Goal: Task Accomplishment & Management: Manage account settings

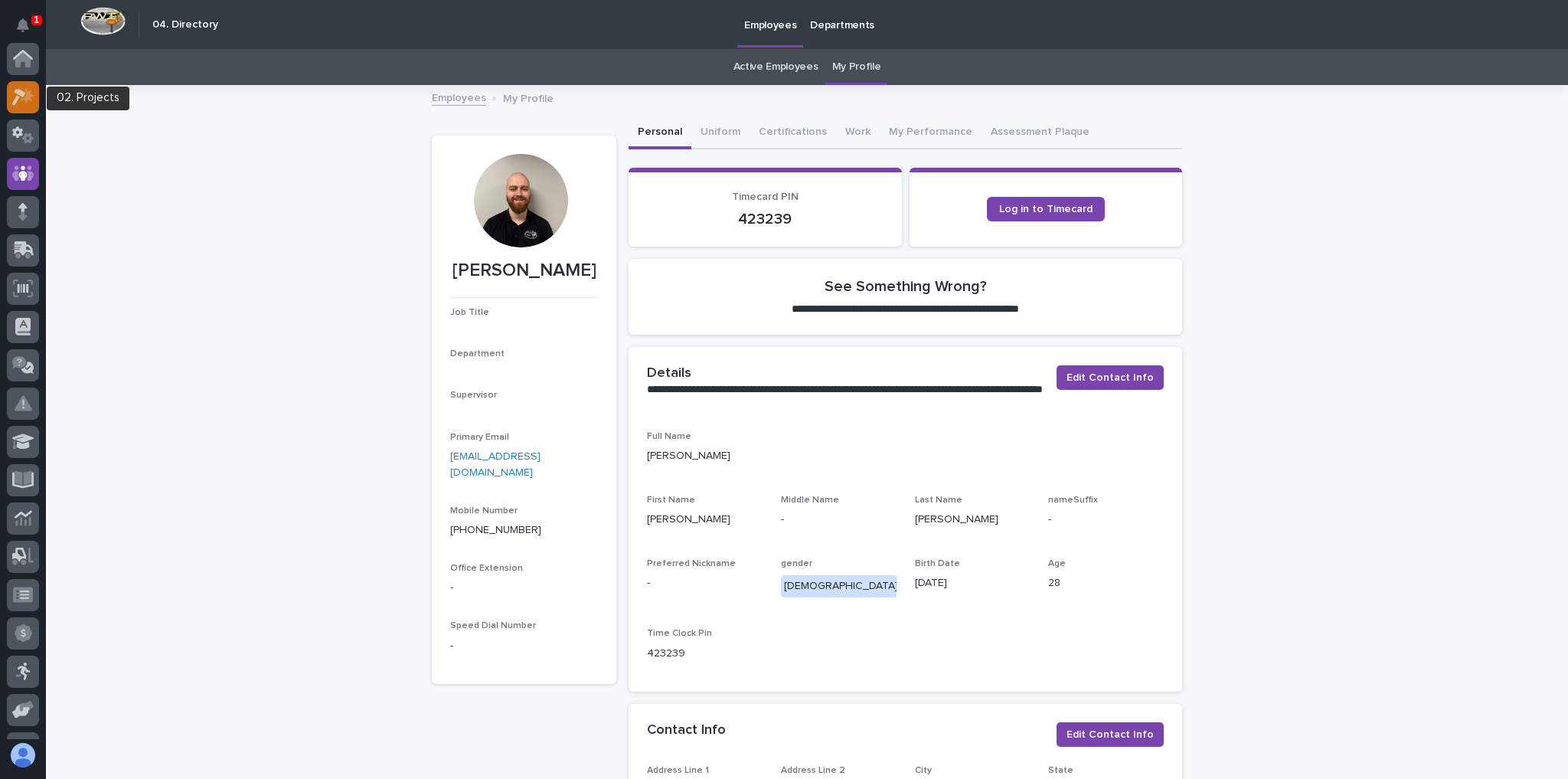
click at [22, 91] on icon at bounding box center [19, 97] width 13 height 17
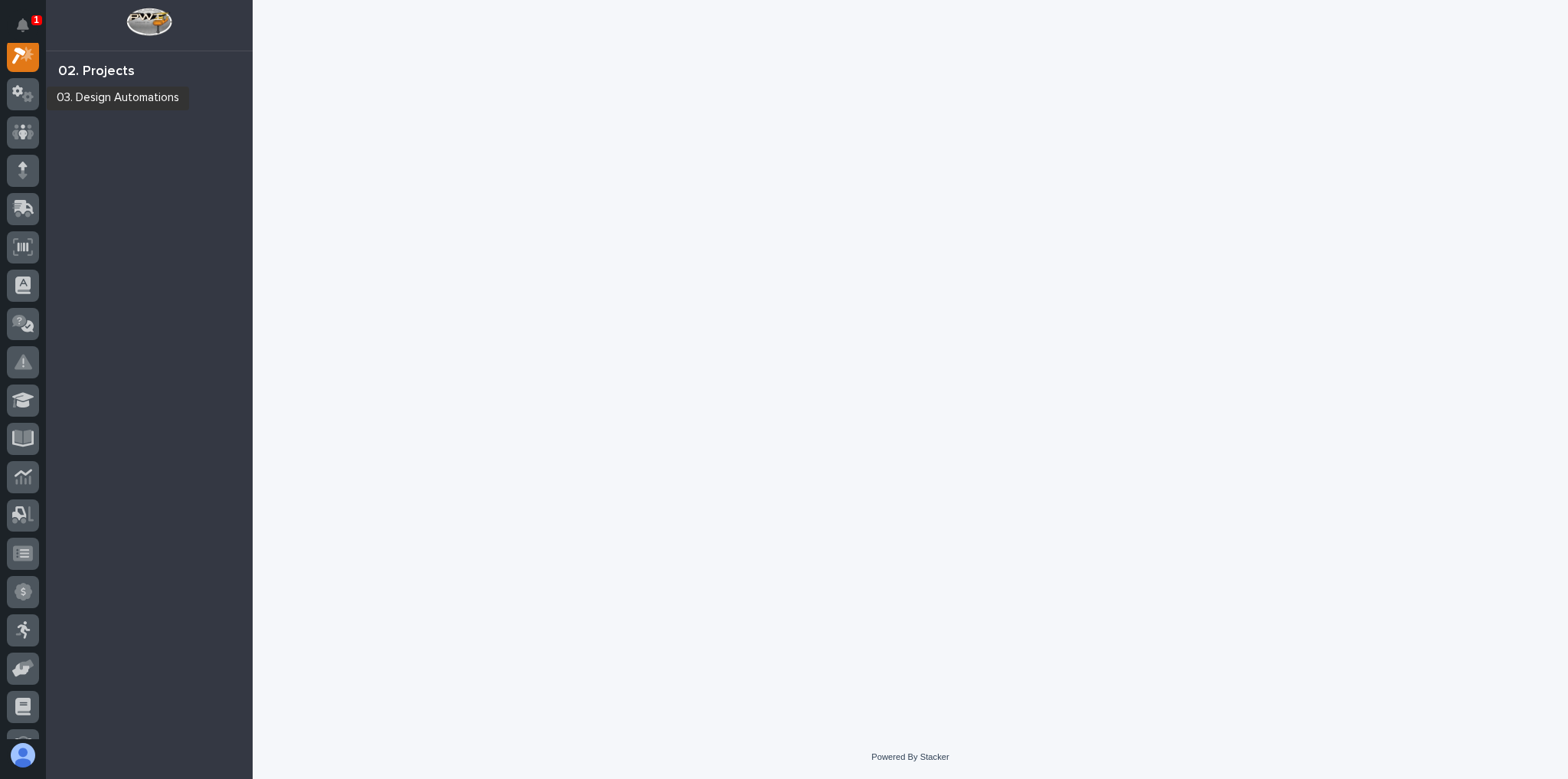
scroll to position [38, 0]
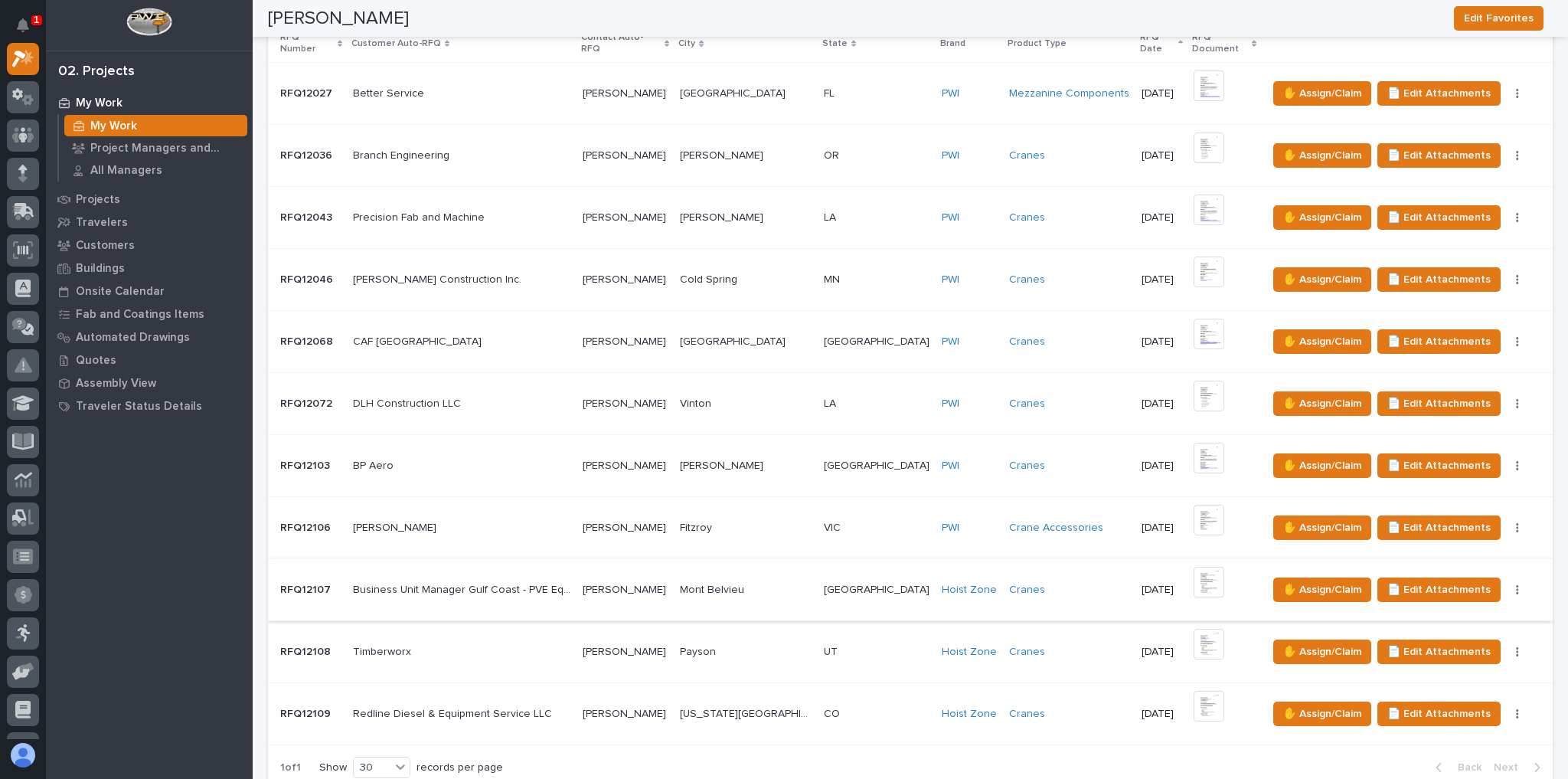
scroll to position [429, 0]
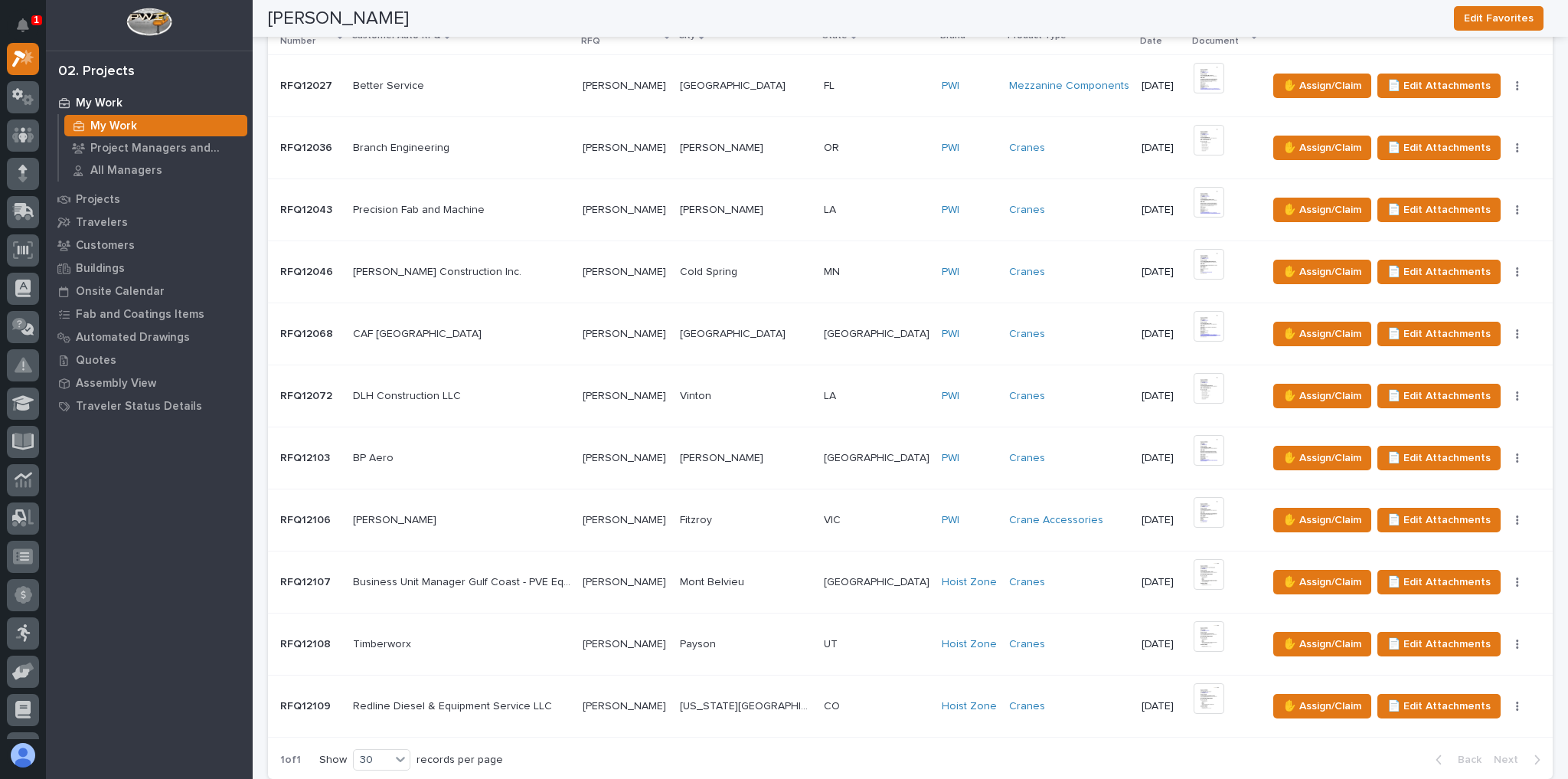
click at [571, 480] on p at bounding box center [462, 706] width 218 height 13
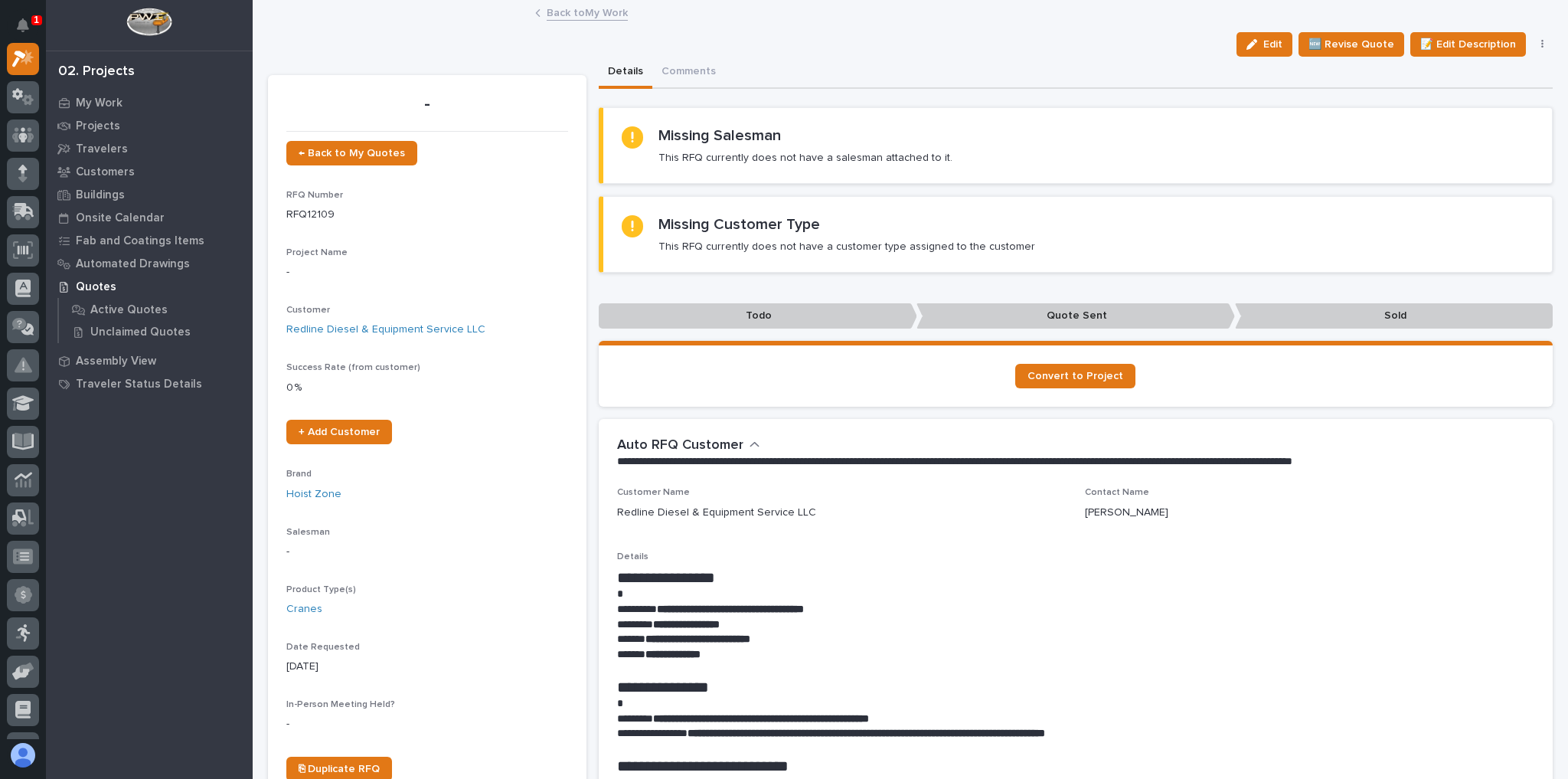
click at [603, 8] on link "Back to My Work" at bounding box center [587, 12] width 81 height 18
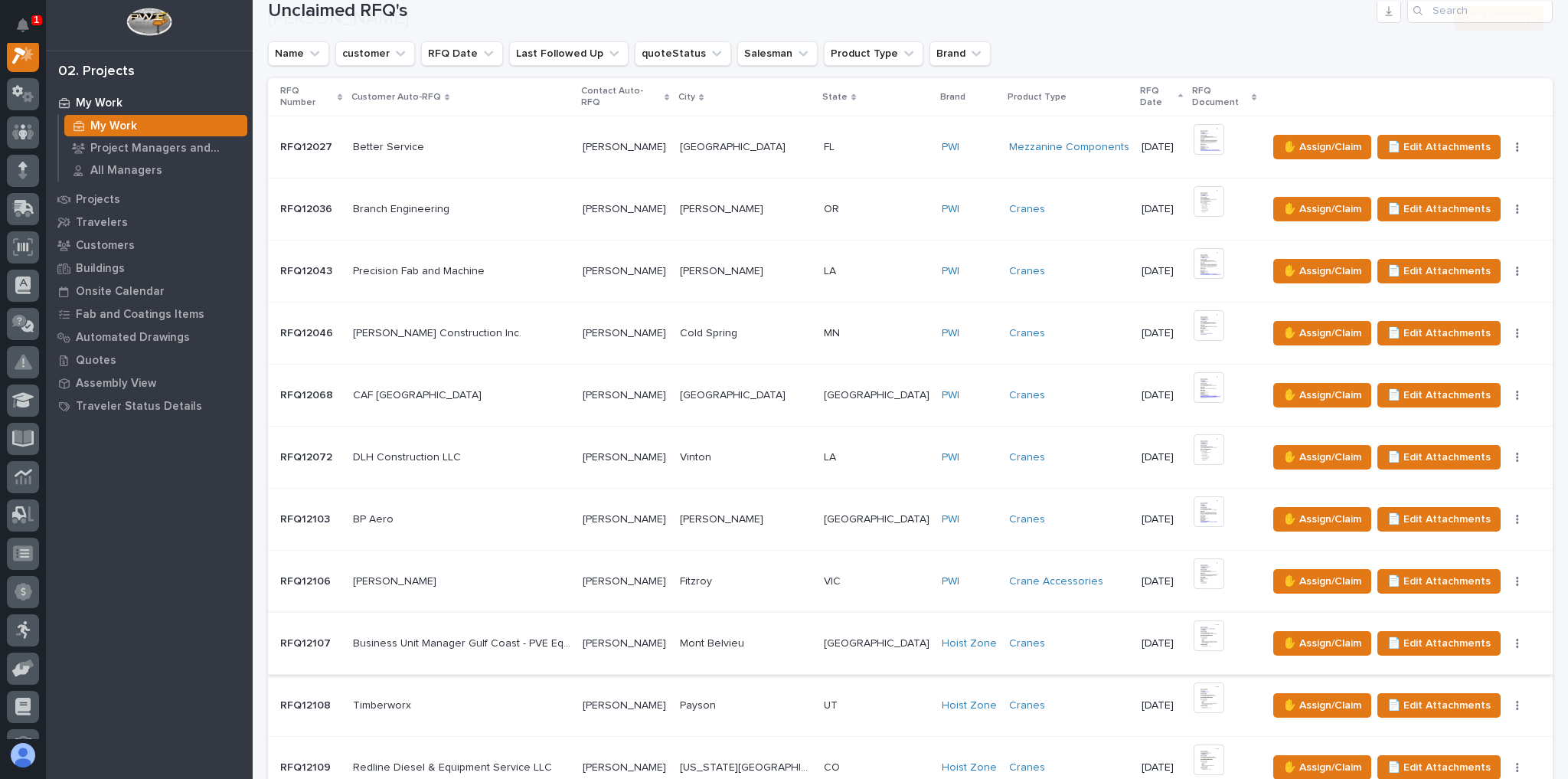
scroll to position [429, 0]
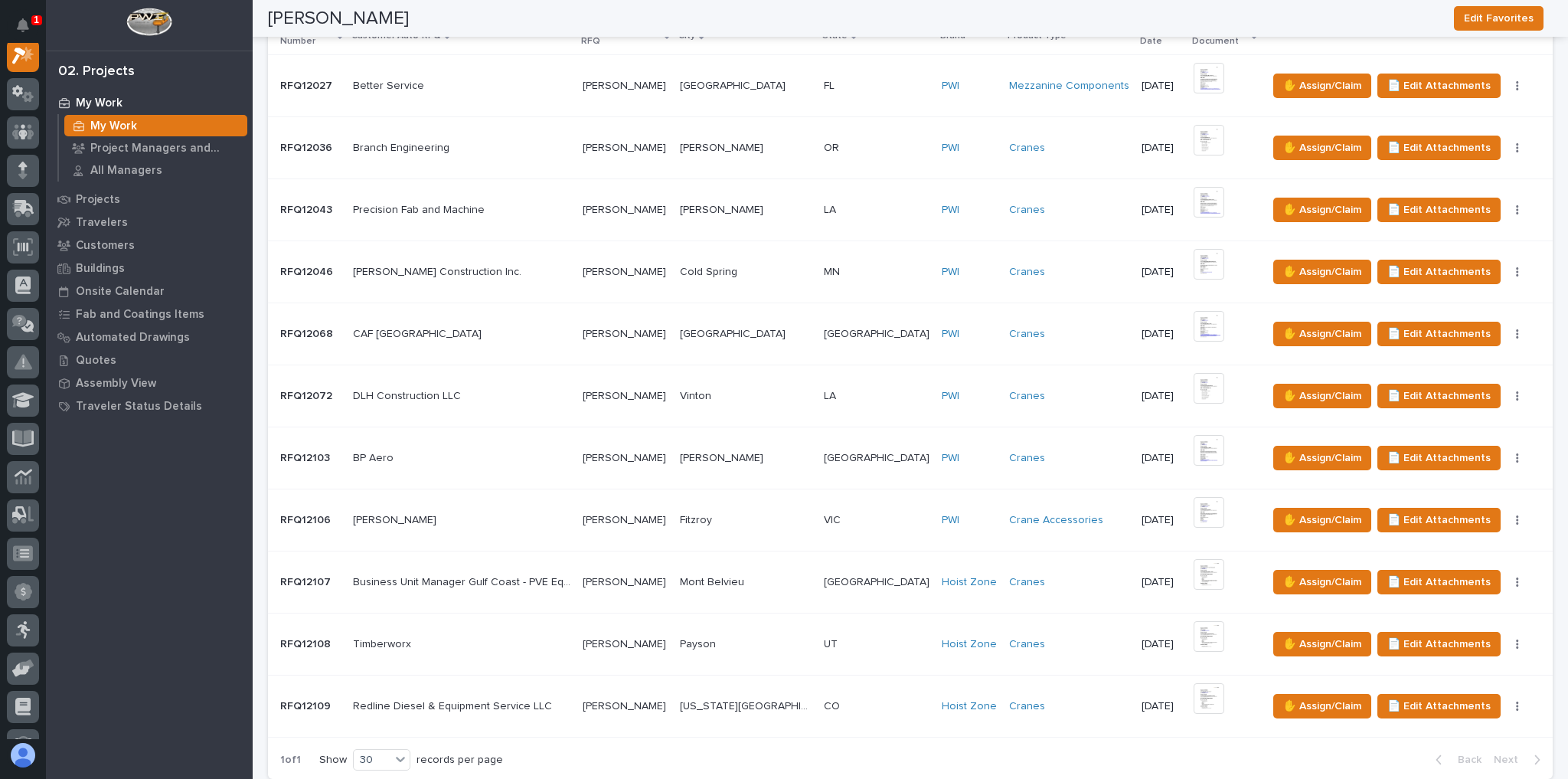
click at [645, 480] on p "Garrett Smith" at bounding box center [626, 581] width 86 height 16
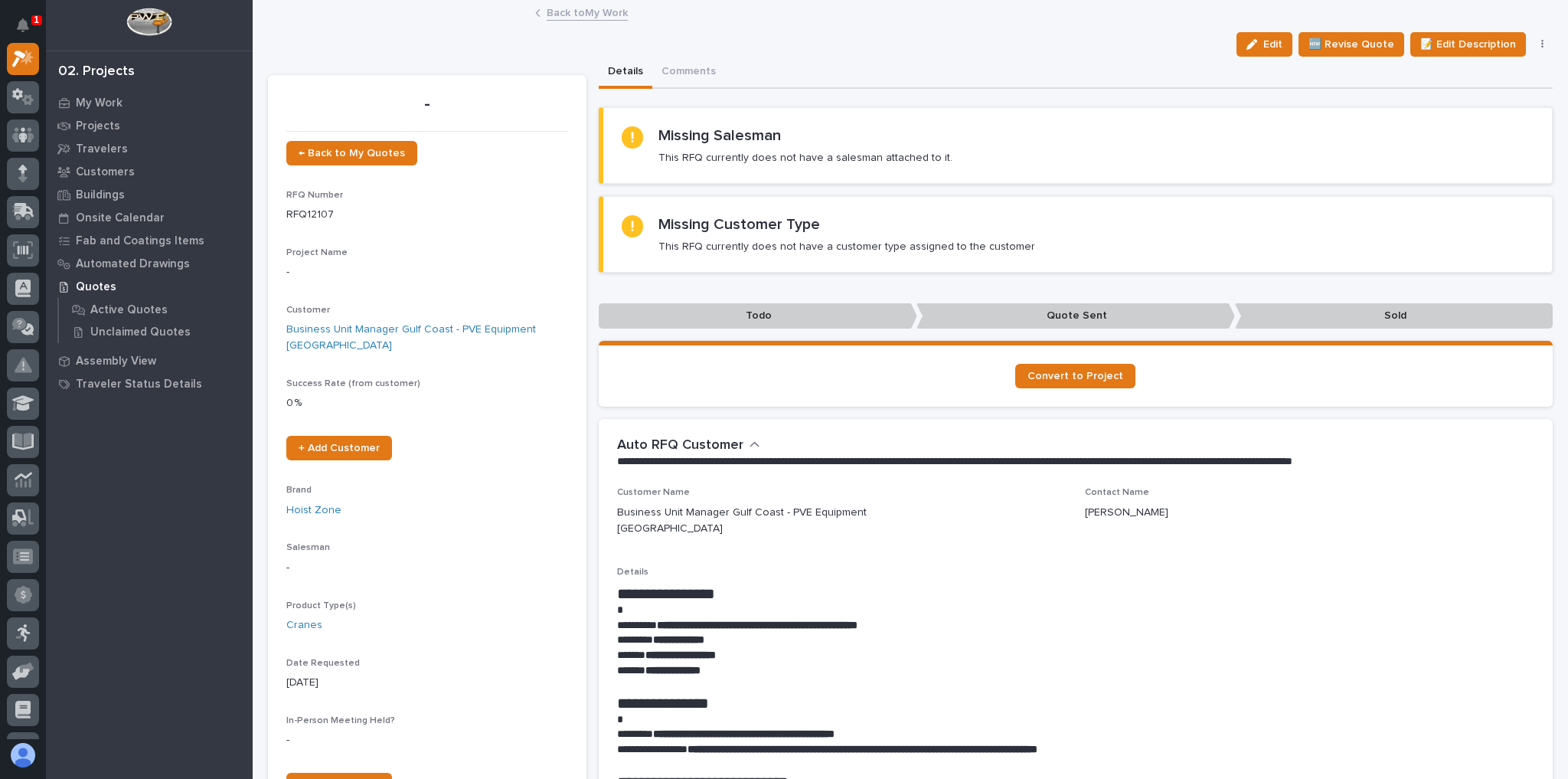
click at [585, 11] on link "Back to My Work" at bounding box center [587, 12] width 81 height 18
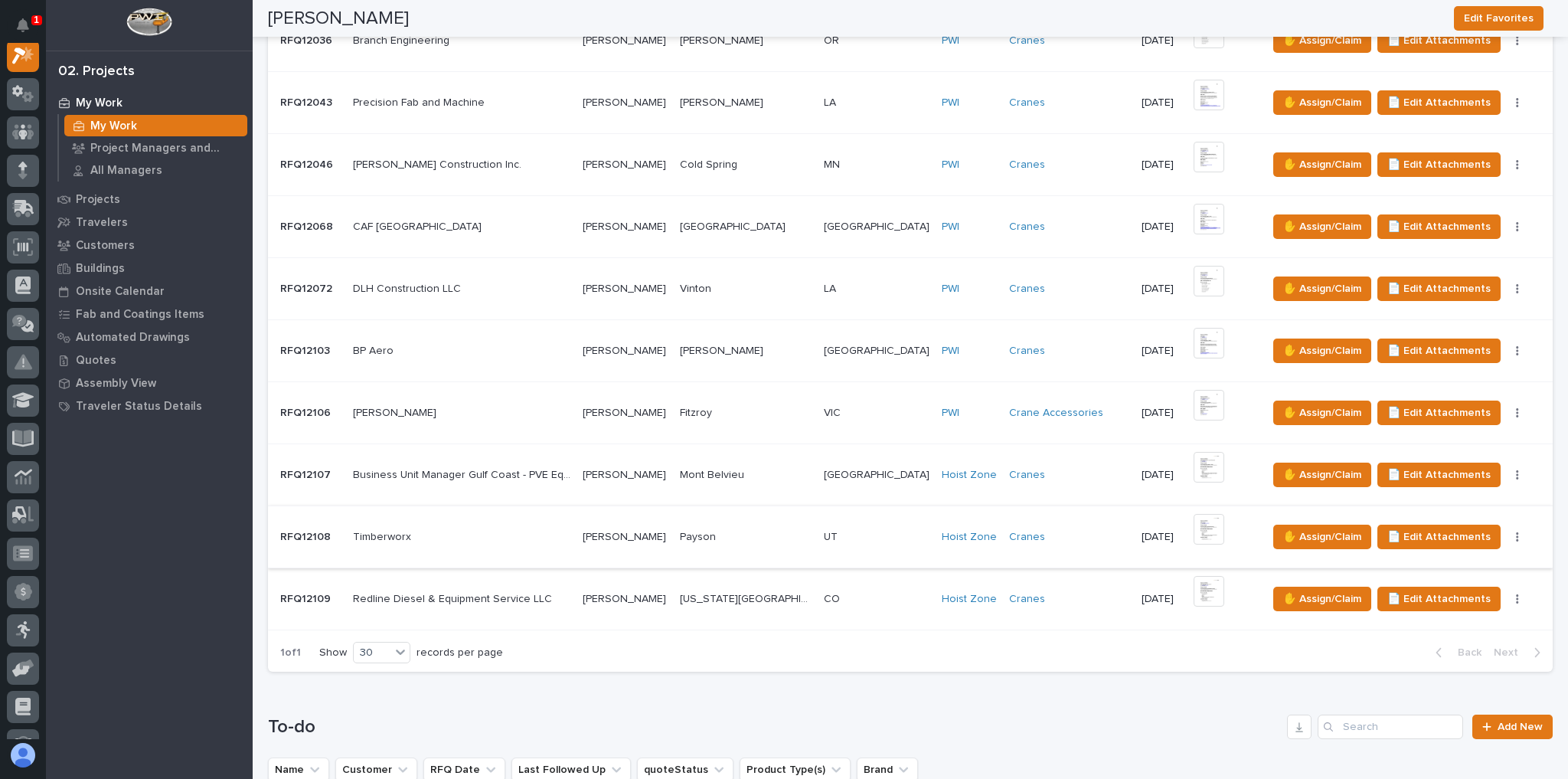
scroll to position [612, 0]
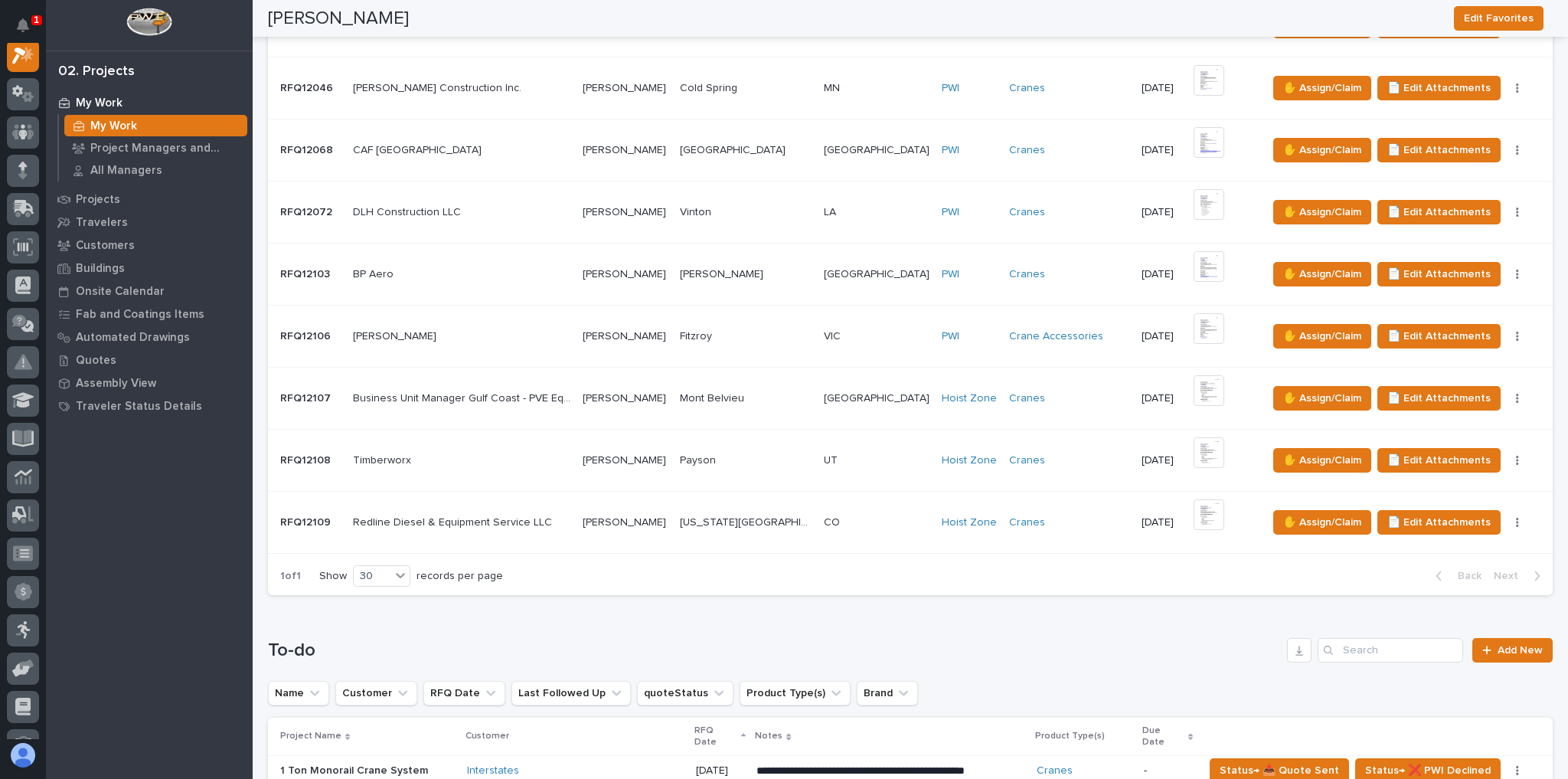
click at [556, 454] on p at bounding box center [462, 460] width 218 height 13
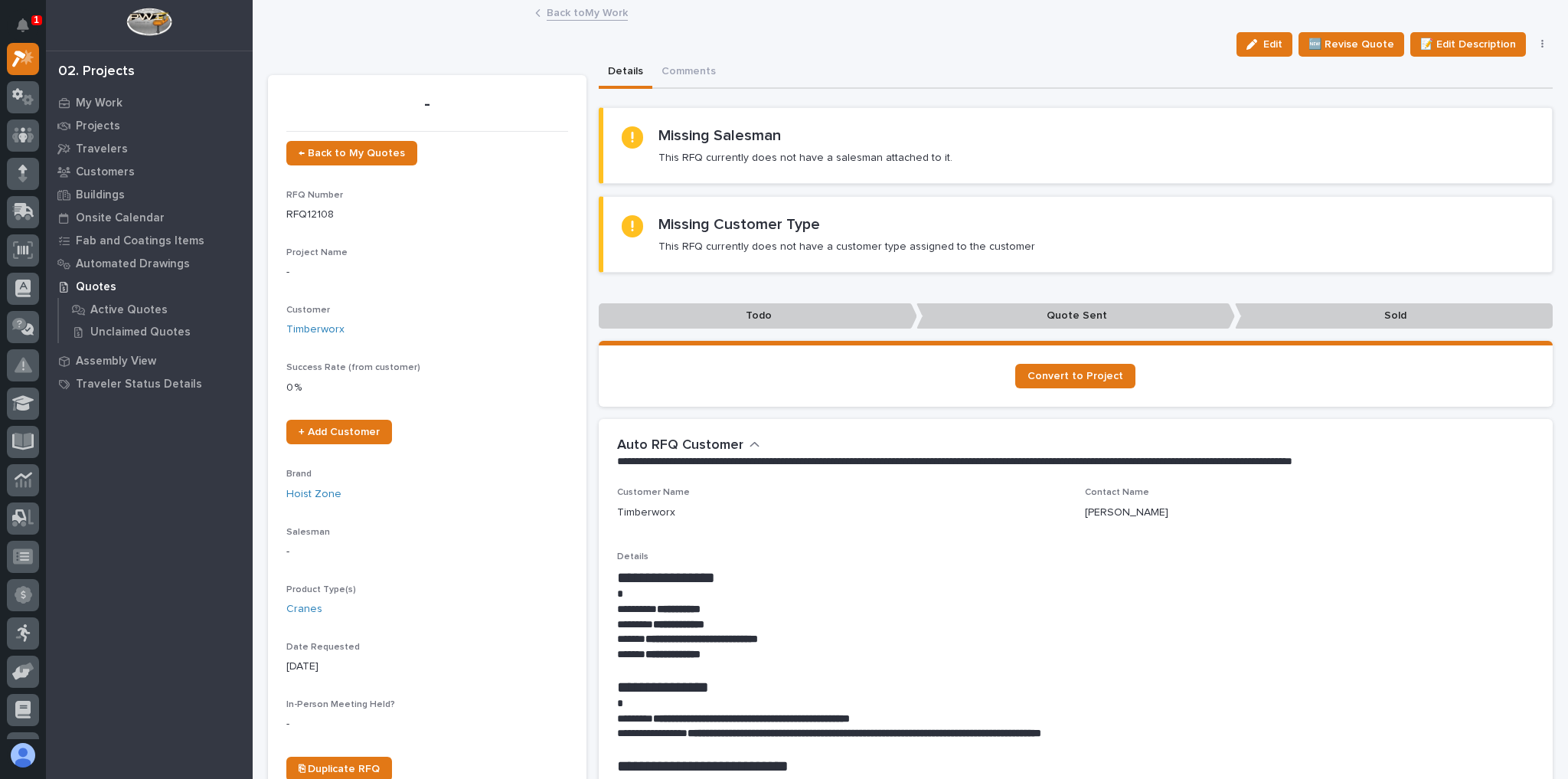
click at [573, 12] on link "Back to My Work" at bounding box center [587, 12] width 81 height 18
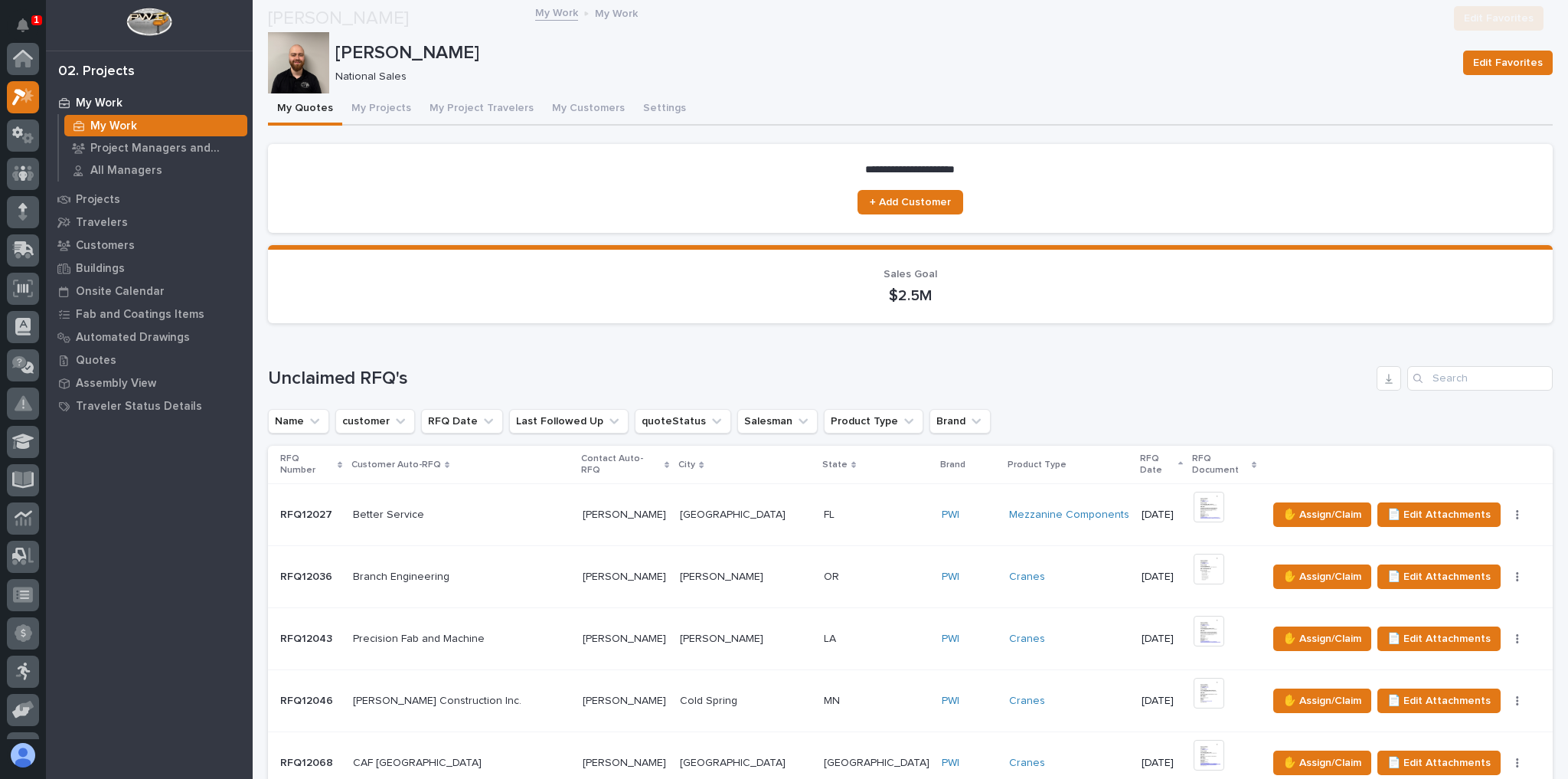
scroll to position [552, 0]
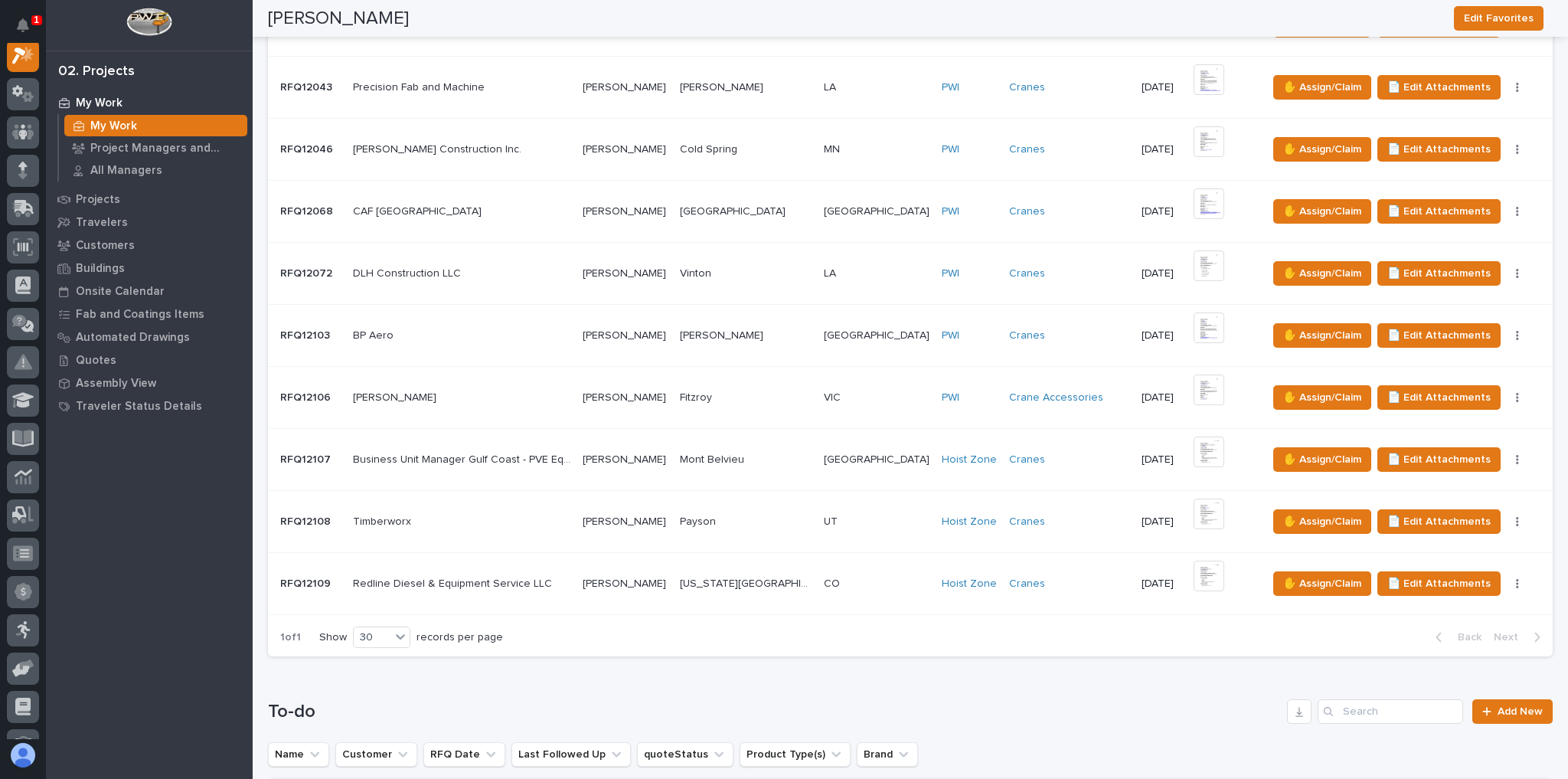
click at [827, 443] on td "TX TX" at bounding box center [876, 460] width 118 height 62
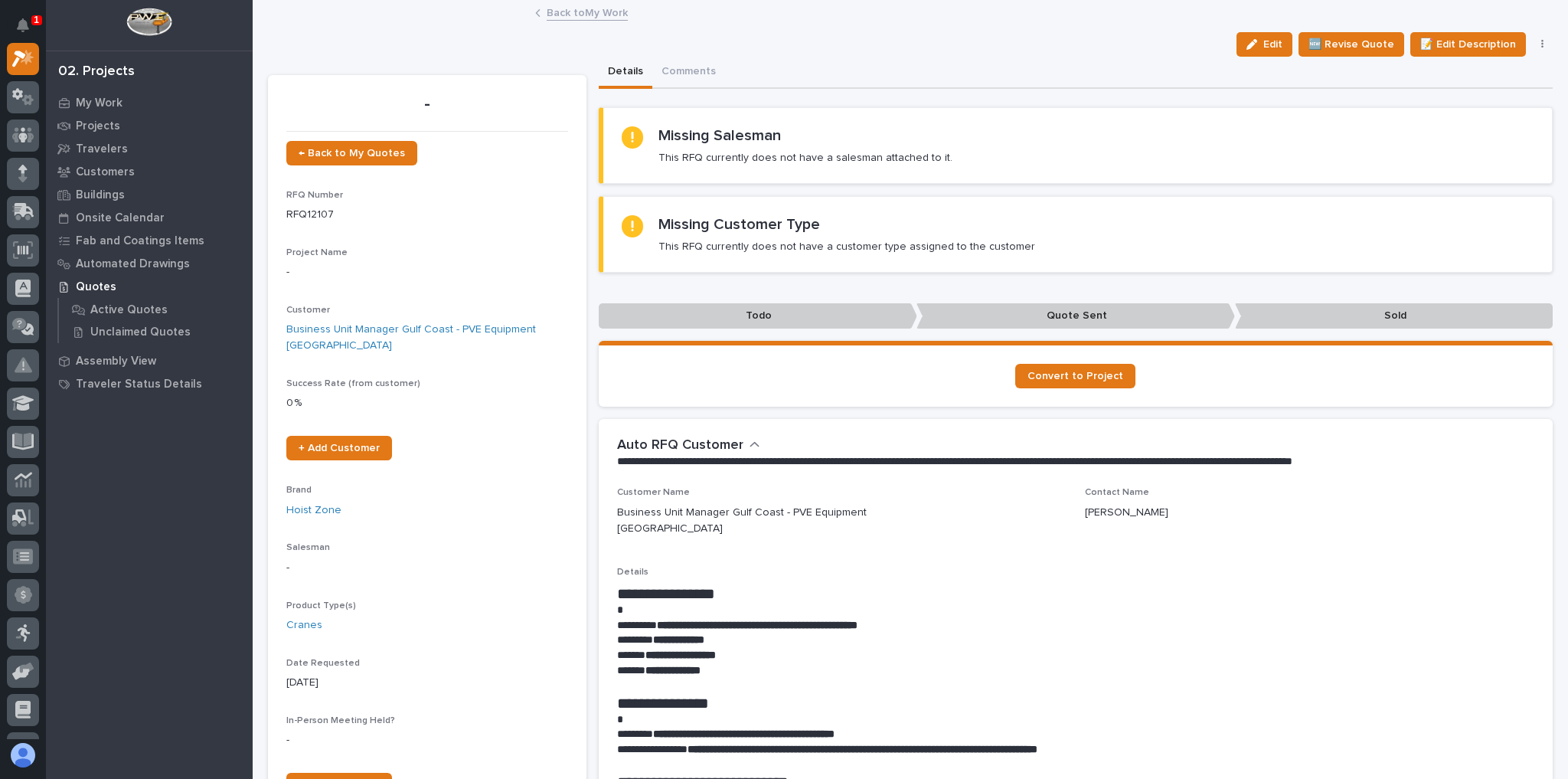
click at [595, 12] on link "Back to My Work" at bounding box center [587, 12] width 81 height 18
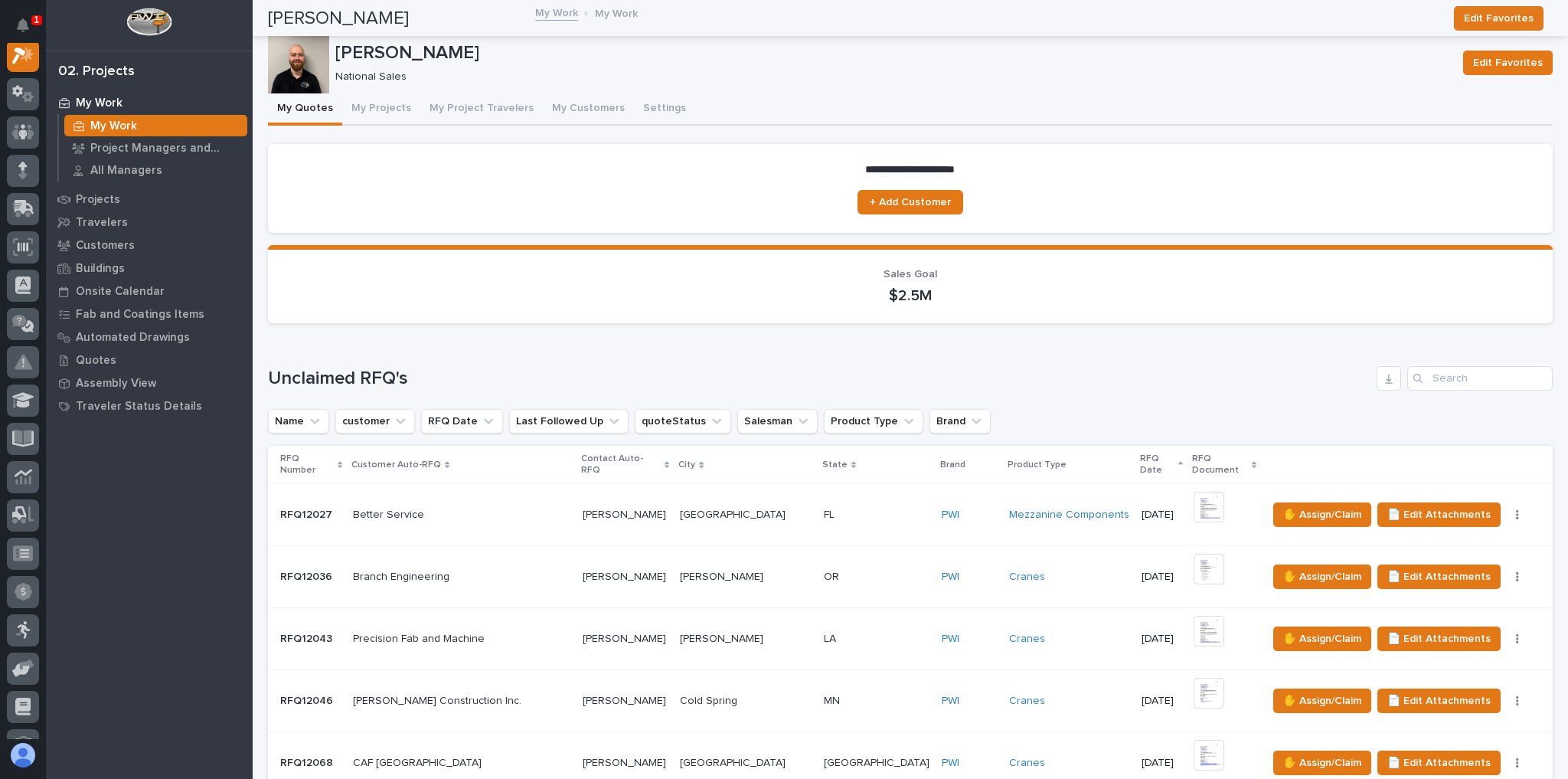
scroll to position [612, 0]
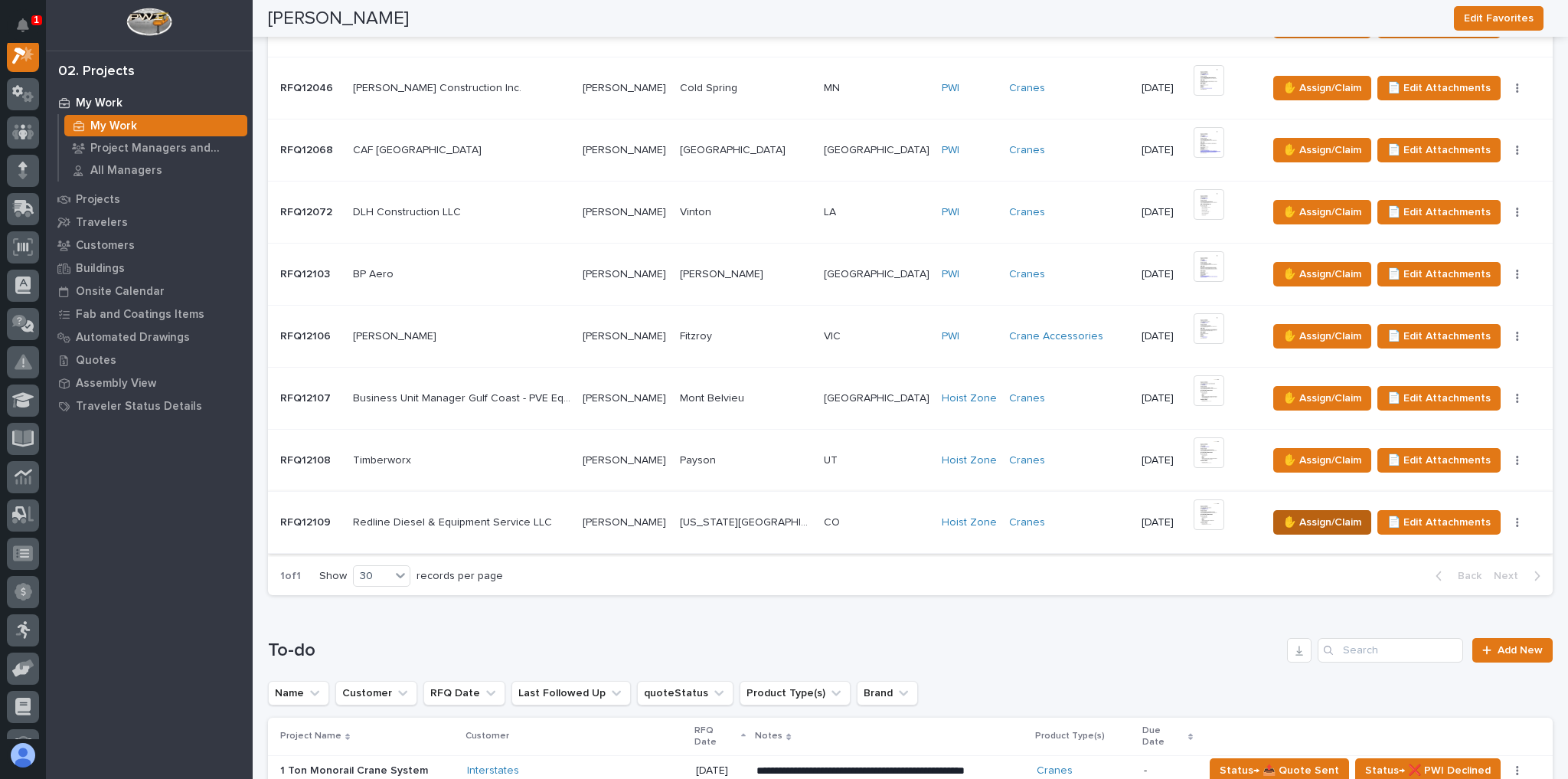
click at [1093, 480] on span "✋ Assign/Claim" at bounding box center [1323, 522] width 78 height 19
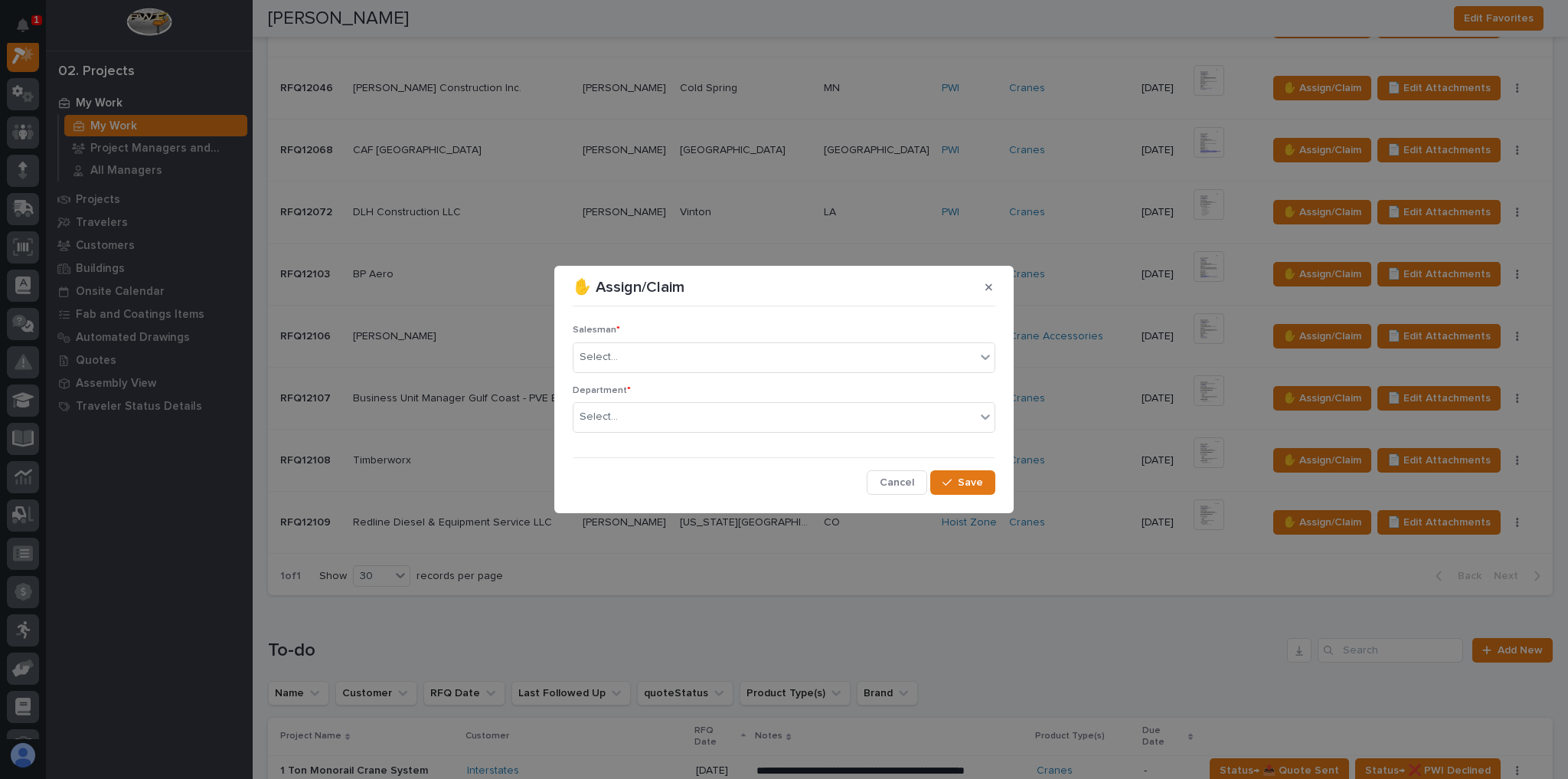
drag, startPoint x: 662, startPoint y: 320, endPoint x: 669, endPoint y: 326, distance: 9.2
click at [663, 322] on div "Salesman * Select... Department * Select... Cancel Save" at bounding box center [784, 403] width 423 height 182
click at [687, 357] on div "Select..." at bounding box center [774, 357] width 402 height 25
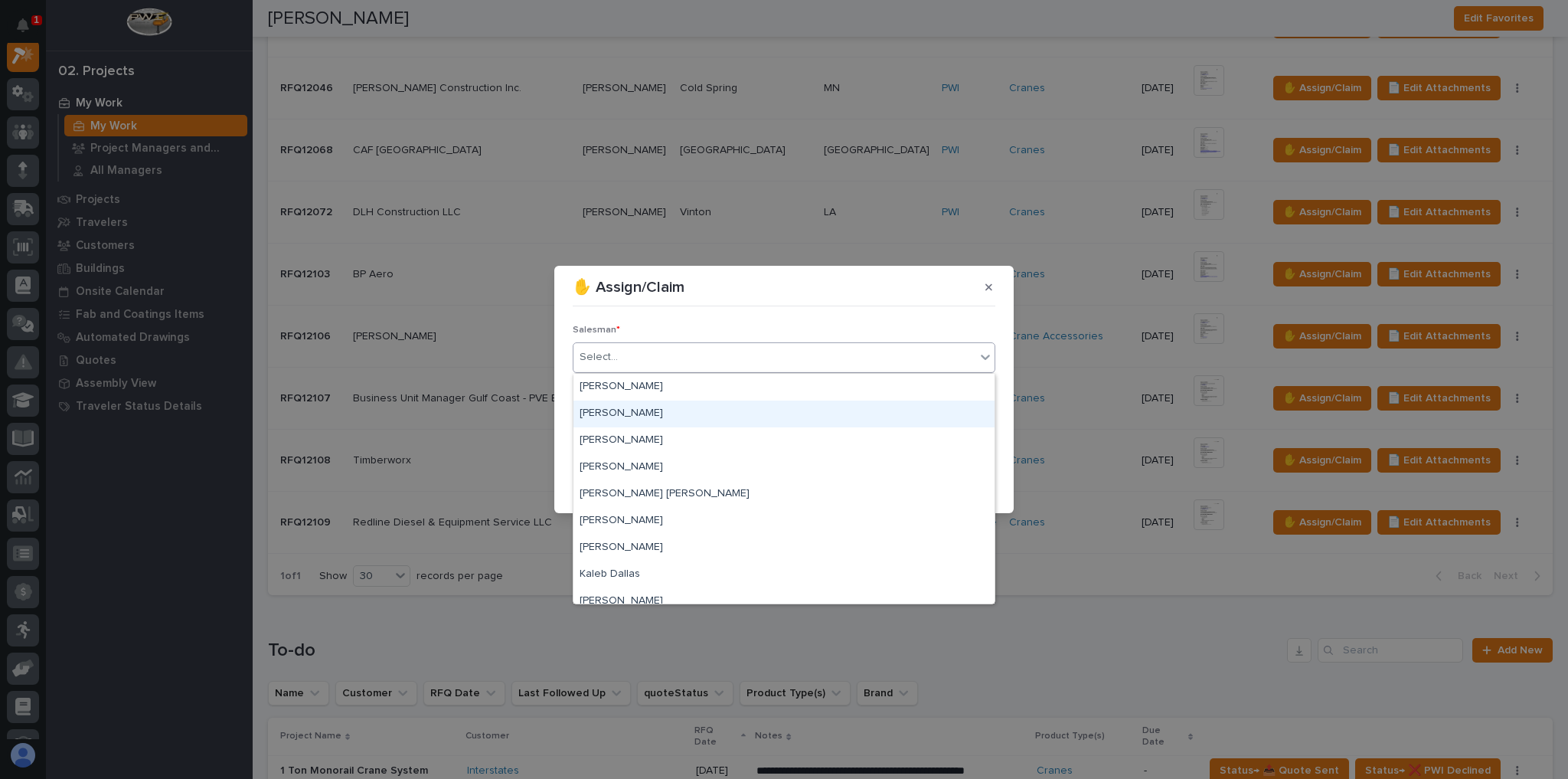
scroll to position [332, 0]
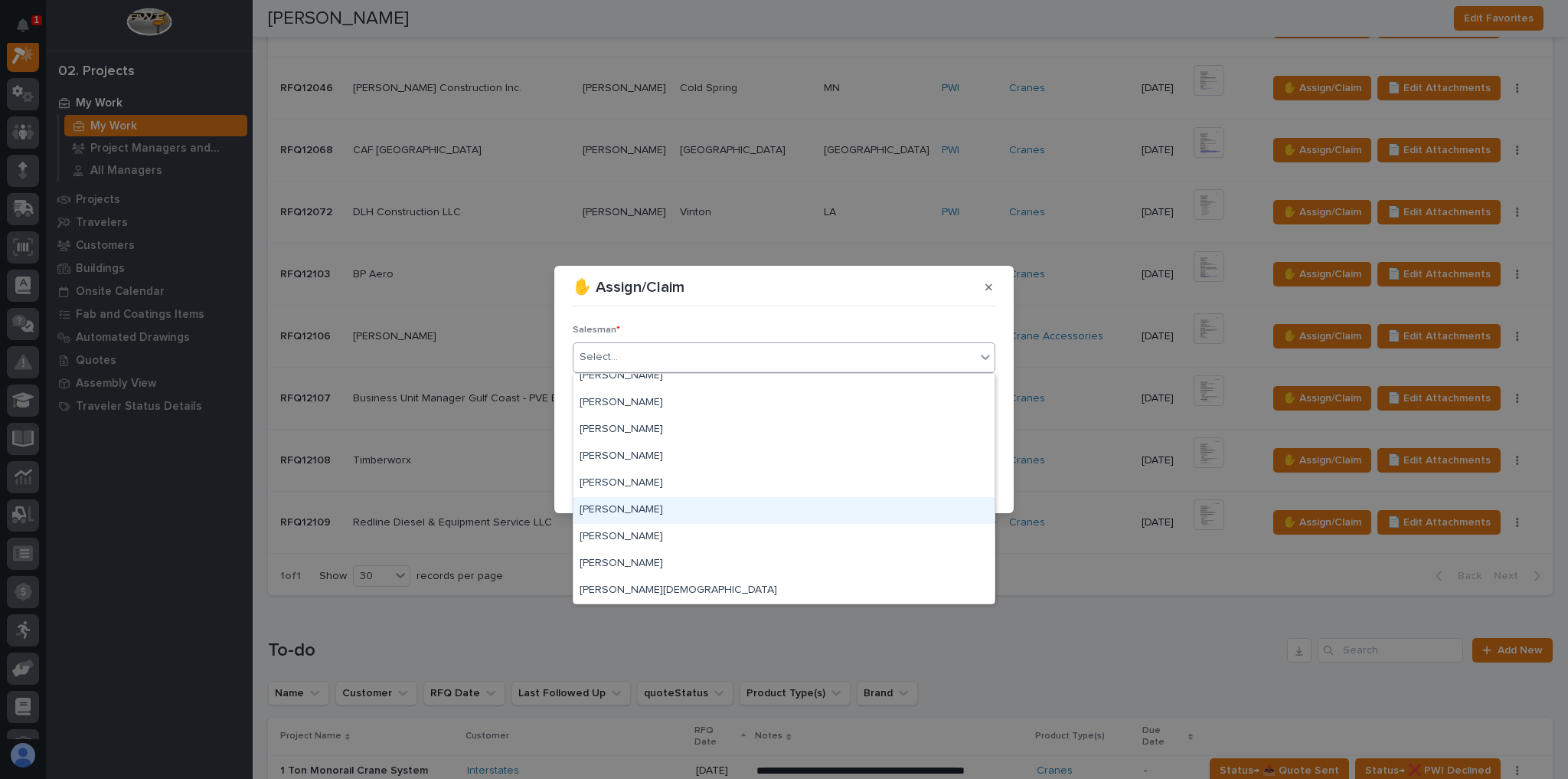
click at [645, 480] on div "[PERSON_NAME]" at bounding box center [784, 511] width 421 height 27
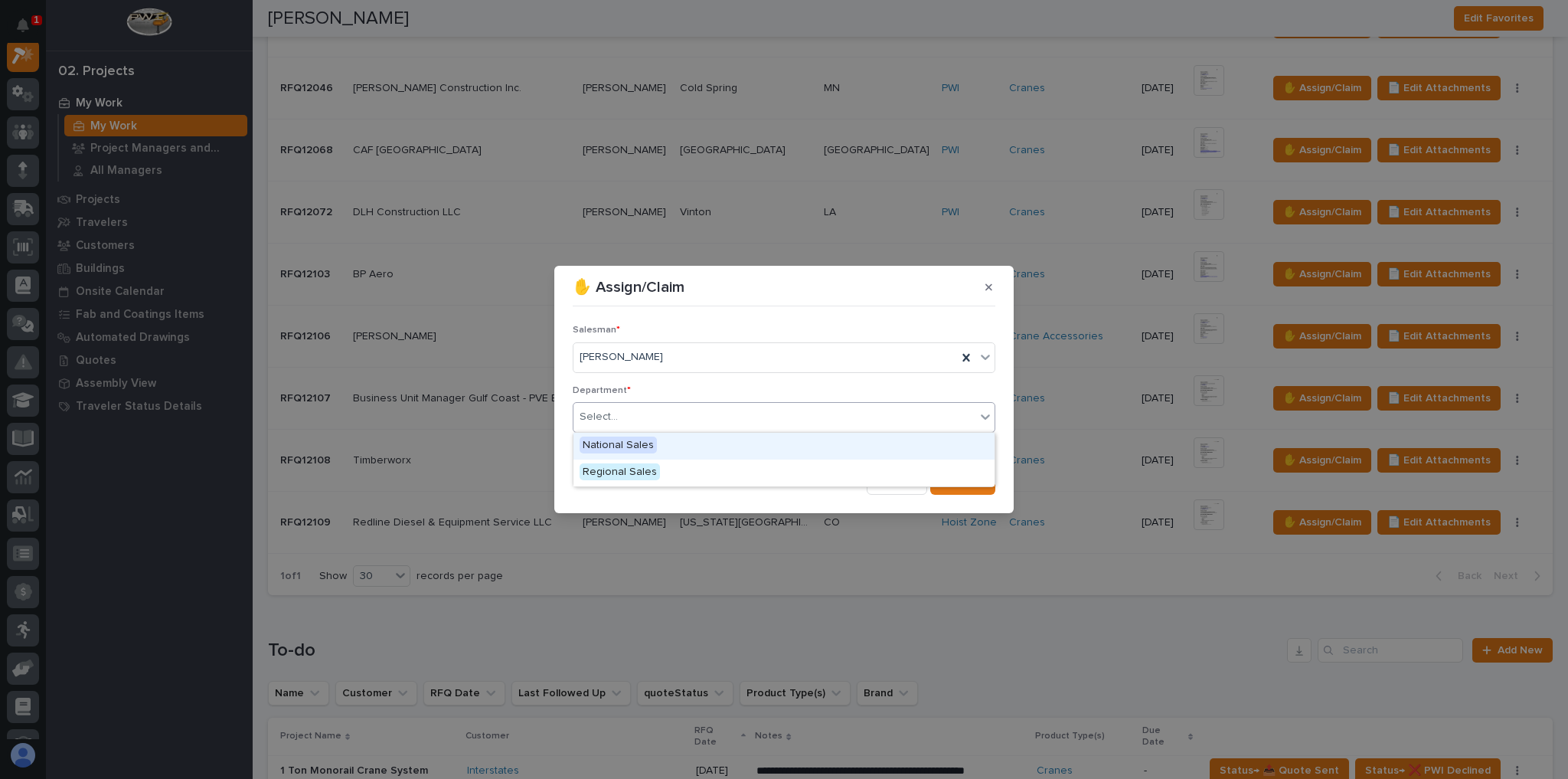
click at [628, 422] on div "Select..." at bounding box center [774, 417] width 402 height 25
click at [633, 445] on span "National Sales" at bounding box center [618, 445] width 78 height 17
click at [949, 480] on icon "button" at bounding box center [948, 483] width 9 height 7
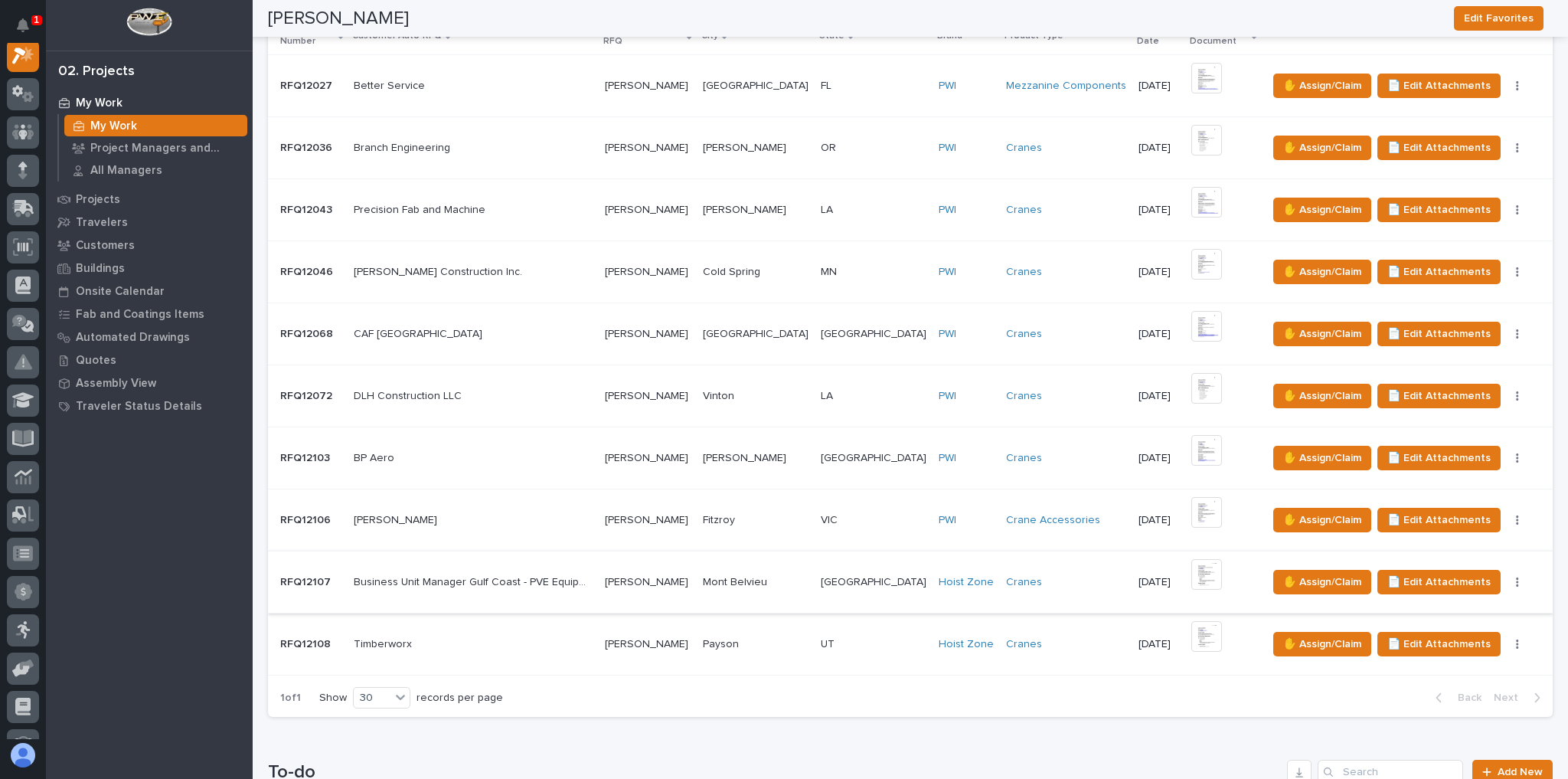
scroll to position [367, 0]
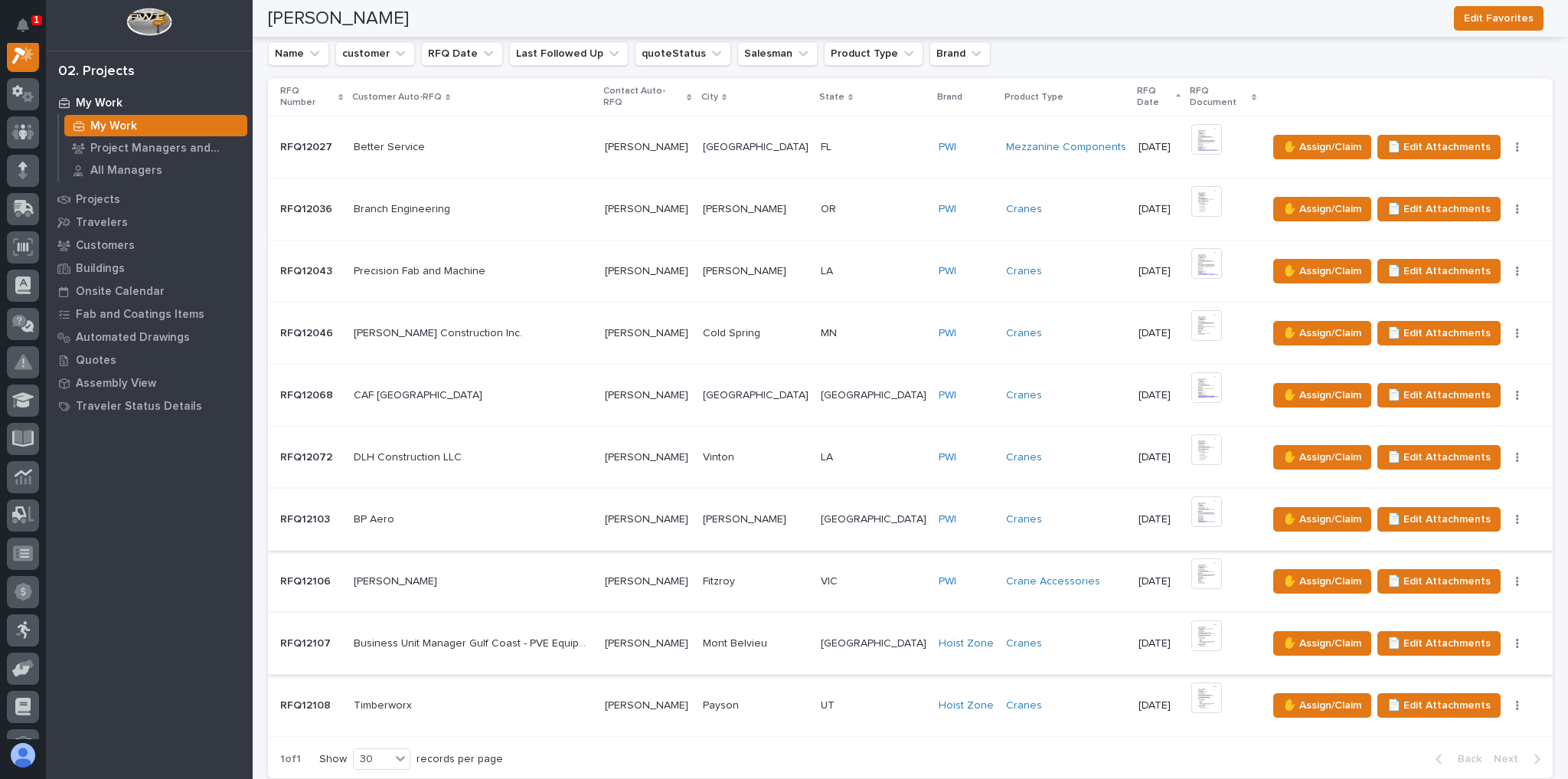
click at [862, 480] on p at bounding box center [874, 520] width 106 height 13
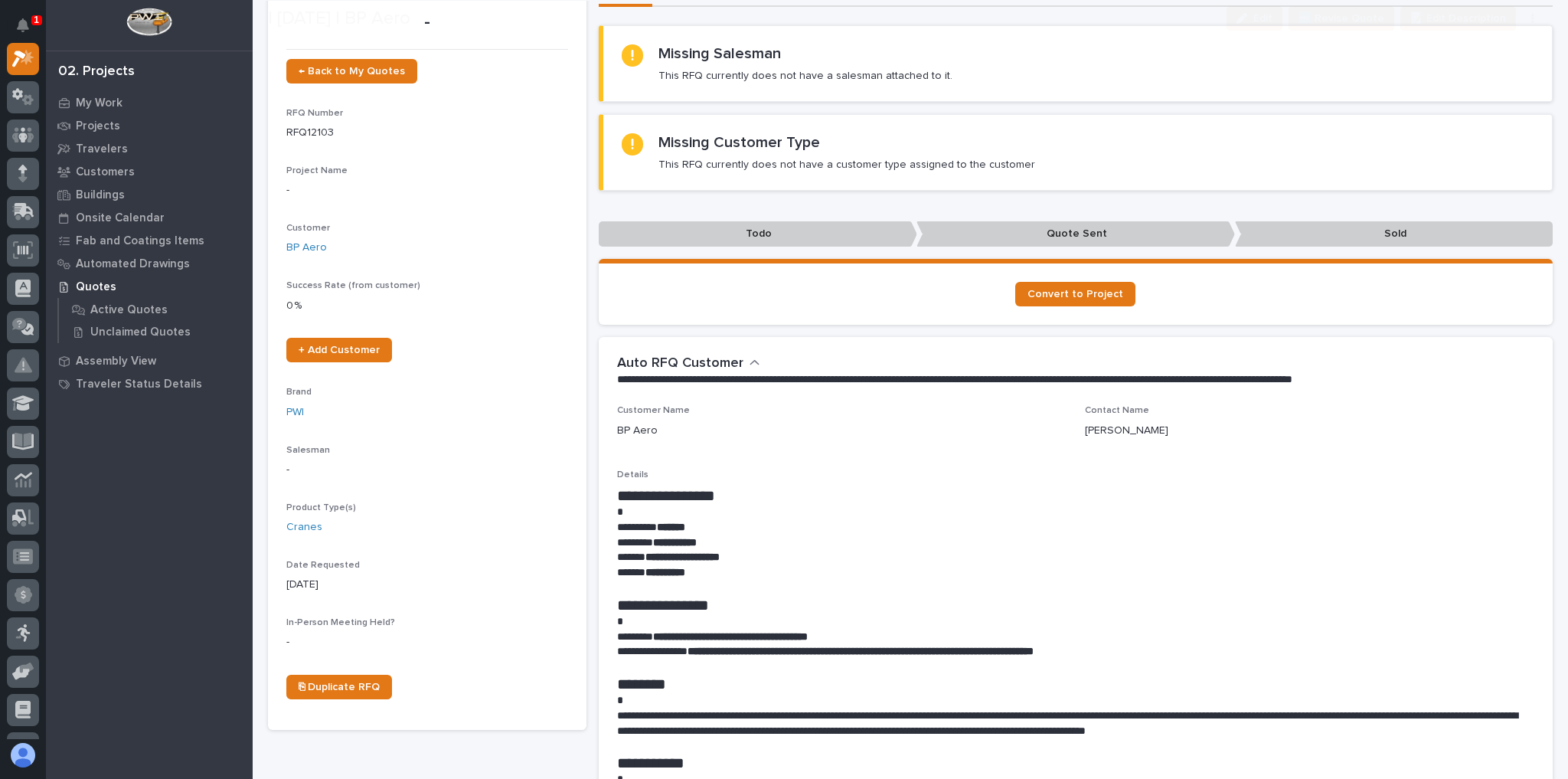
scroll to position [245, 0]
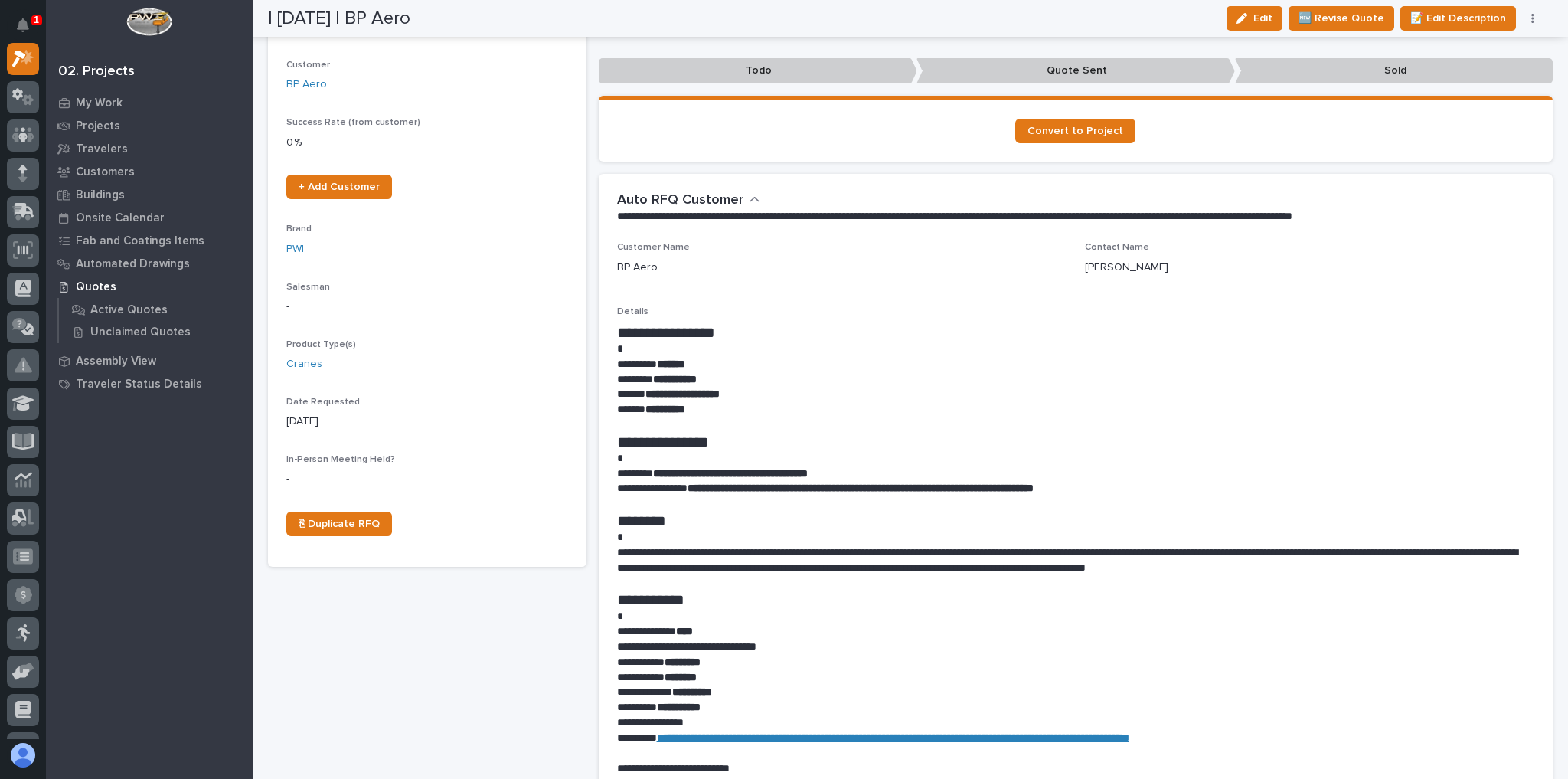
click at [1093, 20] on icon "button" at bounding box center [1532, 18] width 3 height 9
click at [1093, 96] on button "✋ Assign/Claim" at bounding box center [1467, 97] width 136 height 24
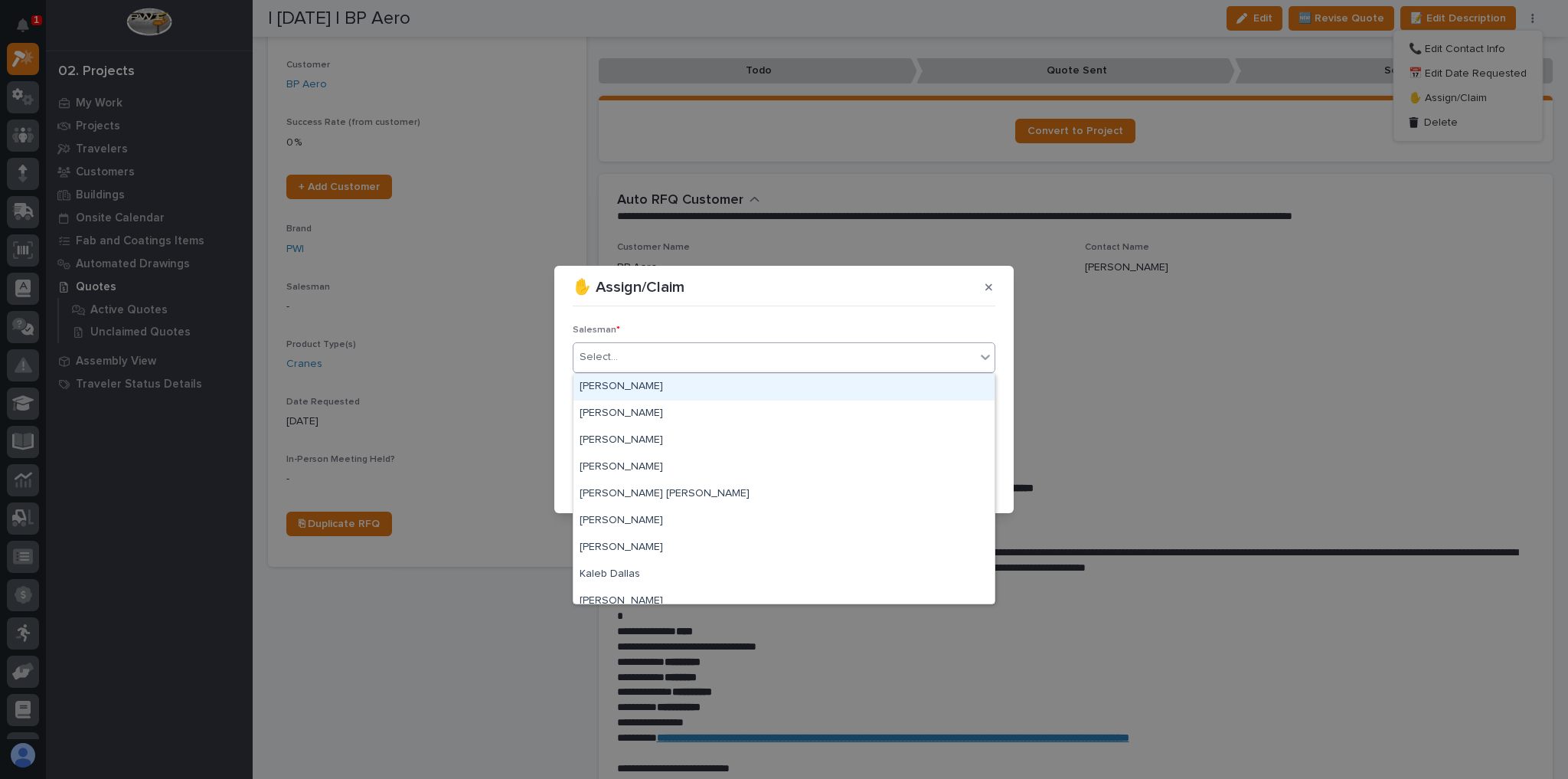
click at [792, 343] on div "Select..." at bounding box center [784, 357] width 423 height 30
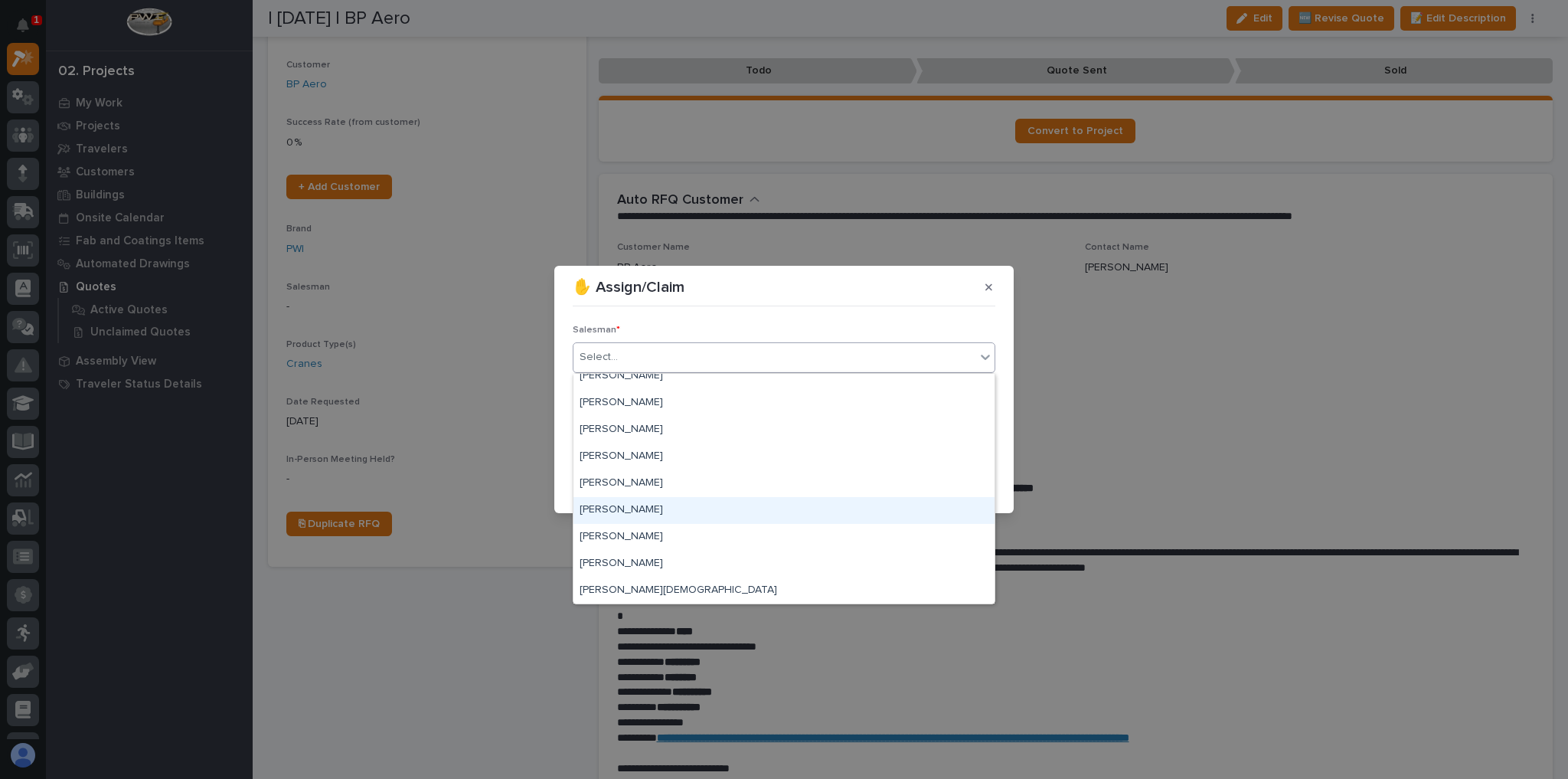
click at [642, 480] on div "[PERSON_NAME]" at bounding box center [784, 511] width 421 height 27
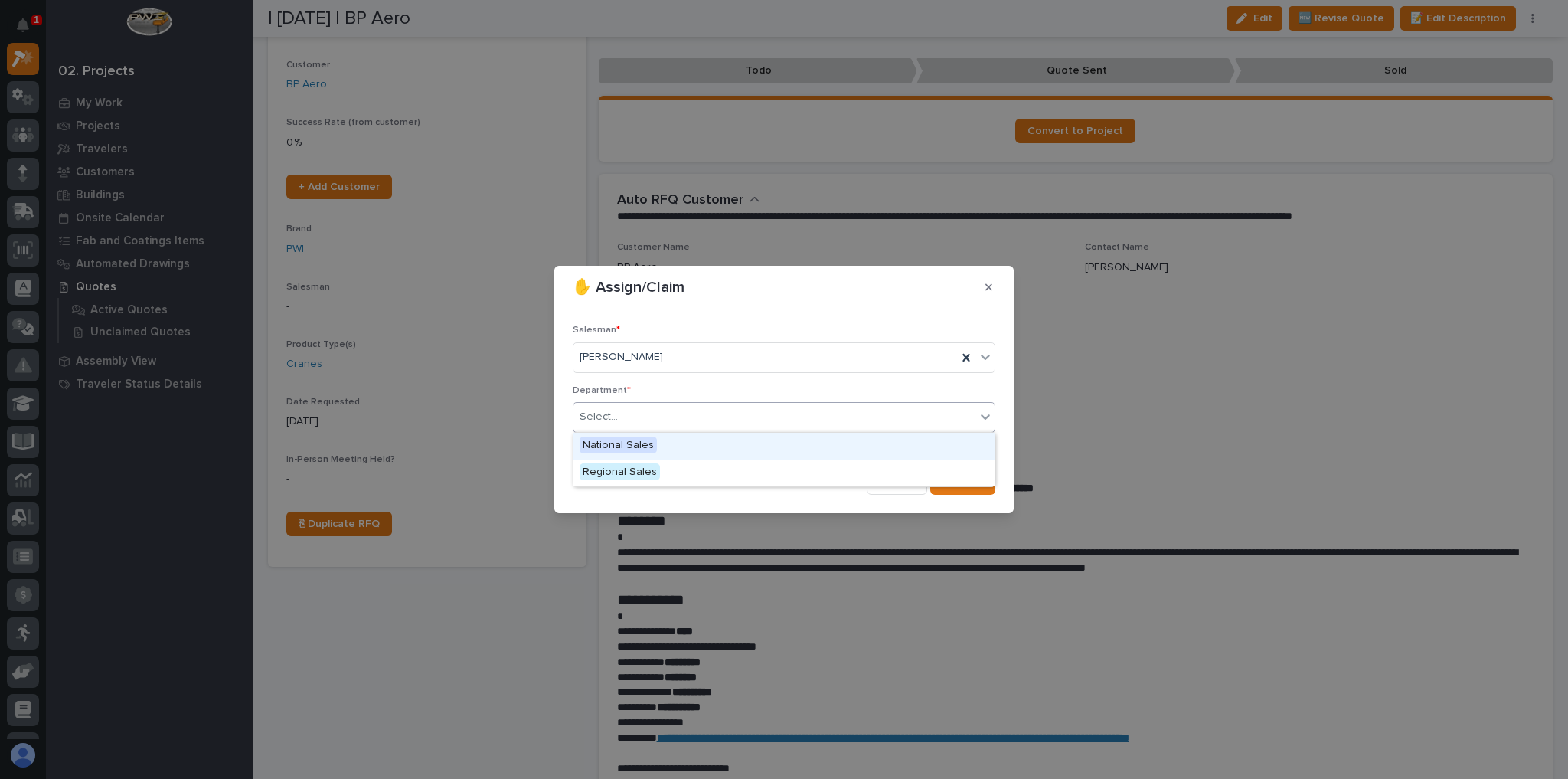
click at [660, 421] on div "Select..." at bounding box center [774, 417] width 402 height 25
drag, startPoint x: 656, startPoint y: 439, endPoint x: 676, endPoint y: 446, distance: 21.2
click at [659, 439] on div "National Sales" at bounding box center [784, 446] width 421 height 27
click at [1006, 472] on section "✋ Assign/Claim Salesman * Trent Kautzmann Department * option National Sales, s…" at bounding box center [784, 389] width 459 height 247
click at [973, 471] on button "Save" at bounding box center [963, 481] width 65 height 24
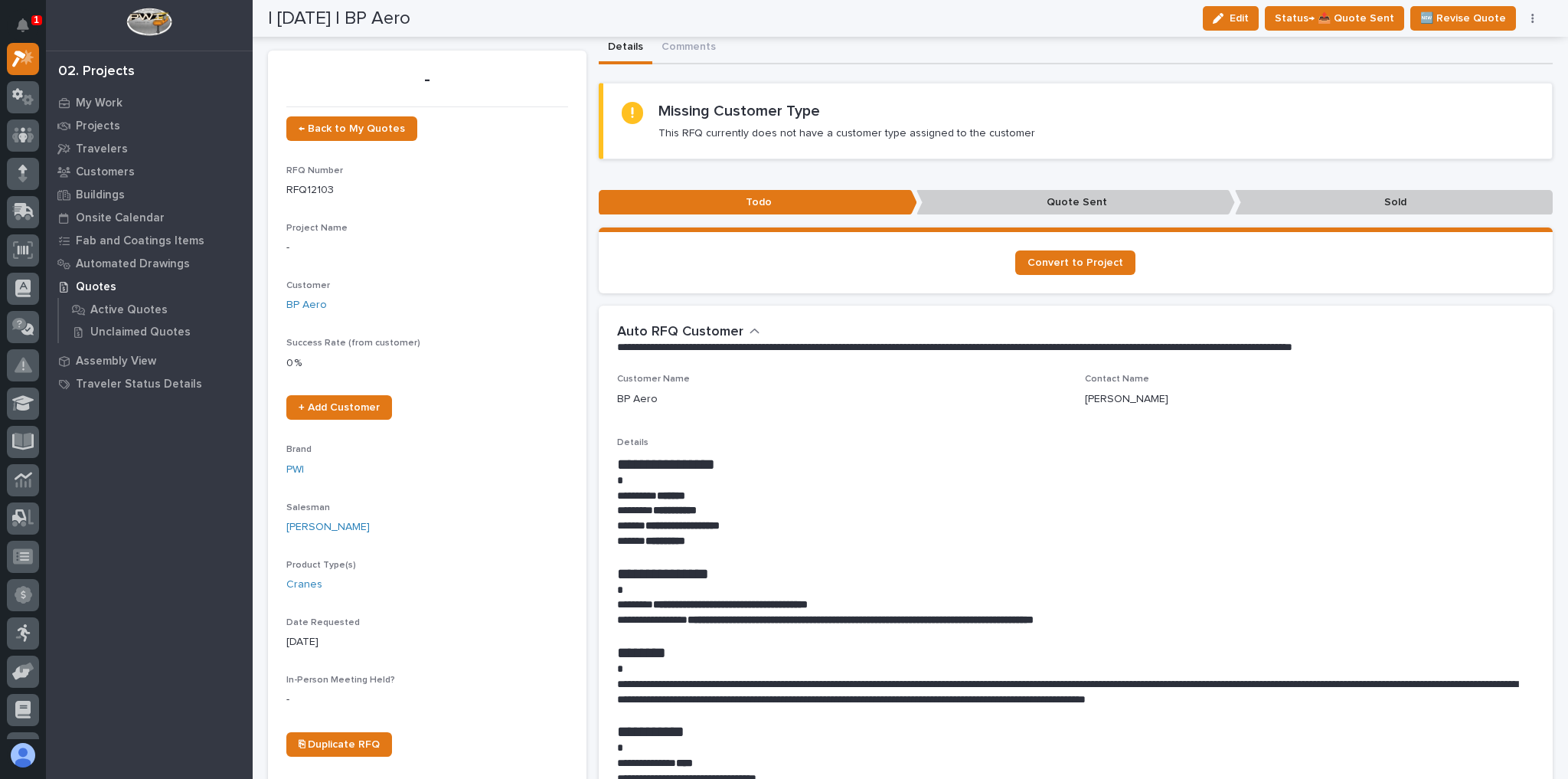
scroll to position [0, 0]
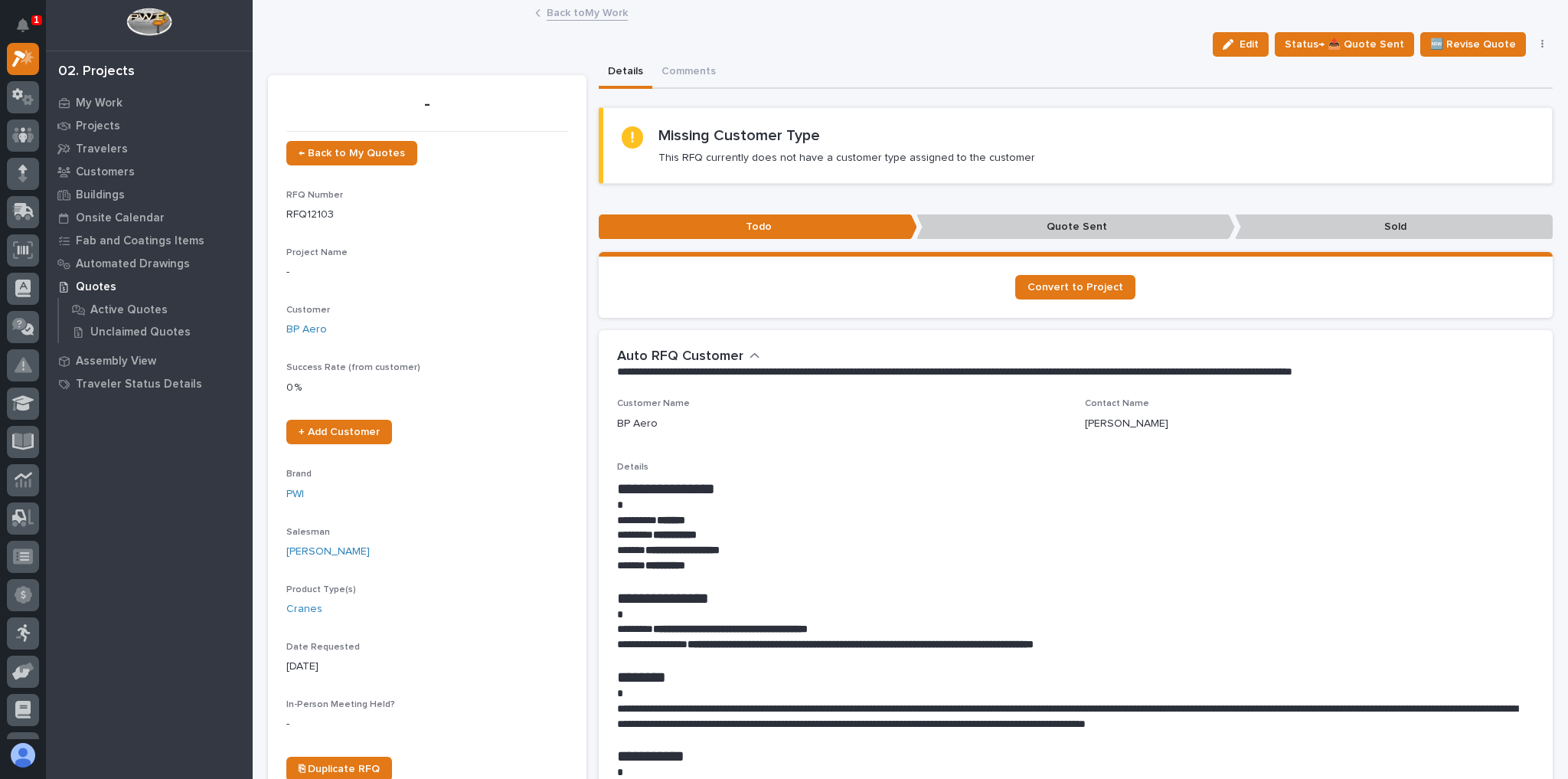
click at [559, 13] on link "Back to My Work" at bounding box center [587, 12] width 81 height 18
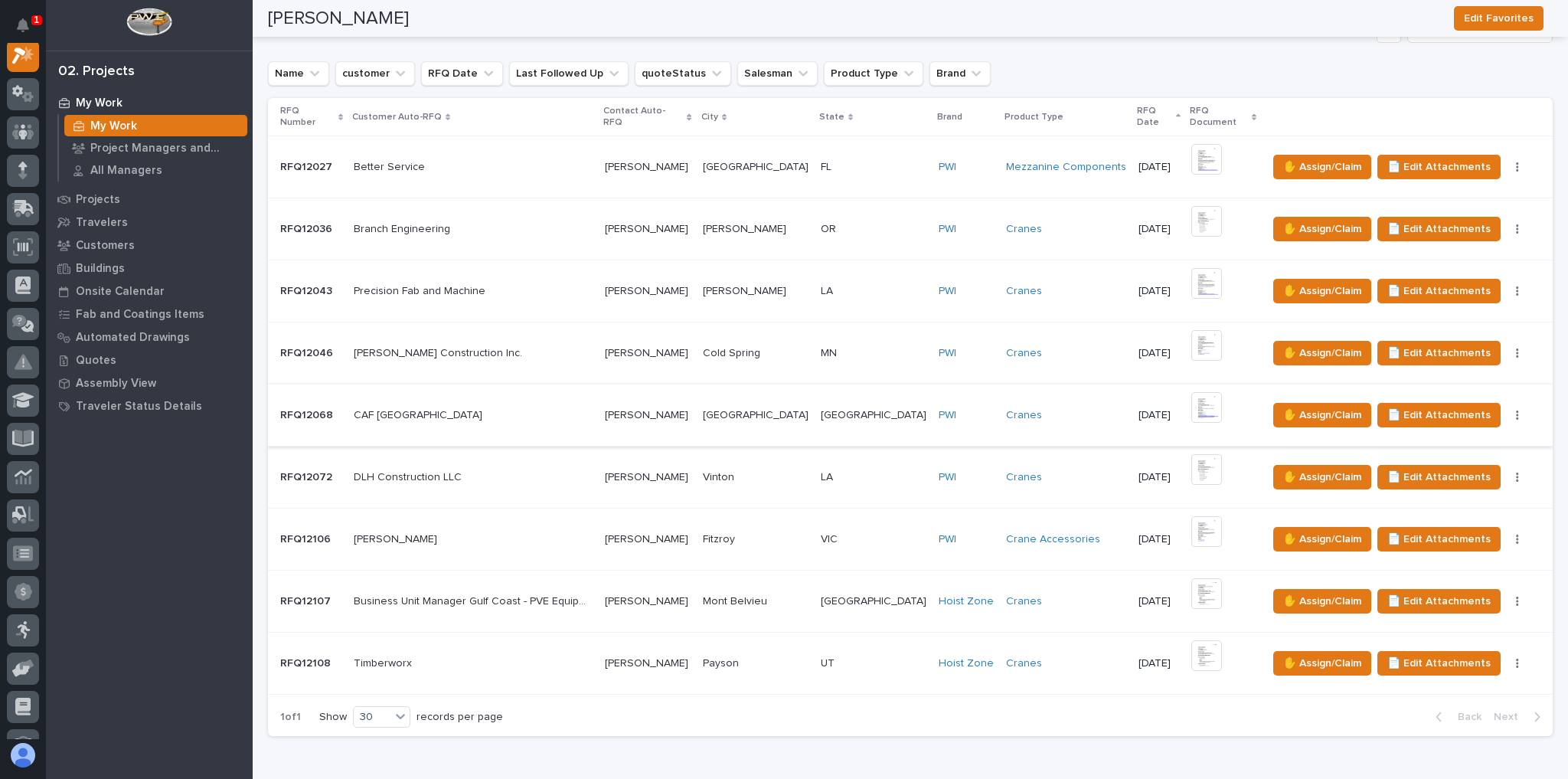
scroll to position [367, 0]
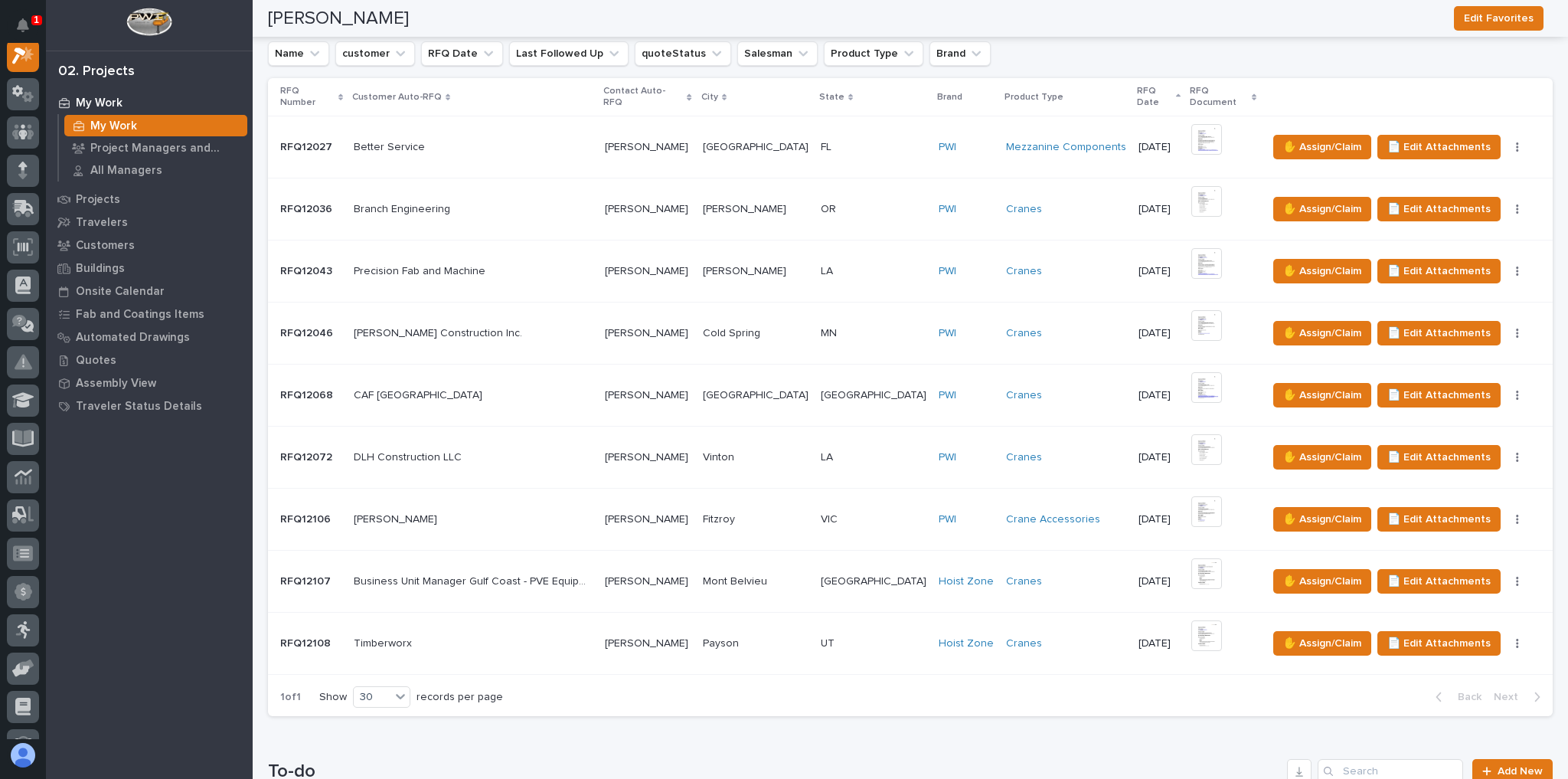
click at [594, 480] on div "Mohamed Abdulrahman Al-Bahar Mohamed Abdulrahman Al-Bahar" at bounding box center [473, 520] width 240 height 25
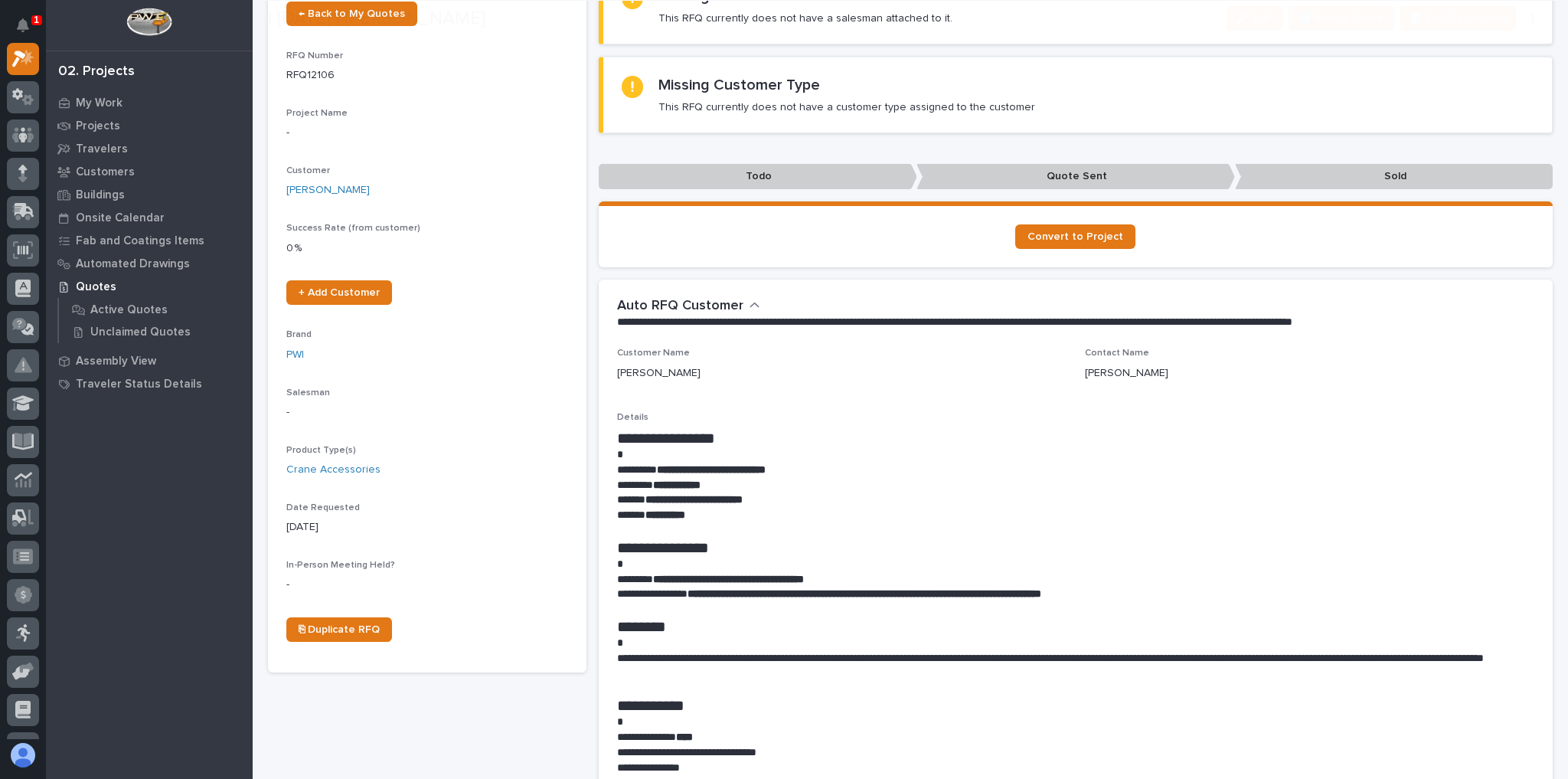
scroll to position [245, 0]
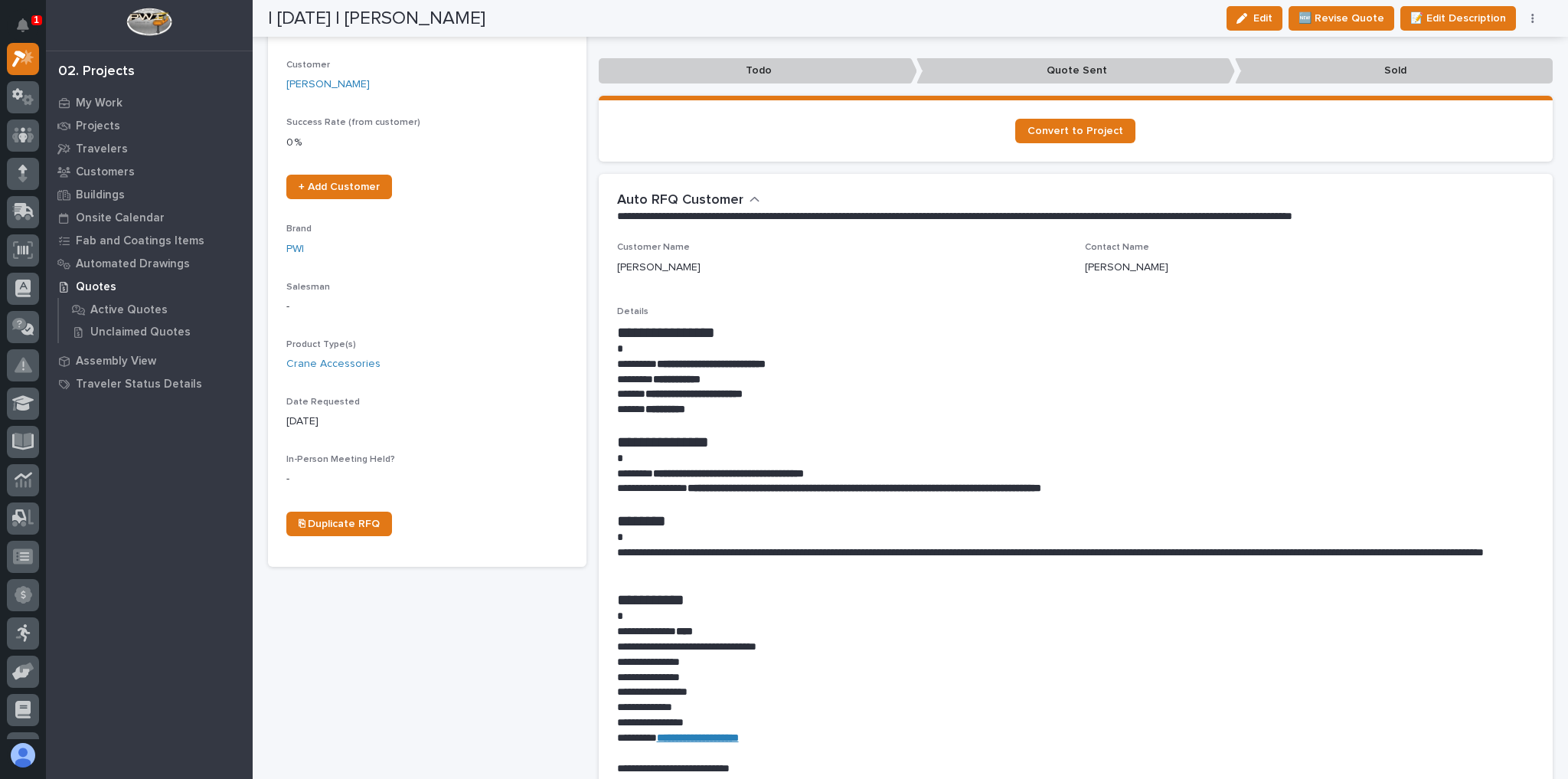
click at [1093, 13] on button "button" at bounding box center [1533, 19] width 21 height 11
click at [1093, 99] on span "✋ Assign/Claim" at bounding box center [1449, 98] width 78 height 19
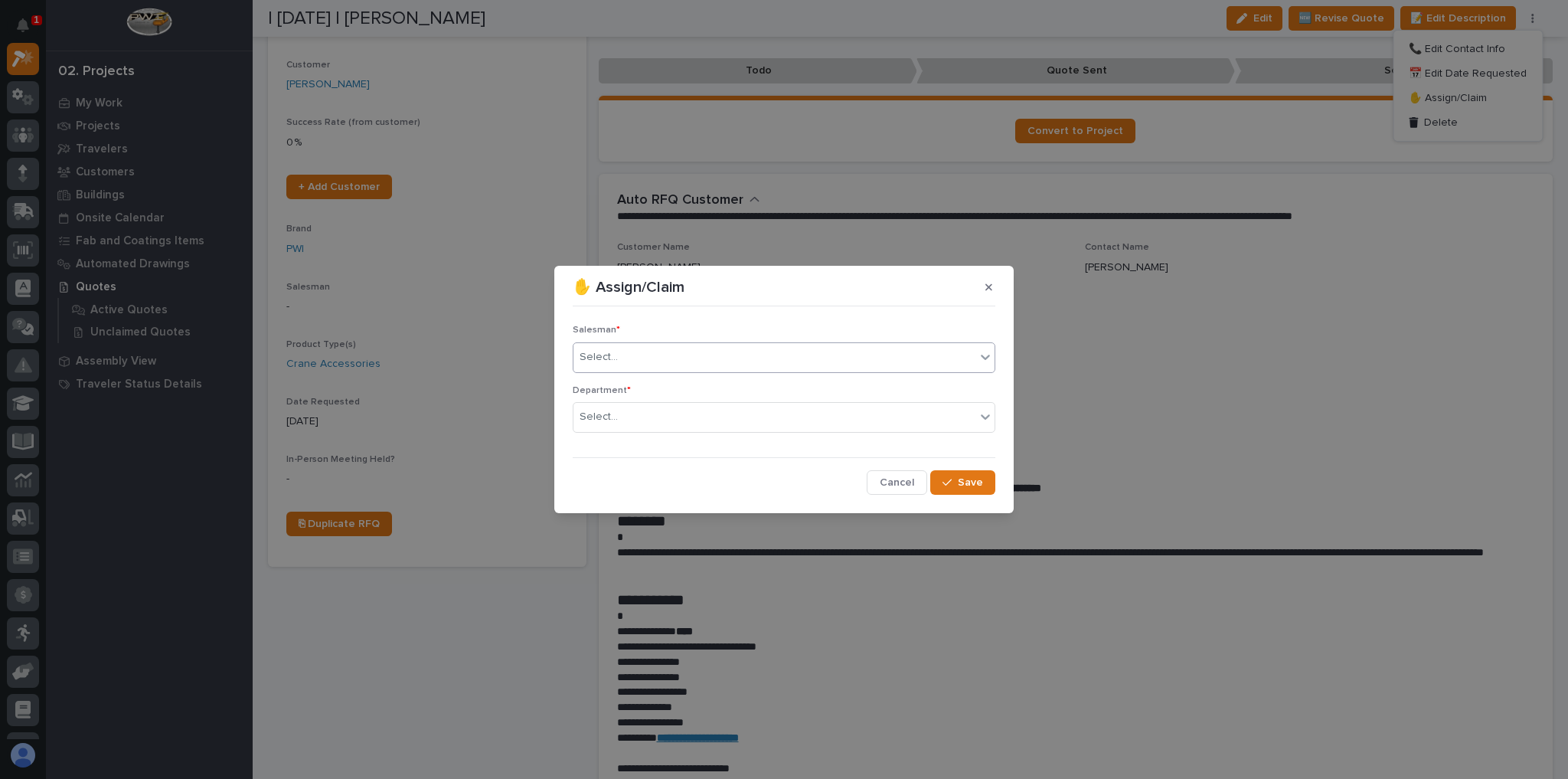
click at [638, 355] on div "Select..." at bounding box center [774, 357] width 402 height 25
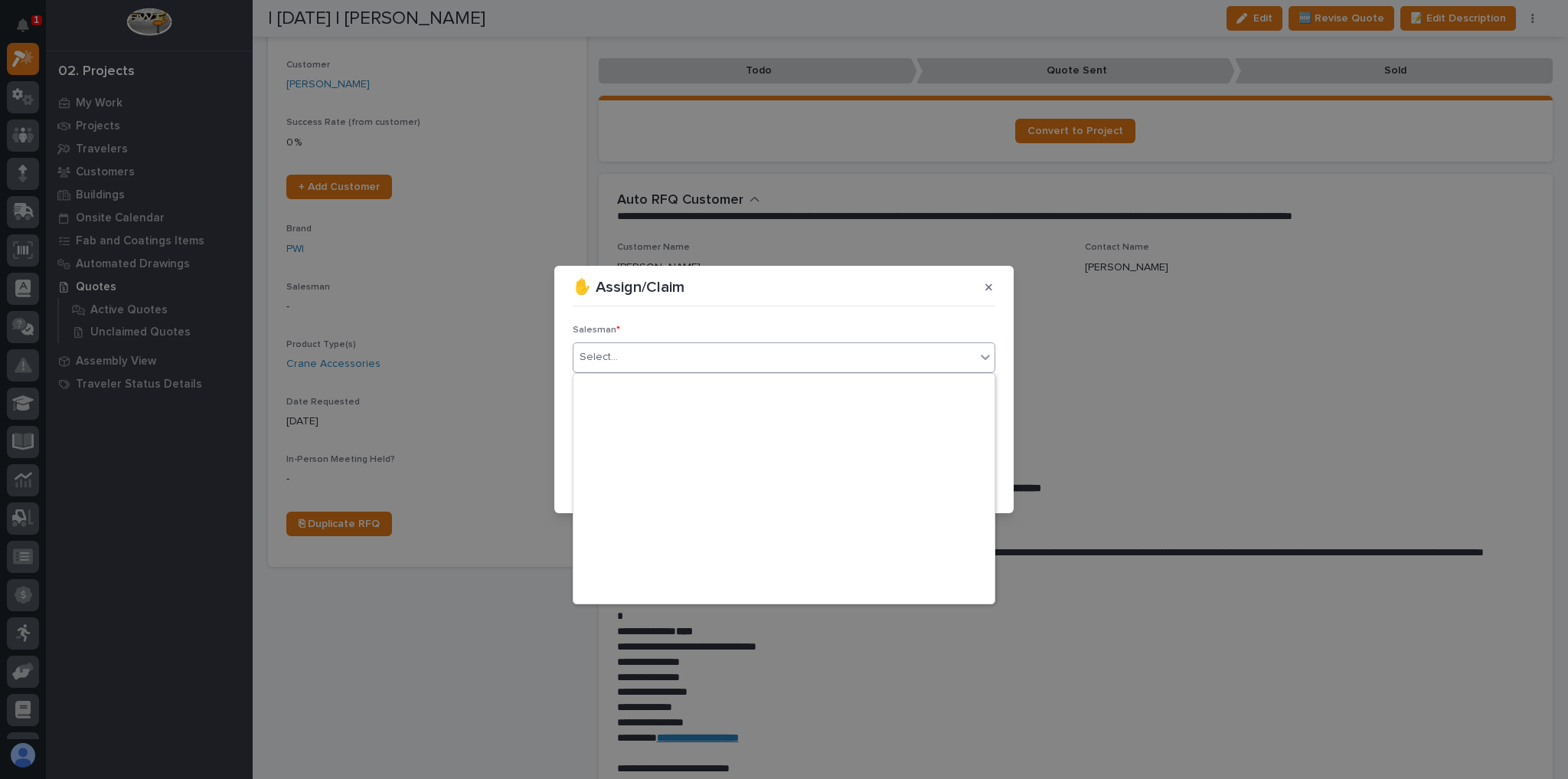
scroll to position [332, 0]
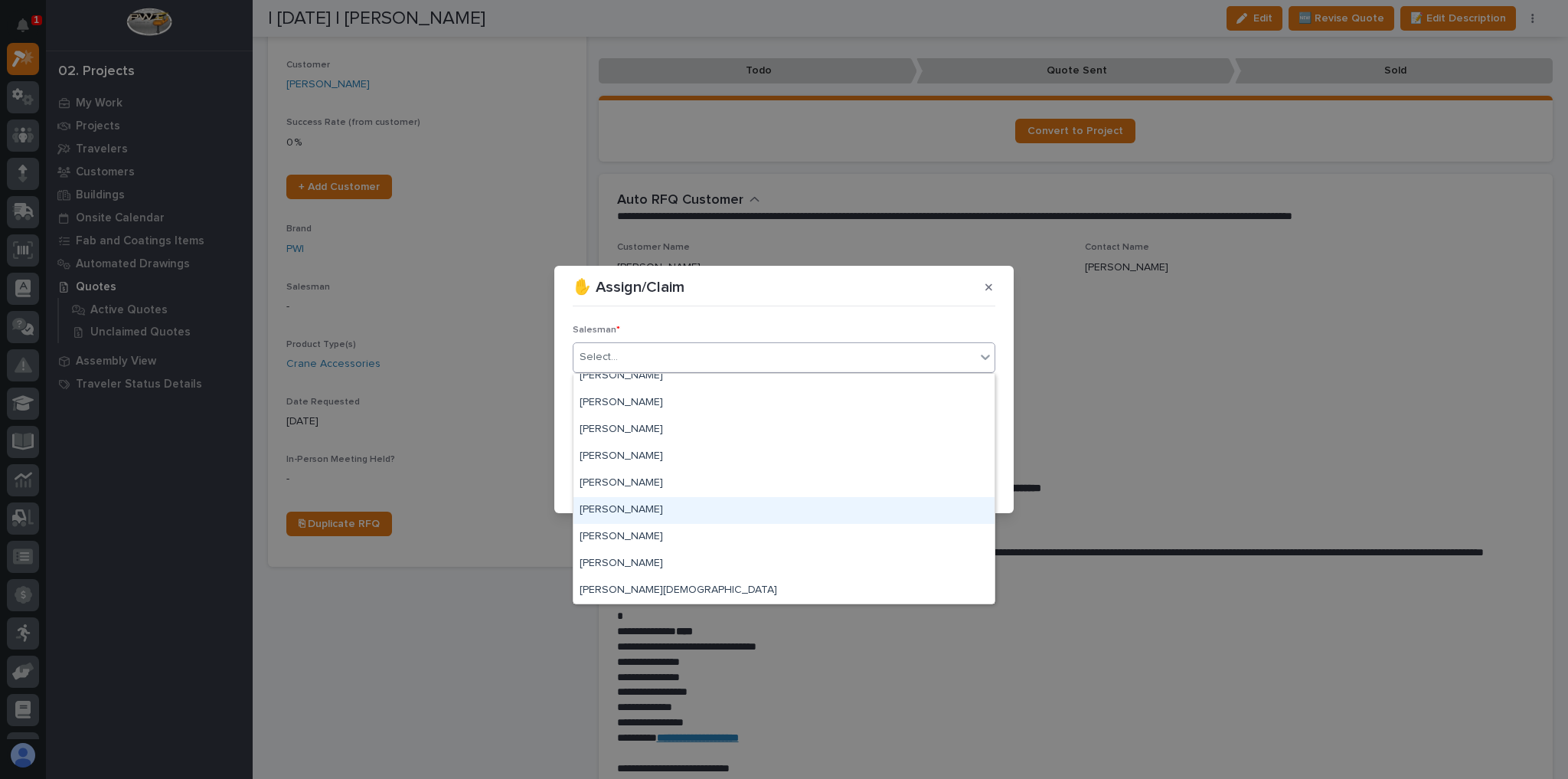
click at [627, 480] on div "[PERSON_NAME]" at bounding box center [784, 511] width 421 height 27
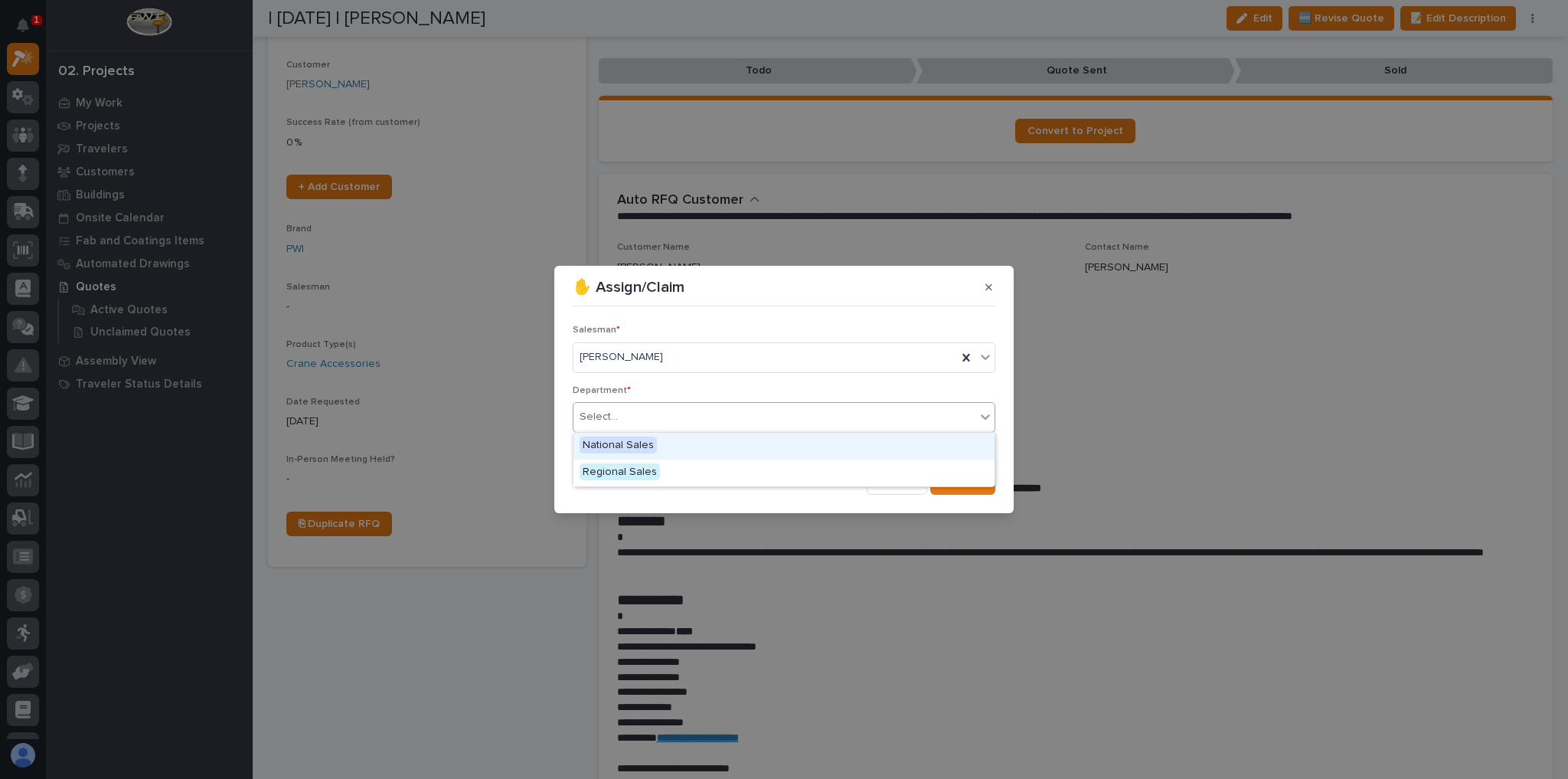
click at [645, 411] on div "Select..." at bounding box center [774, 417] width 402 height 25
click at [655, 447] on div "National Sales" at bounding box center [784, 446] width 421 height 27
click at [937, 480] on button "Save" at bounding box center [963, 481] width 65 height 24
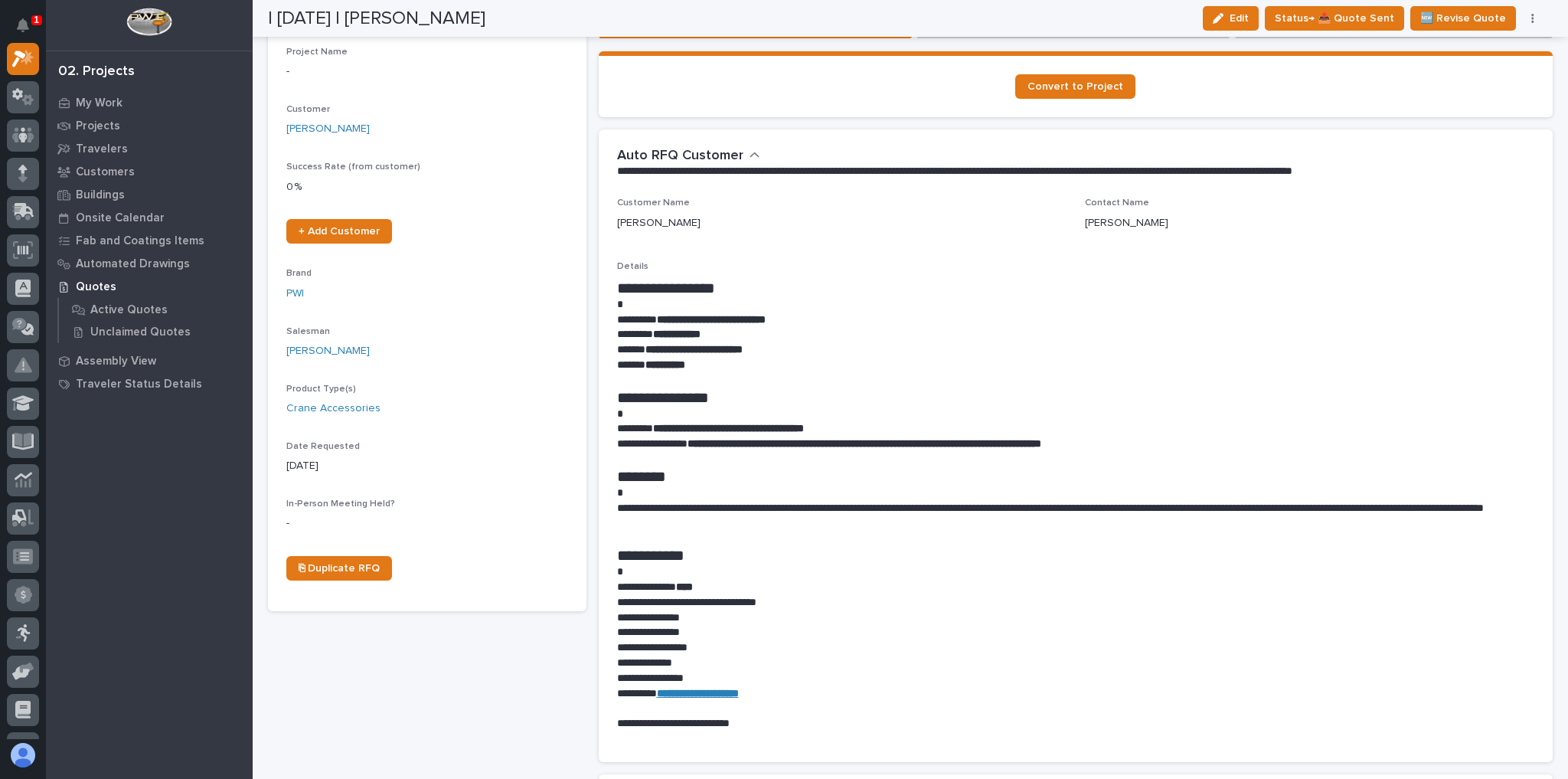
scroll to position [0, 0]
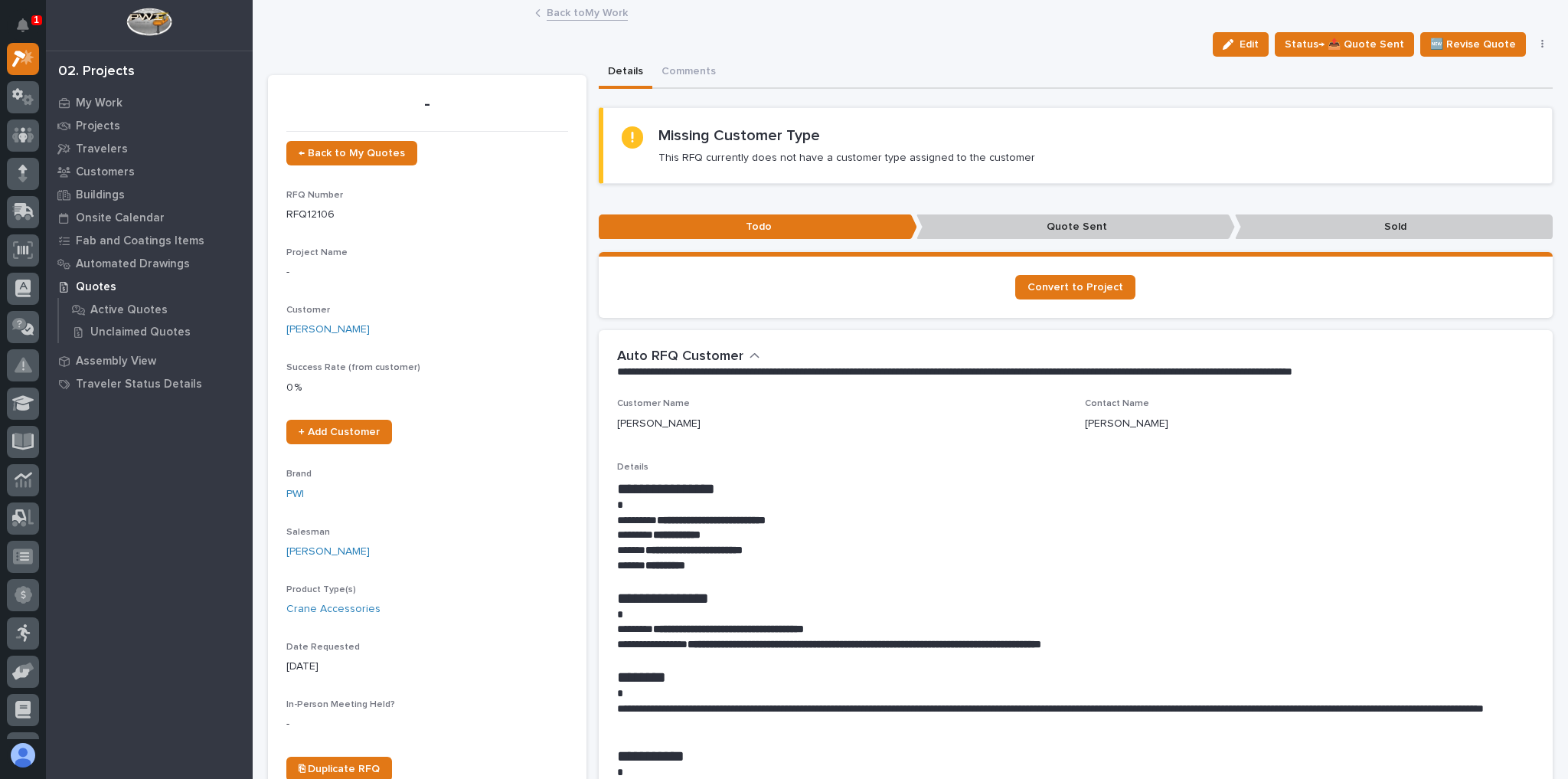
click at [579, 5] on link "Back to My Work" at bounding box center [587, 12] width 81 height 18
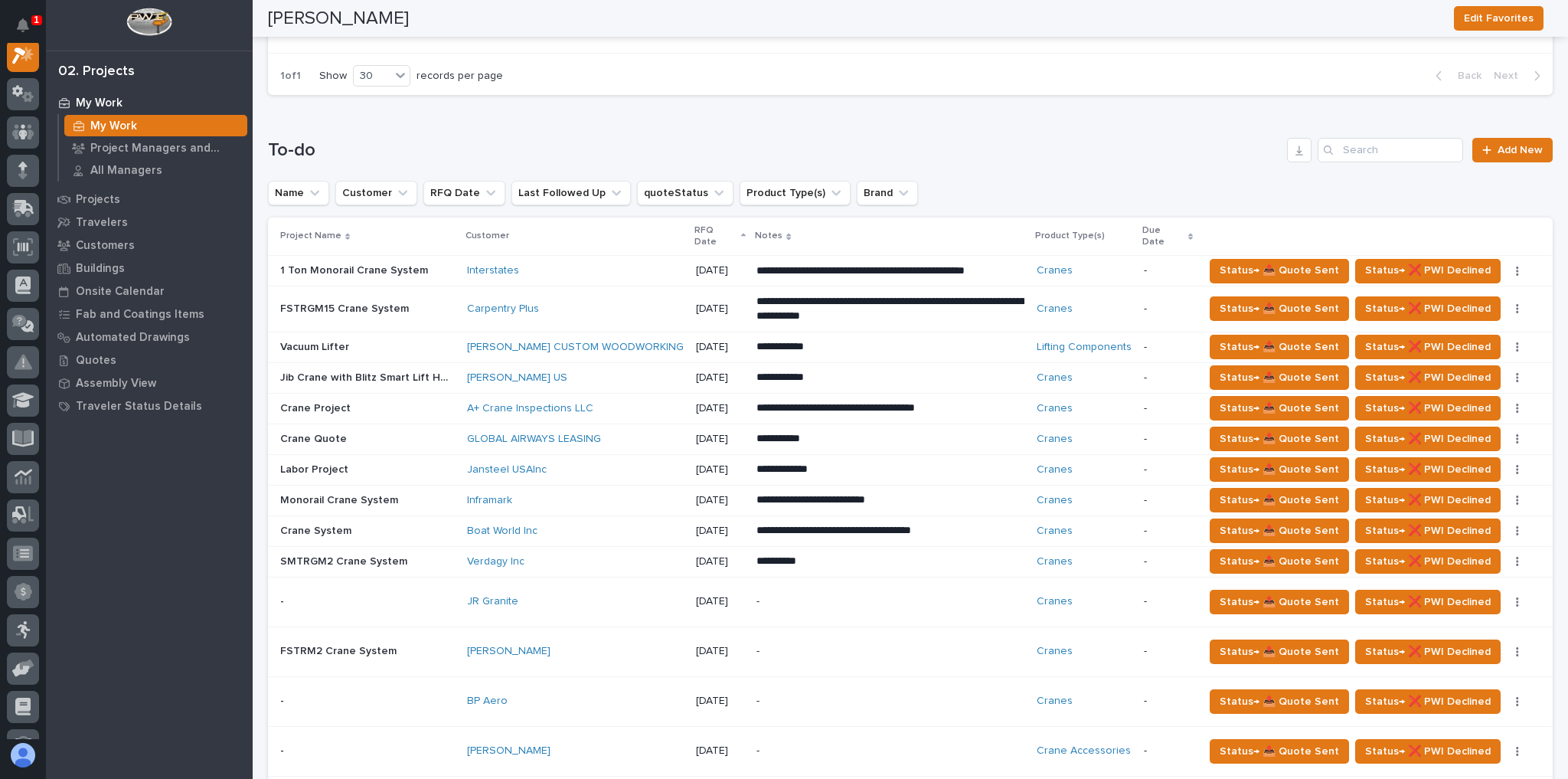
scroll to position [980, 0]
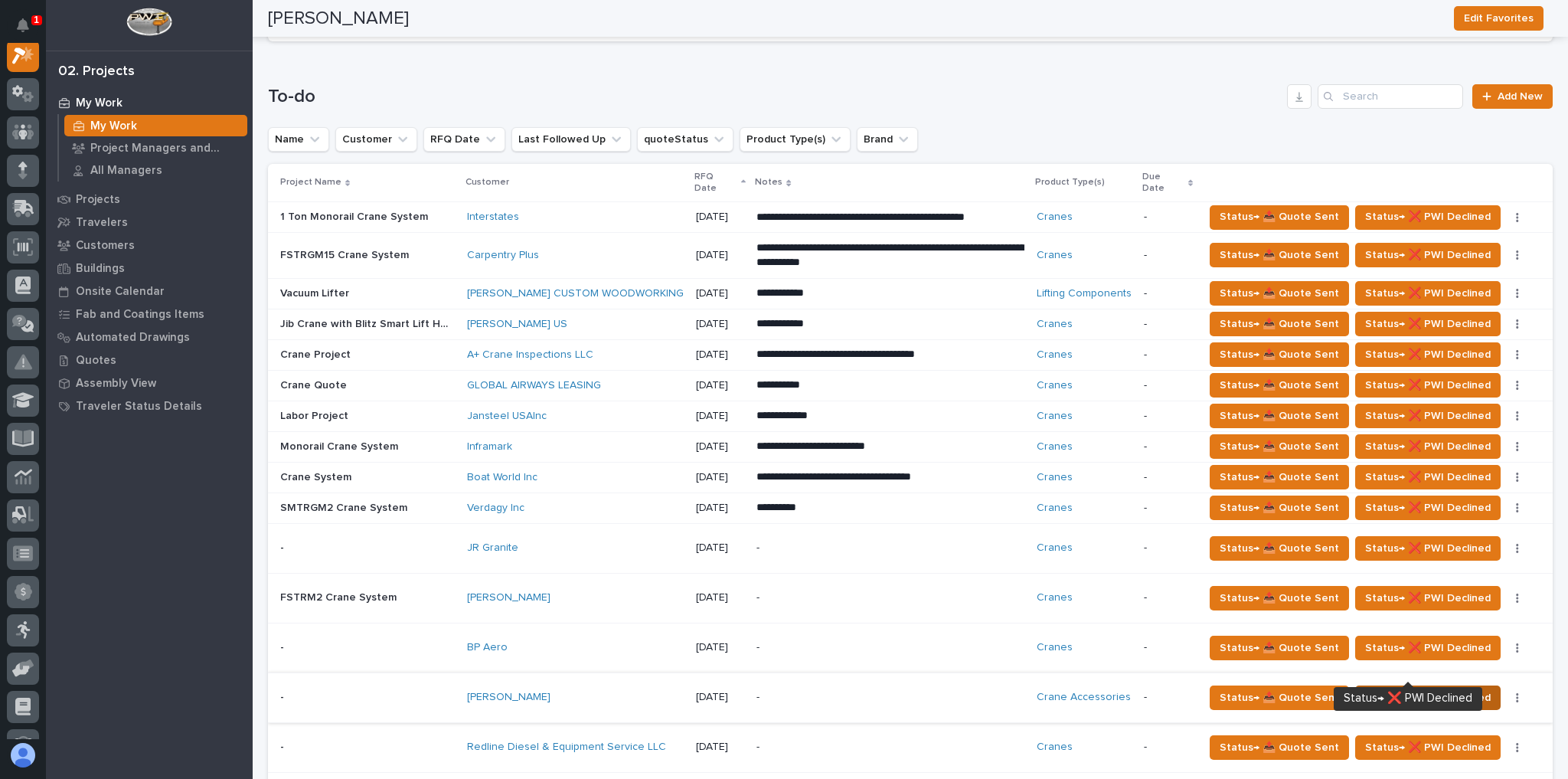
click at [1093, 480] on span "Status→ ❌ PWI Declined" at bounding box center [1428, 697] width 126 height 19
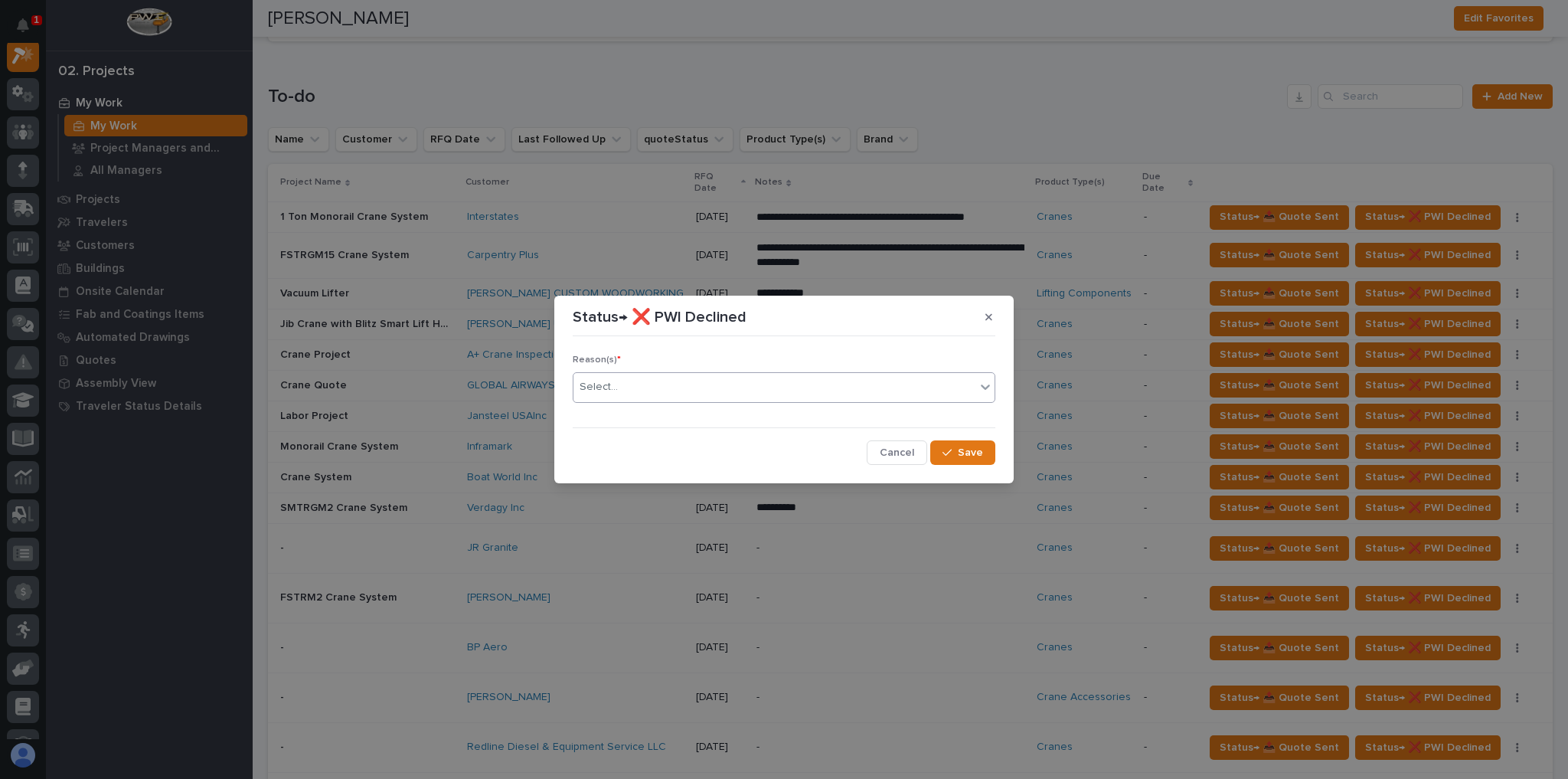
click at [705, 392] on div "Select..." at bounding box center [774, 387] width 402 height 25
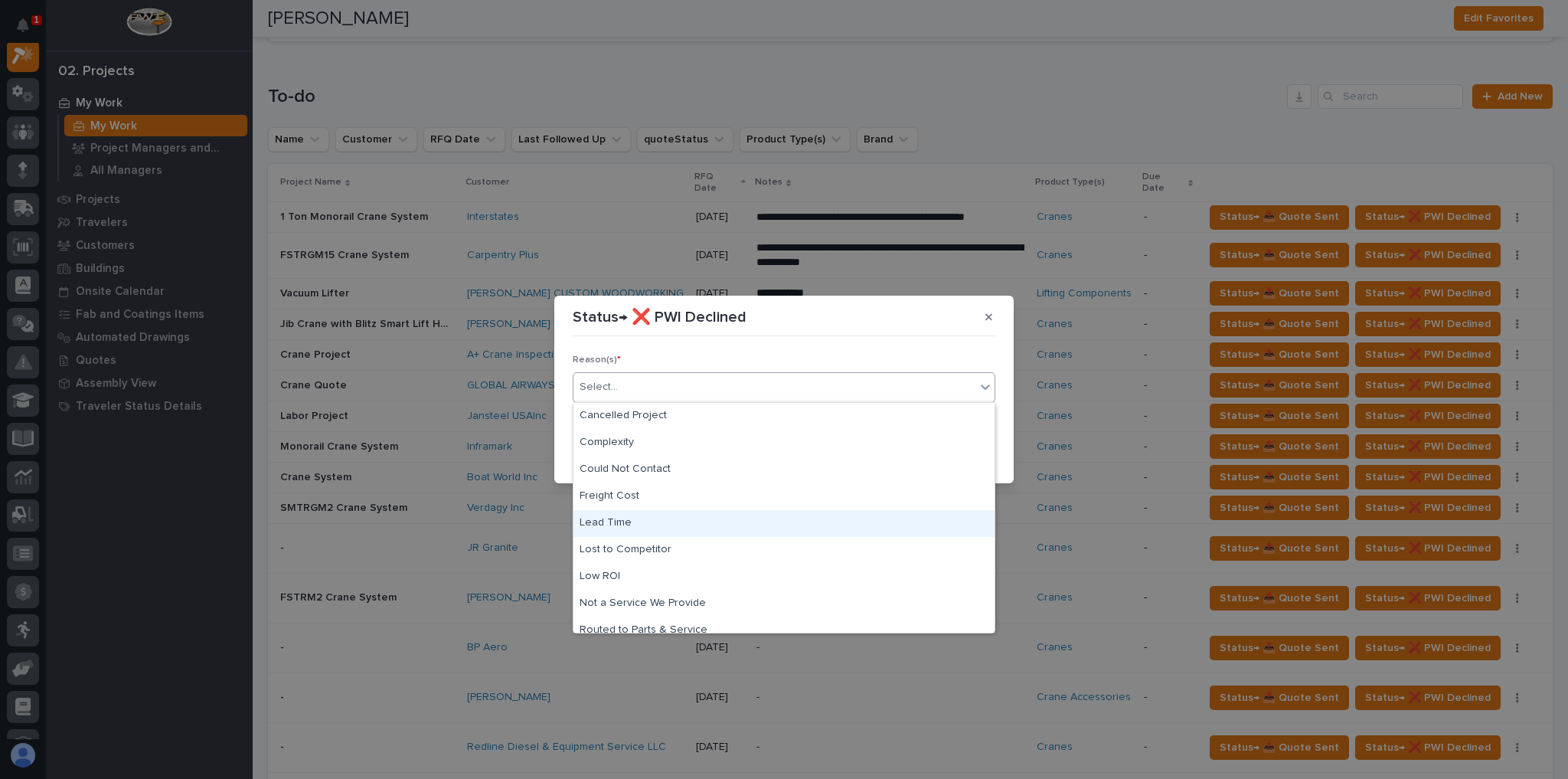
scroll to position [64, 0]
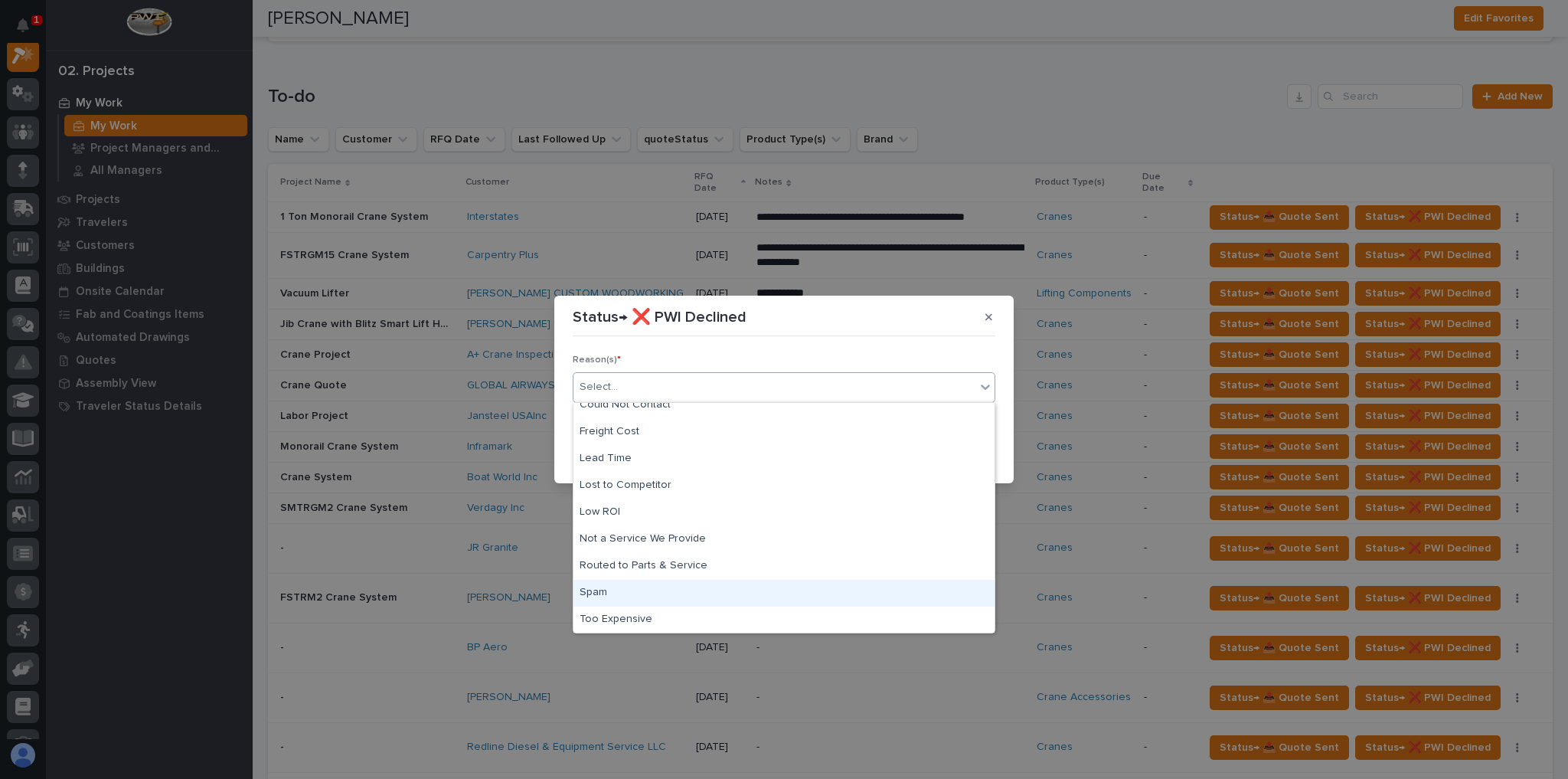
click at [633, 480] on div "Spam" at bounding box center [784, 593] width 421 height 27
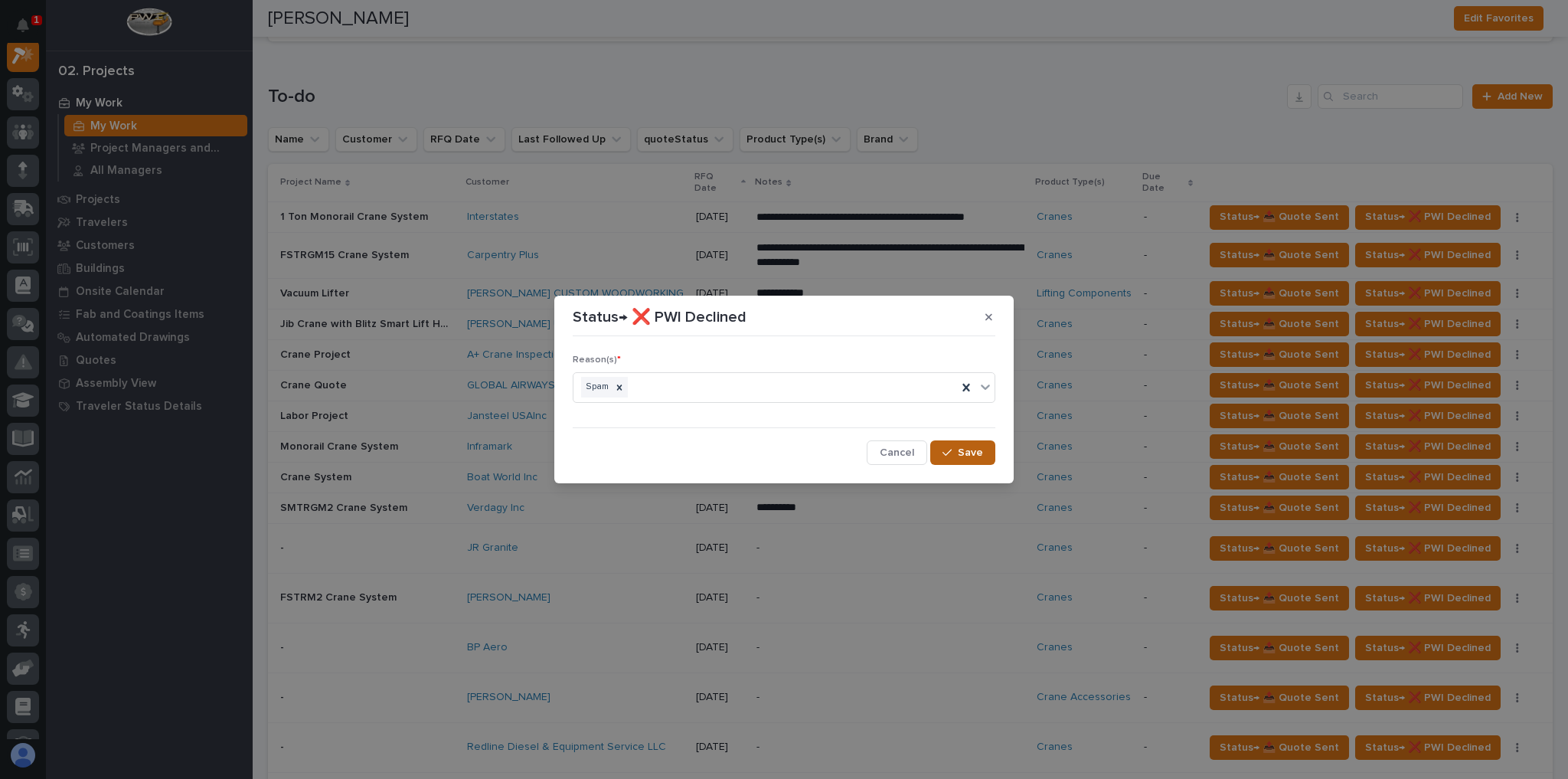
click at [977, 455] on span "Save" at bounding box center [971, 452] width 25 height 13
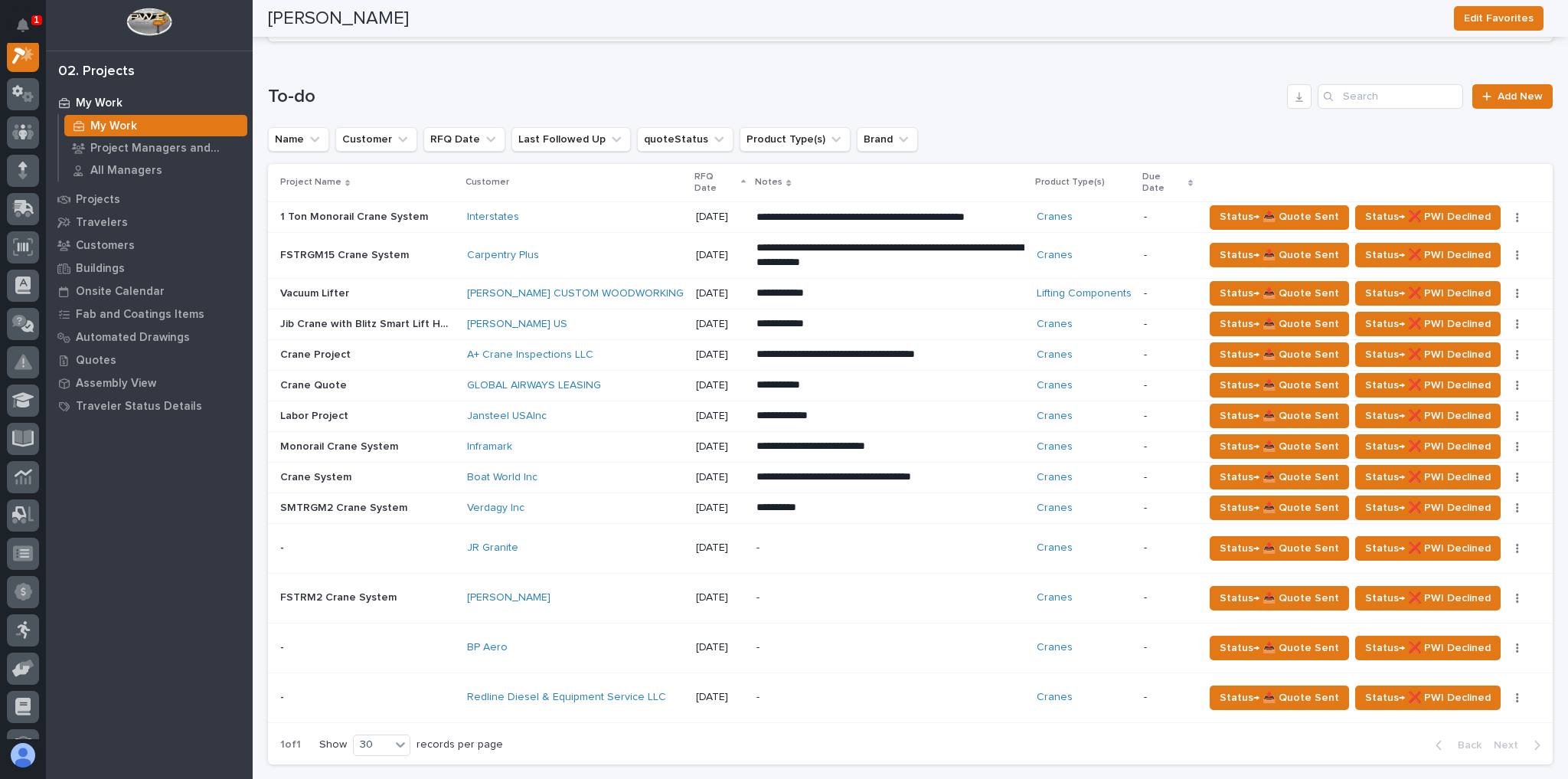
click at [579, 480] on td "JR Granite" at bounding box center [575, 548] width 229 height 50
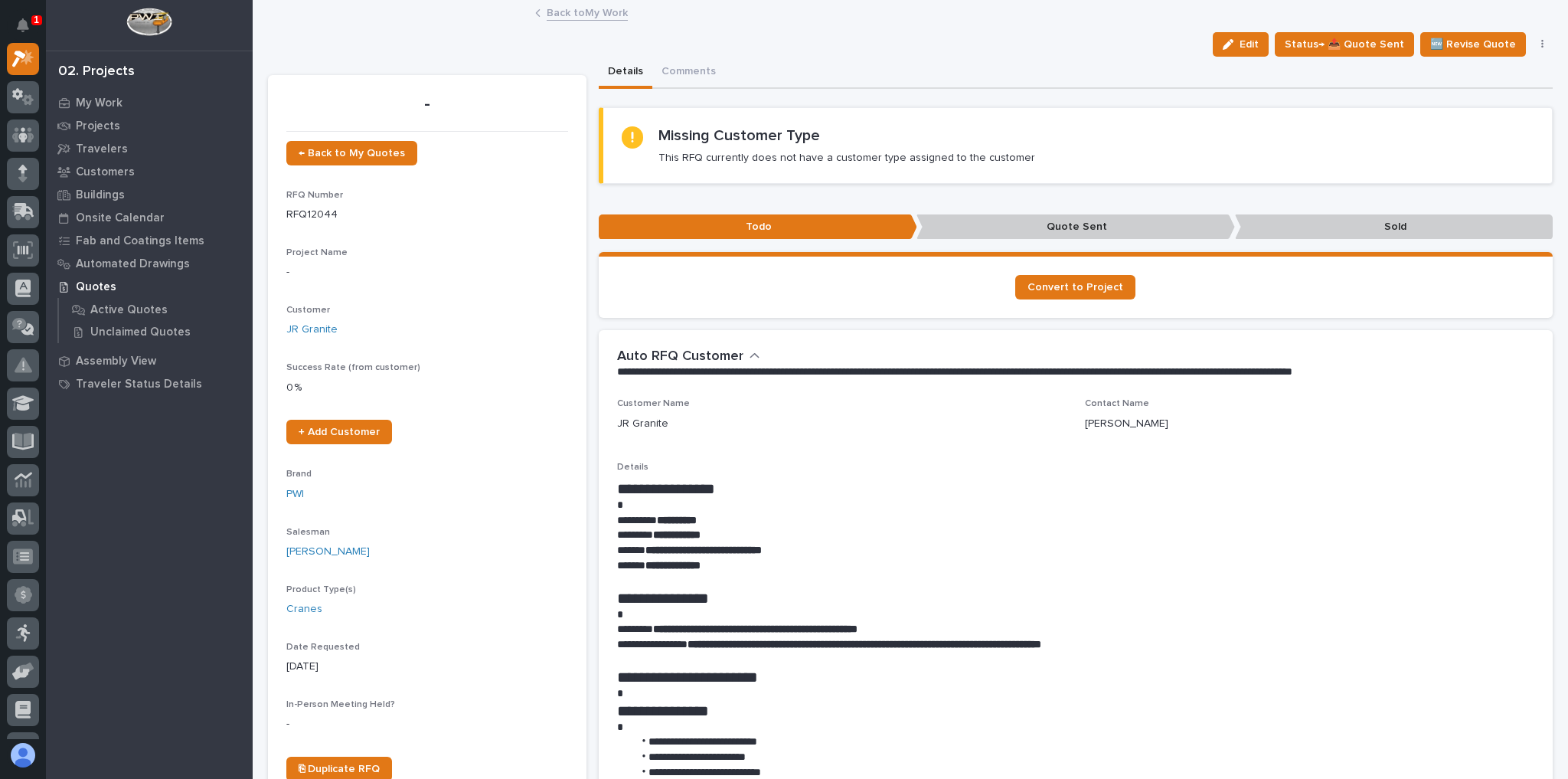
click at [580, 13] on link "Back to My Work" at bounding box center [587, 12] width 81 height 18
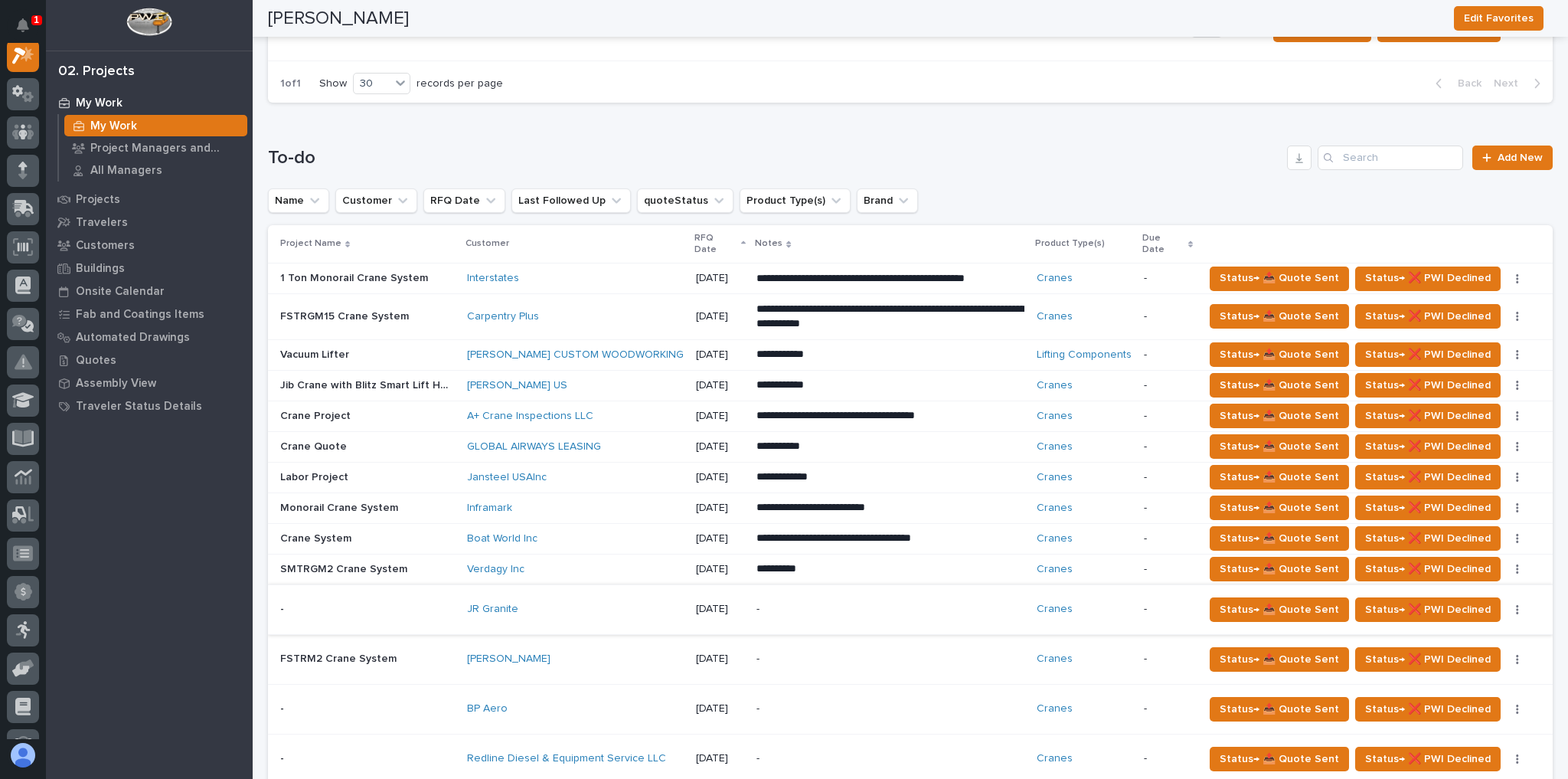
scroll to position [980, 0]
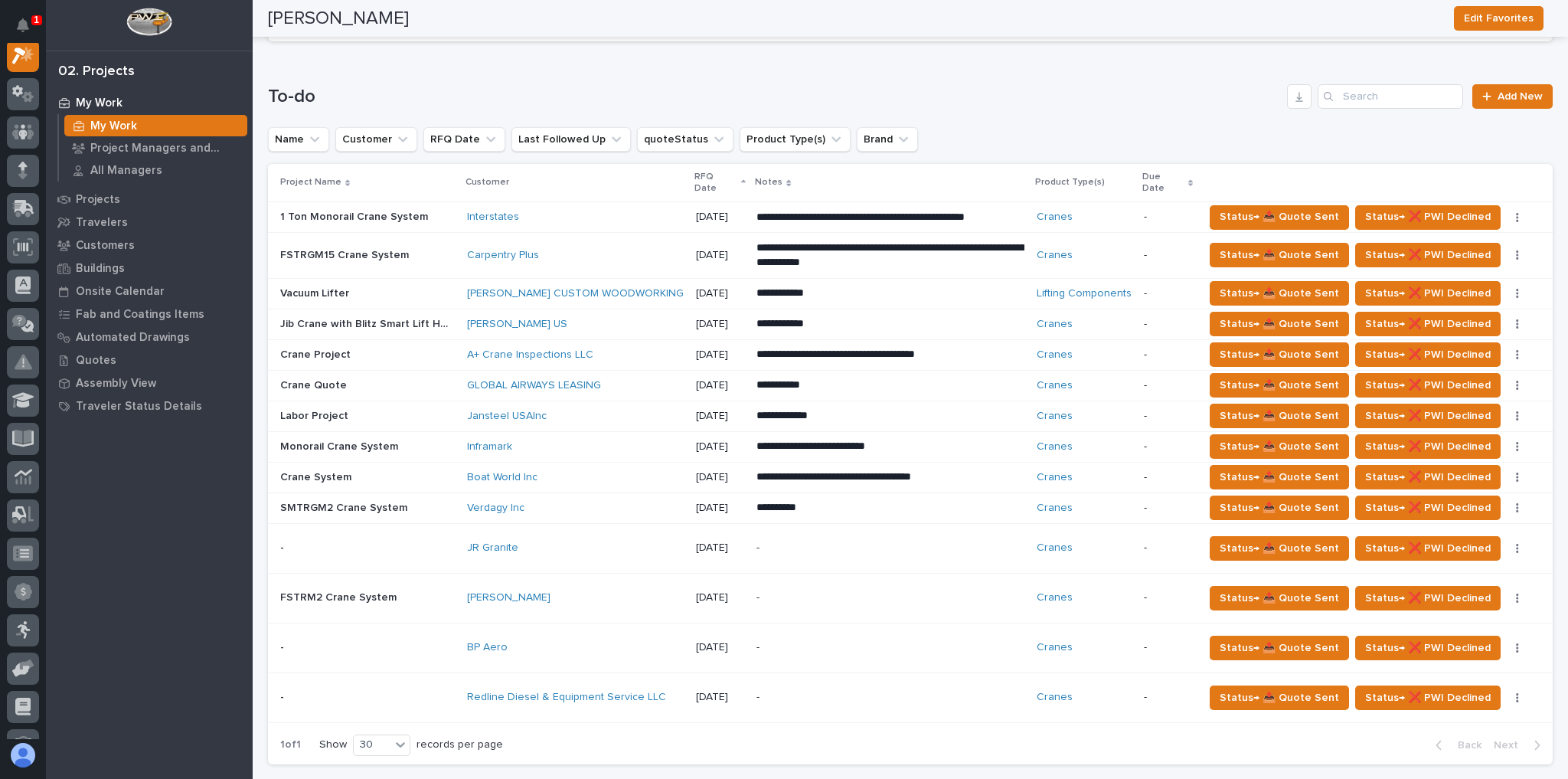
click at [832, 480] on p "-" at bounding box center [891, 547] width 268 height 13
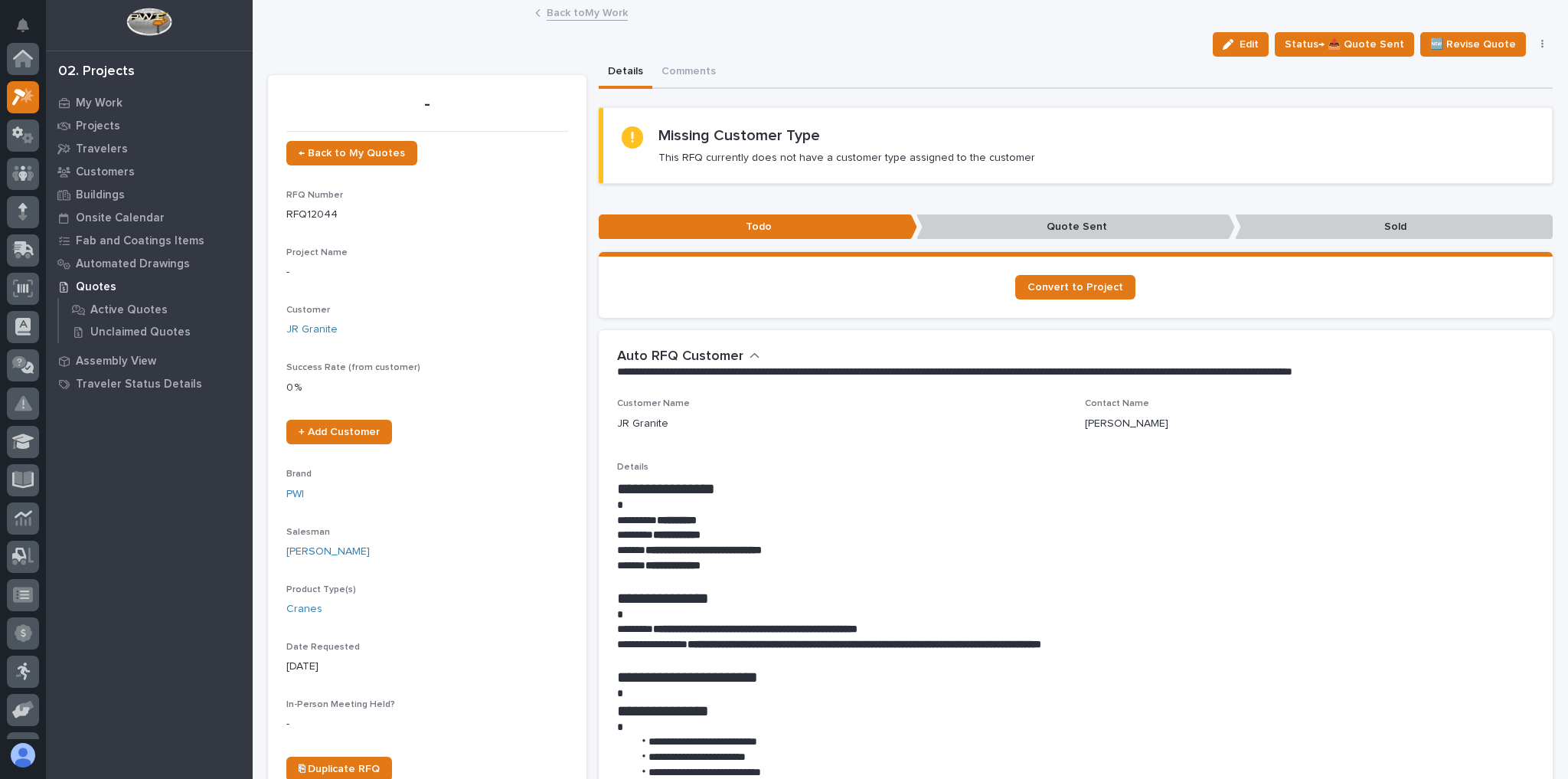
scroll to position [38, 0]
drag, startPoint x: 804, startPoint y: 550, endPoint x: 644, endPoint y: 545, distance: 160.1
click at [644, 480] on p "**********" at bounding box center [1071, 550] width 910 height 15
copy strong "**********"
click at [1093, 37] on button "Edit" at bounding box center [1241, 44] width 56 height 24
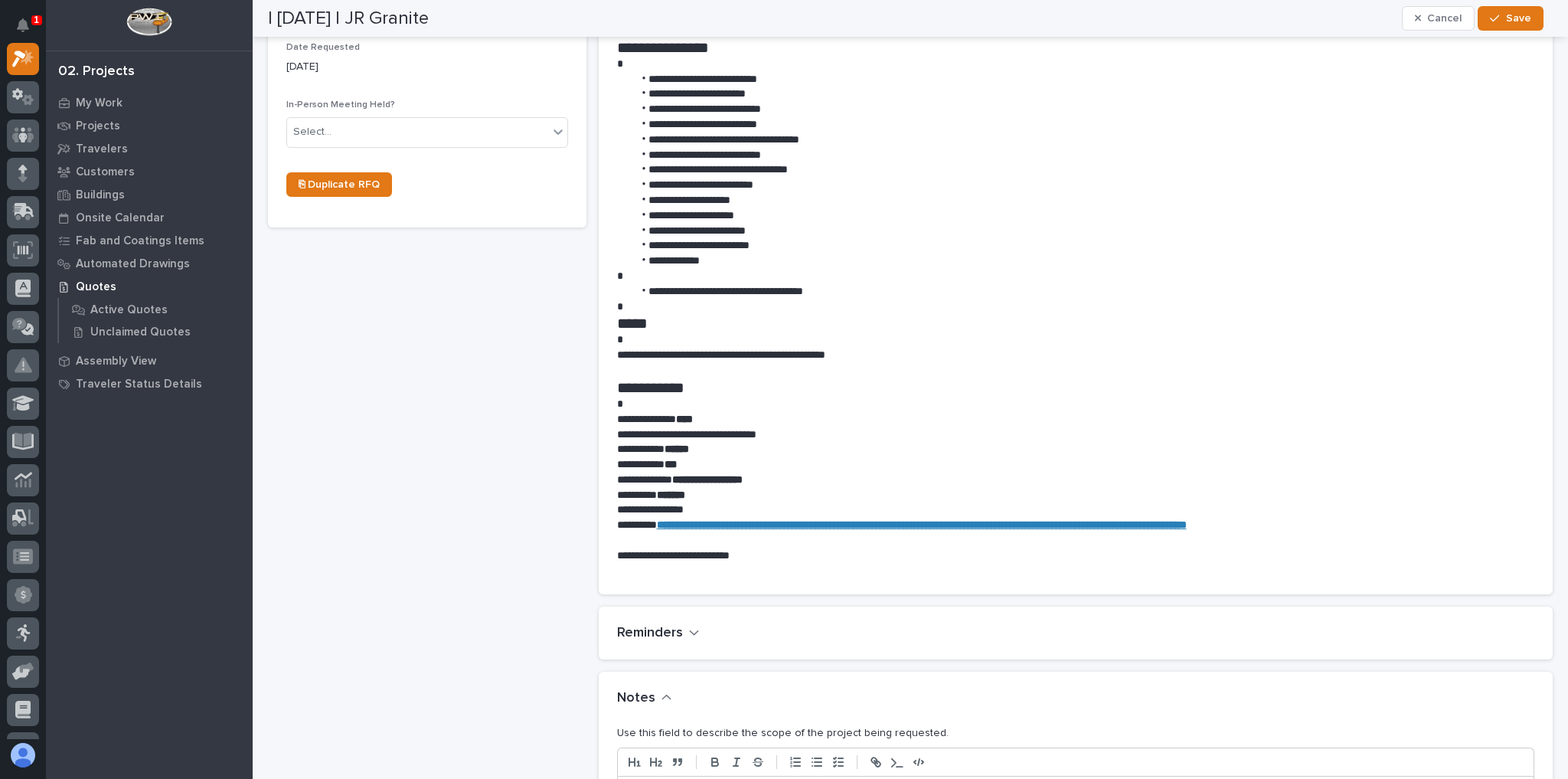
scroll to position [735, 0]
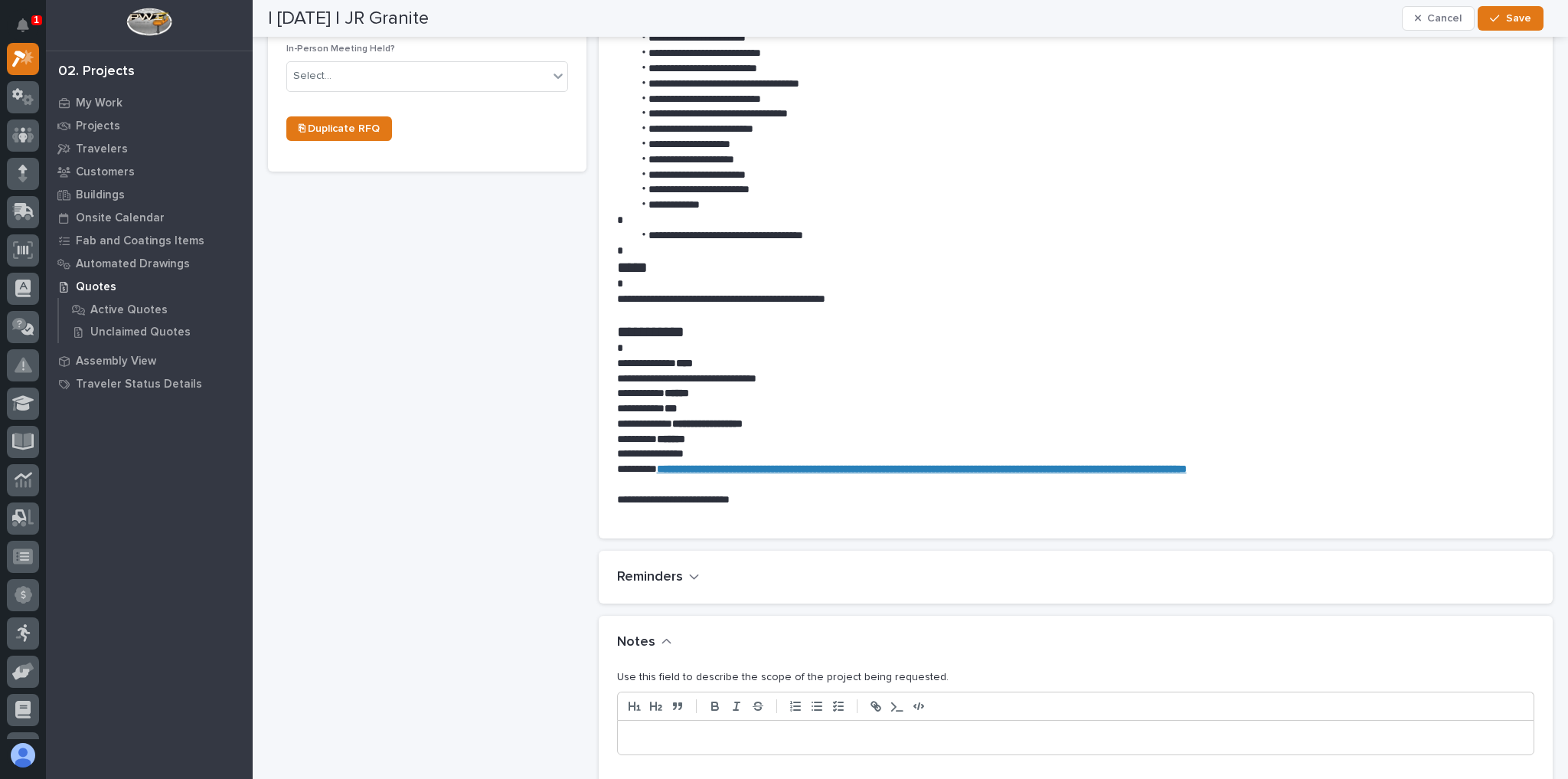
click at [694, 480] on p at bounding box center [1076, 737] width 894 height 15
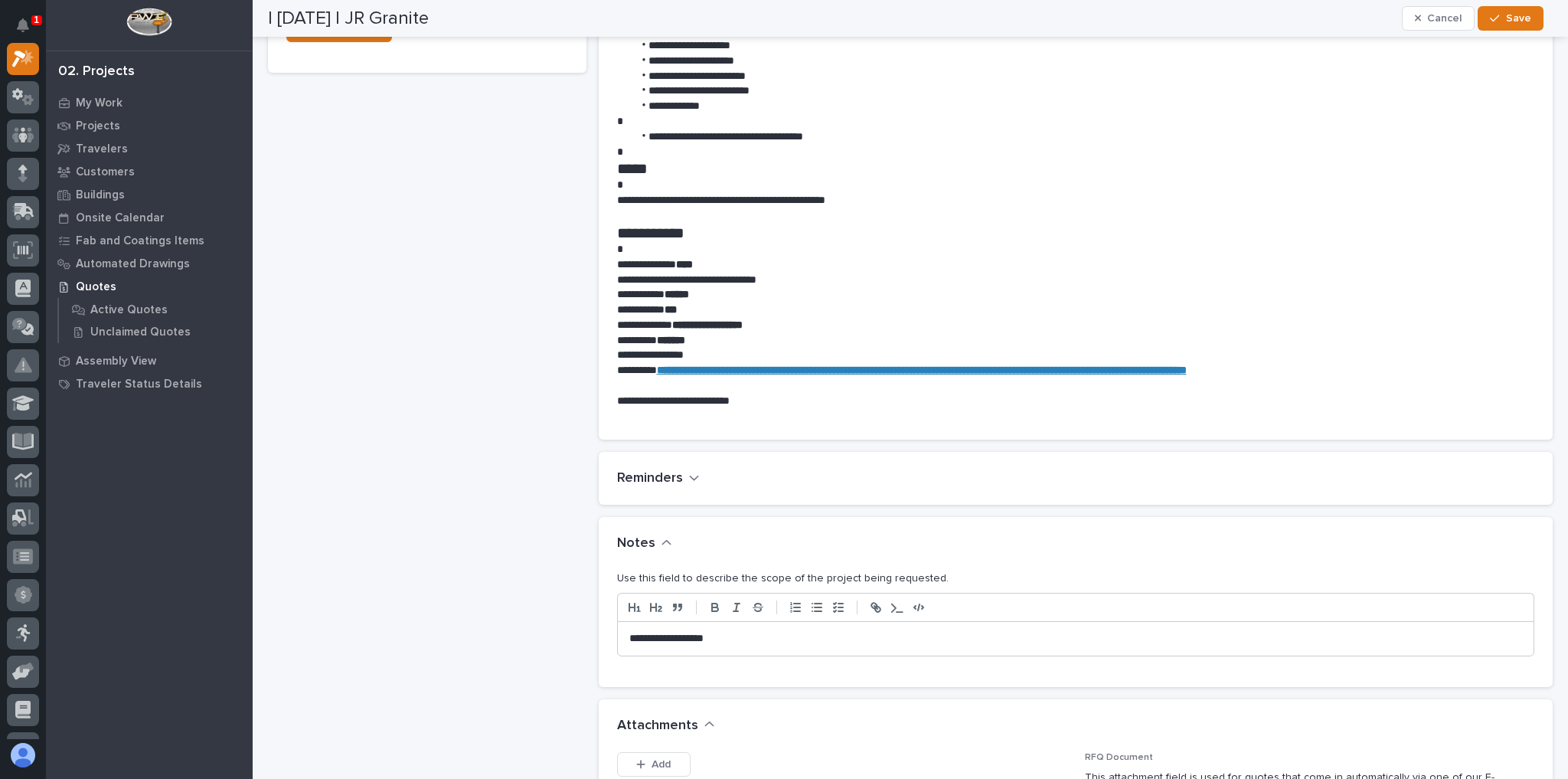
scroll to position [919, 0]
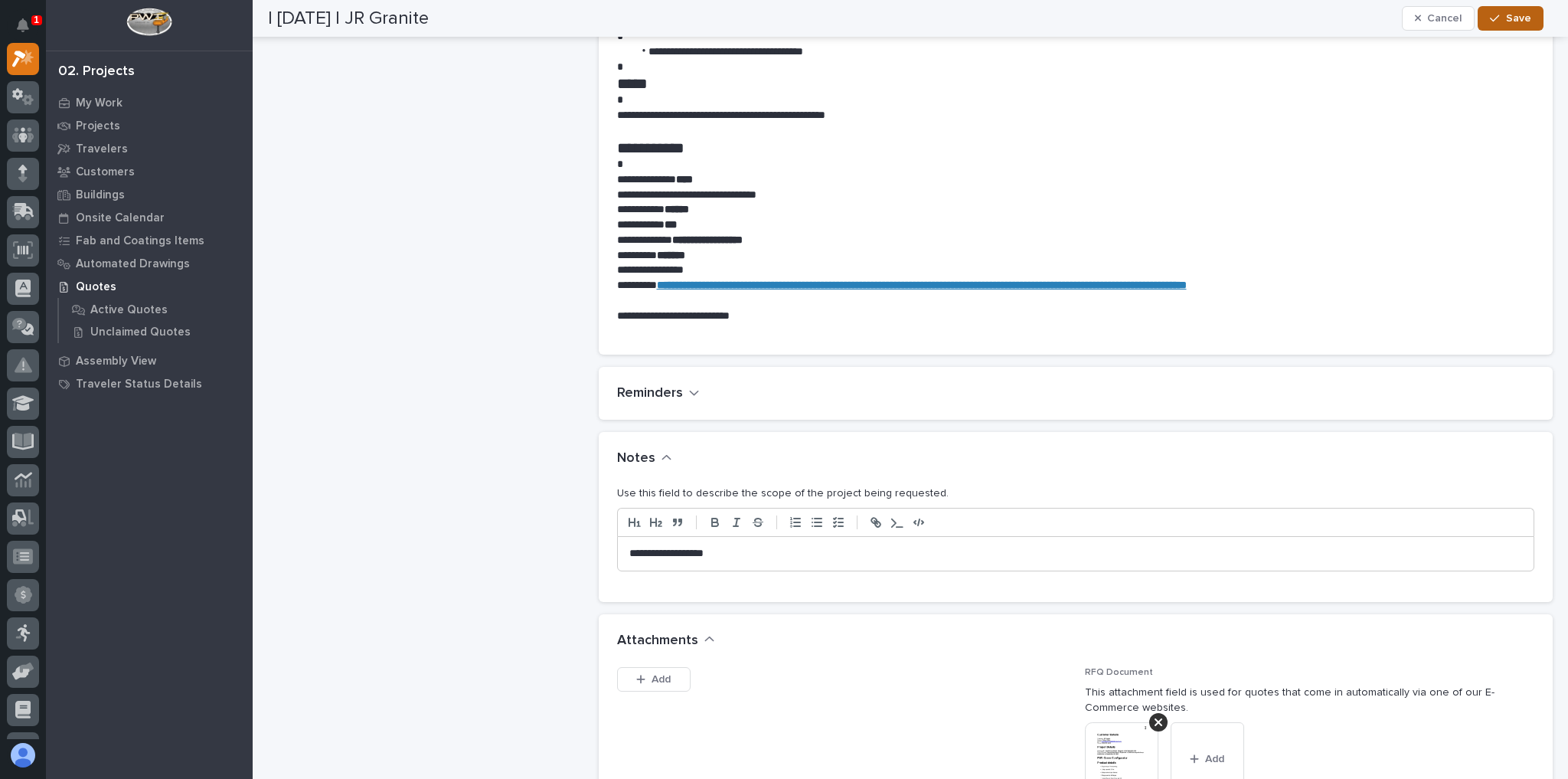
click at [1093, 24] on span "Save" at bounding box center [1519, 18] width 25 height 13
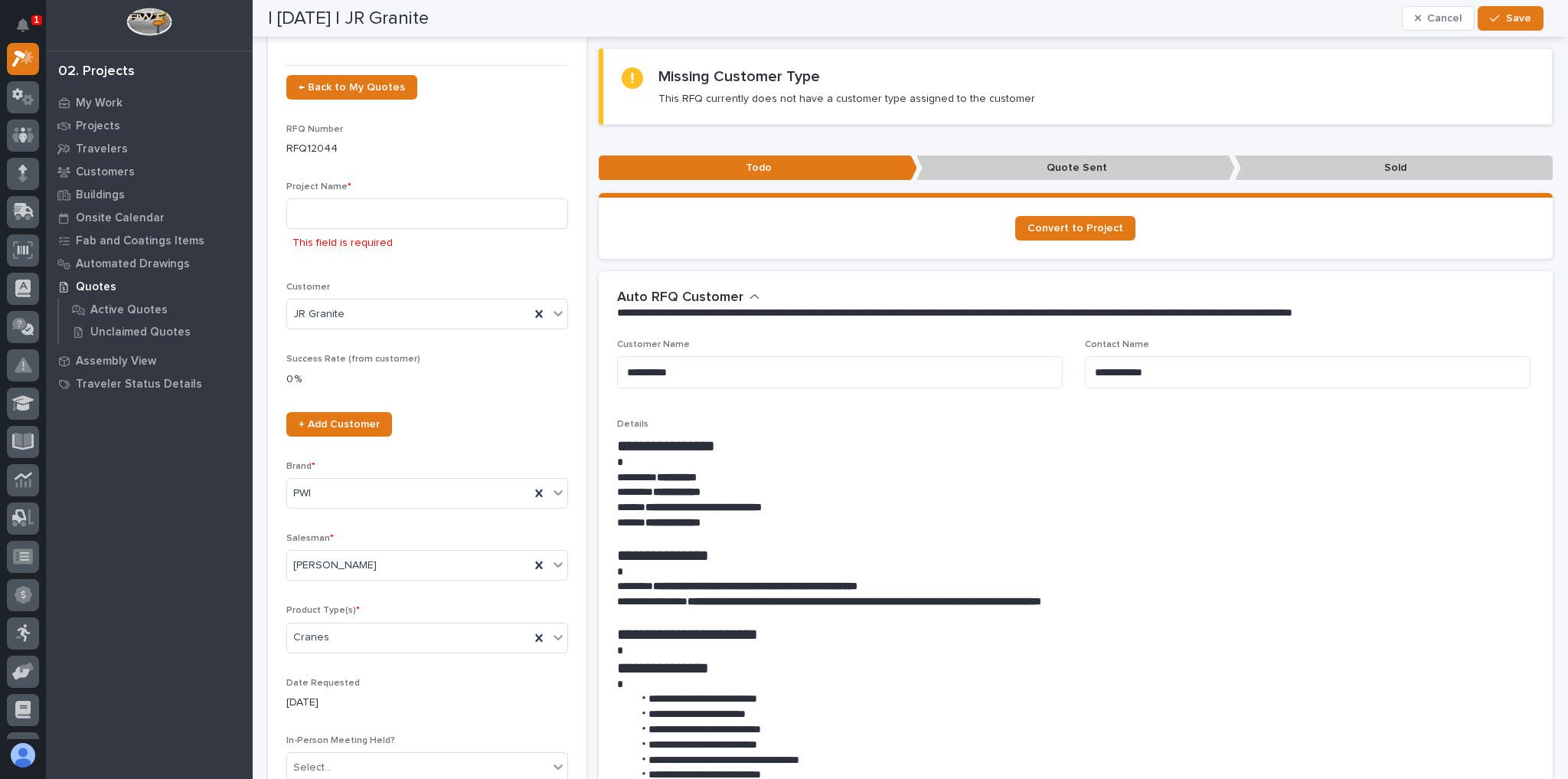
scroll to position [69, 0]
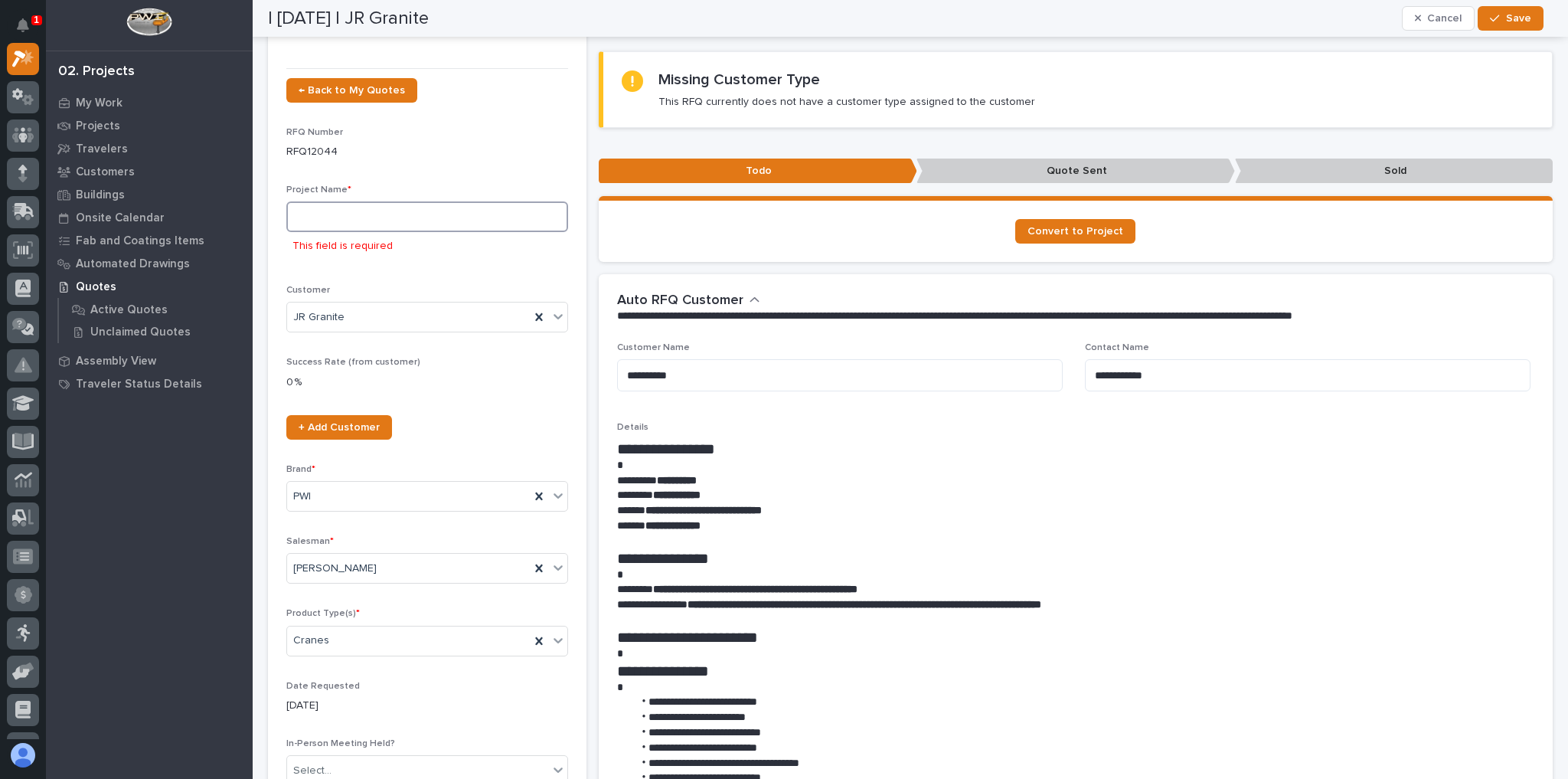
click at [355, 207] on input at bounding box center [427, 217] width 282 height 30
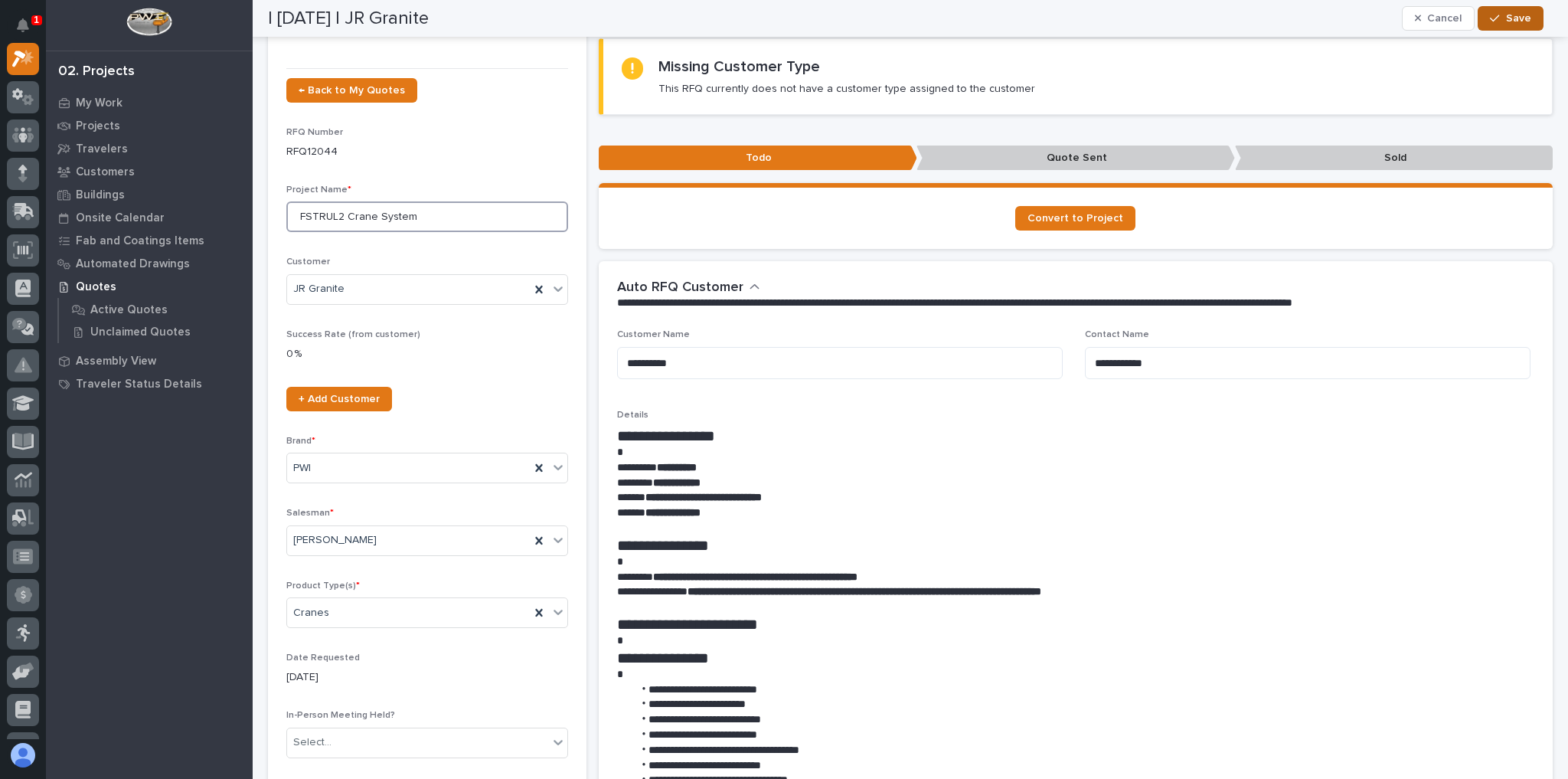
type input "FSTRUL2 Crane System"
click at [1093, 19] on icon "button" at bounding box center [1495, 19] width 9 height 7
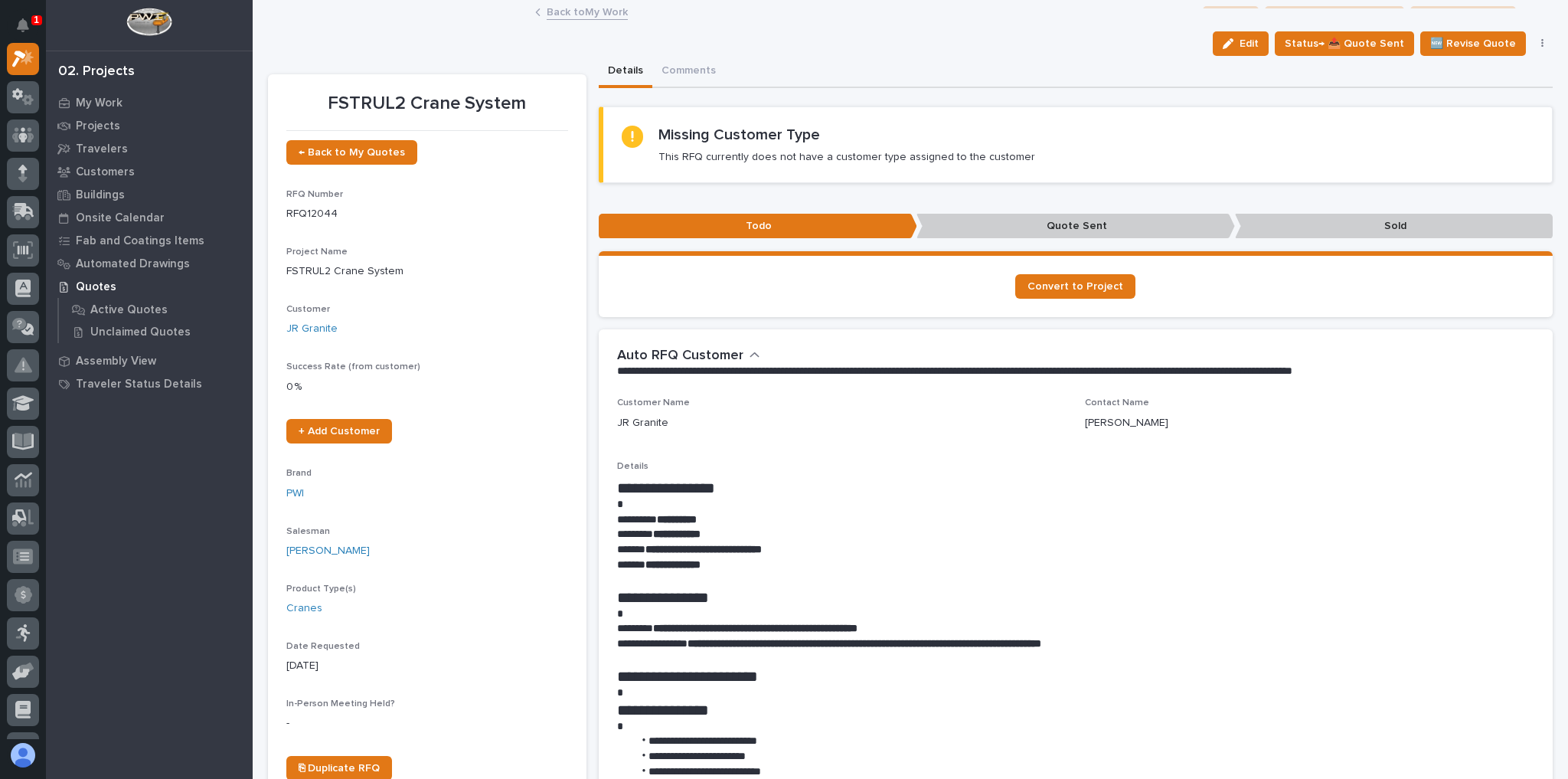
scroll to position [0, 0]
click at [574, 17] on link "Back to My Work" at bounding box center [587, 12] width 81 height 18
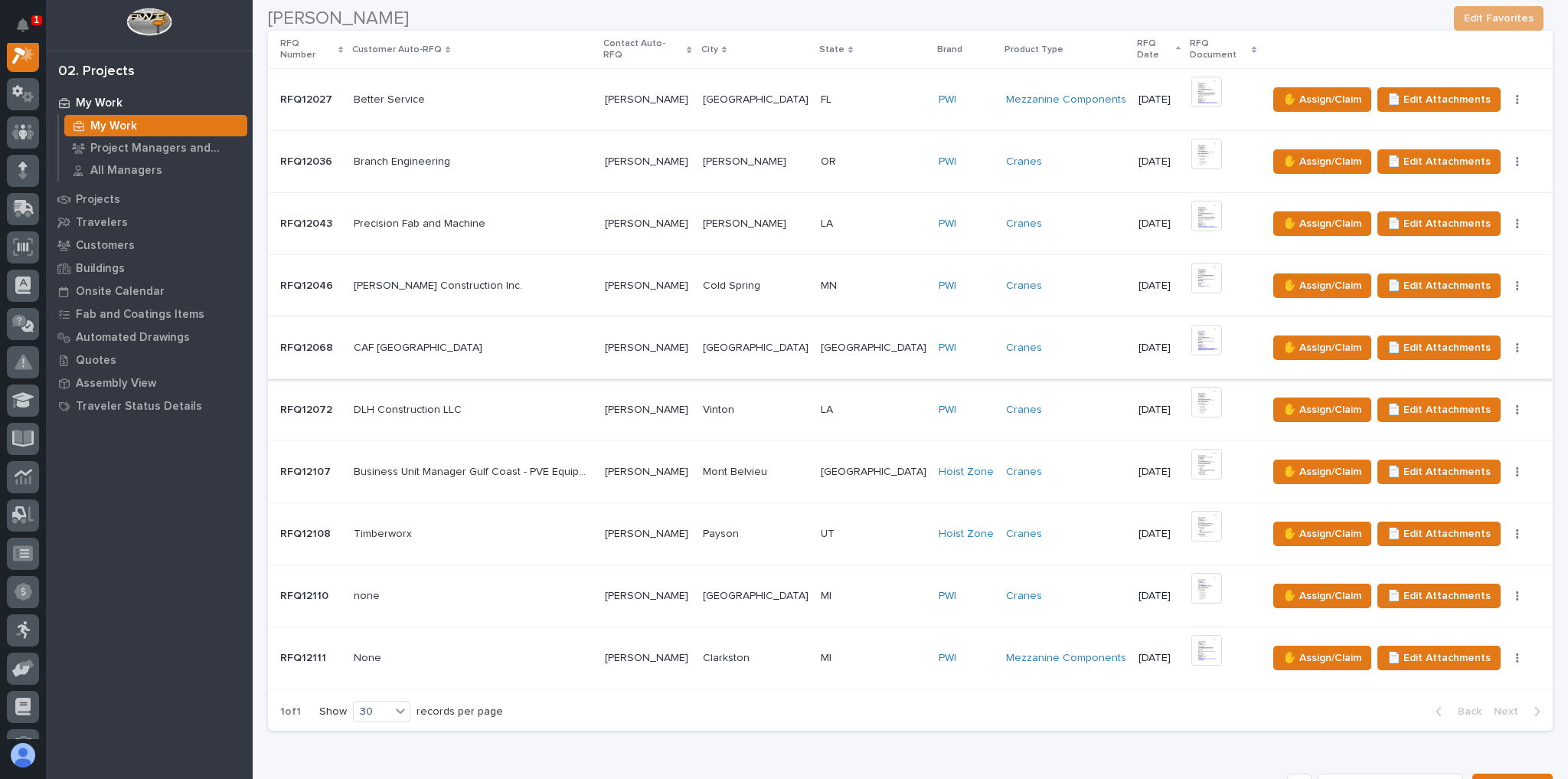
scroll to position [429, 0]
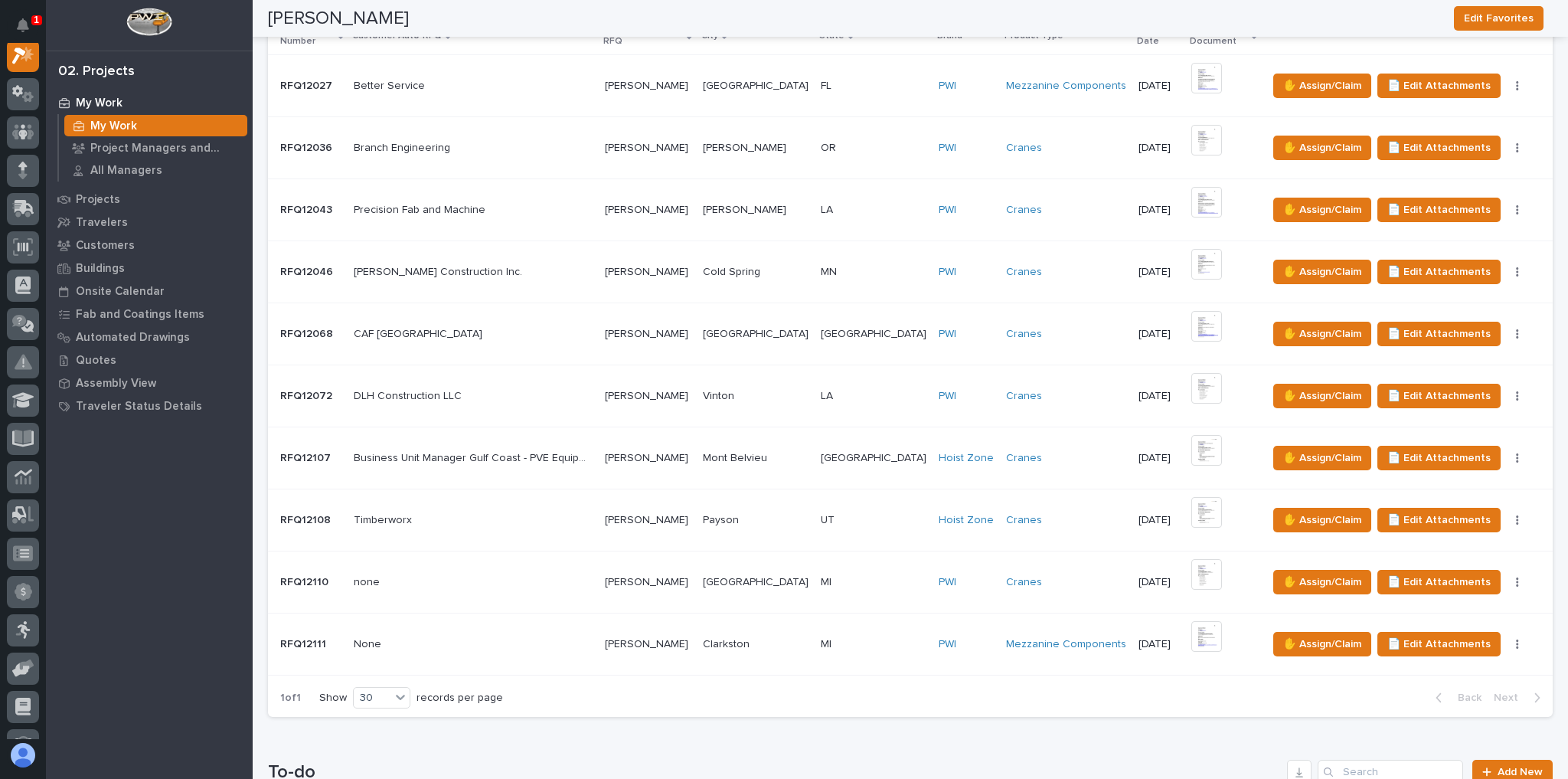
click at [862, 480] on p at bounding box center [874, 644] width 106 height 13
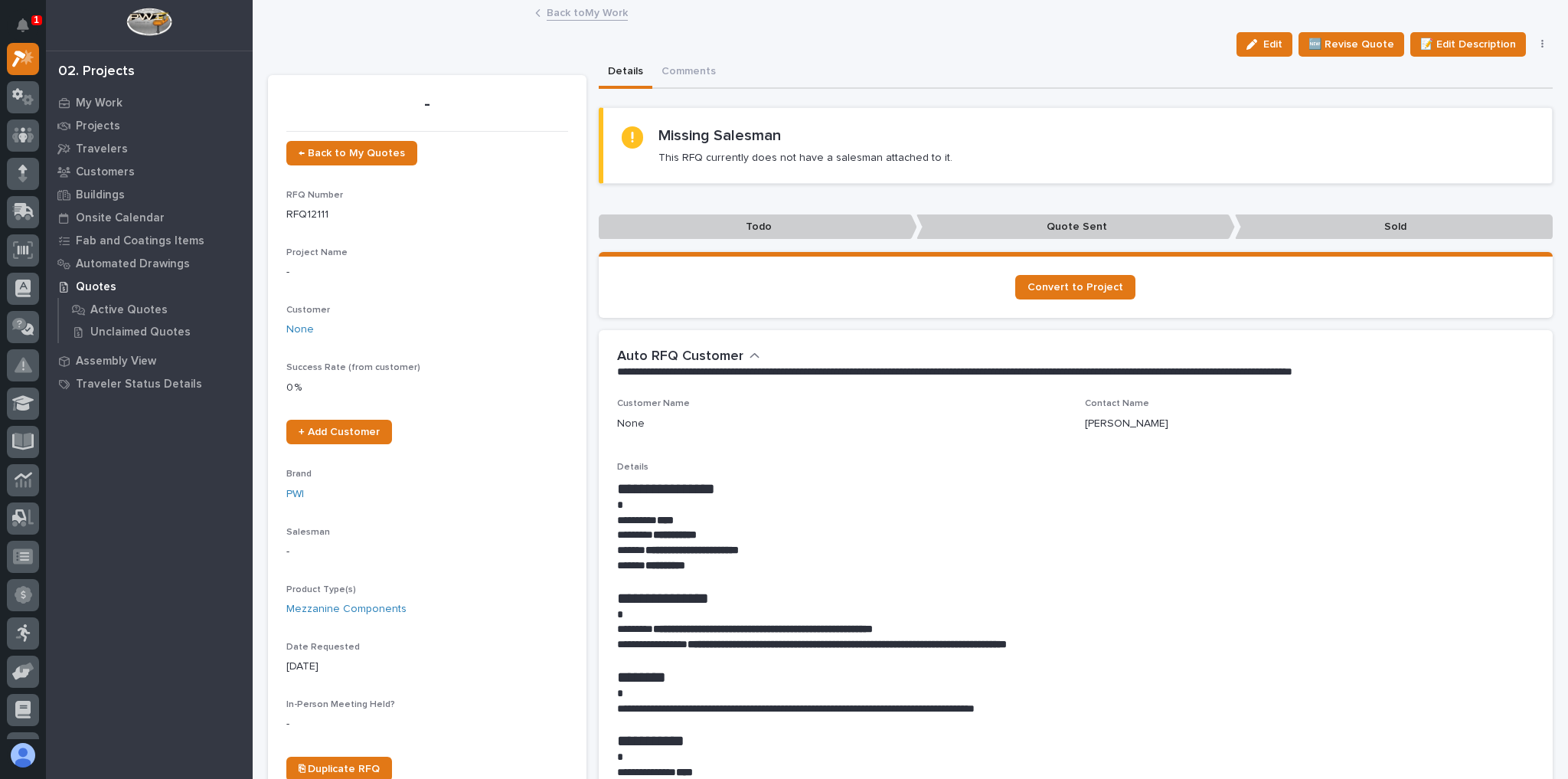
click at [589, 13] on link "Back to My Work" at bounding box center [587, 12] width 81 height 18
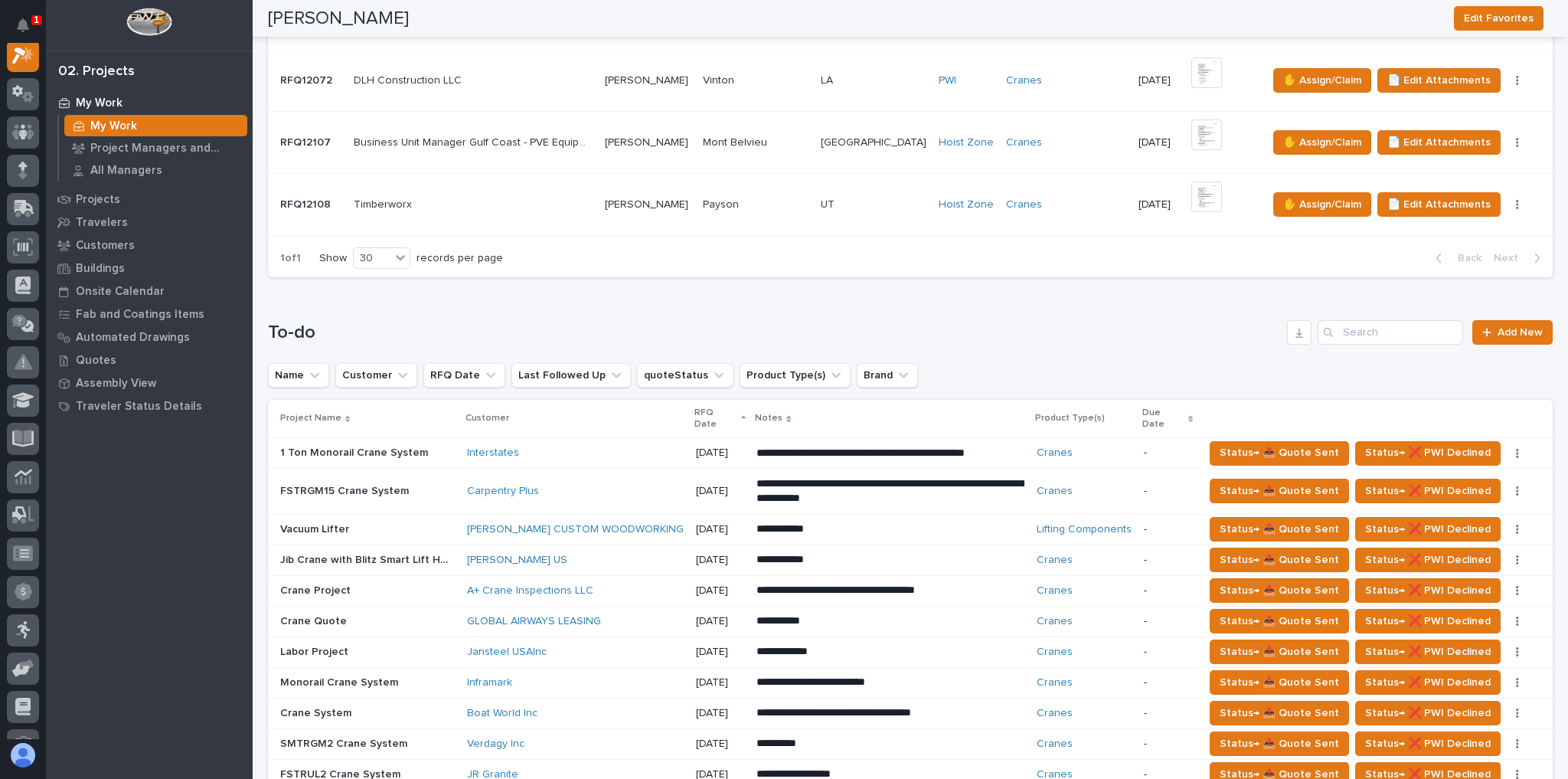
scroll to position [490, 0]
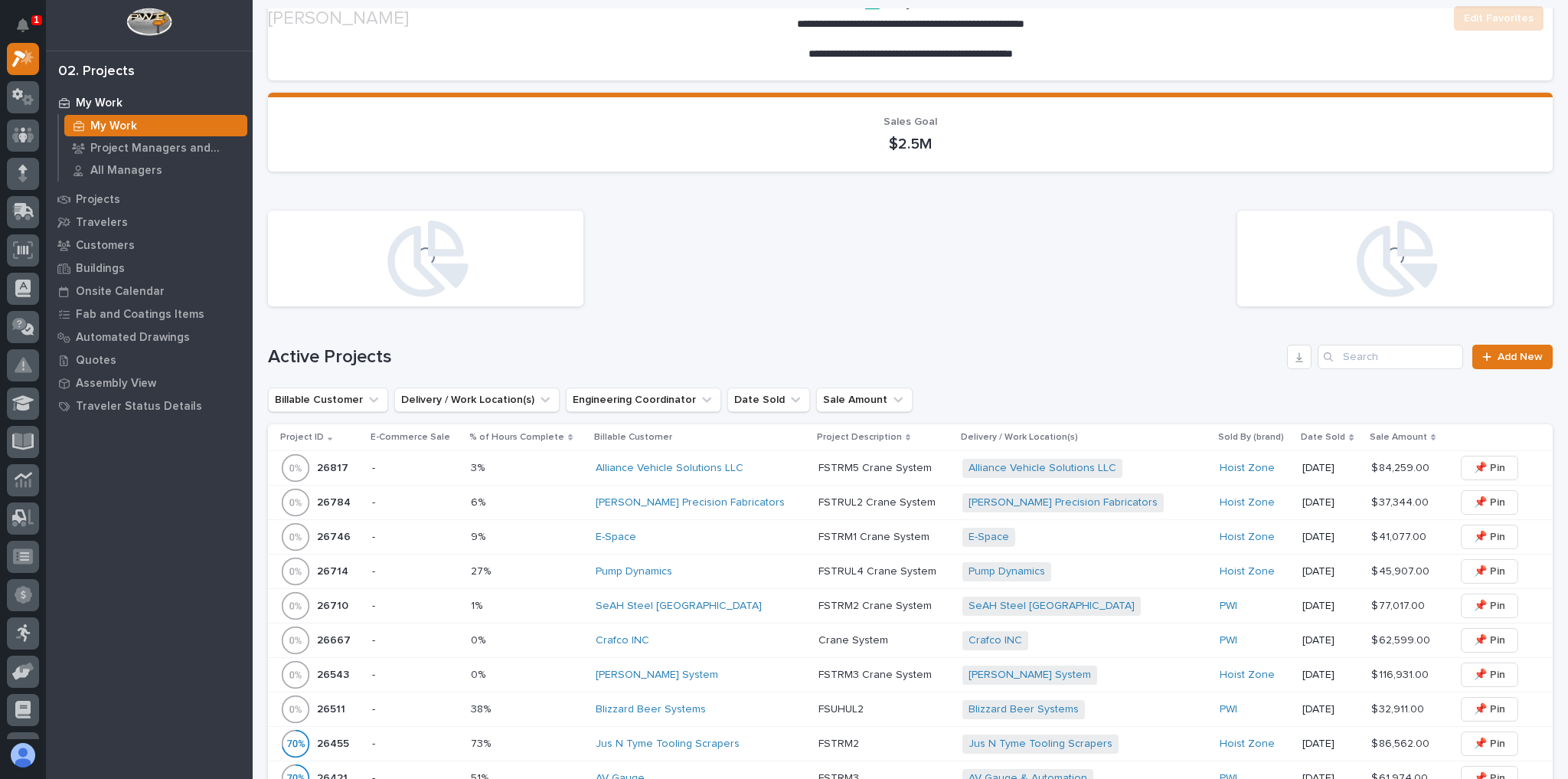
scroll to position [245, 0]
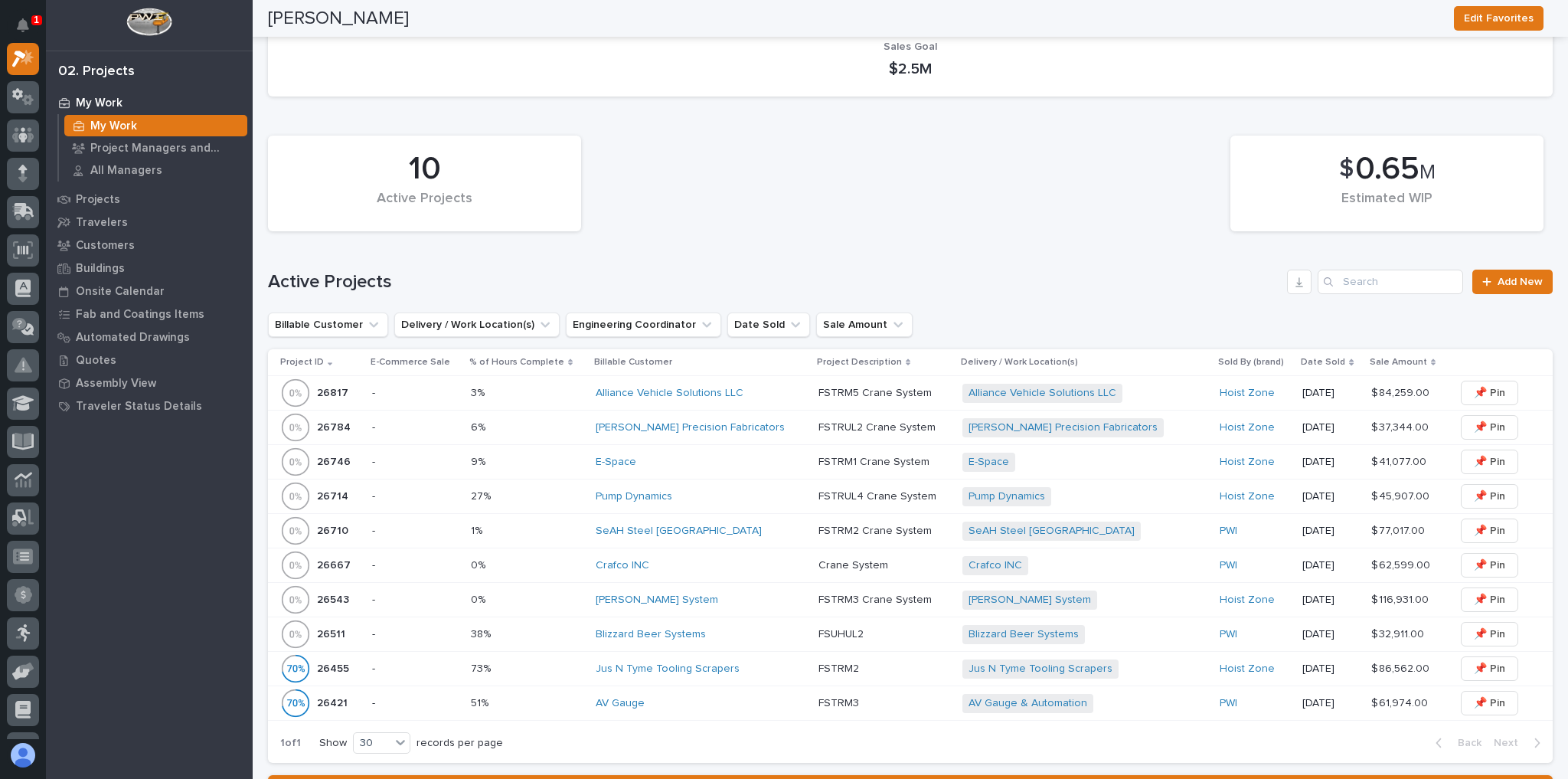
click at [579, 480] on p at bounding box center [527, 496] width 112 height 13
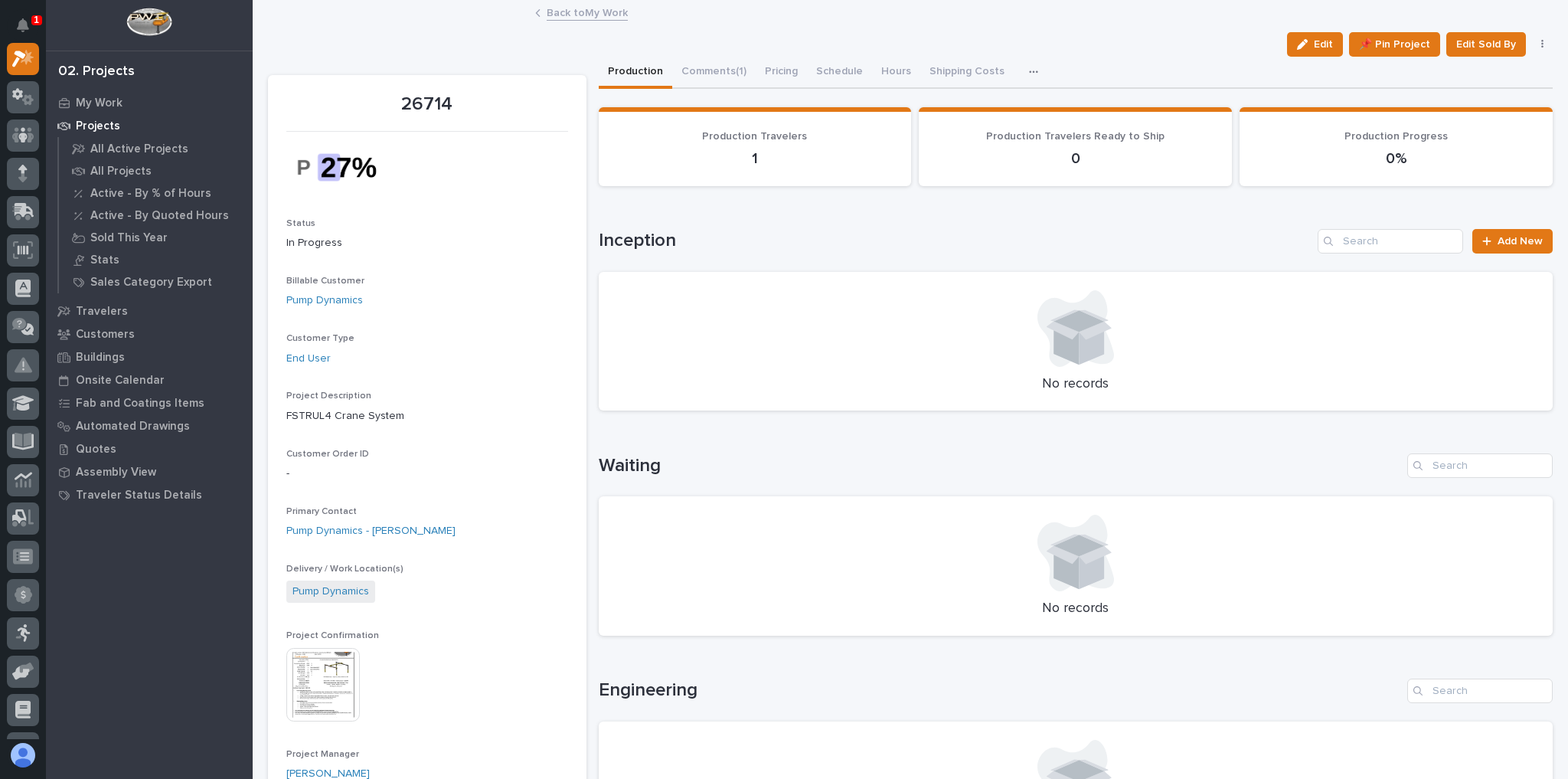
click at [571, 19] on link "Back to My Work" at bounding box center [587, 12] width 81 height 18
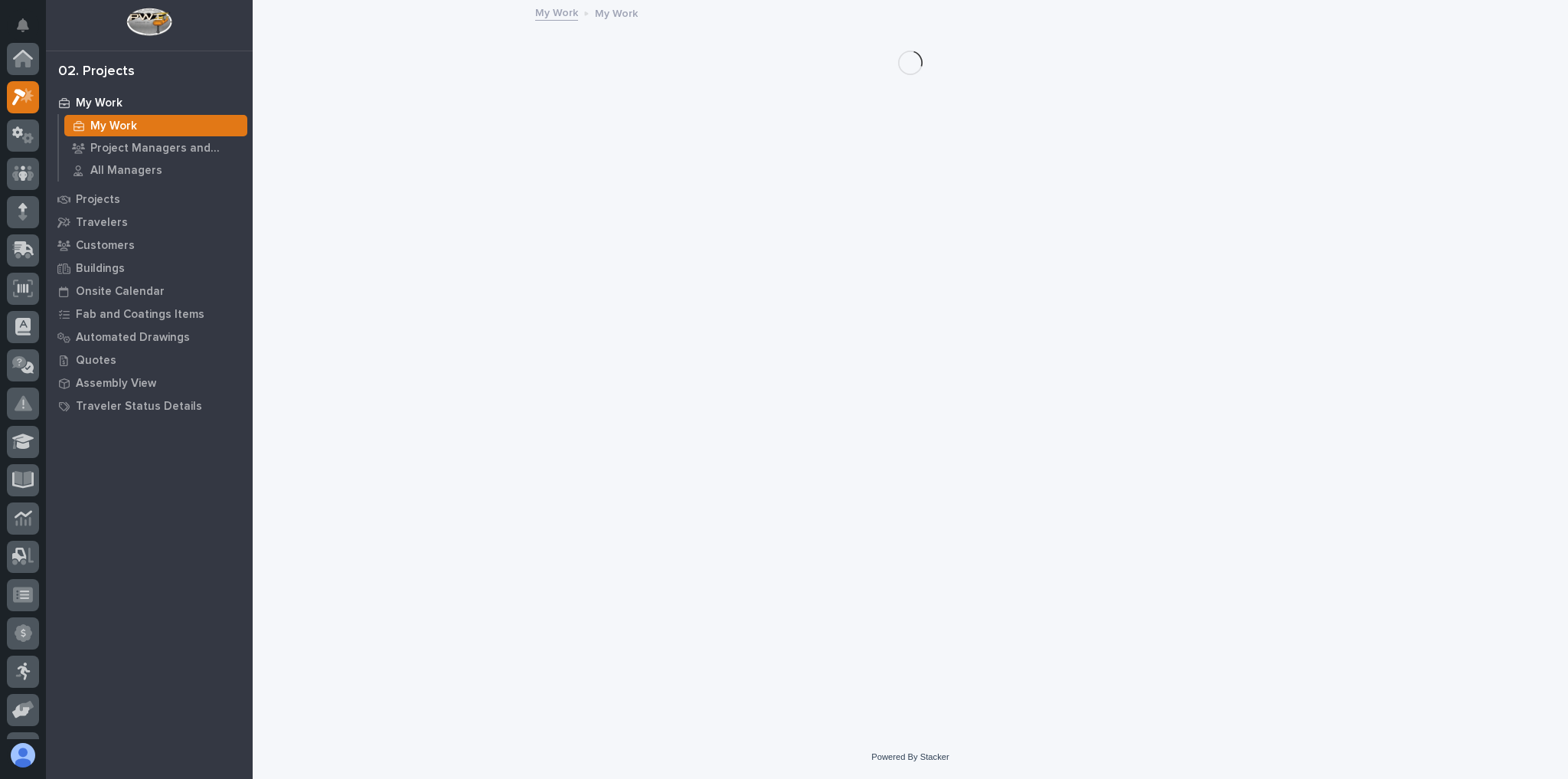
scroll to position [41, 0]
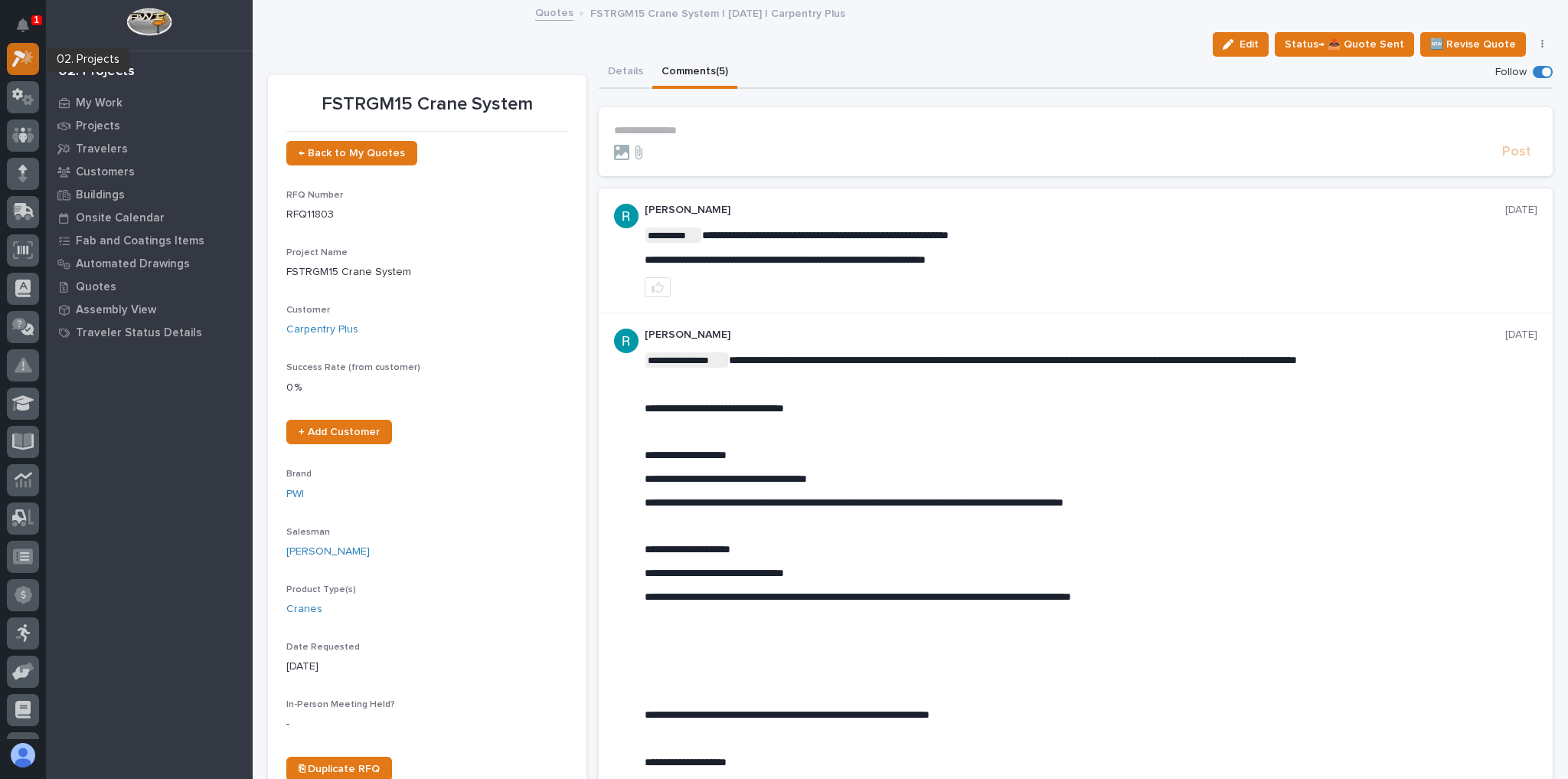
click at [27, 53] on icon at bounding box center [27, 56] width 13 height 15
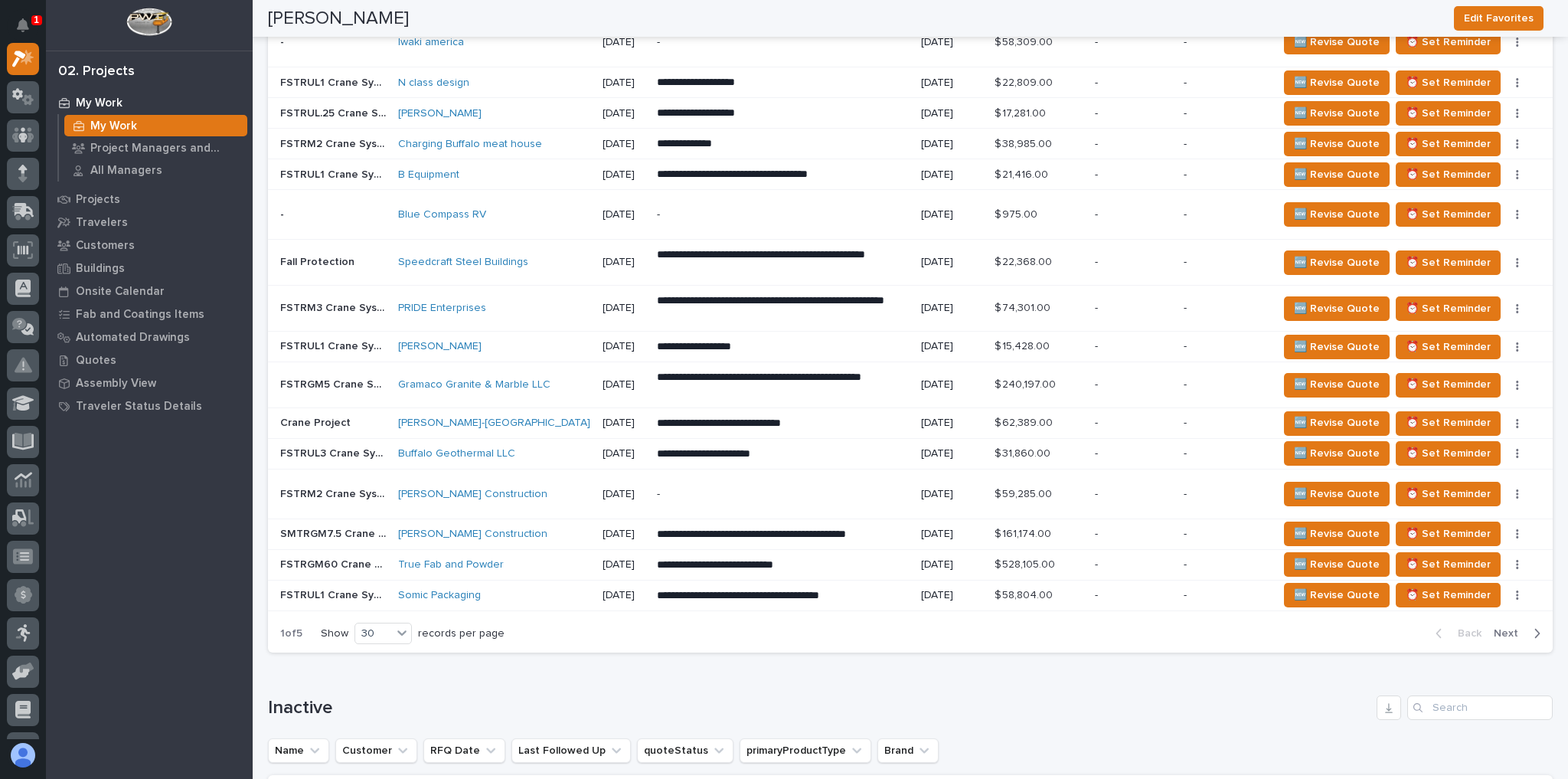
scroll to position [2328, 0]
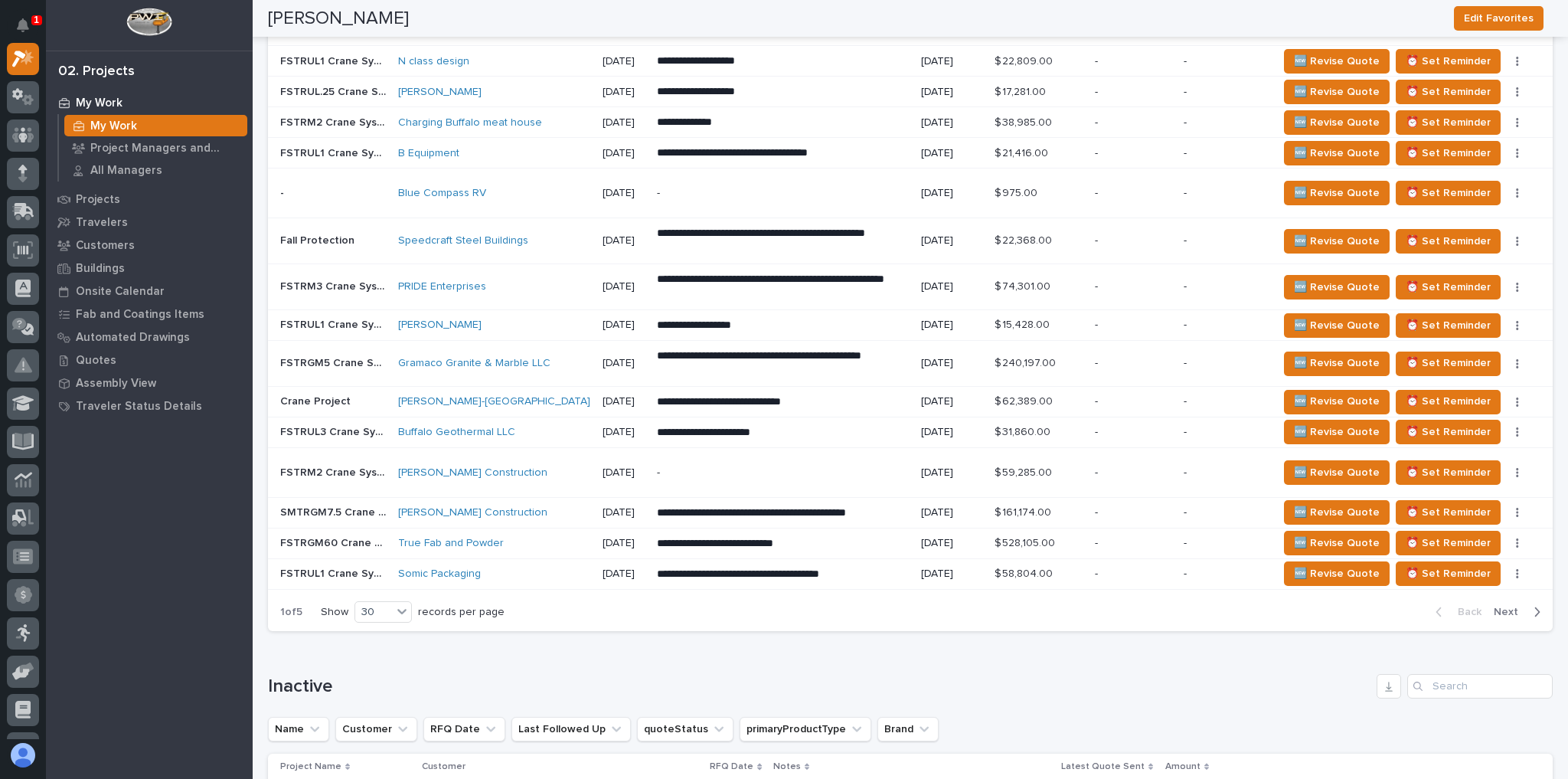
click at [1534, 605] on icon "button" at bounding box center [1538, 611] width 7 height 13
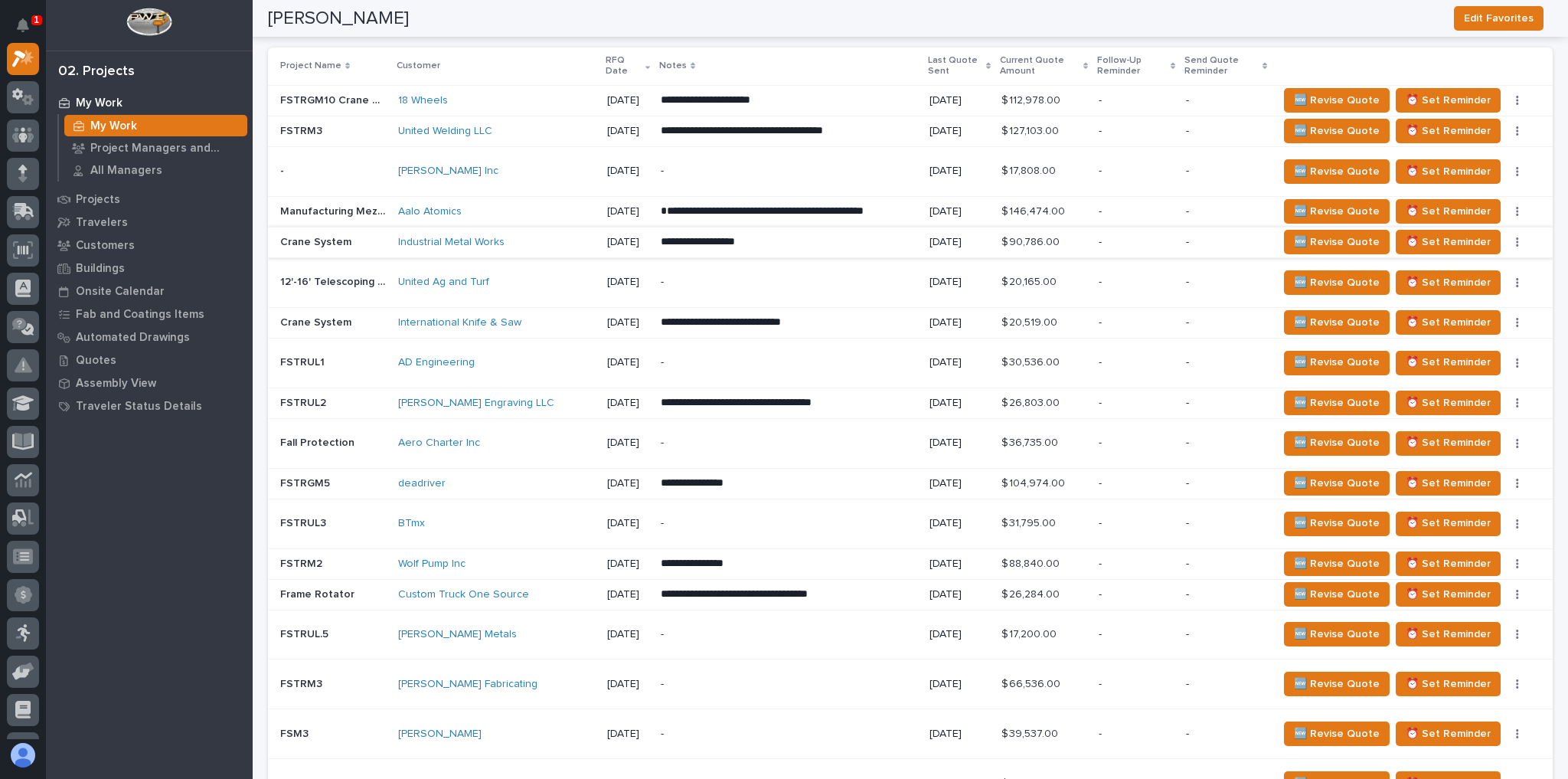
scroll to position [1615, 0]
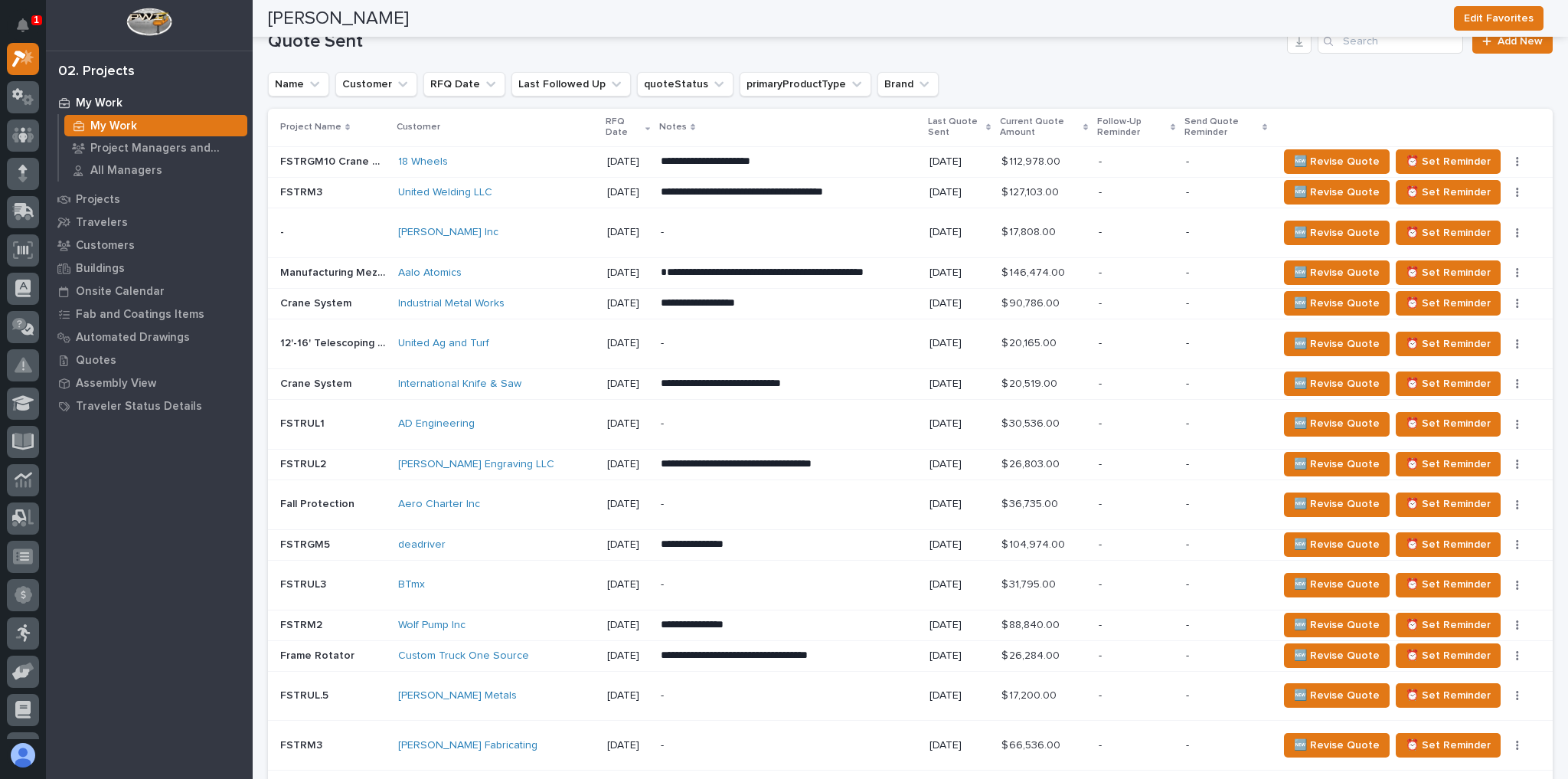
click at [212, 698] on div "My Work My Work Project Managers and Engineers All Managers Projects Travelers …" at bounding box center [150, 434] width 207 height 687
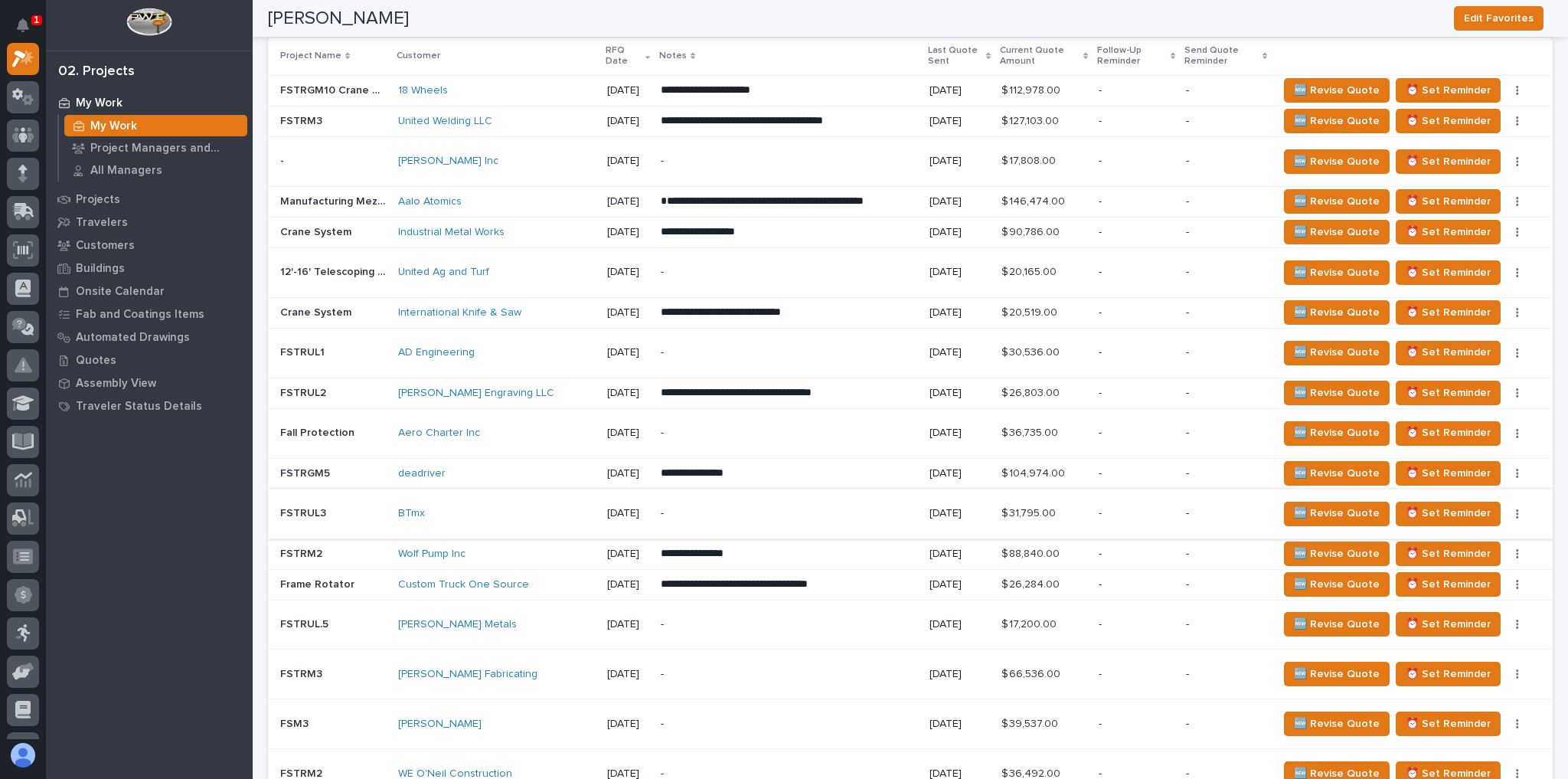
scroll to position [1799, 0]
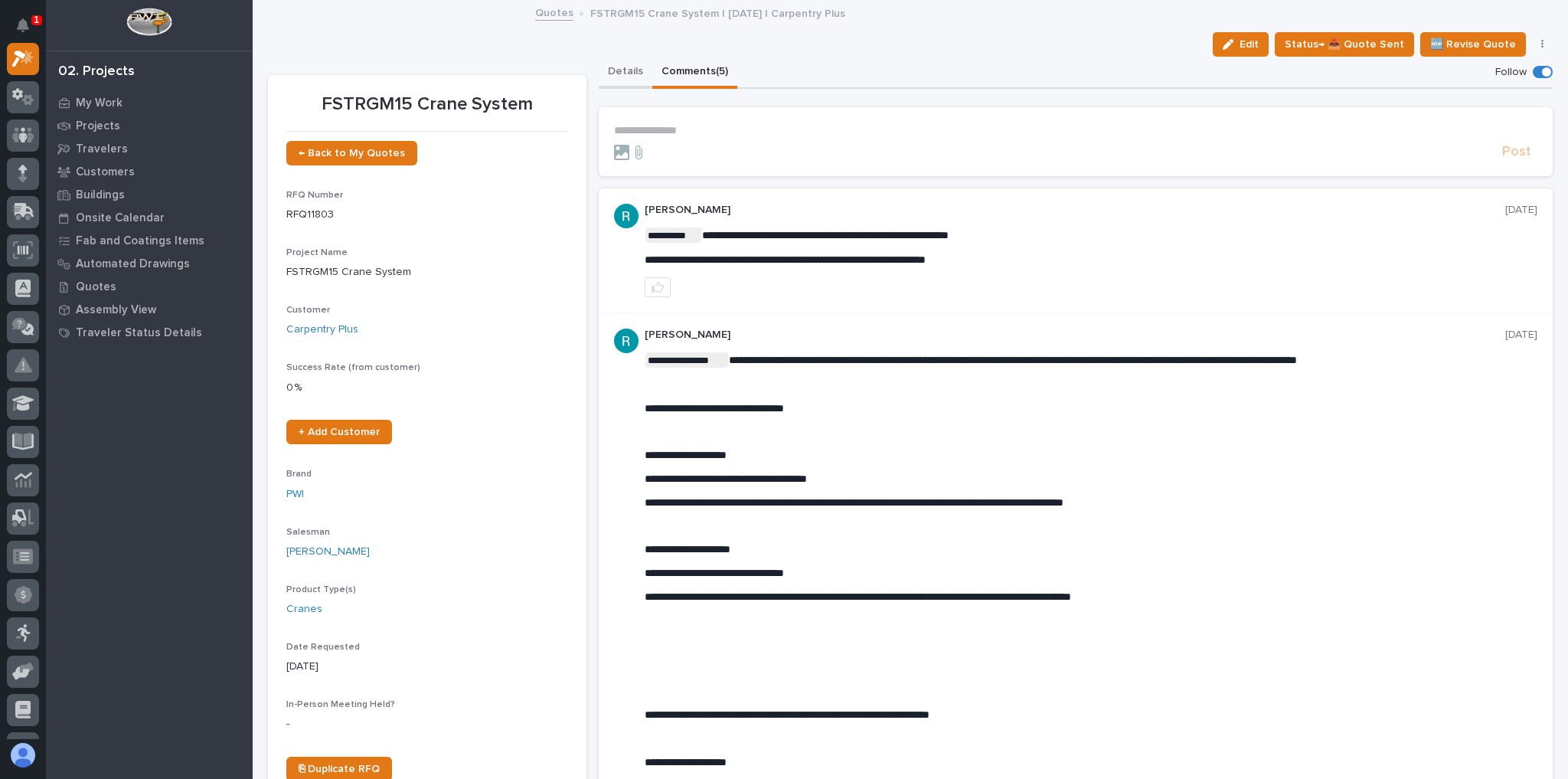
click at [611, 78] on button "Details" at bounding box center [626, 73] width 53 height 32
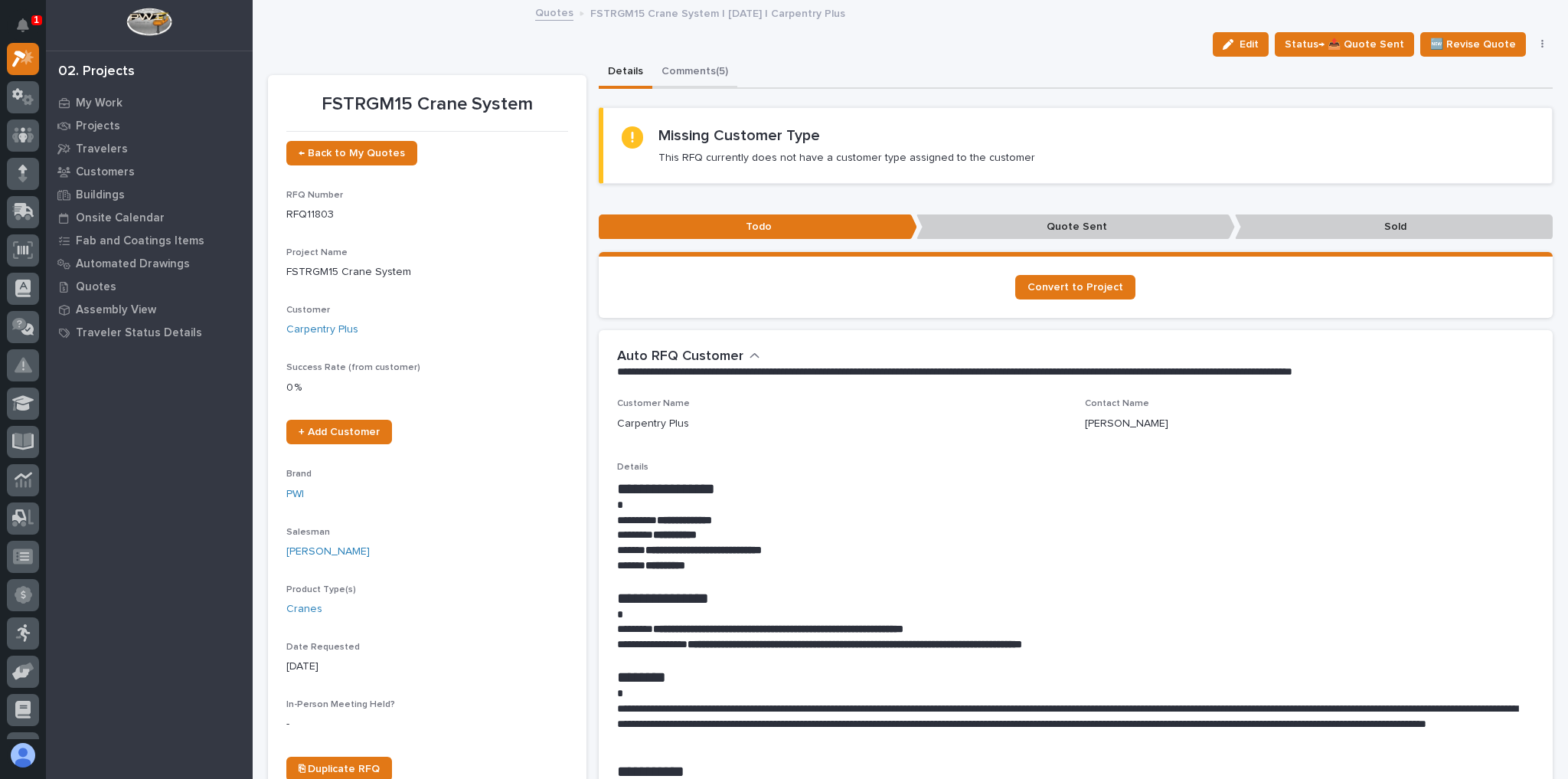
click at [691, 72] on button "Comments (5)" at bounding box center [694, 73] width 85 height 32
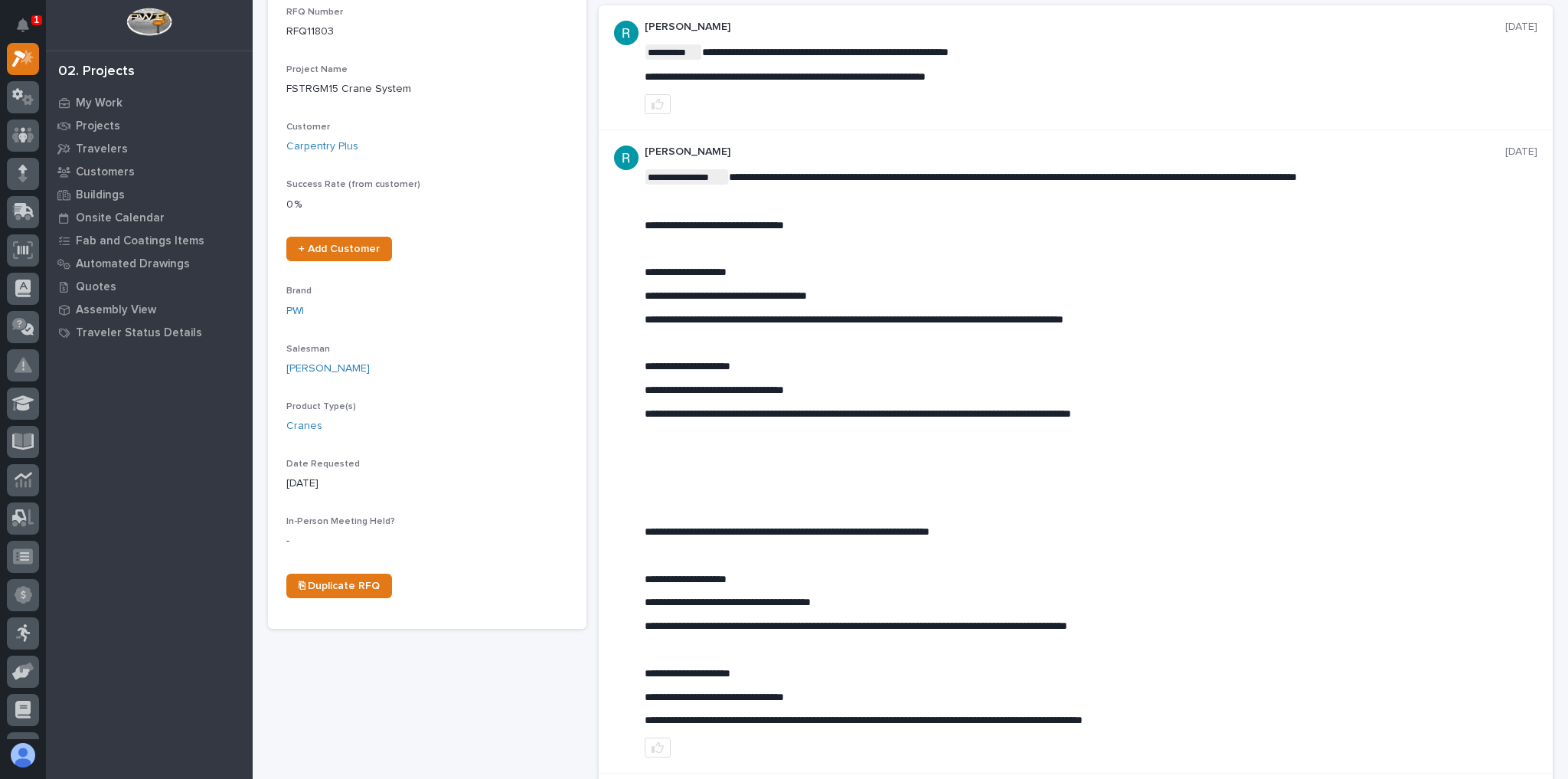
scroll to position [184, 0]
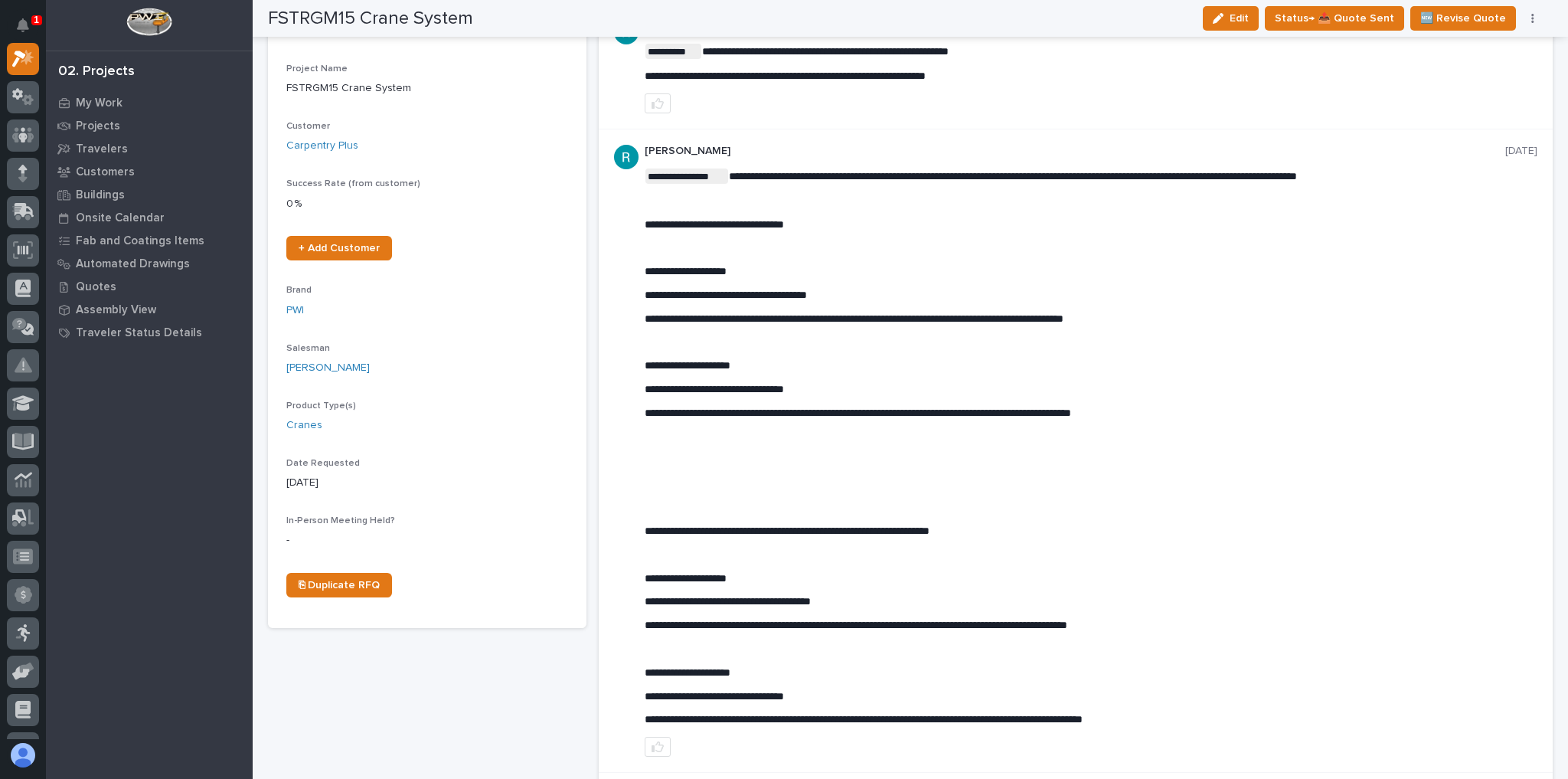
click at [872, 499] on div "**********" at bounding box center [1091, 447] width 894 height 557
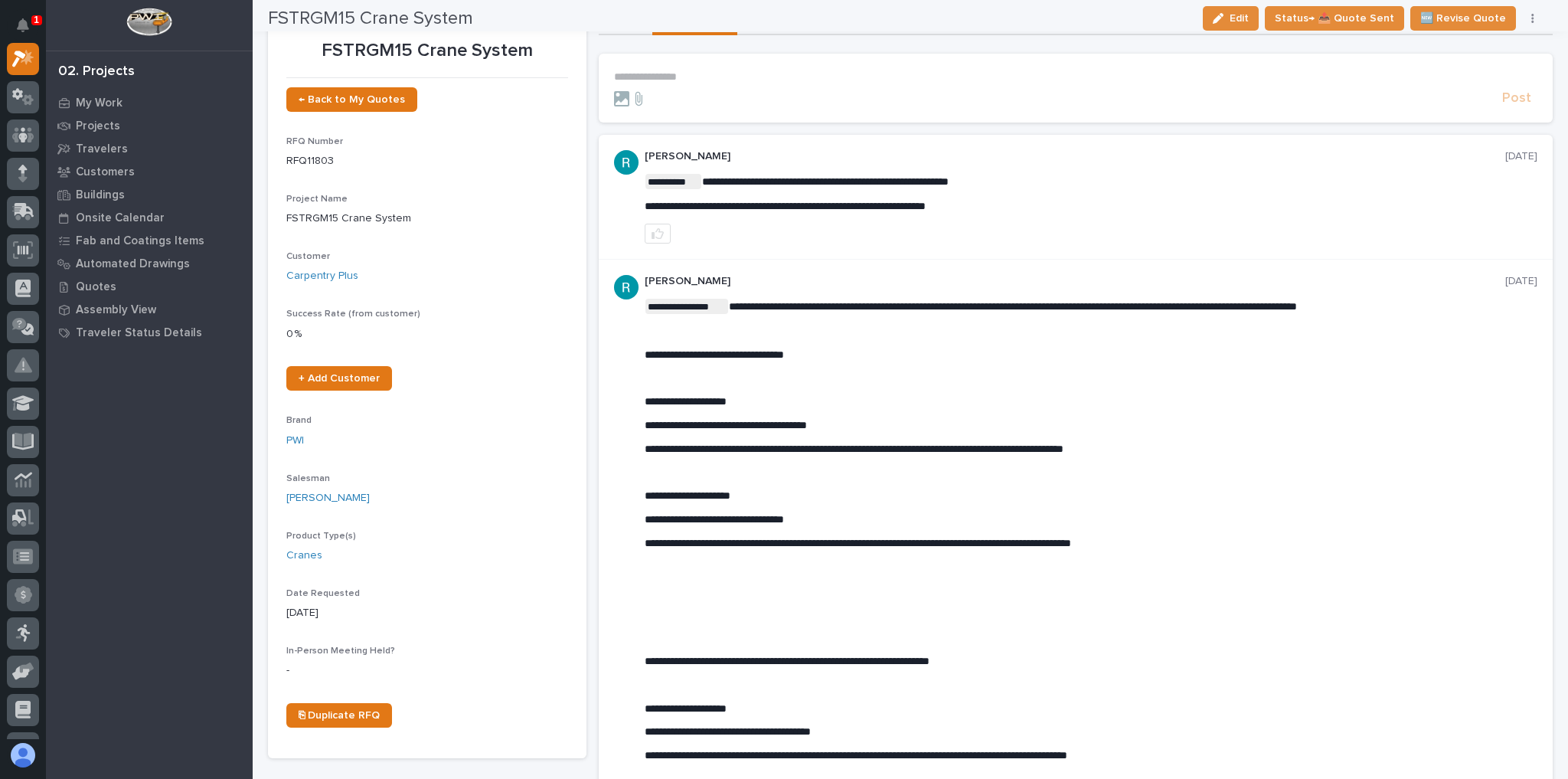
scroll to position [0, 0]
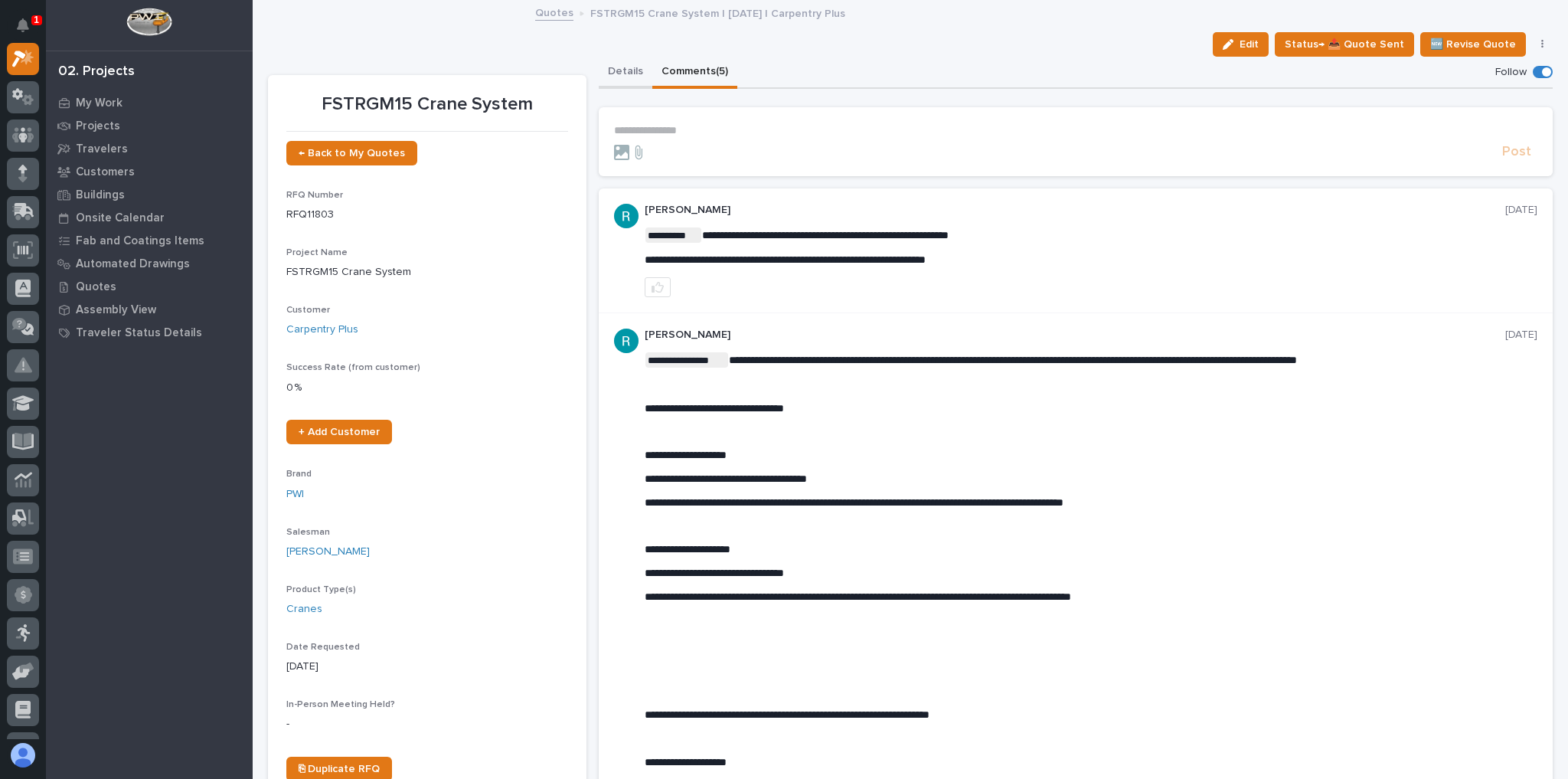
click at [617, 70] on button "Details" at bounding box center [626, 73] width 53 height 32
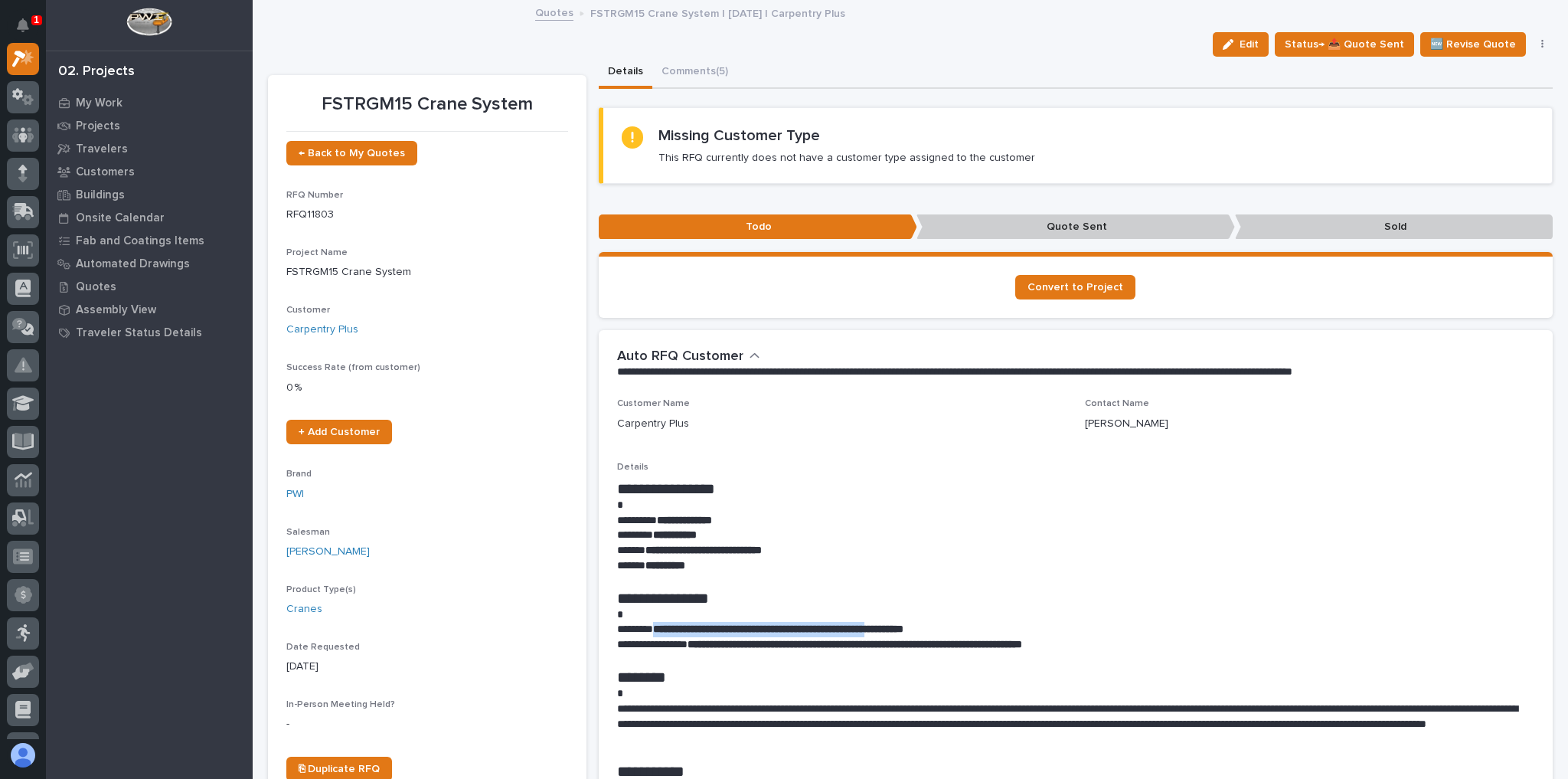
drag, startPoint x: 948, startPoint y: 627, endPoint x: 660, endPoint y: 624, distance: 288.0
click at [660, 624] on strong "**********" at bounding box center [778, 628] width 250 height 11
copy strong "**********"
click at [880, 503] on p at bounding box center [1071, 504] width 910 height 15
click at [684, 67] on button "Comments (5)" at bounding box center [694, 73] width 85 height 32
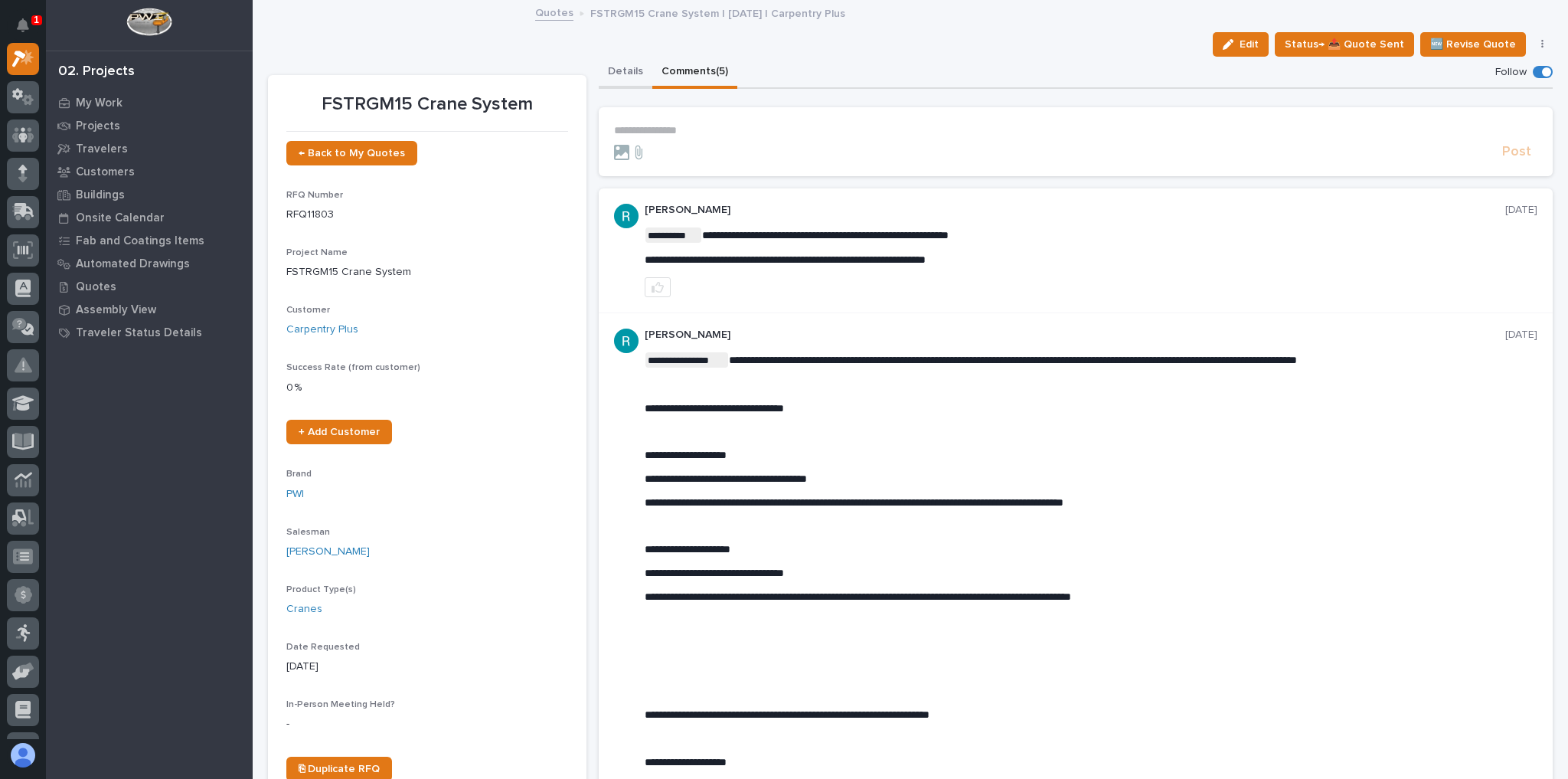
click at [632, 68] on button "Details" at bounding box center [626, 73] width 53 height 32
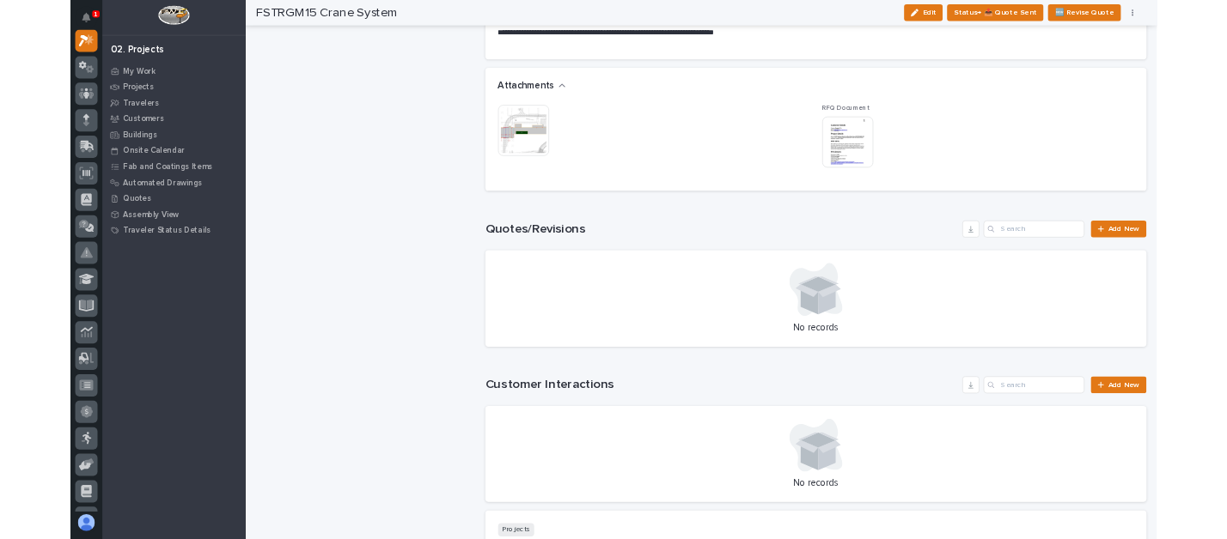
scroll to position [1131, 0]
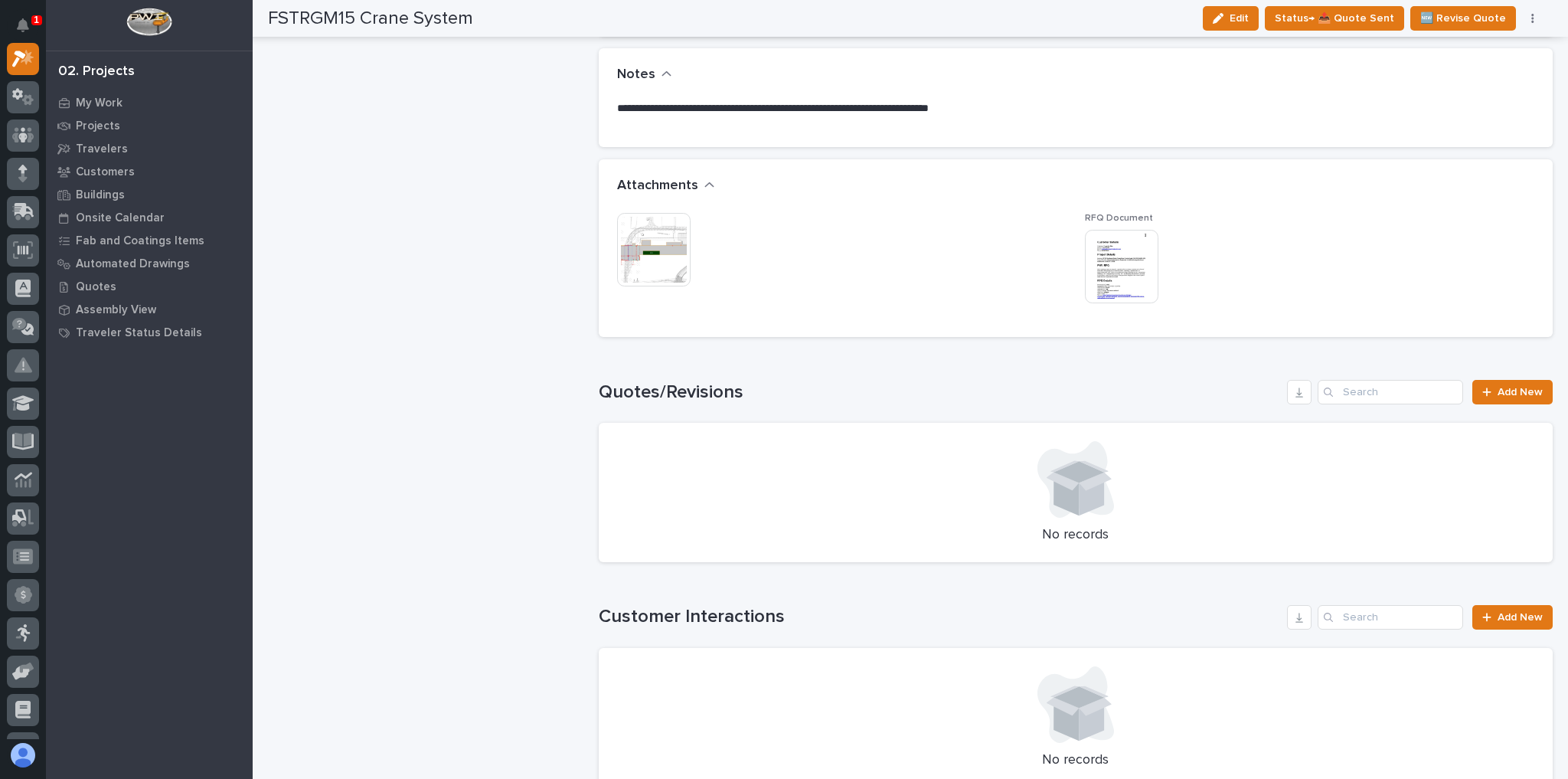
click at [666, 251] on img at bounding box center [653, 250] width 73 height 73
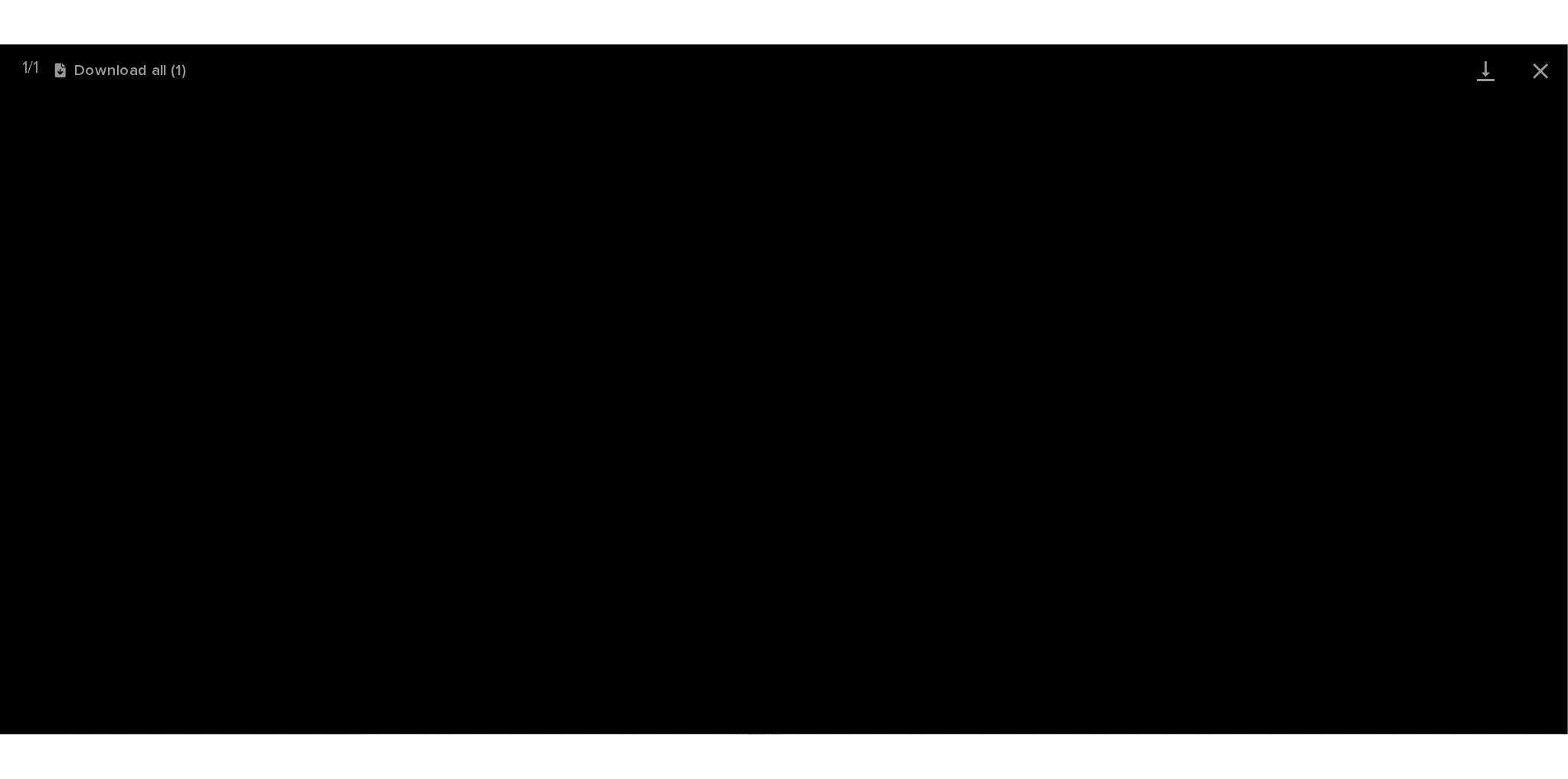
scroll to position [0, 0]
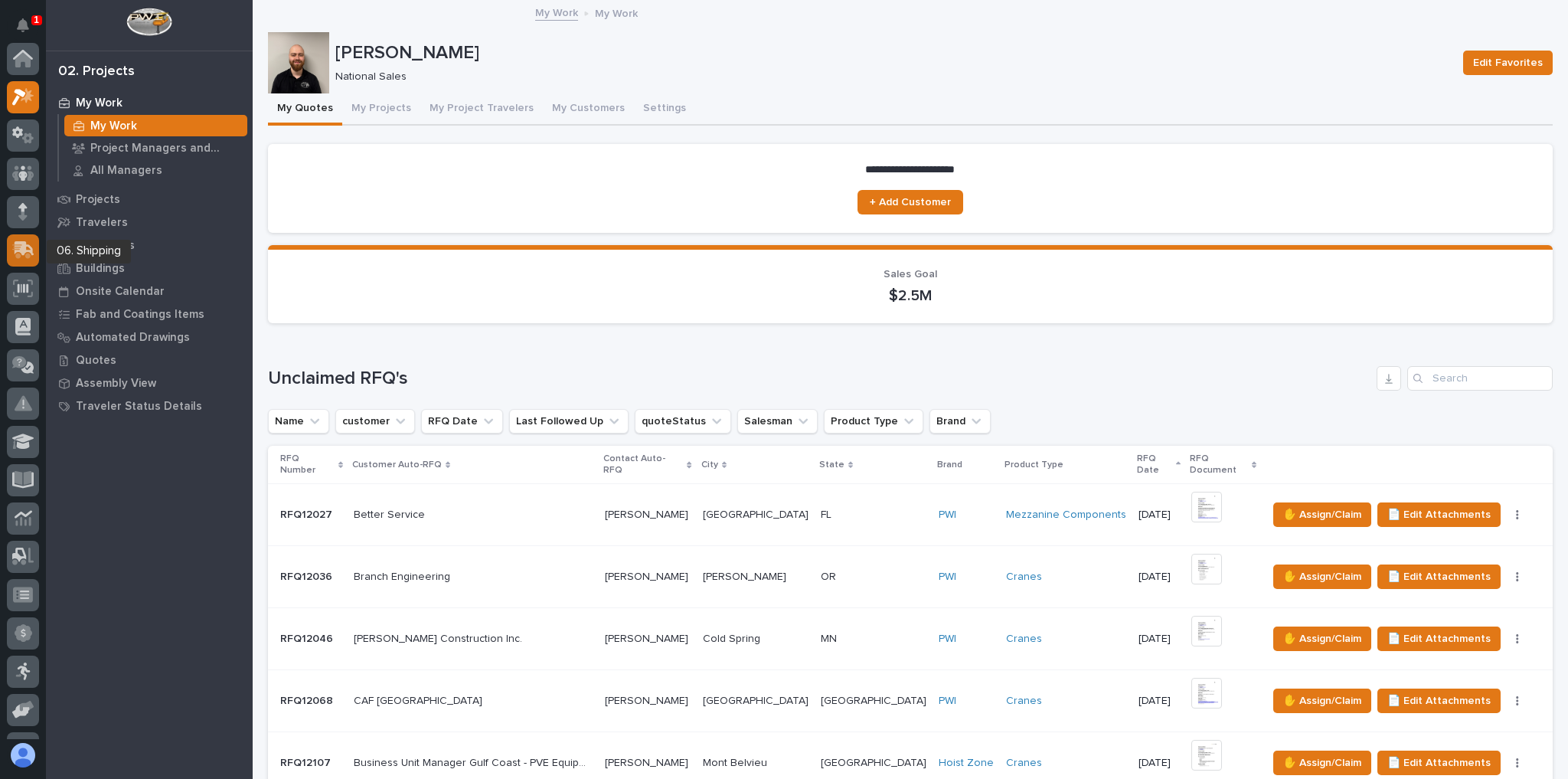
click at [25, 246] on icon at bounding box center [24, 249] width 20 height 14
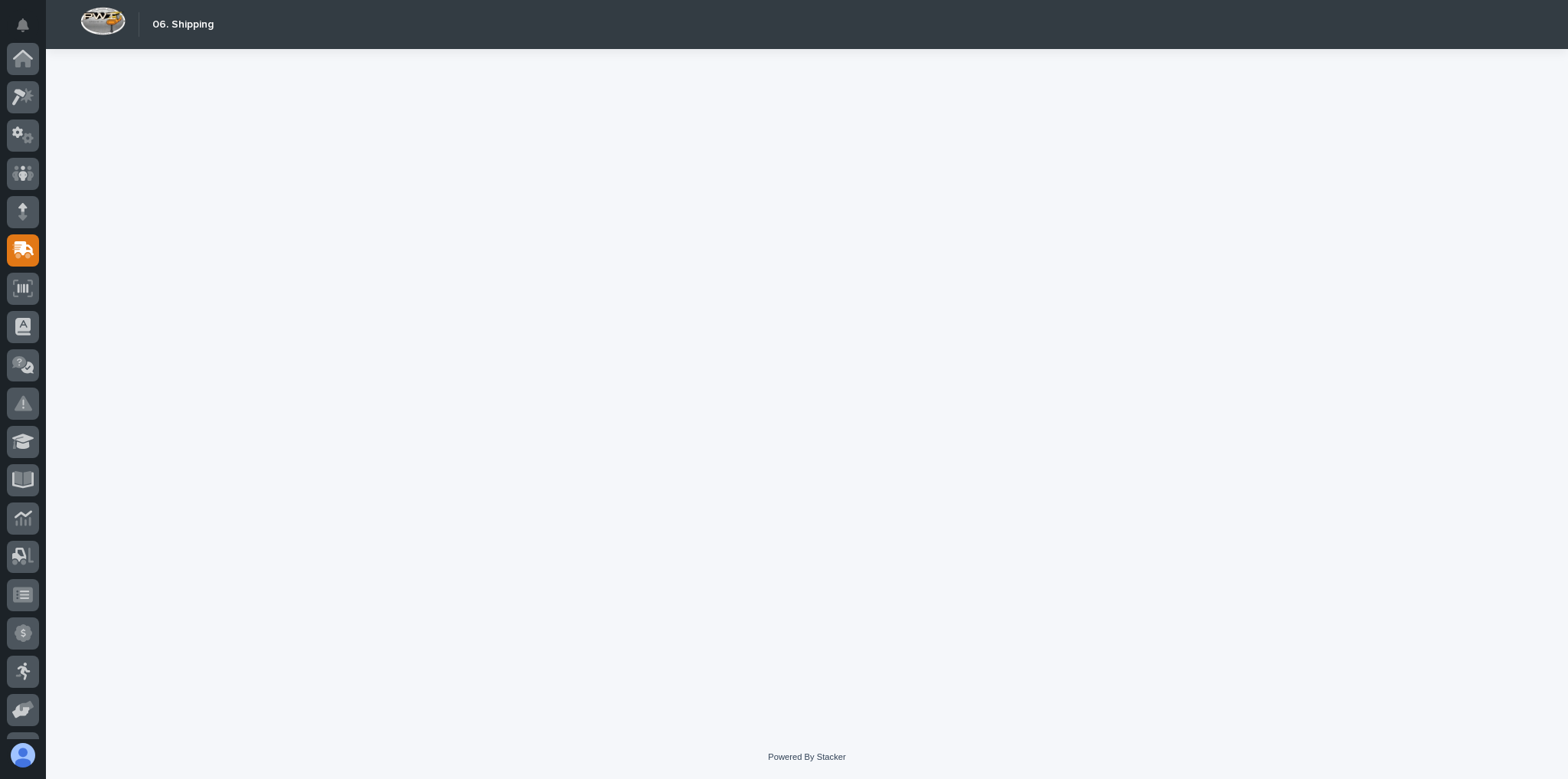
scroll to position [184, 0]
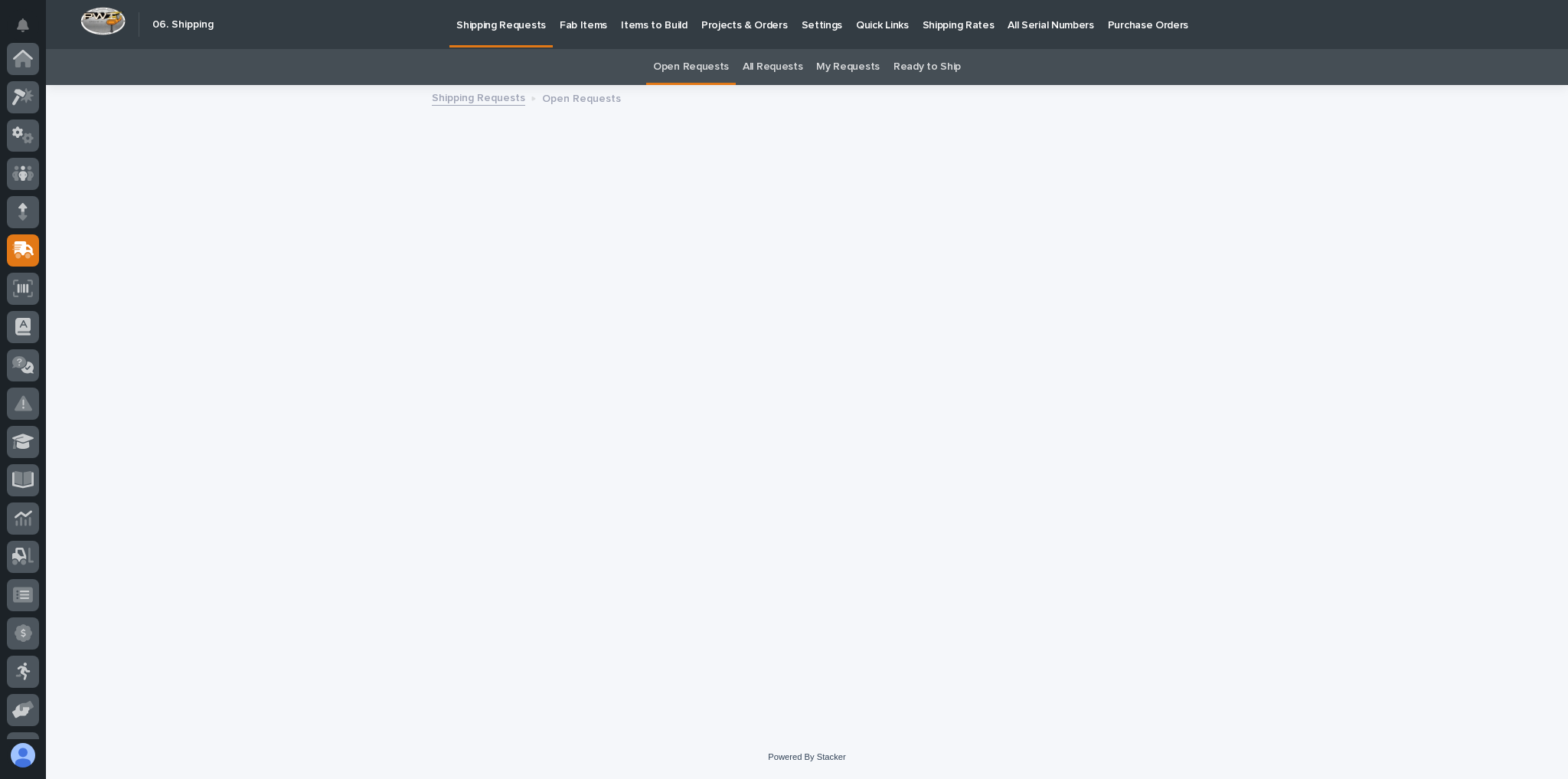
scroll to position [184, 0]
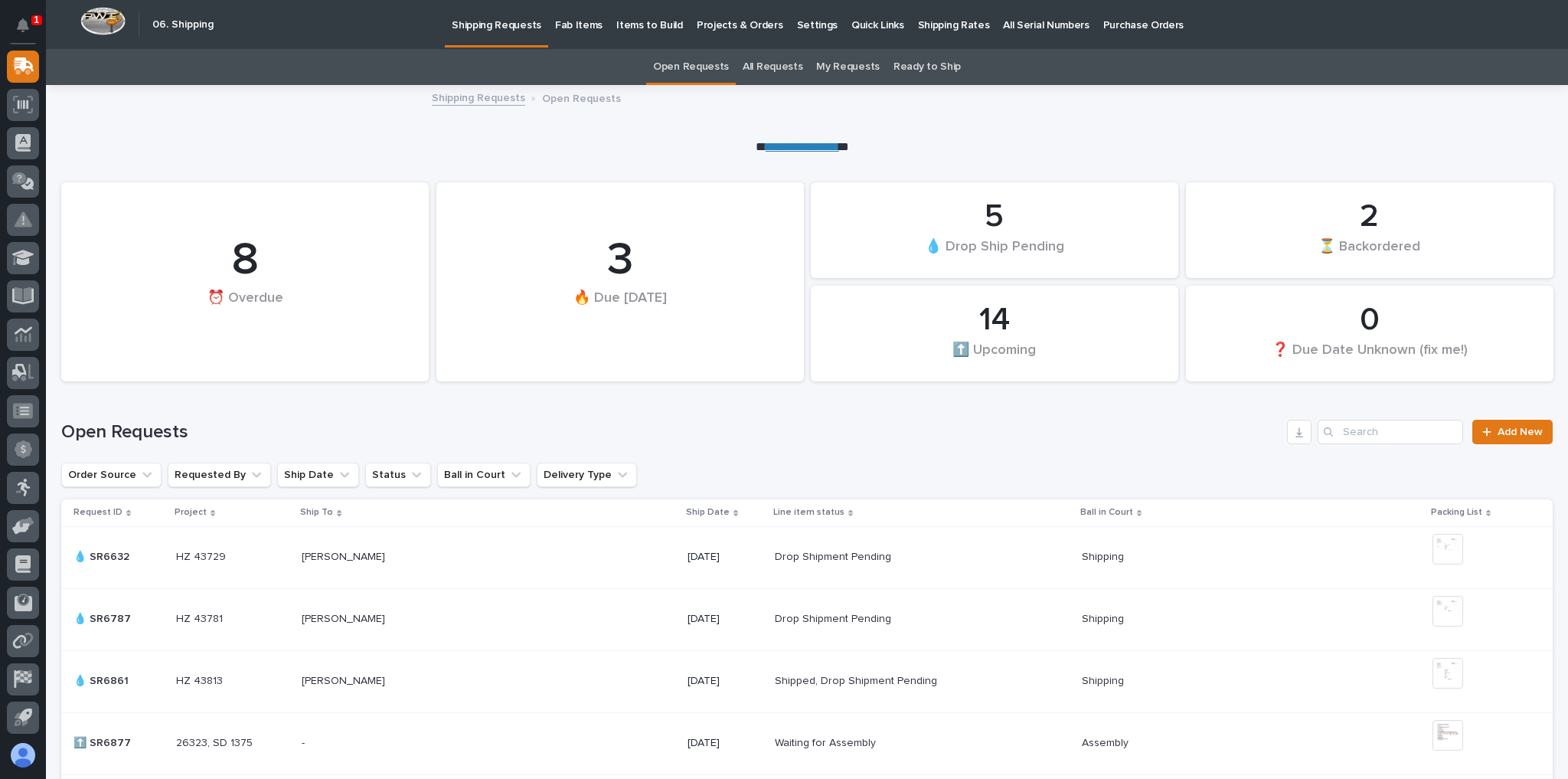
click at [945, 29] on p "Shipping Rates" at bounding box center [954, 16] width 72 height 32
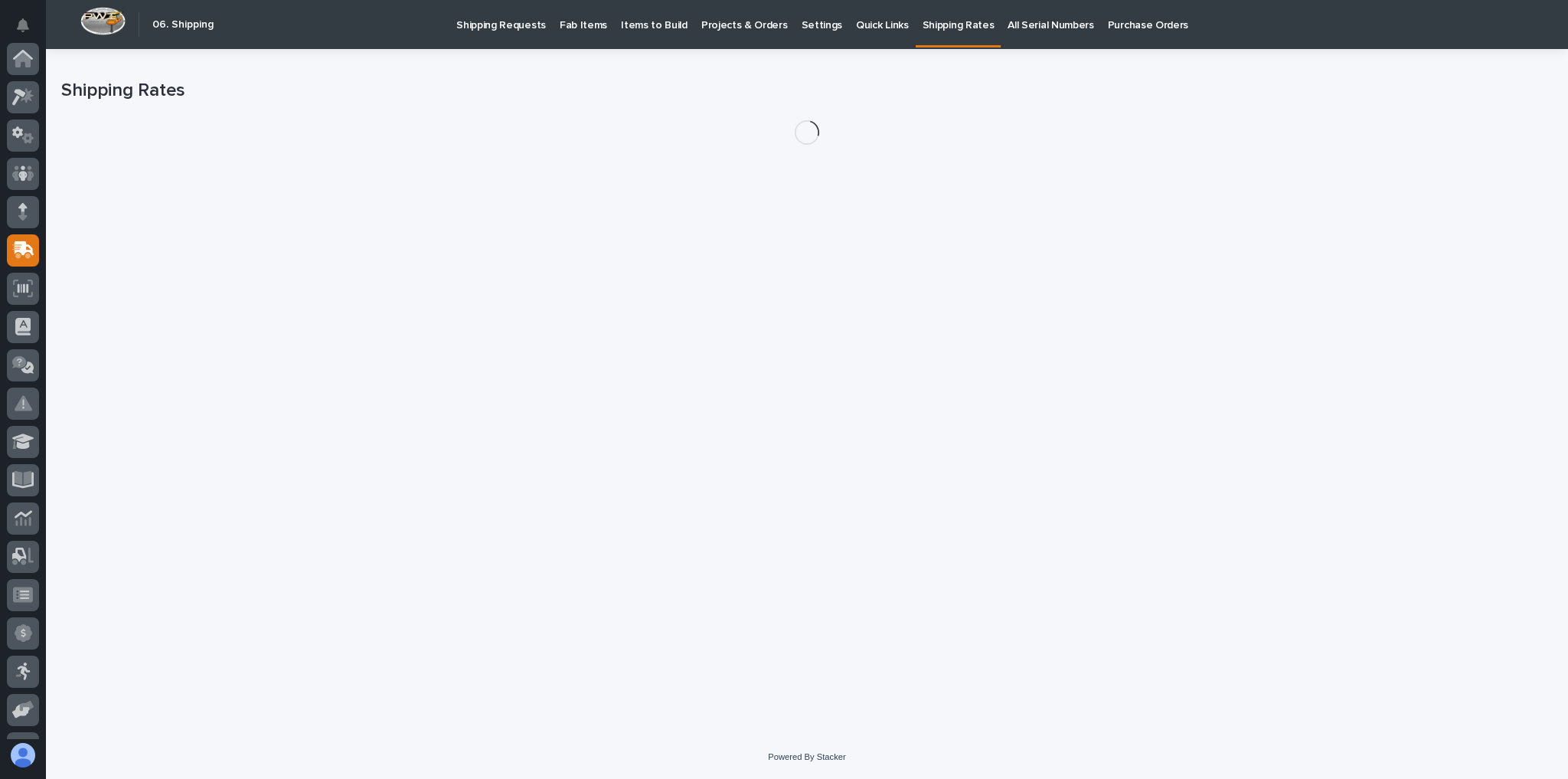
scroll to position [184, 0]
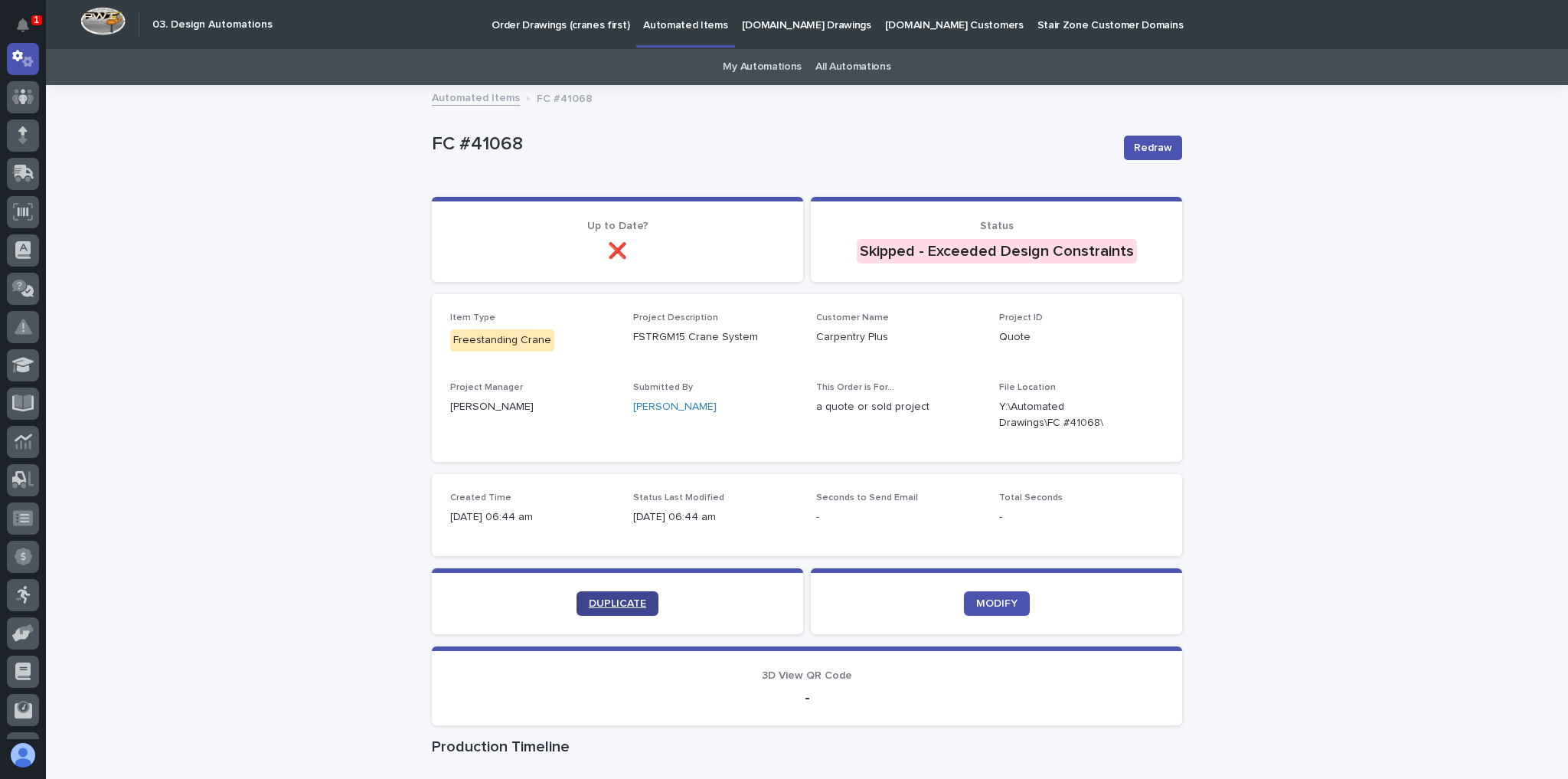
click at [627, 601] on span "DUPLICATE" at bounding box center [618, 603] width 57 height 11
click at [599, 605] on span "DUPLICATE" at bounding box center [618, 603] width 57 height 11
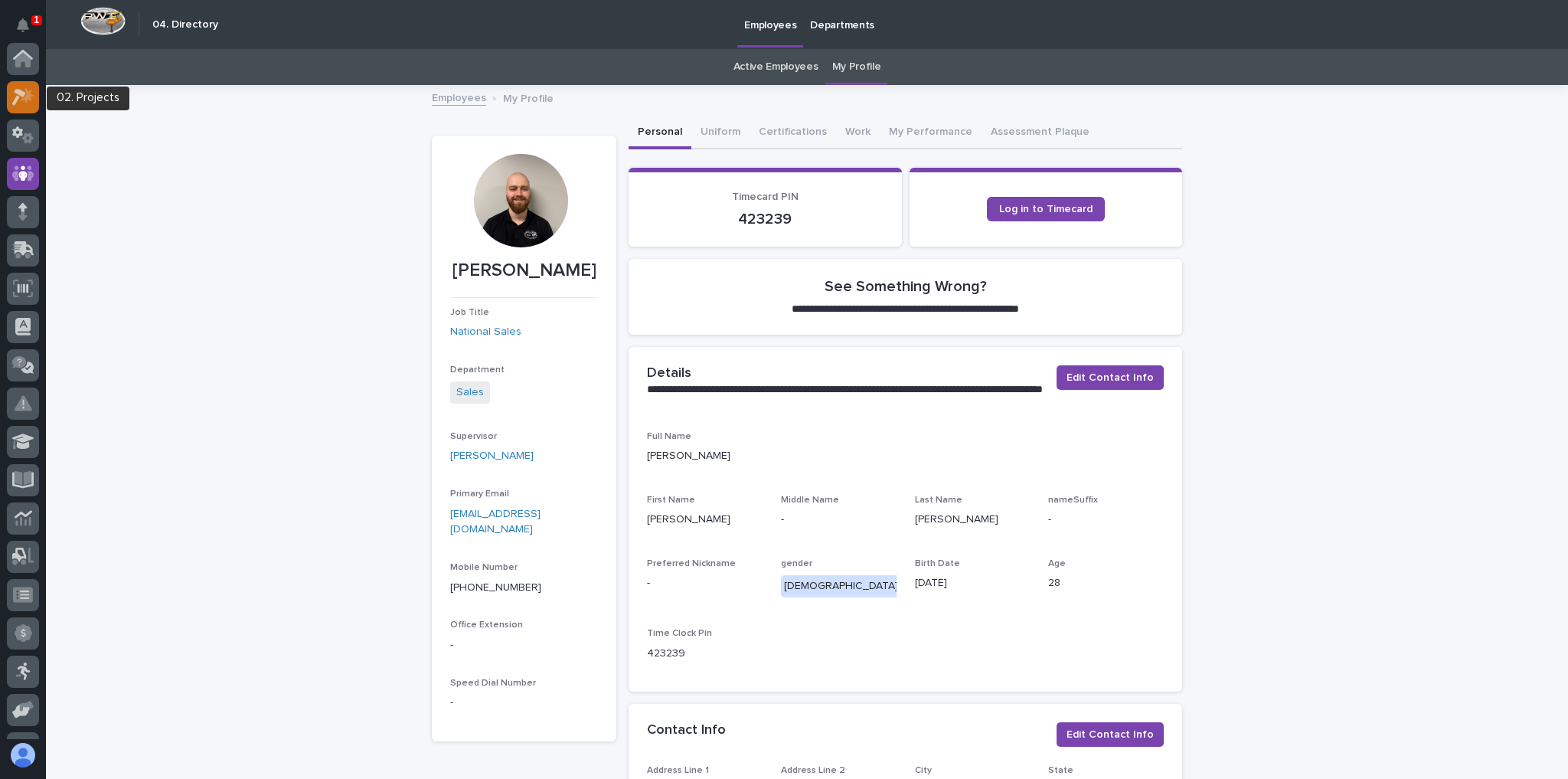
click at [33, 94] on icon at bounding box center [23, 97] width 22 height 18
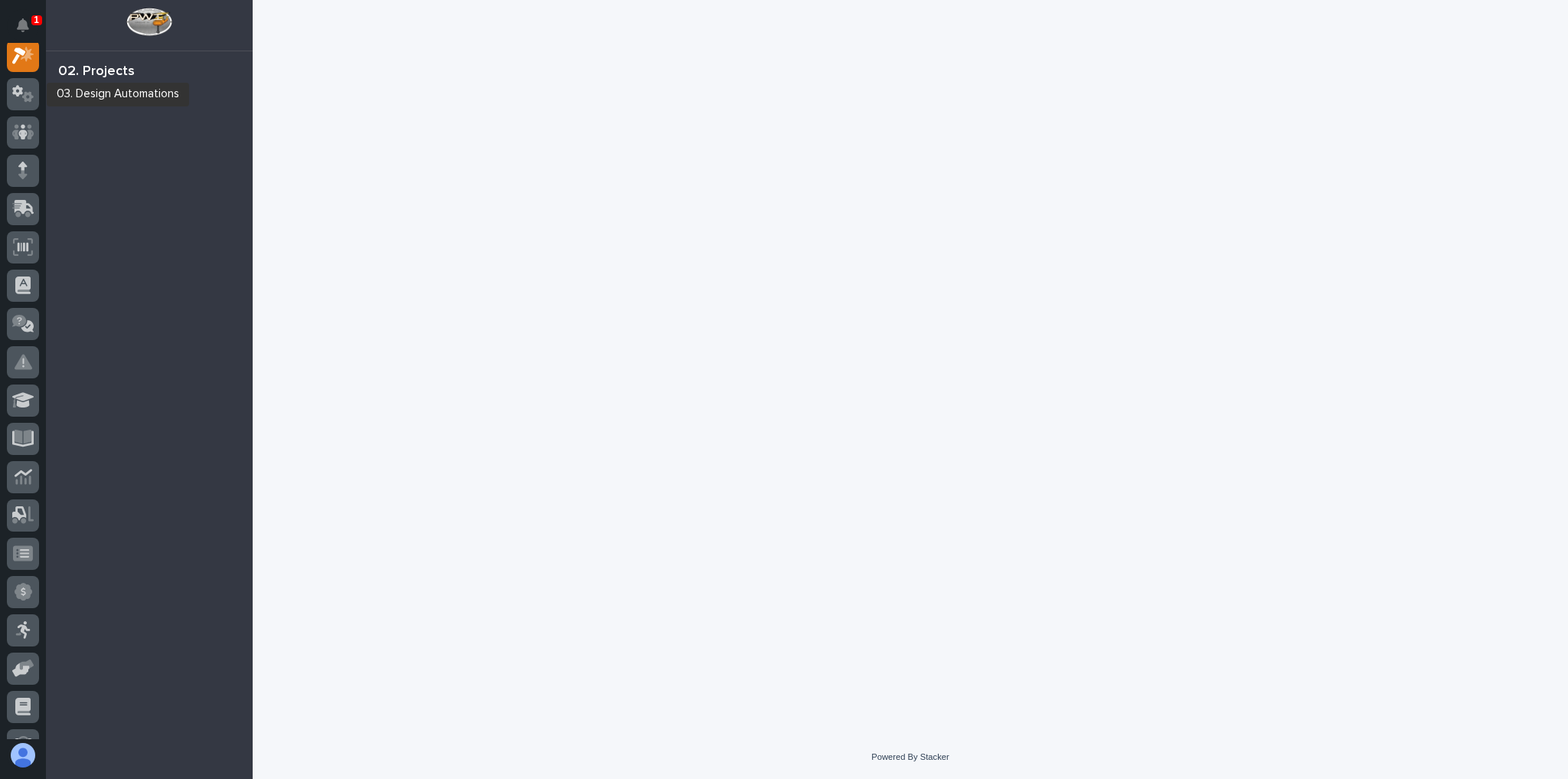
scroll to position [38, 0]
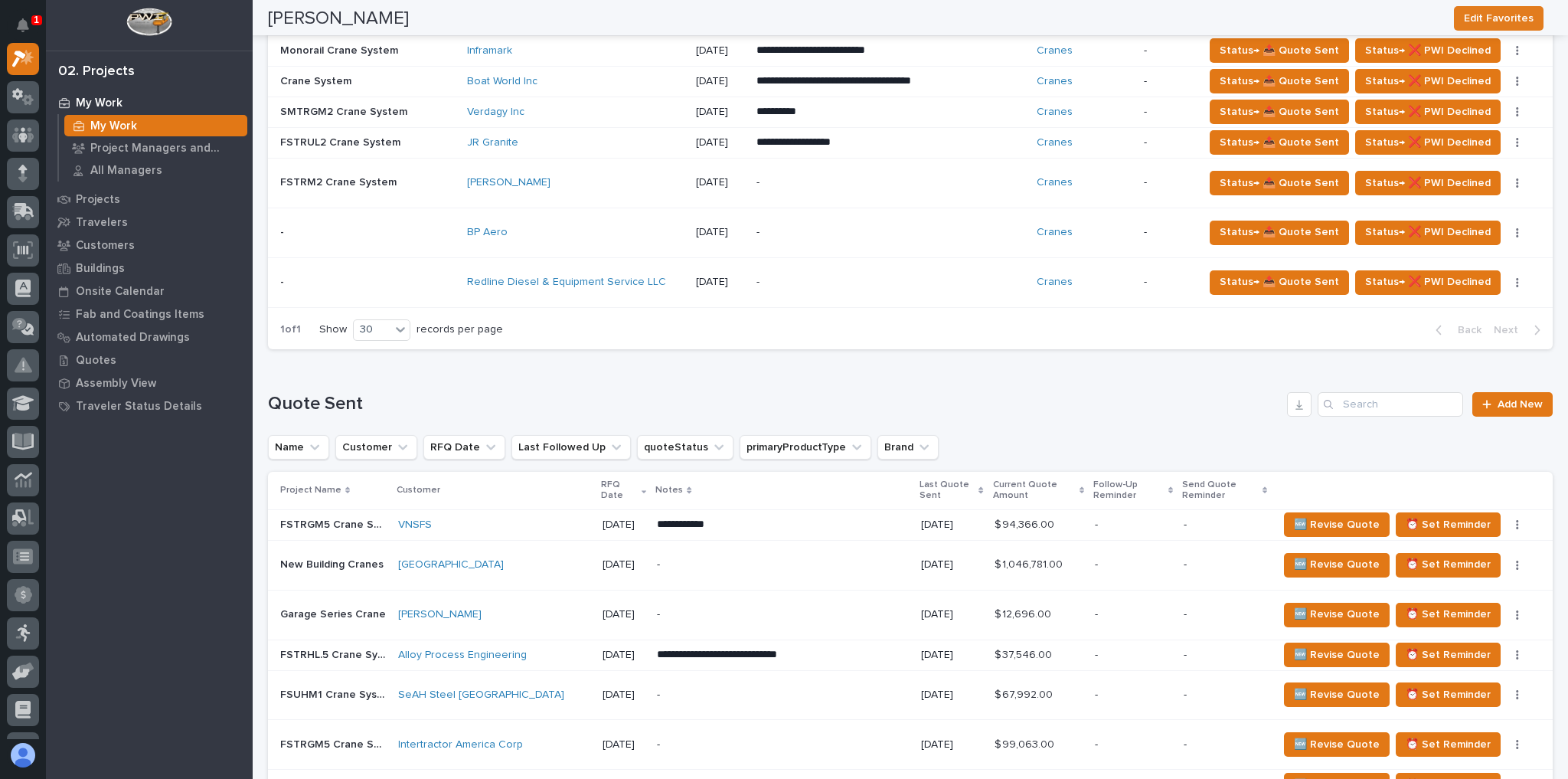
scroll to position [1286, 0]
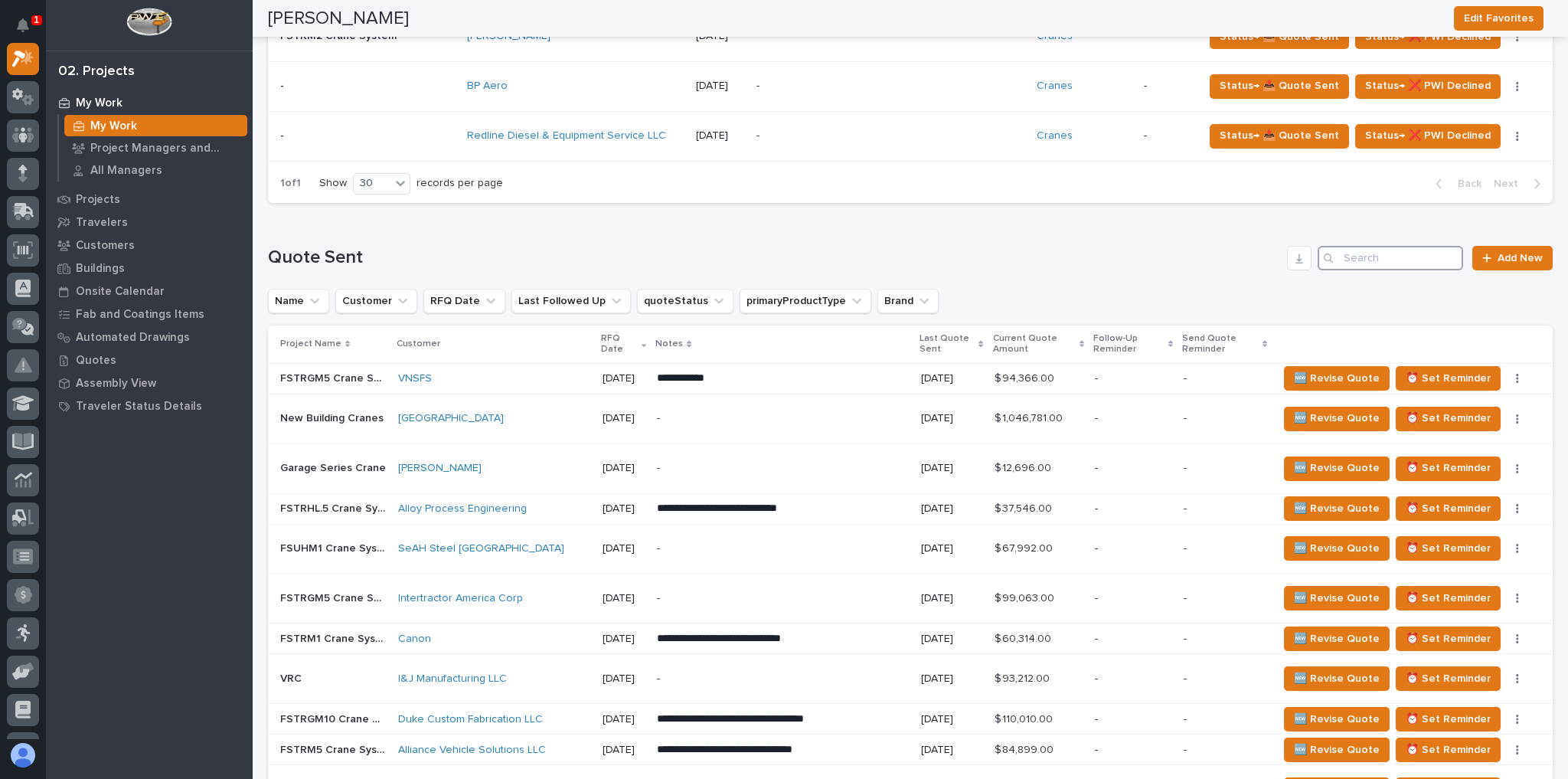
click at [1391, 246] on input "Search" at bounding box center [1390, 258] width 145 height 24
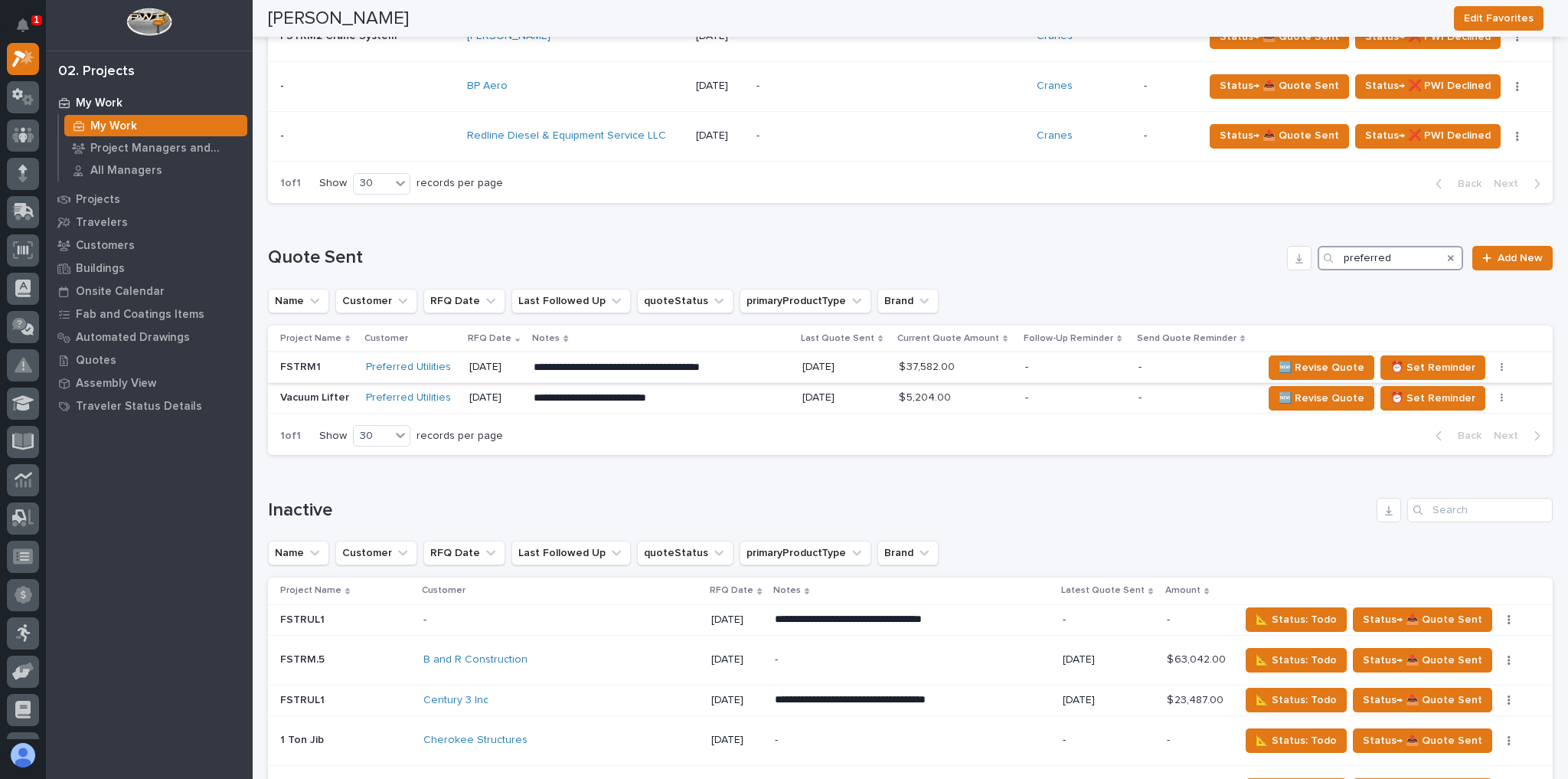
type input "preferred"
click at [815, 361] on p "05/06/2025" at bounding box center [844, 367] width 84 height 13
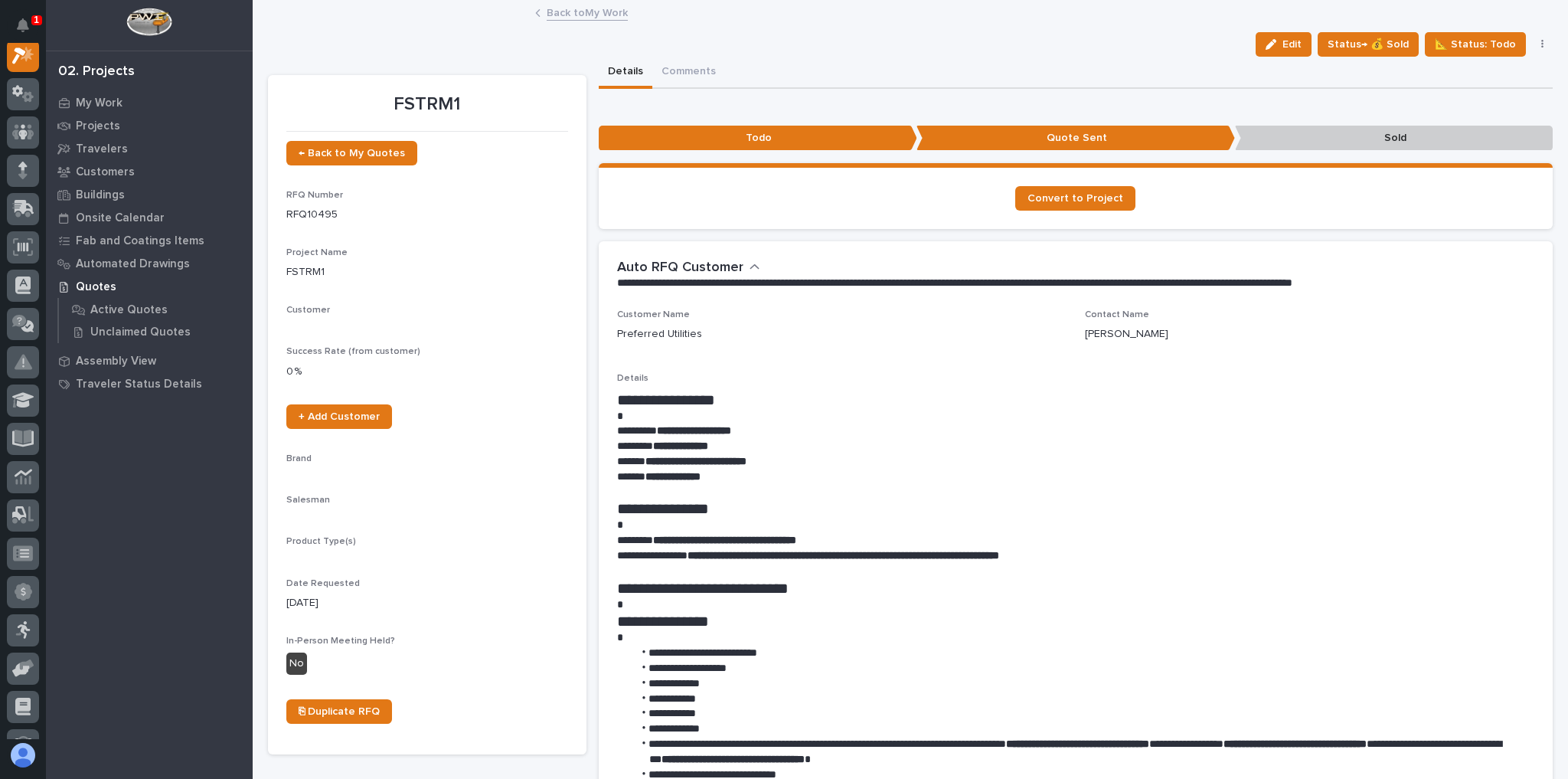
scroll to position [38, 0]
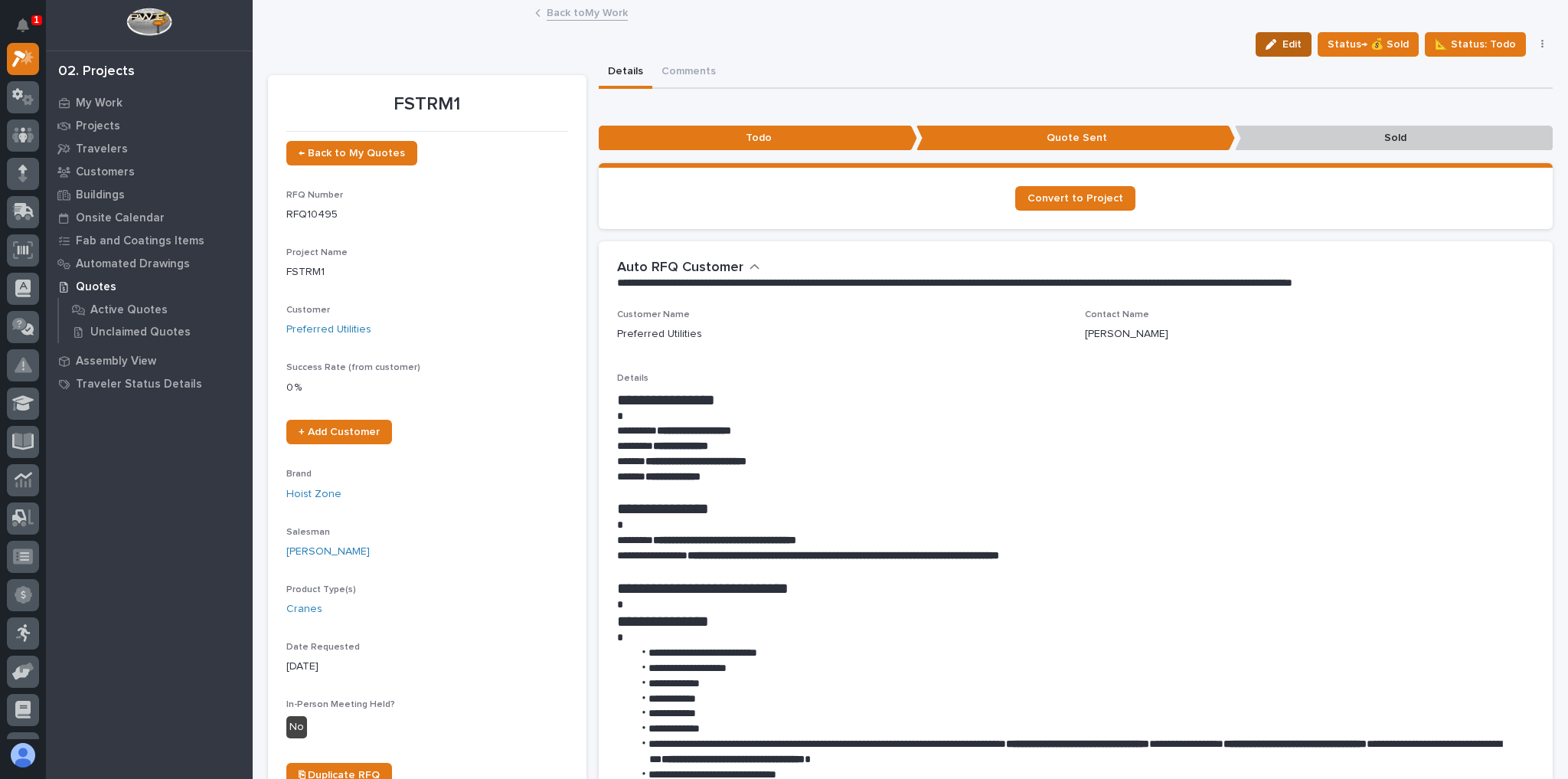
click at [1284, 42] on span "Edit" at bounding box center [1292, 44] width 19 height 13
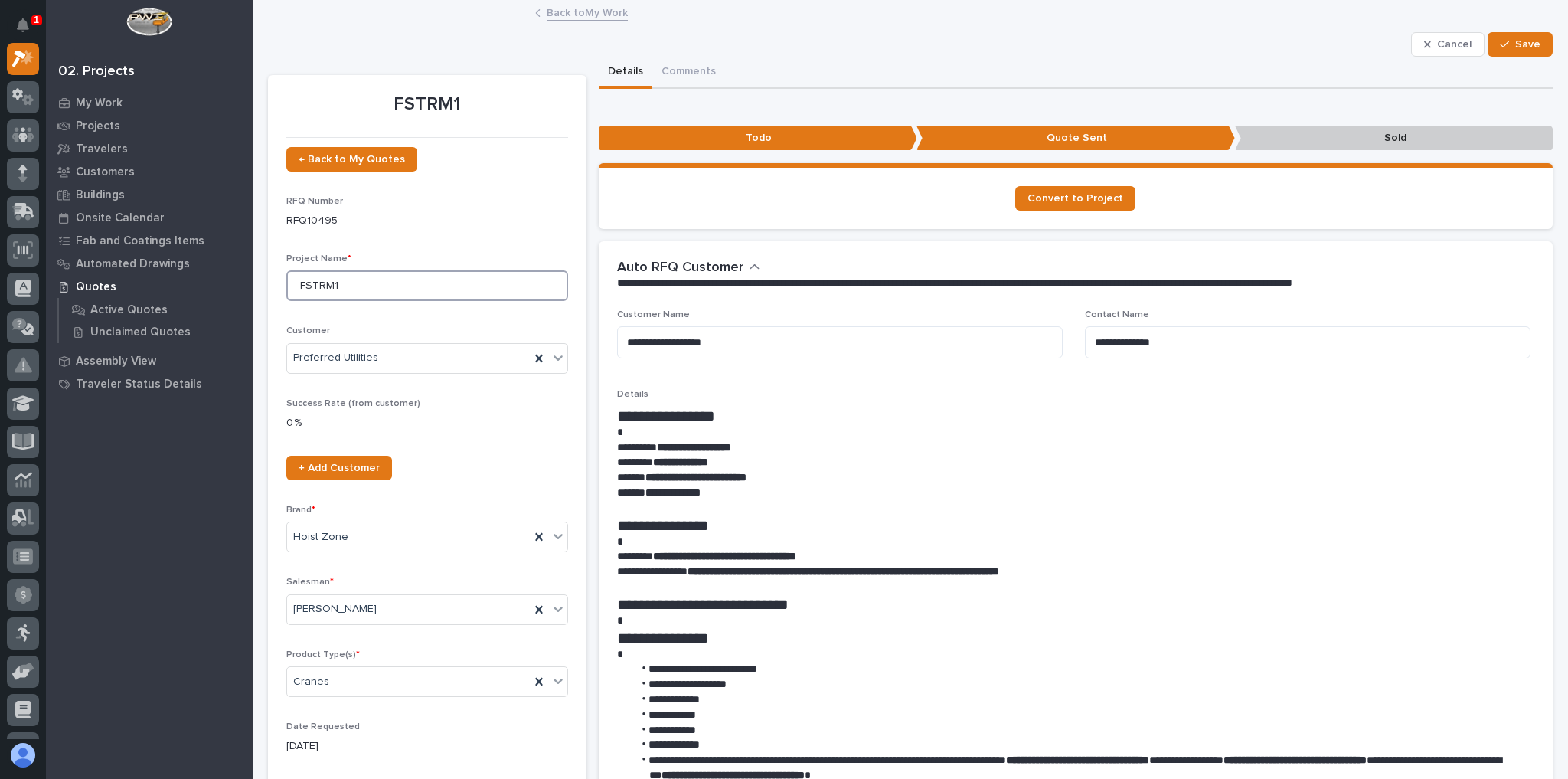
click at [332, 285] on input "FSTRM1" at bounding box center [427, 285] width 282 height 30
type input "FSTRUL1"
click at [775, 37] on div "Cancel Save" at bounding box center [911, 44] width 1285 height 24
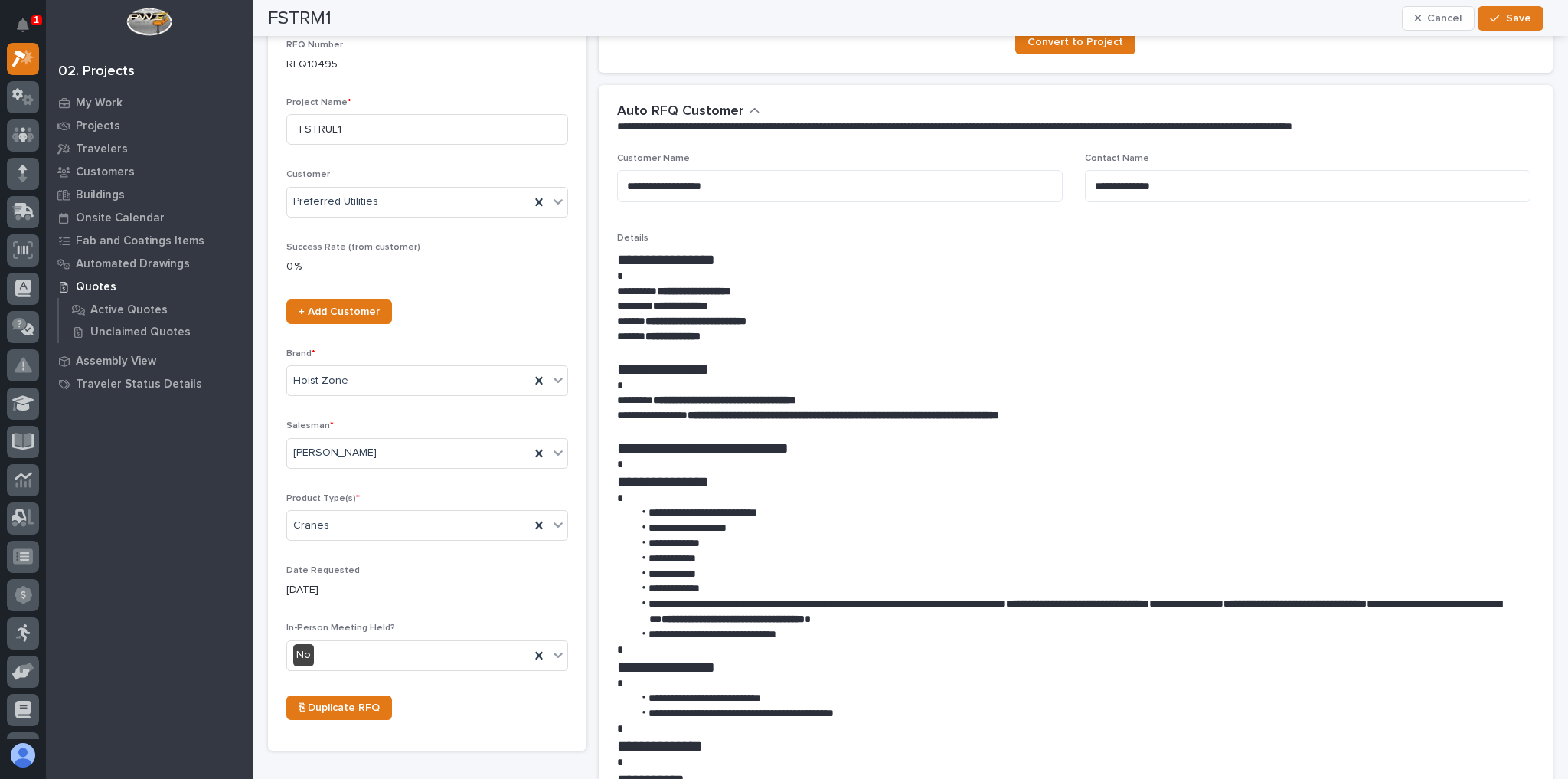
scroll to position [0, 0]
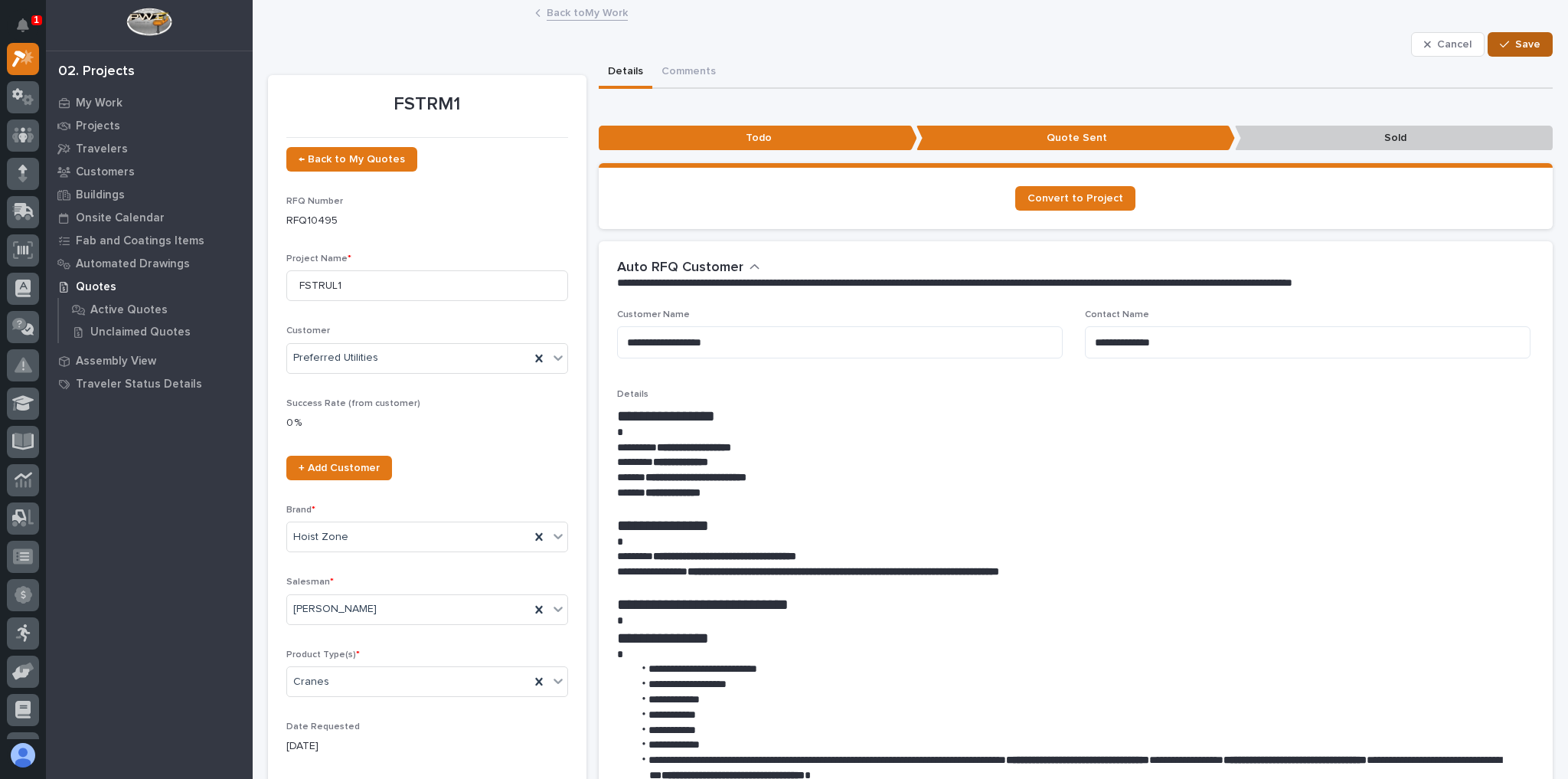
click at [1520, 47] on span "Save" at bounding box center [1528, 44] width 25 height 13
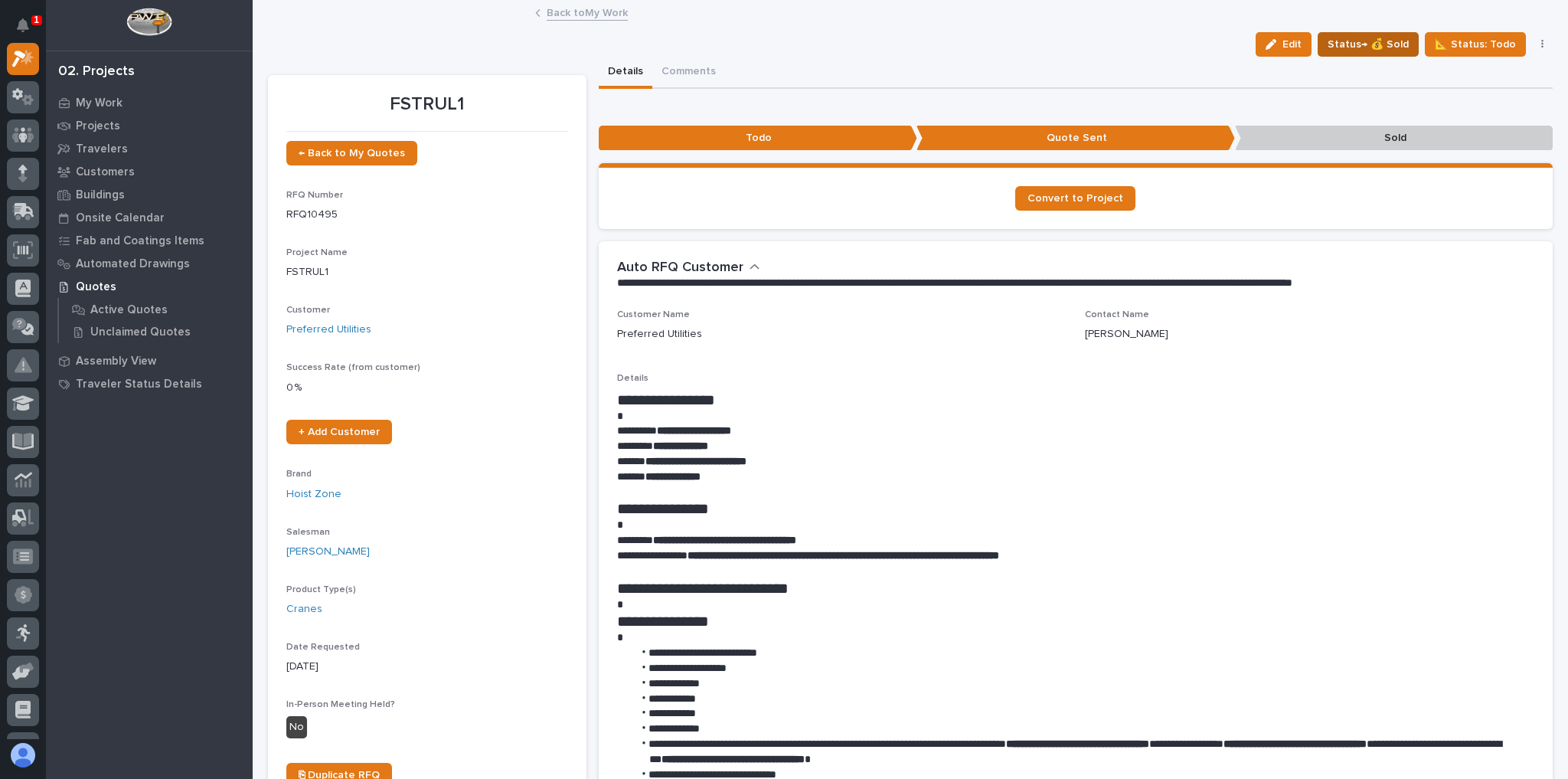
click at [1375, 47] on span "Status→ 💰 Sold" at bounding box center [1368, 45] width 81 height 19
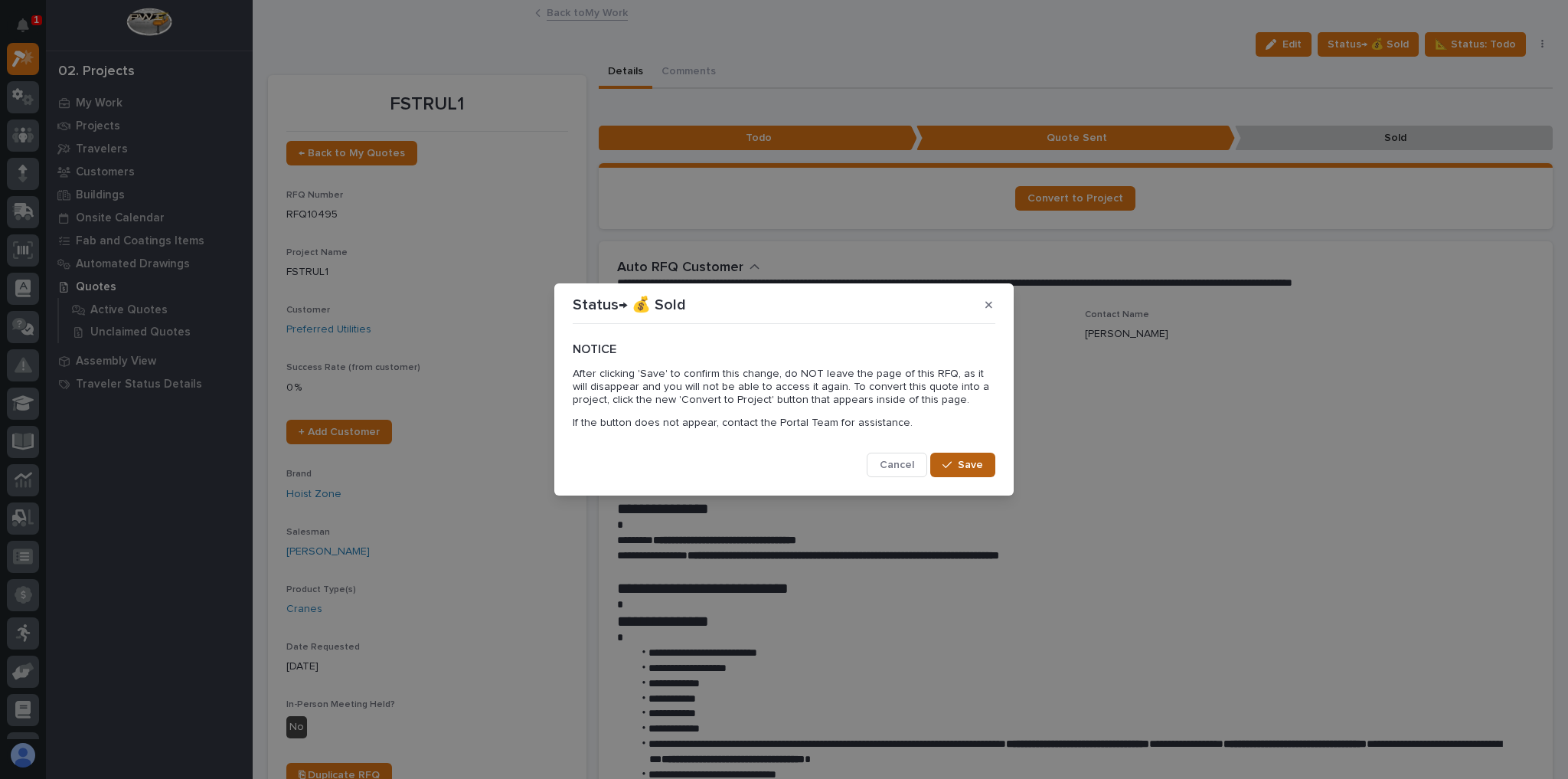
click at [948, 465] on icon "button" at bounding box center [948, 464] width 9 height 11
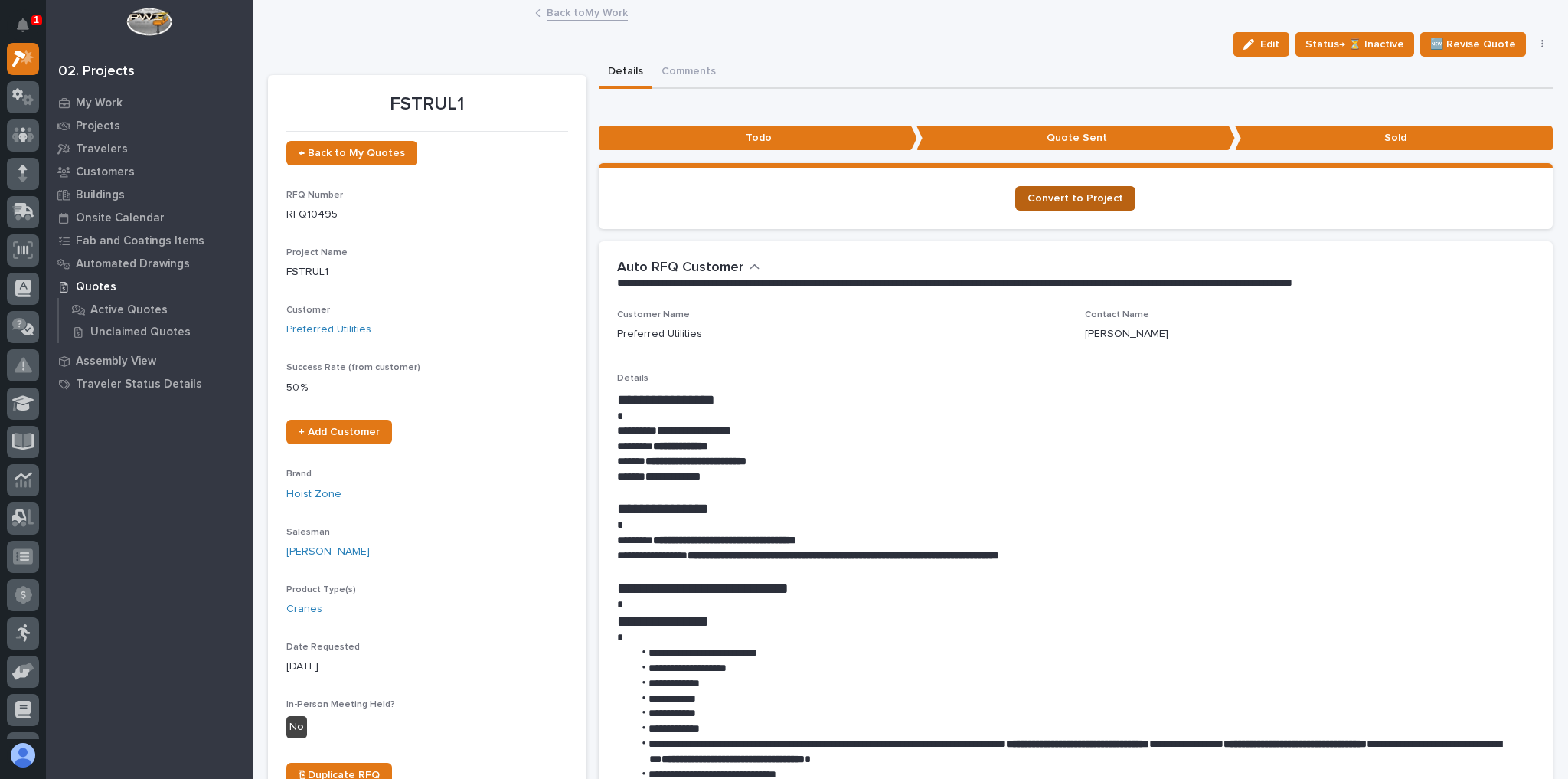
click at [1095, 200] on span "Convert to Project" at bounding box center [1075, 198] width 95 height 11
drag, startPoint x: 721, startPoint y: 477, endPoint x: 650, endPoint y: 478, distance: 71.0
click at [650, 478] on p "**********" at bounding box center [1071, 477] width 910 height 15
copy strong "**********"
click at [861, 411] on p at bounding box center [1071, 416] width 910 height 15
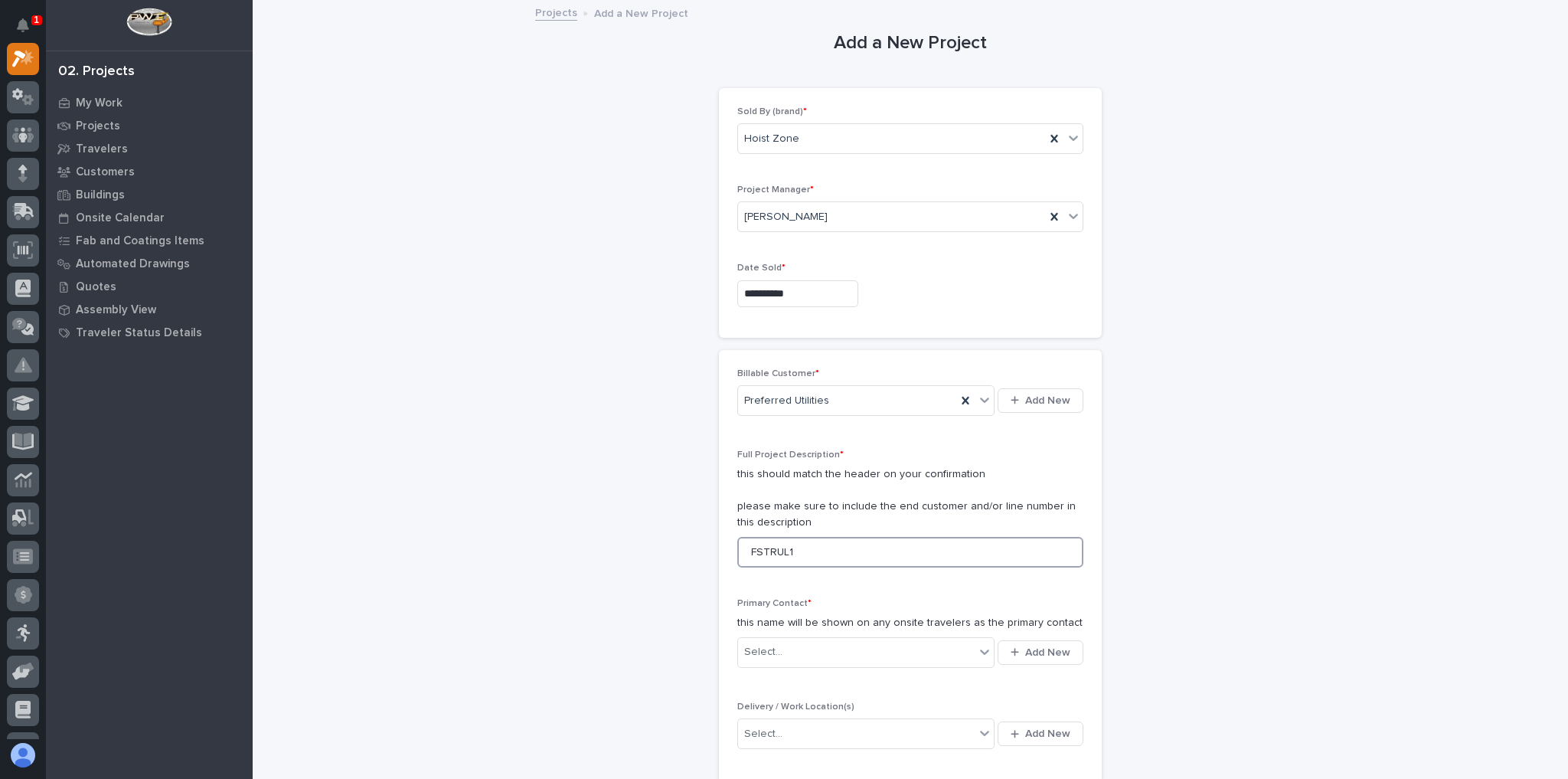
drag, startPoint x: 811, startPoint y: 551, endPoint x: 829, endPoint y: 552, distance: 18.0
click at [811, 552] on input "FSTRUL1" at bounding box center [910, 552] width 346 height 30
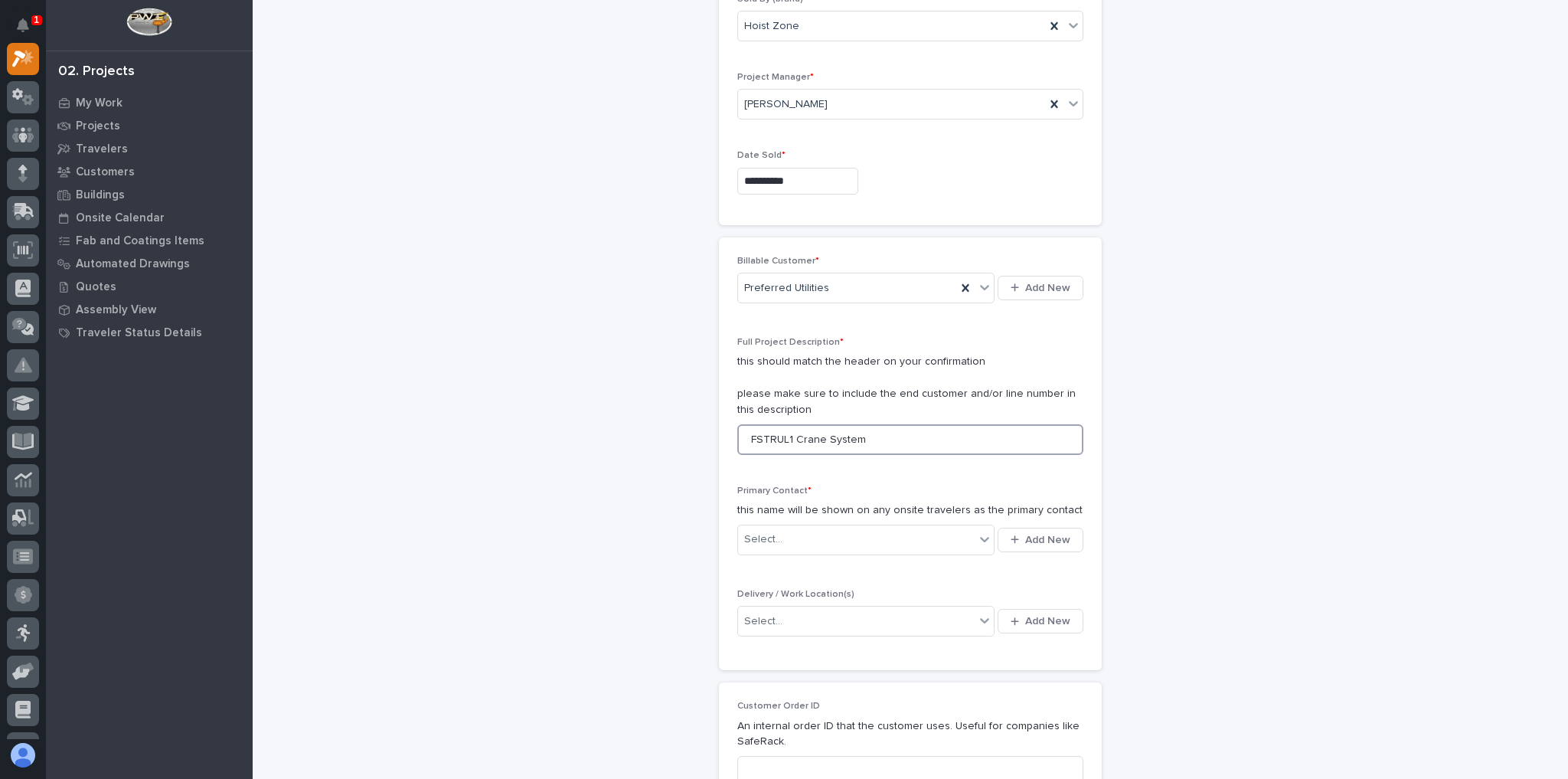
scroll to position [184, 0]
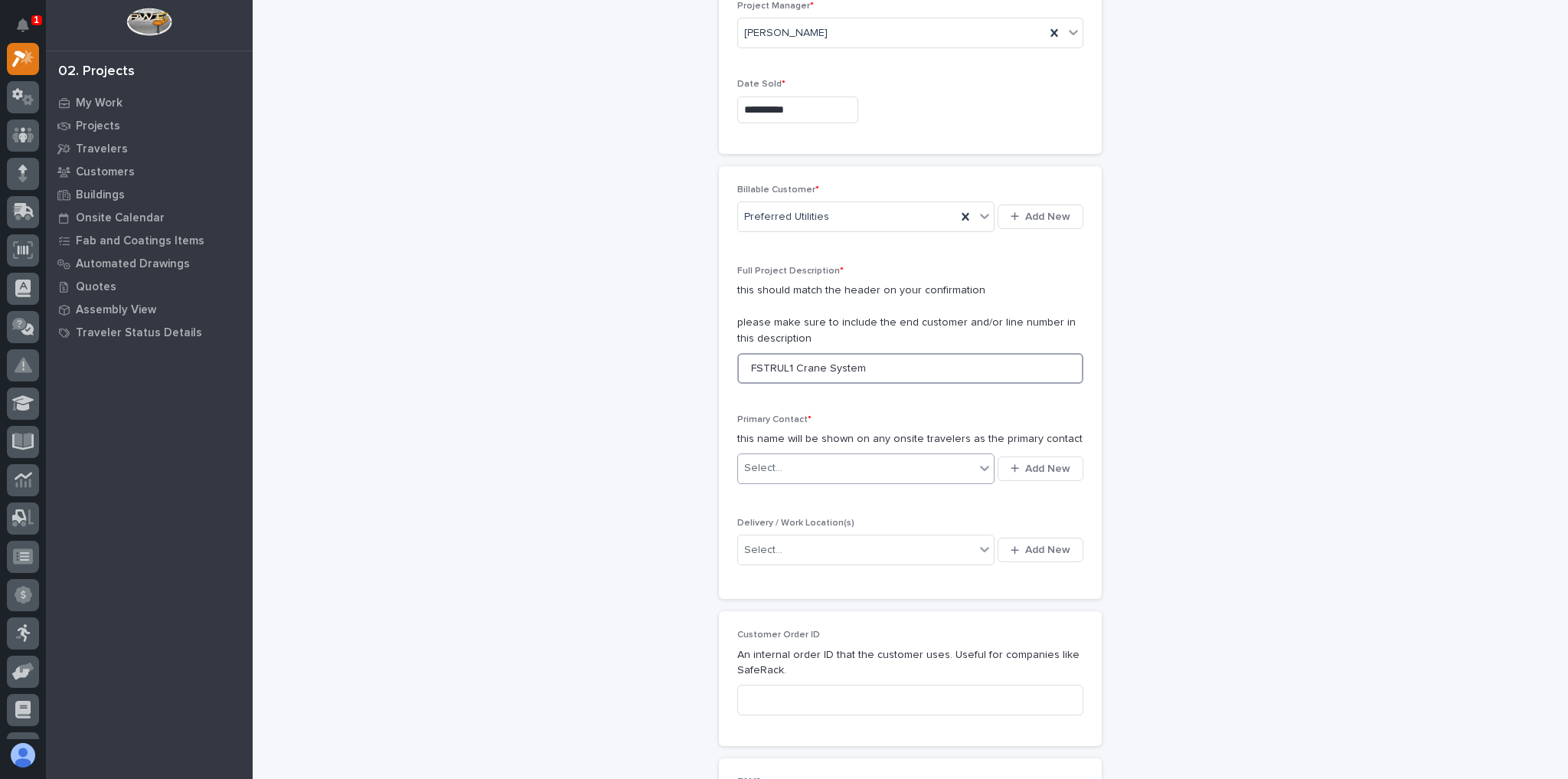
type input "FSTRUL1 Crane System"
click at [783, 459] on div "Select..." at bounding box center [856, 468] width 236 height 25
type input "*"
click at [1026, 462] on span "Add New" at bounding box center [1047, 468] width 45 height 13
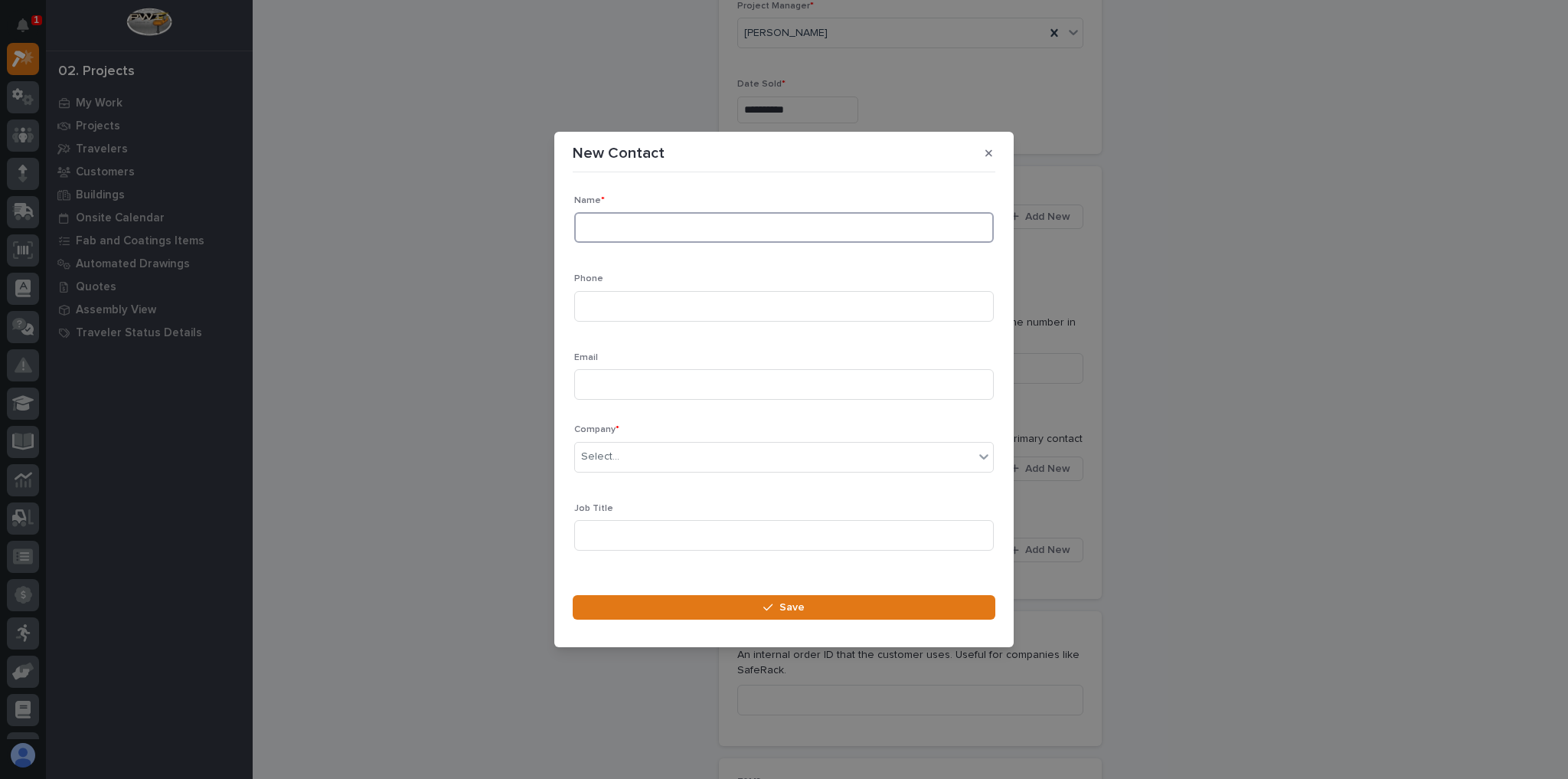
click at [726, 221] on input at bounding box center [784, 227] width 420 height 30
type input "[PERSON_NAME]"
click at [637, 301] on input at bounding box center [784, 306] width 420 height 30
paste input "(203) 743-6741"
type input "(203) 743-6741"
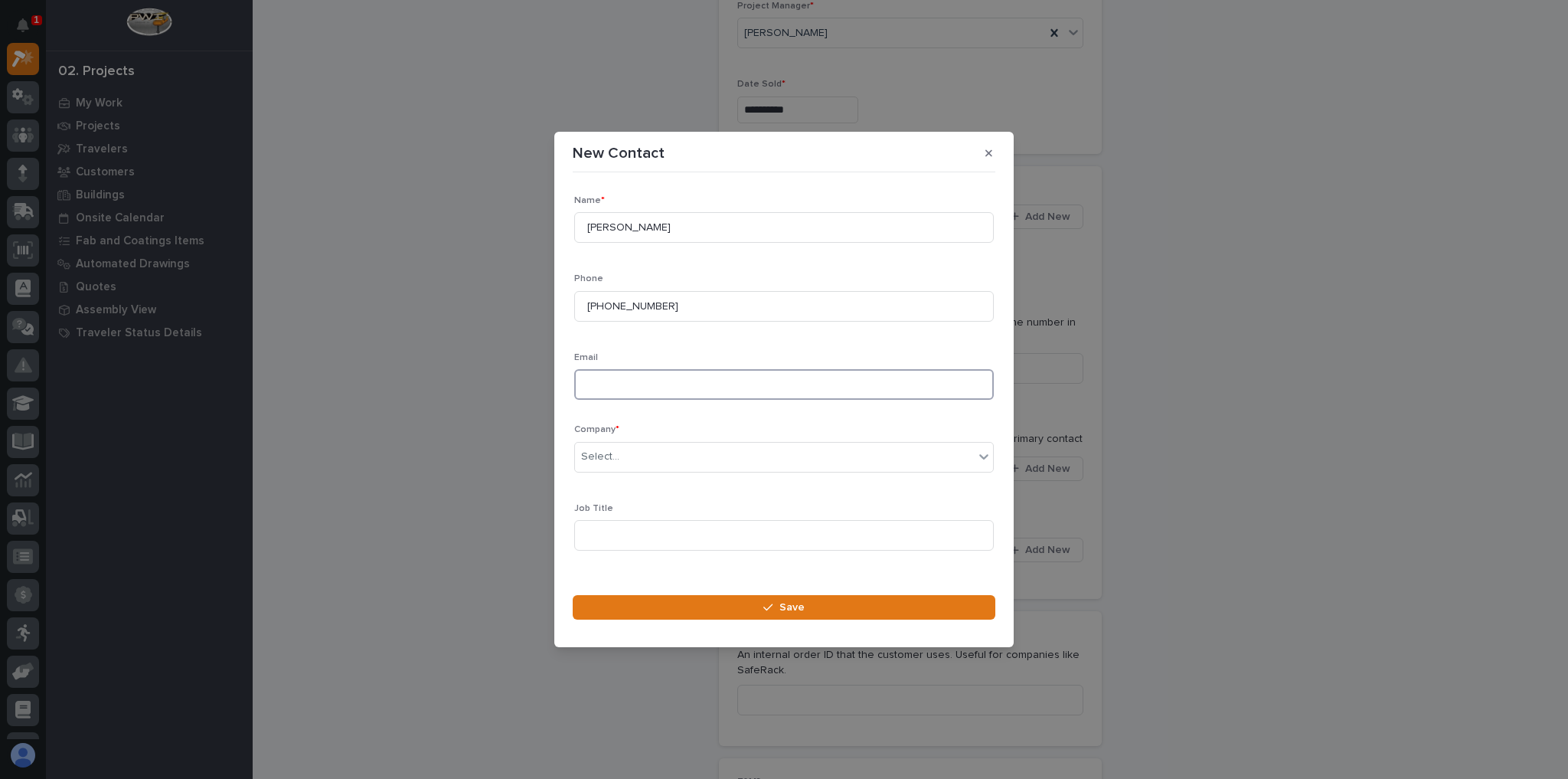
click at [621, 376] on input at bounding box center [784, 384] width 420 height 30
paste input "rfrohock@preferred-mfg.com"
type input "rfrohock@preferred-mfg.com"
drag, startPoint x: 652, startPoint y: 472, endPoint x: 654, endPoint y: 463, distance: 9.2
click at [652, 472] on div "Company * Select..." at bounding box center [784, 454] width 420 height 60
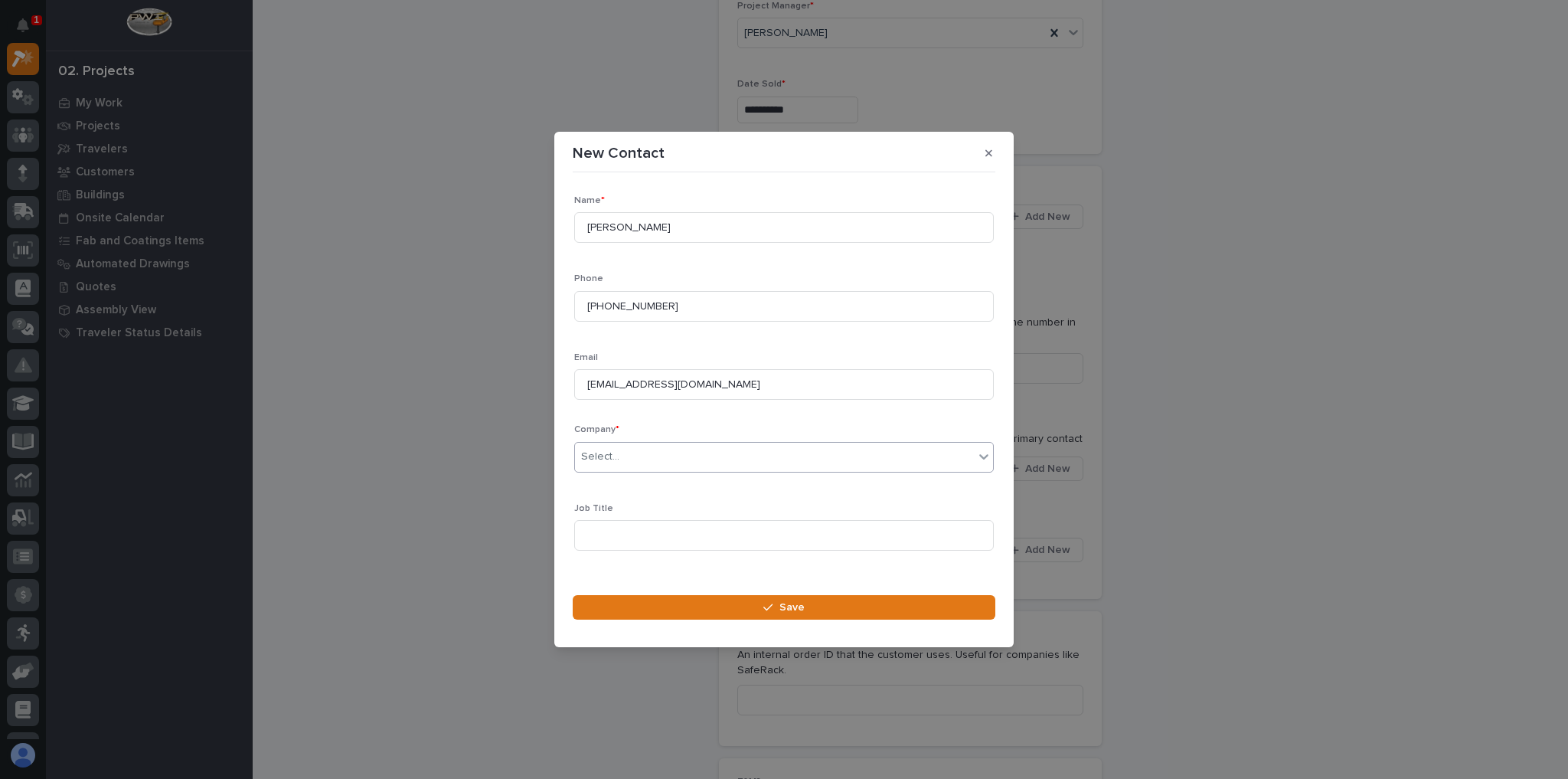
click at [654, 456] on div "Select..." at bounding box center [775, 456] width 399 height 25
type input "*******"
click at [715, 593] on section "New Contact Loading... Saving… Loading... Saving… Loading... Saving… Name * Rob…" at bounding box center [784, 390] width 459 height 515
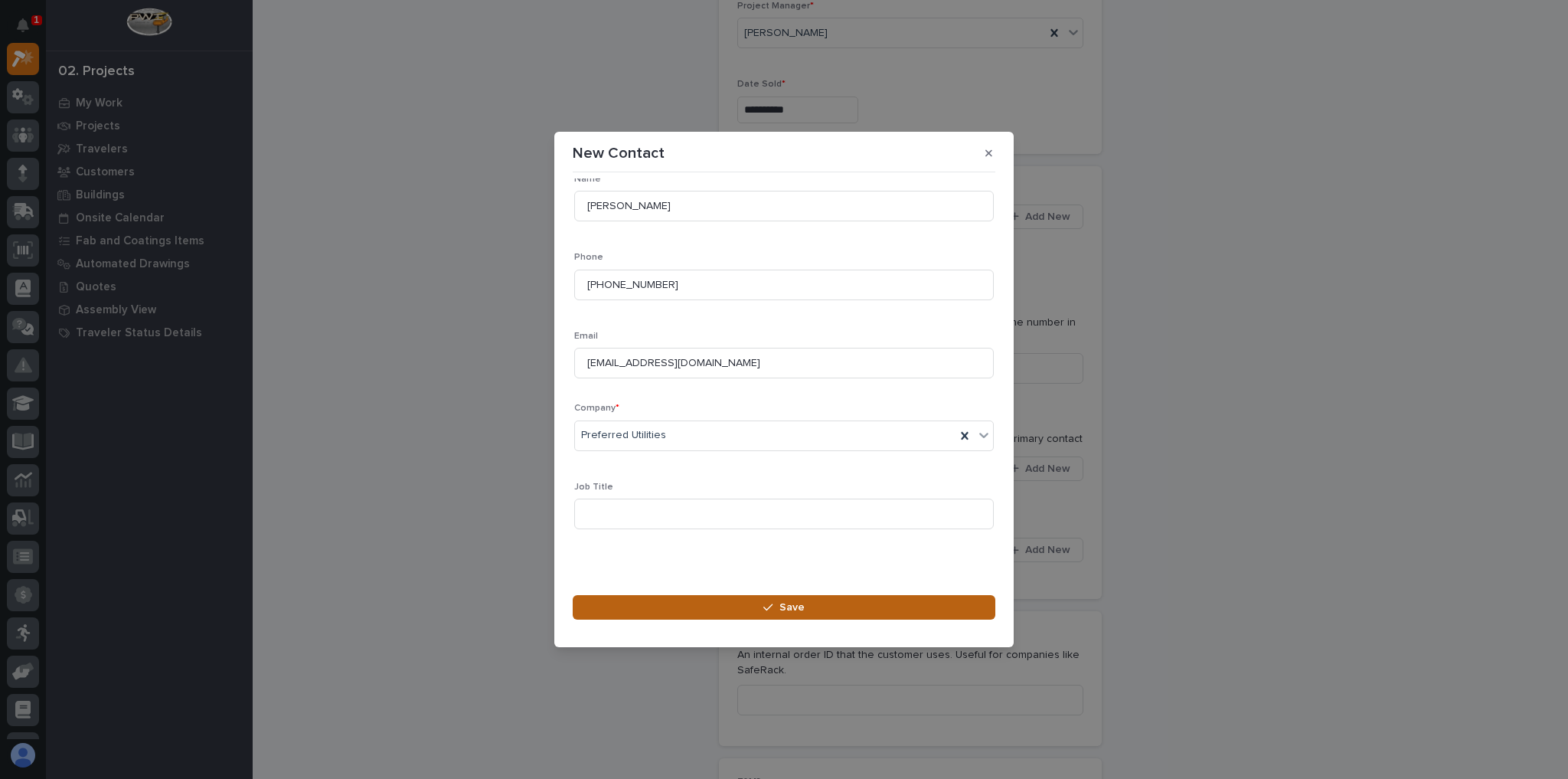
click at [901, 605] on button "Save" at bounding box center [784, 606] width 423 height 24
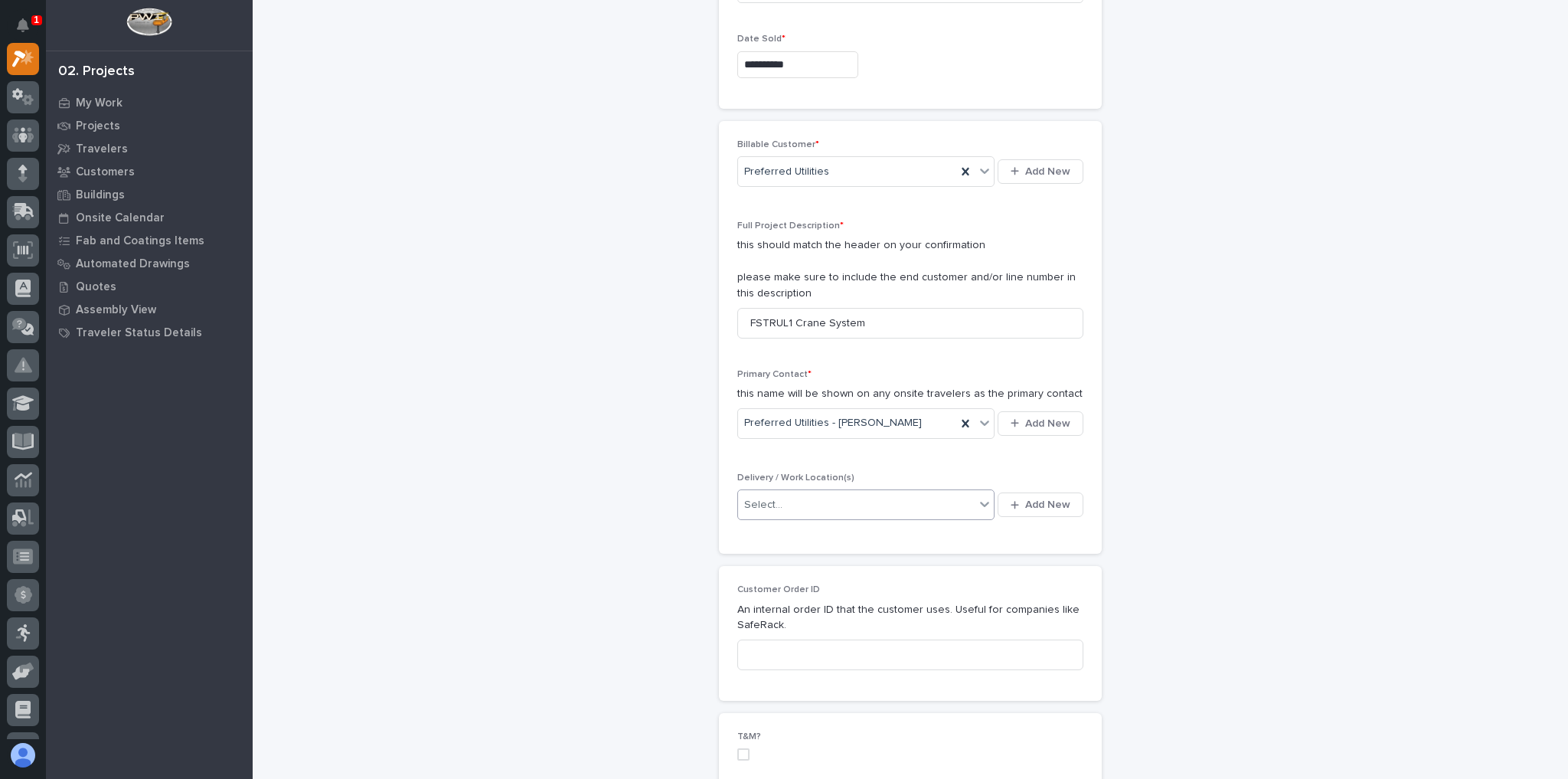
scroll to position [307, 0]
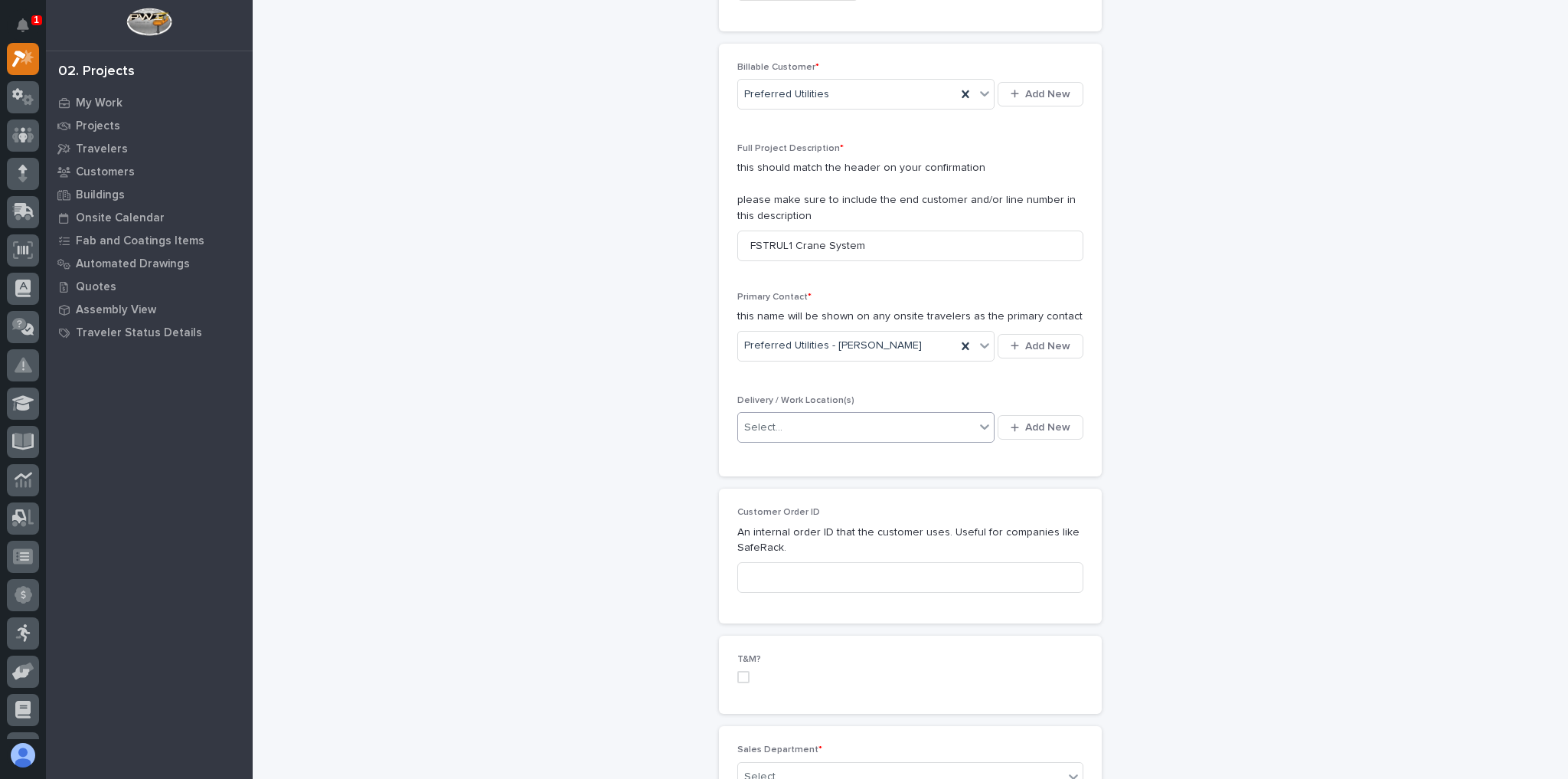
click at [822, 418] on div "Select..." at bounding box center [856, 428] width 236 height 25
drag, startPoint x: 1409, startPoint y: 438, endPoint x: 1388, endPoint y: 432, distance: 21.8
click at [932, 421] on div "Select..." at bounding box center [856, 428] width 236 height 25
type input "*"
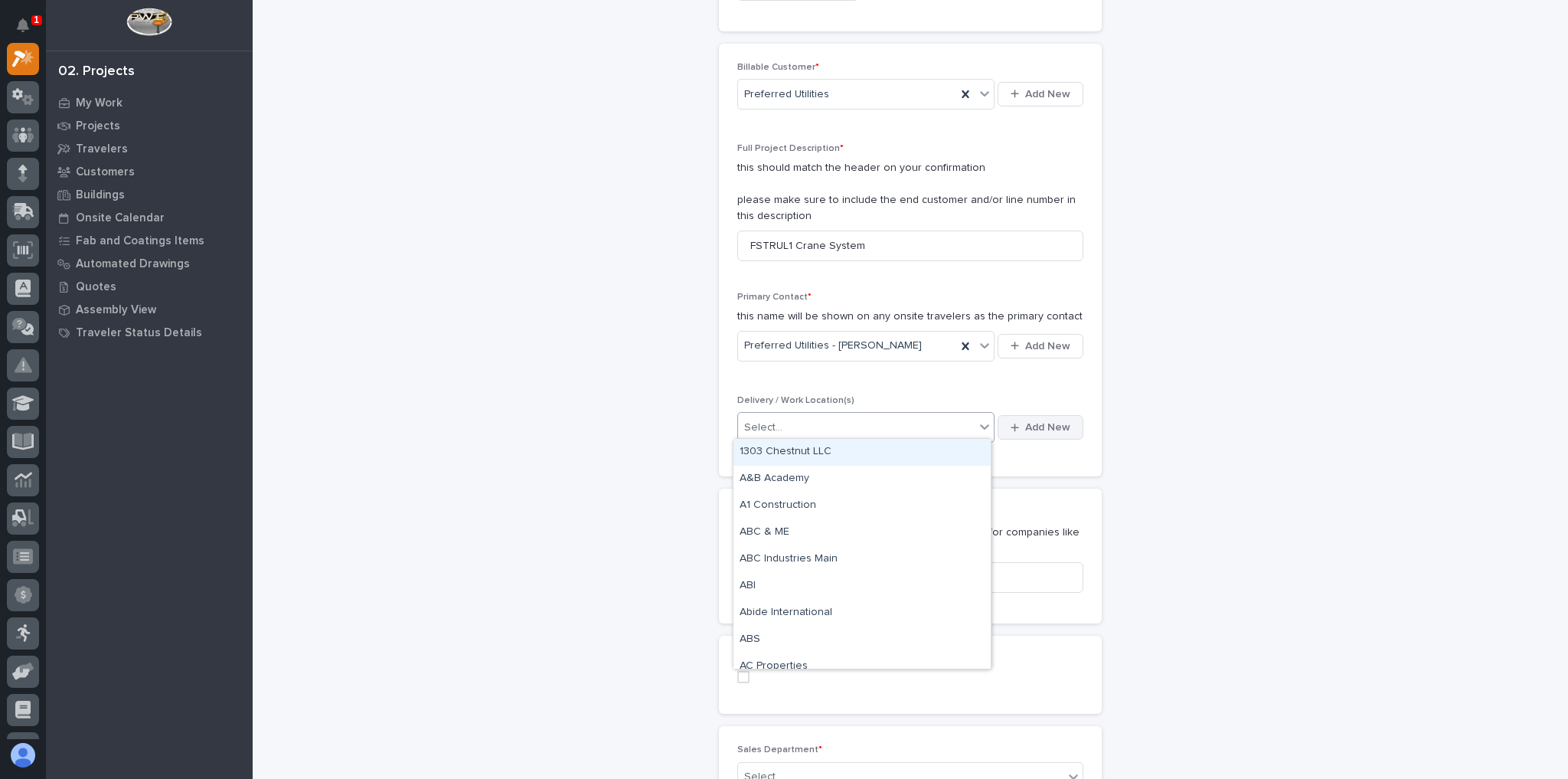
click at [1031, 415] on button "Add New" at bounding box center [1040, 427] width 86 height 24
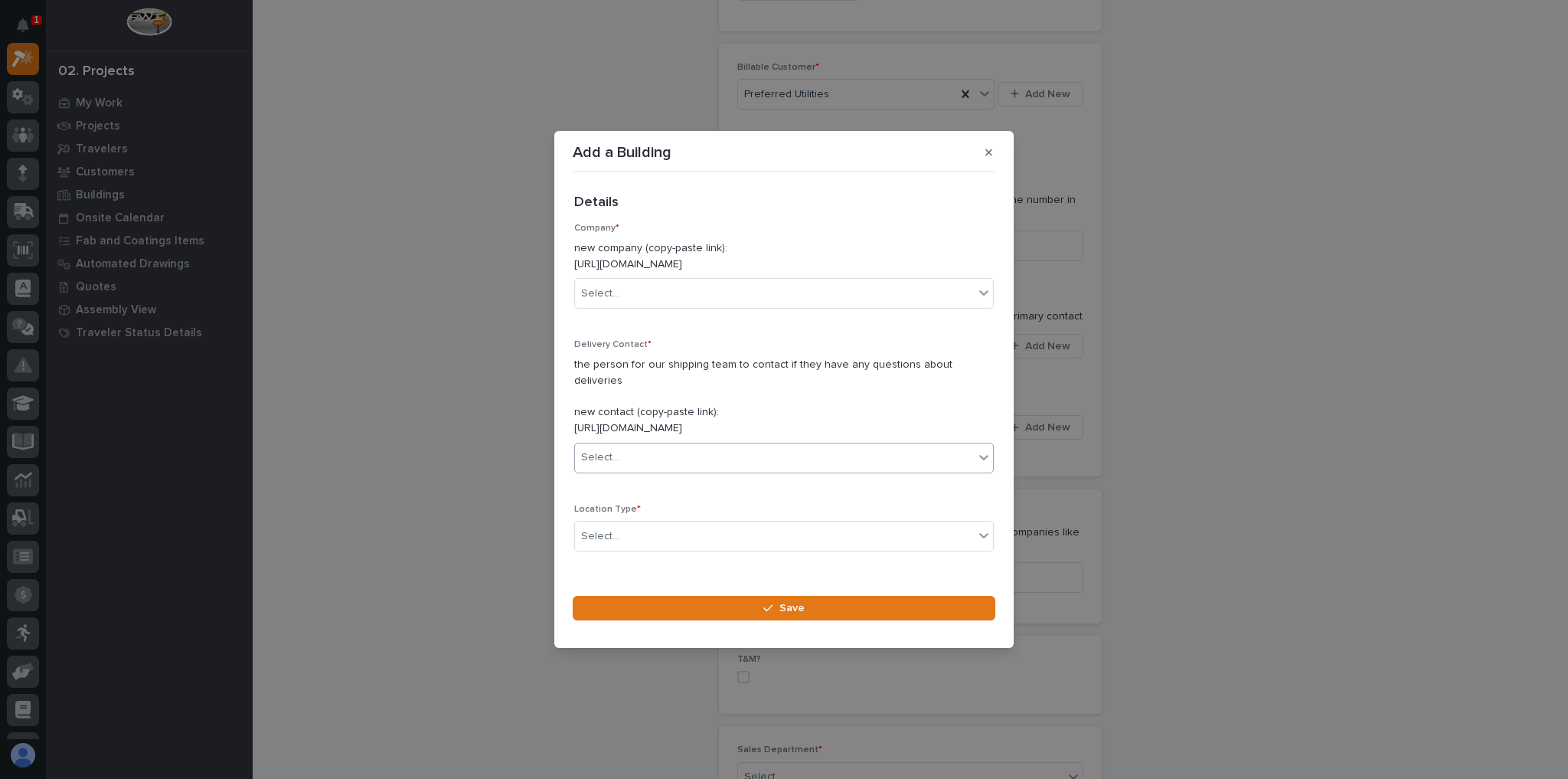
click at [669, 454] on div "Select..." at bounding box center [775, 457] width 399 height 25
type input "******"
click at [603, 529] on div "Select..." at bounding box center [600, 537] width 38 height 16
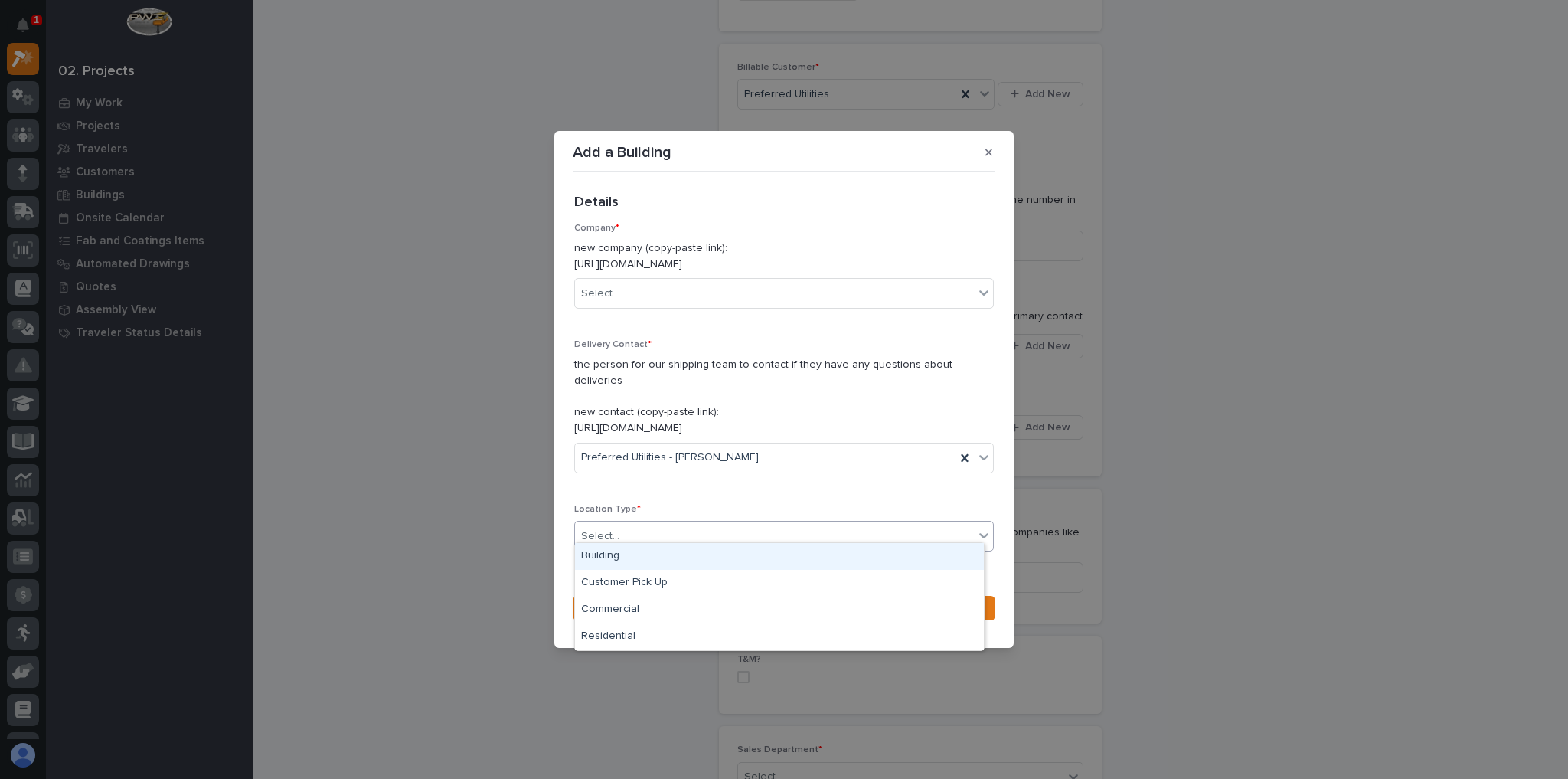
click at [623, 562] on div "Building" at bounding box center [779, 556] width 409 height 27
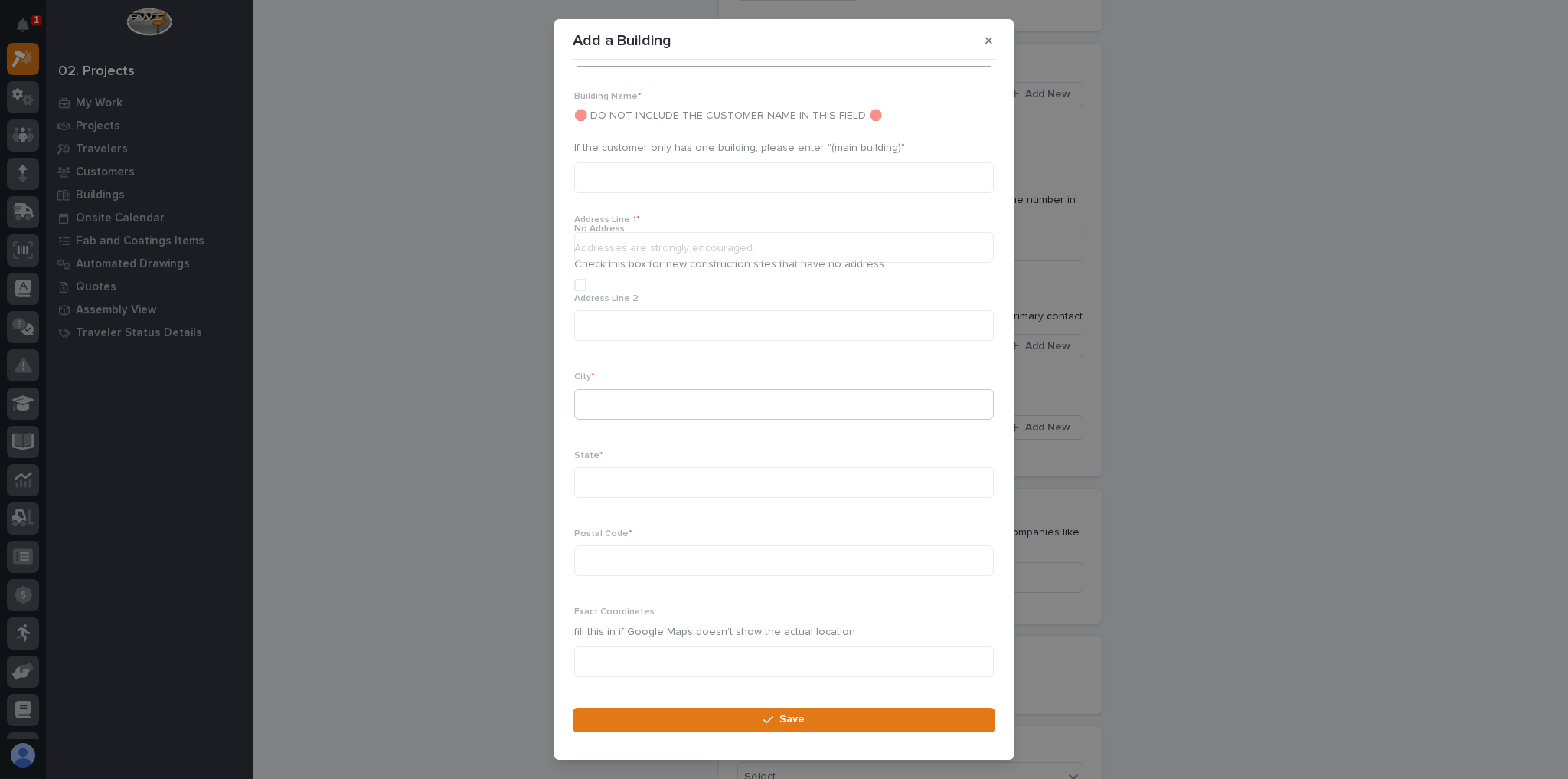
scroll to position [492, 0]
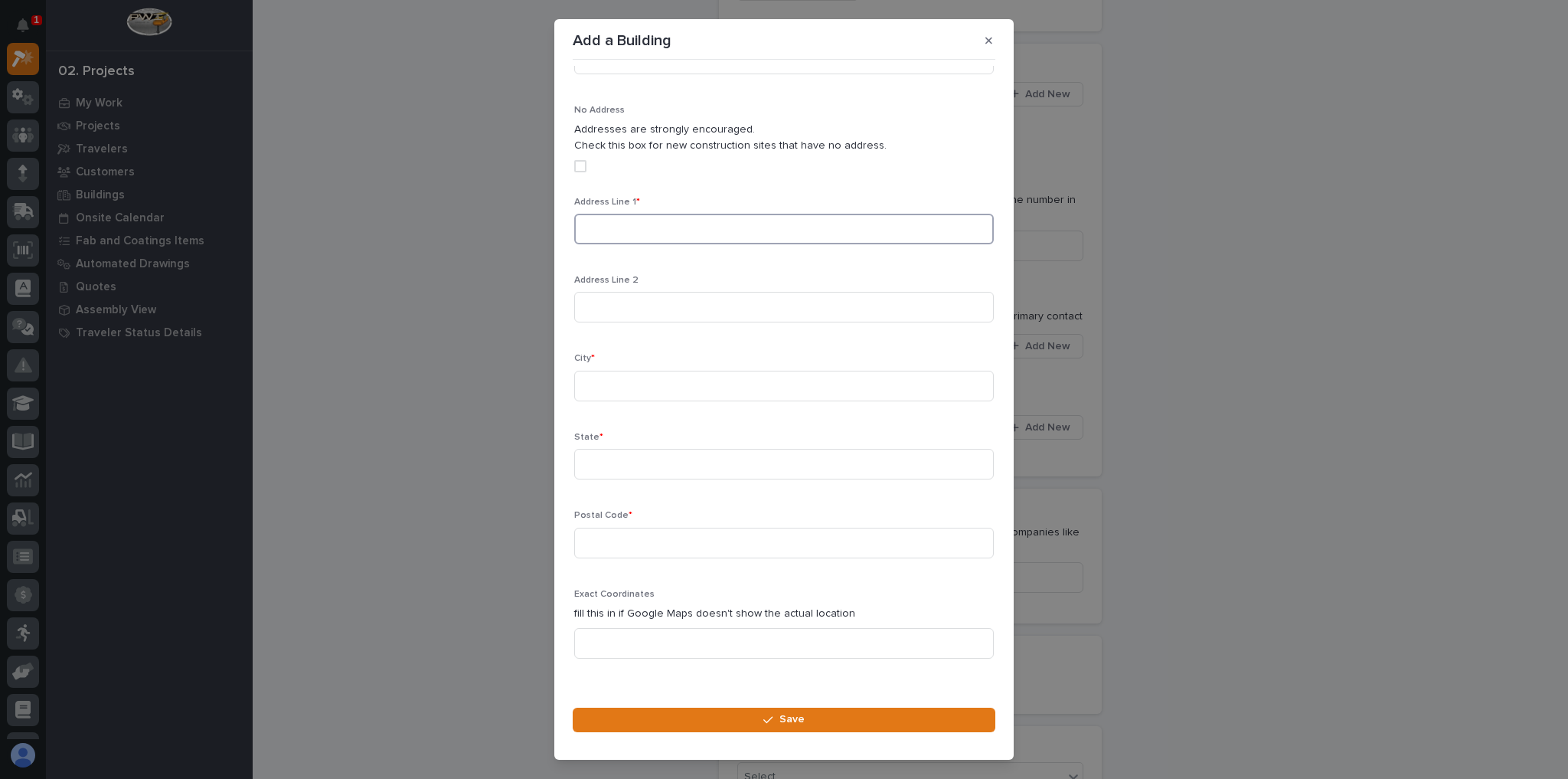
click at [631, 215] on input at bounding box center [784, 229] width 420 height 30
paste input "rfrohock@preferred-mfg.com"
type input "rfrohock@preferred-mfg.com"
drag, startPoint x: 723, startPoint y: 208, endPoint x: 277, endPoint y: 193, distance: 446.3
click at [246, 200] on div "Add a Building Loading... Saving… Loading... Saving… Loading... Saving… Details…" at bounding box center [784, 390] width 1568 height 779
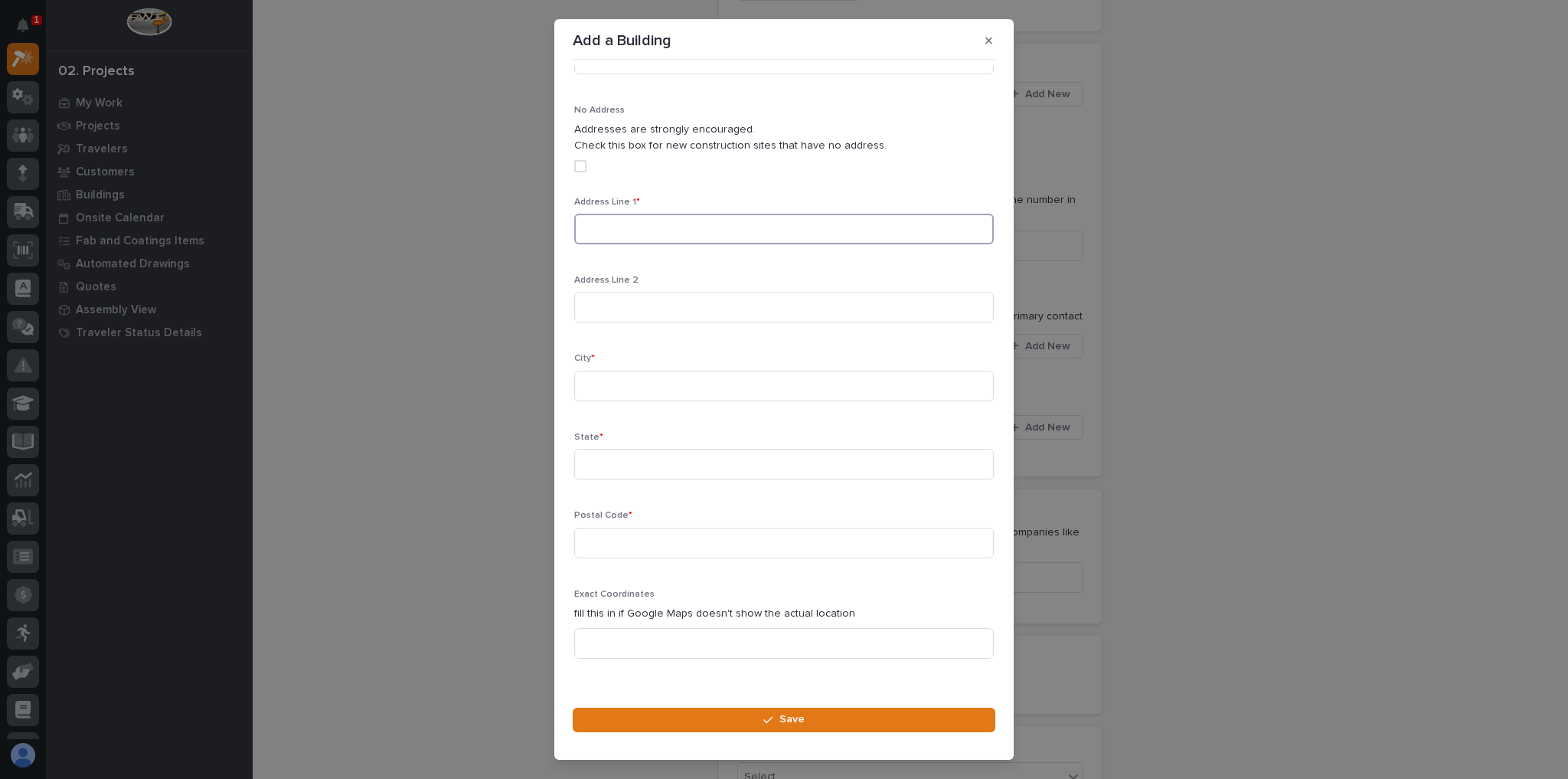
click at [650, 214] on input at bounding box center [784, 229] width 420 height 30
paste input "31 South St"
type input "31 South St"
click at [619, 371] on input at bounding box center [784, 386] width 420 height 30
type input "Danbury"
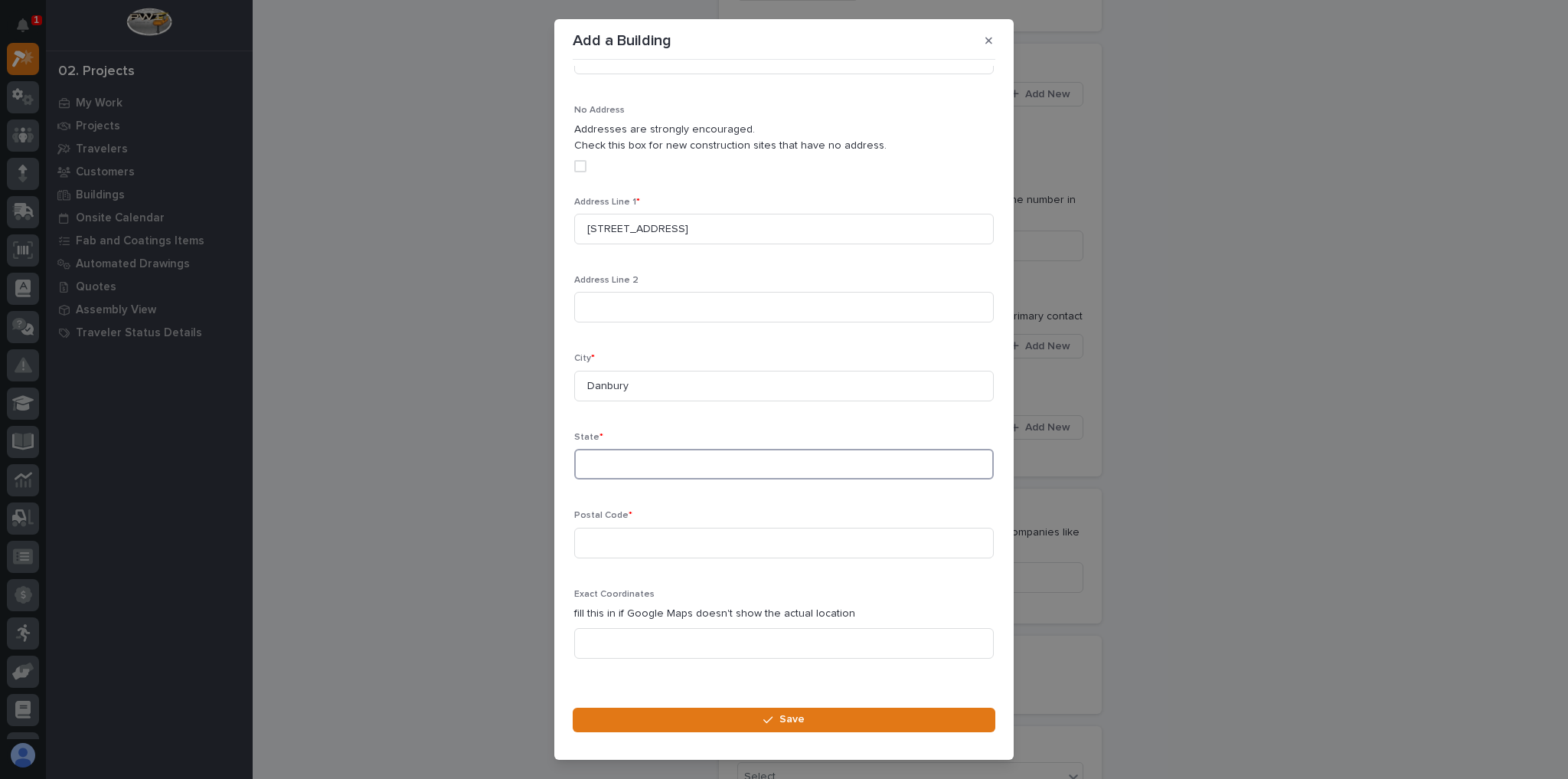
click at [585, 448] on input at bounding box center [784, 463] width 420 height 30
type input "CT"
click at [754, 535] on input at bounding box center [784, 543] width 420 height 30
type input "06810"
click at [795, 485] on div "Address Line 1 * 31 South St Address Line 2 City * Danbury State * CT Postal Co…" at bounding box center [784, 434] width 420 height 474
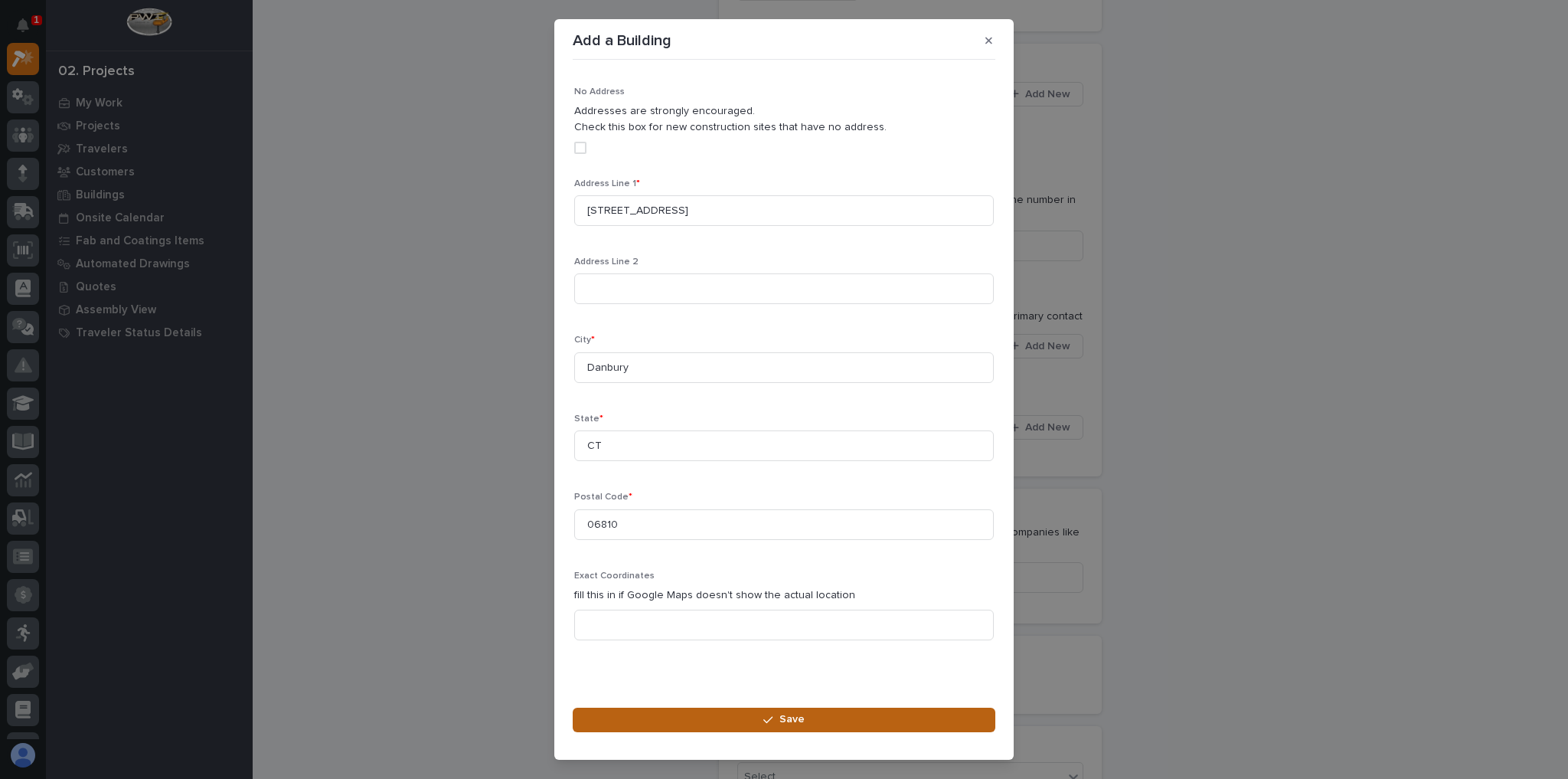
click at [794, 711] on button "Save" at bounding box center [784, 719] width 423 height 24
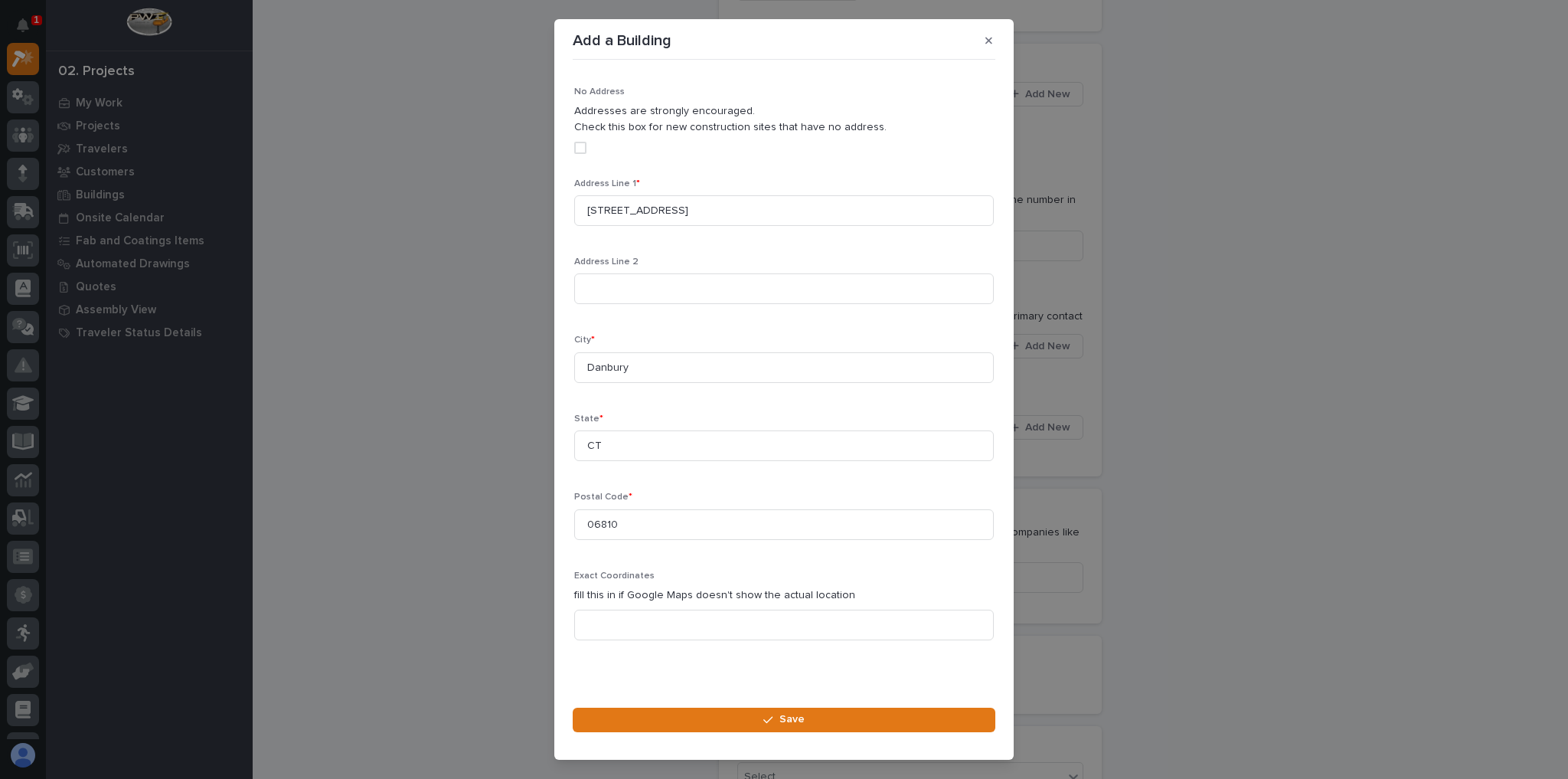
scroll to position [26, 0]
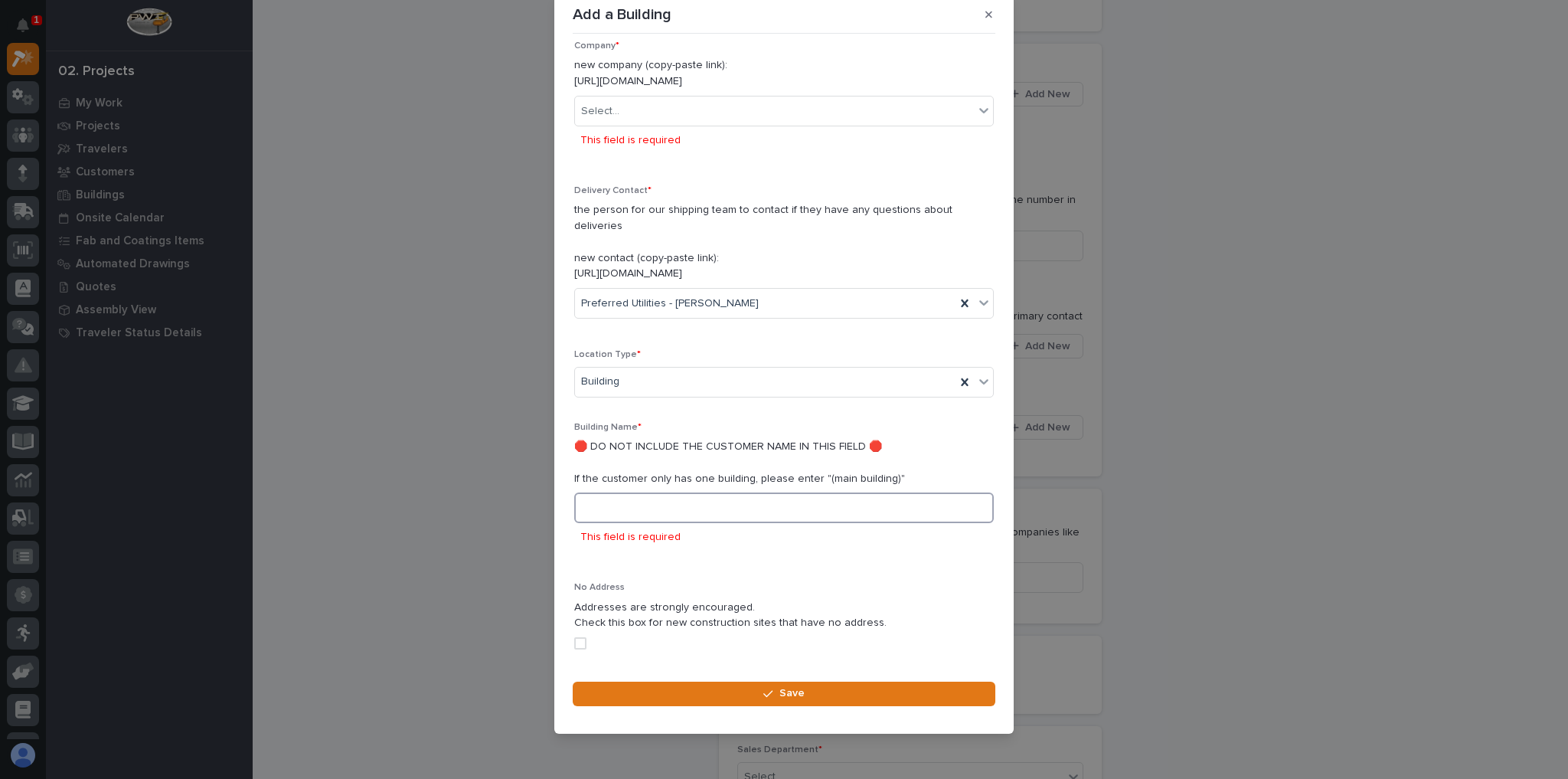
click at [692, 492] on input at bounding box center [784, 507] width 420 height 30
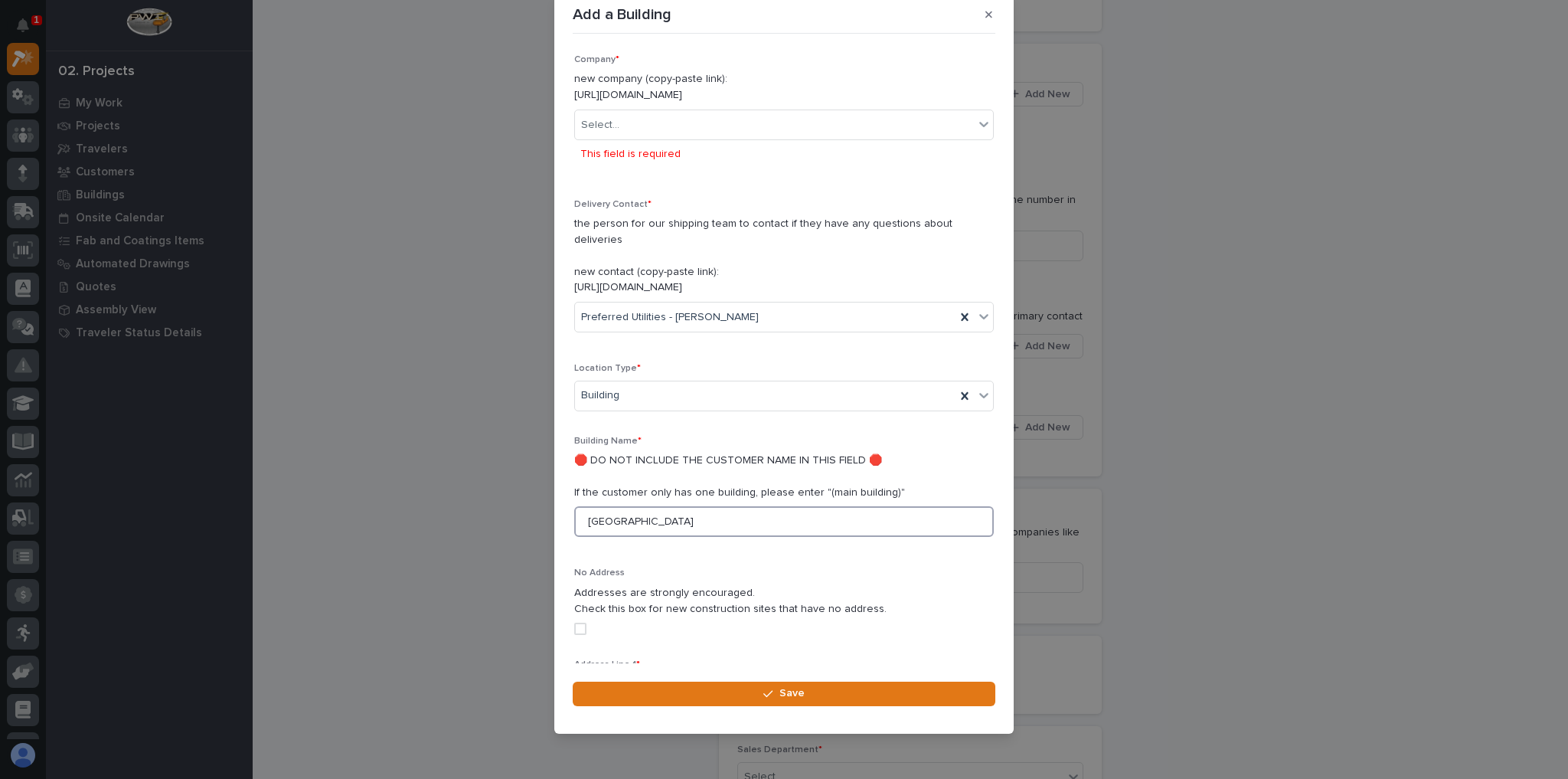
type input "Main Building"
click at [451, 227] on div "Add a Building Loading... Saving… Loading... Saving… Loading... Saving… Details…" at bounding box center [784, 390] width 1568 height 779
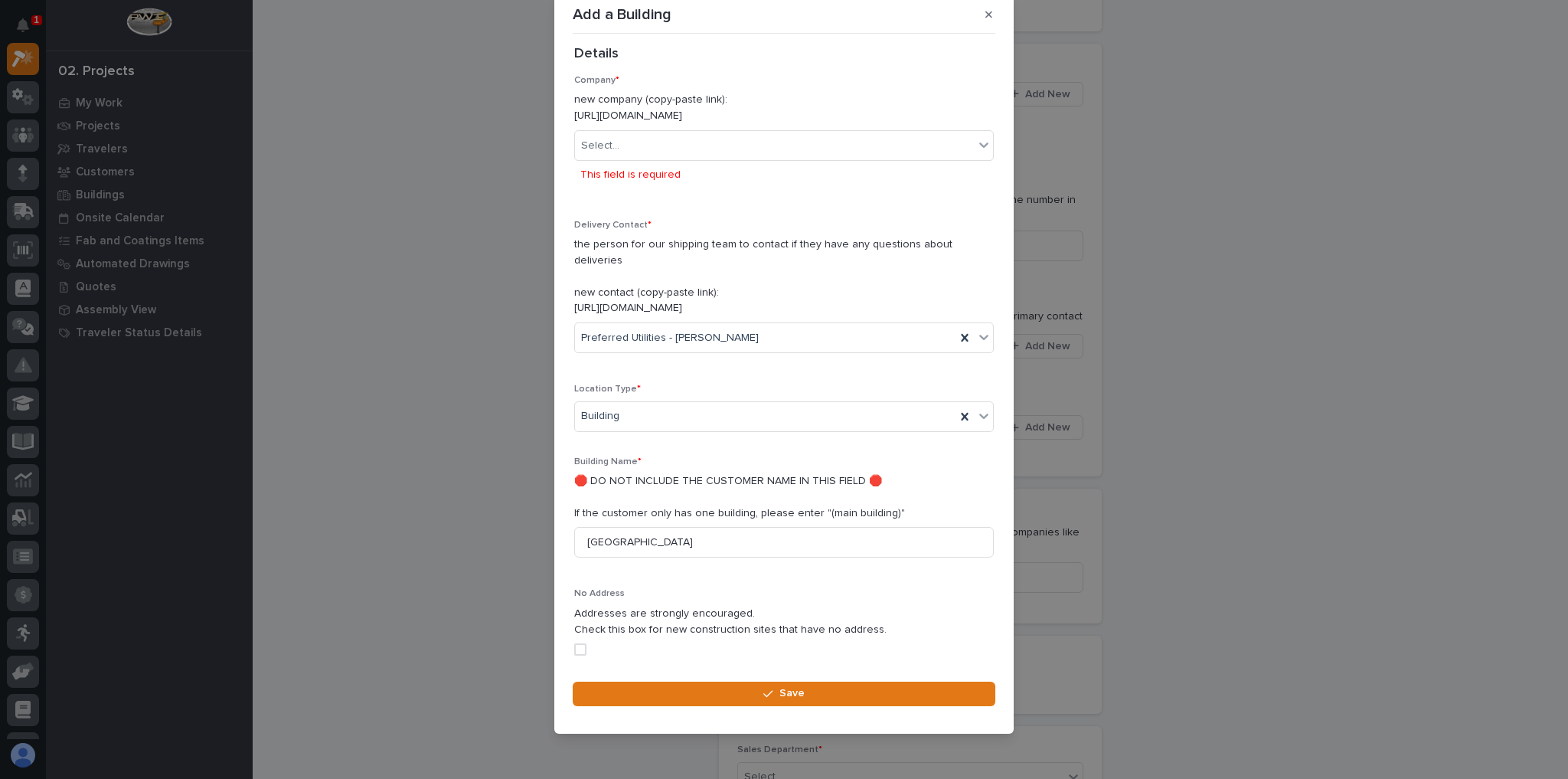
scroll to position [0, 0]
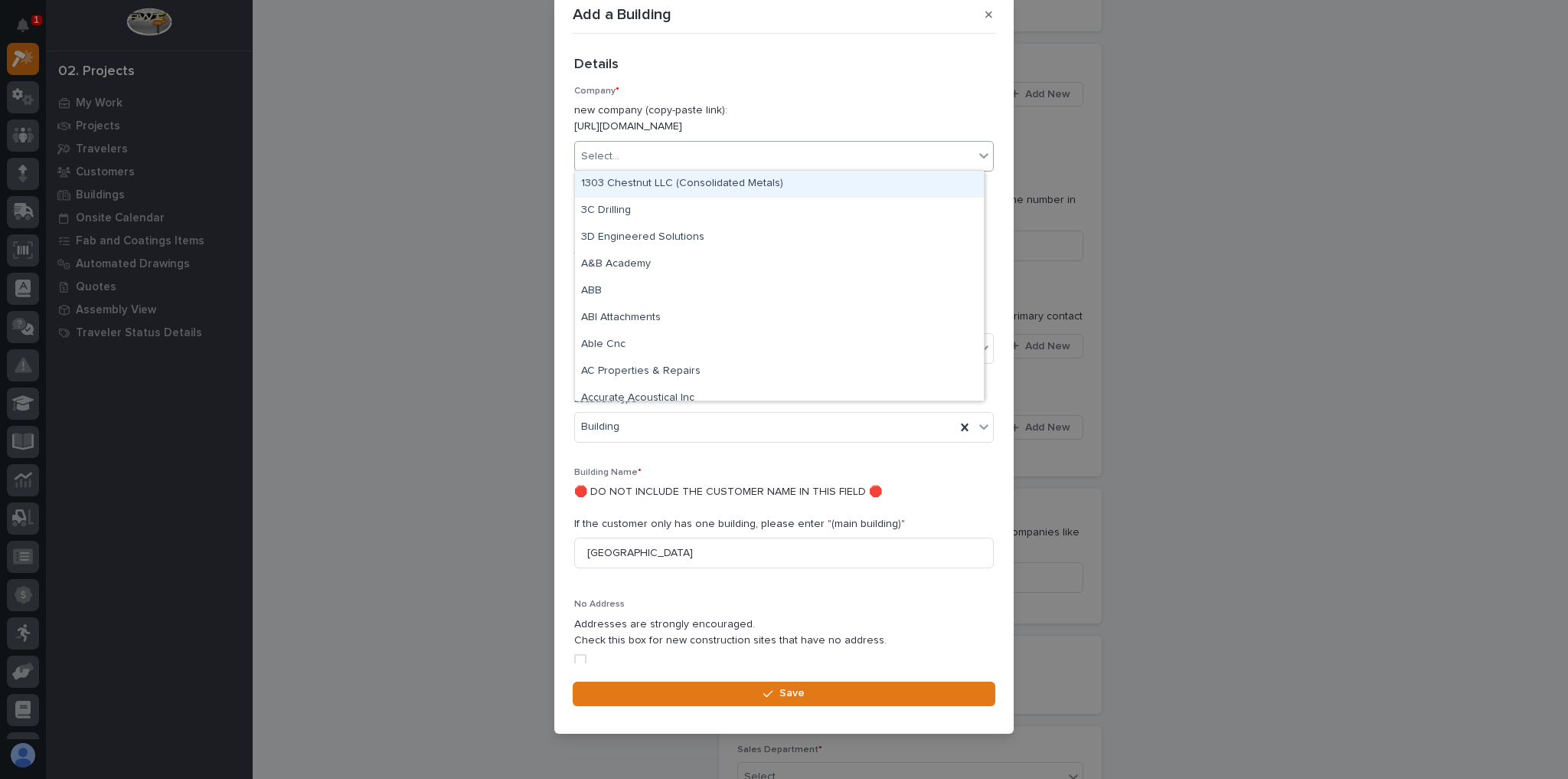
click at [659, 156] on div "Select..." at bounding box center [775, 157] width 399 height 25
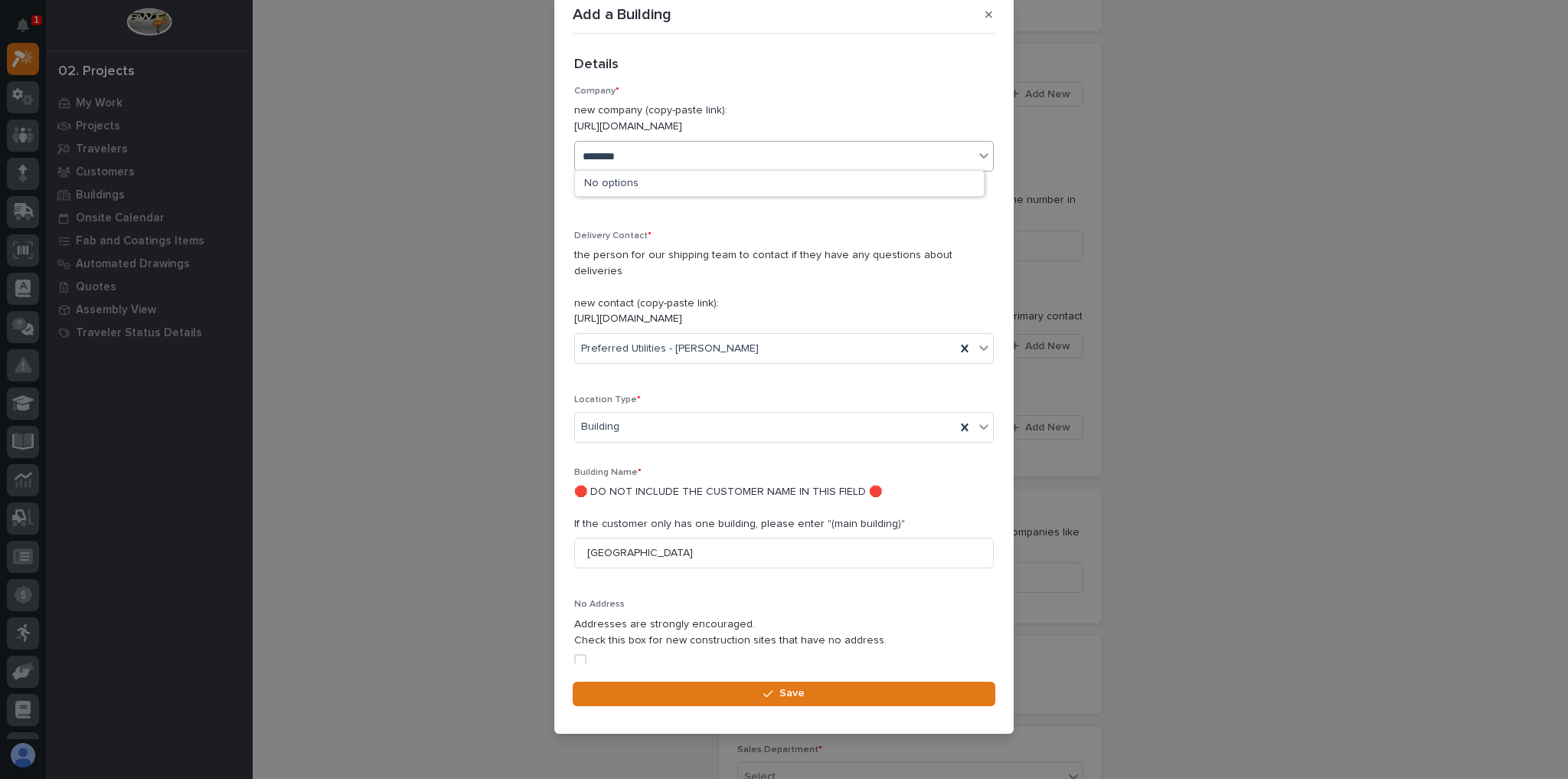
type input "*********"
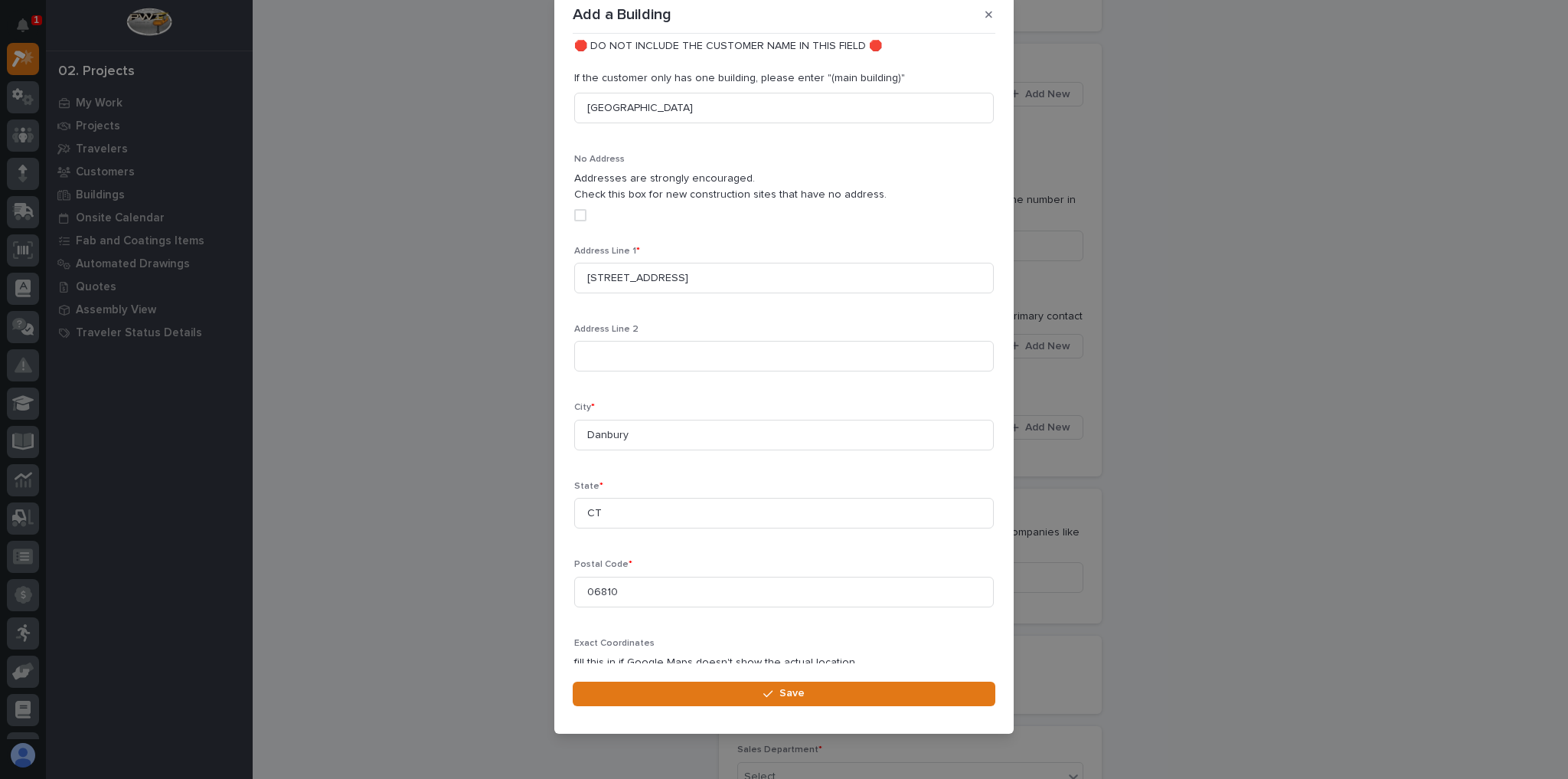
scroll to position [511, 0]
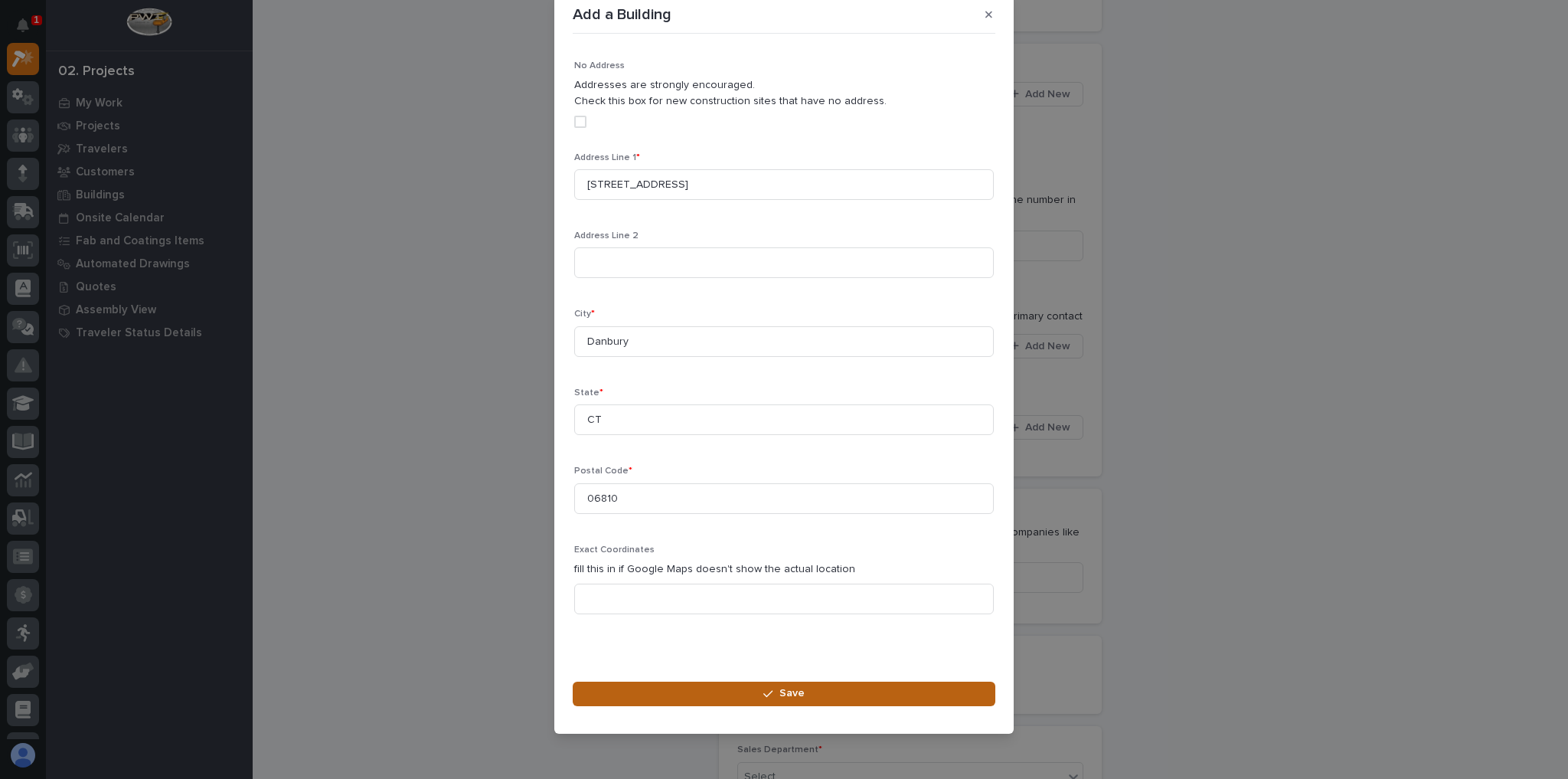
click at [768, 689] on icon "button" at bounding box center [768, 693] width 9 height 11
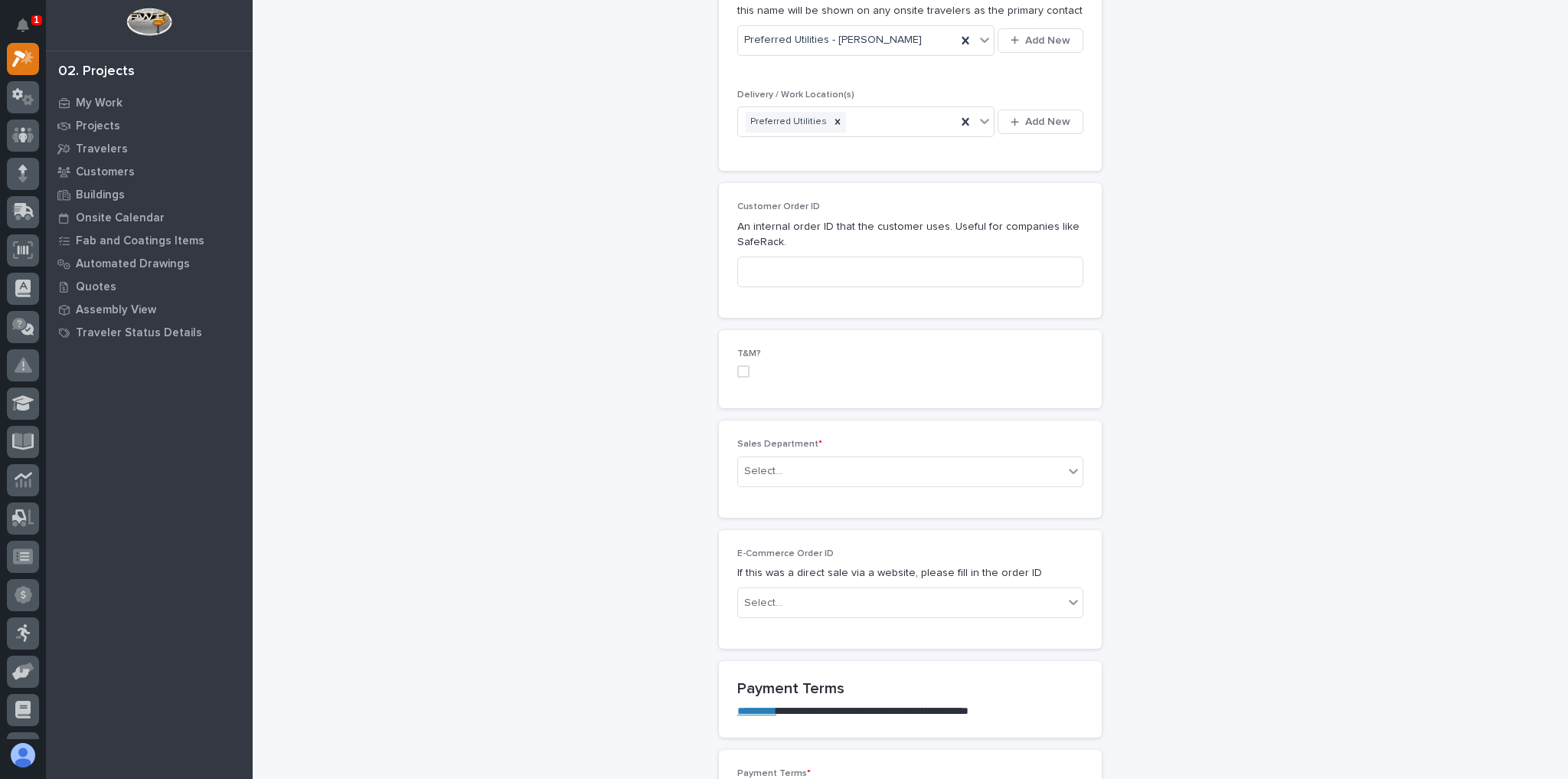
scroll to position [612, 0]
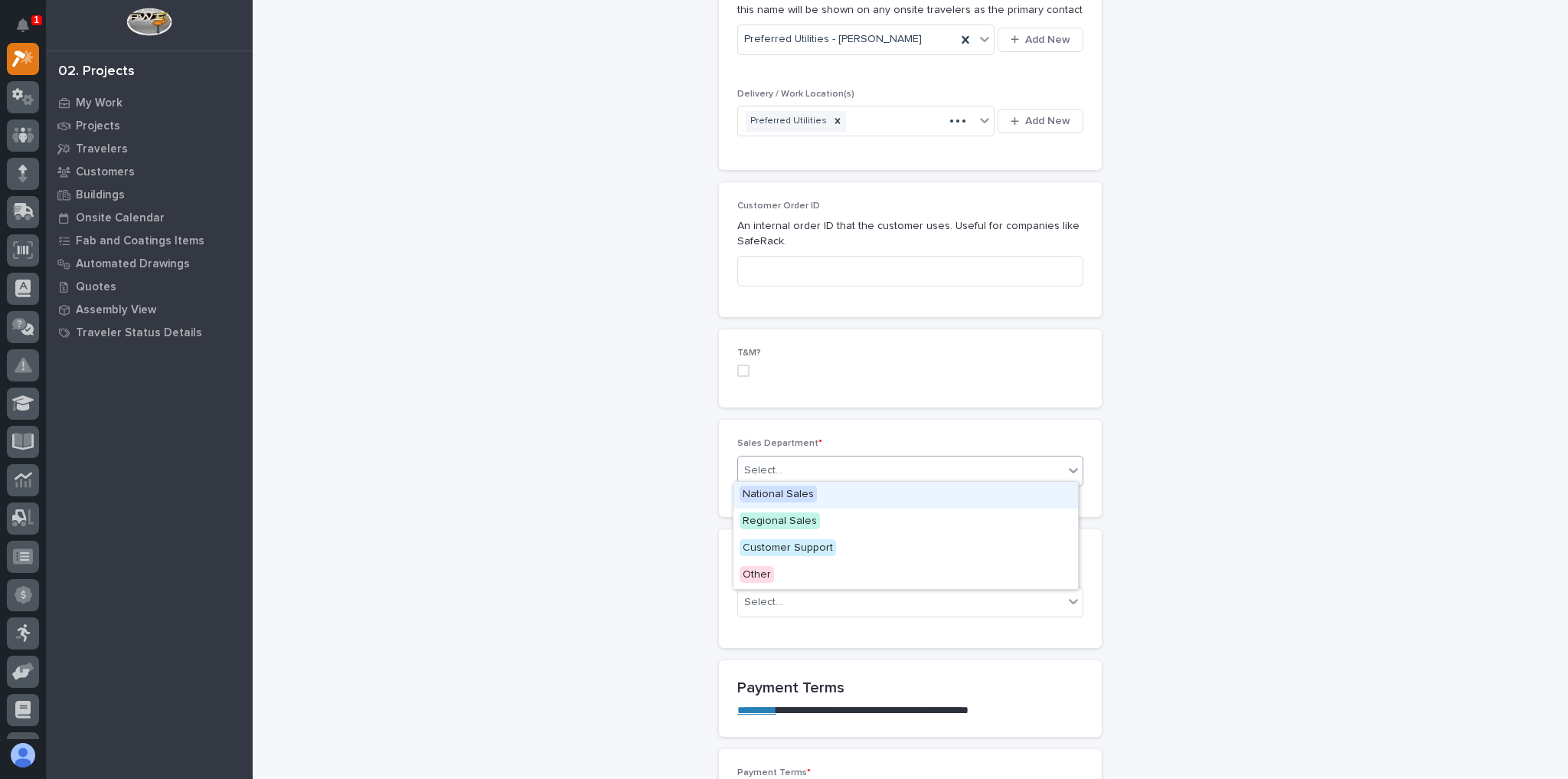
drag, startPoint x: 794, startPoint y: 459, endPoint x: 791, endPoint y: 478, distance: 19.2
click at [798, 459] on div "Select..." at bounding box center [900, 471] width 325 height 25
drag, startPoint x: 785, startPoint y: 493, endPoint x: 803, endPoint y: 503, distance: 20.6
click at [786, 493] on span "National Sales" at bounding box center [778, 494] width 78 height 17
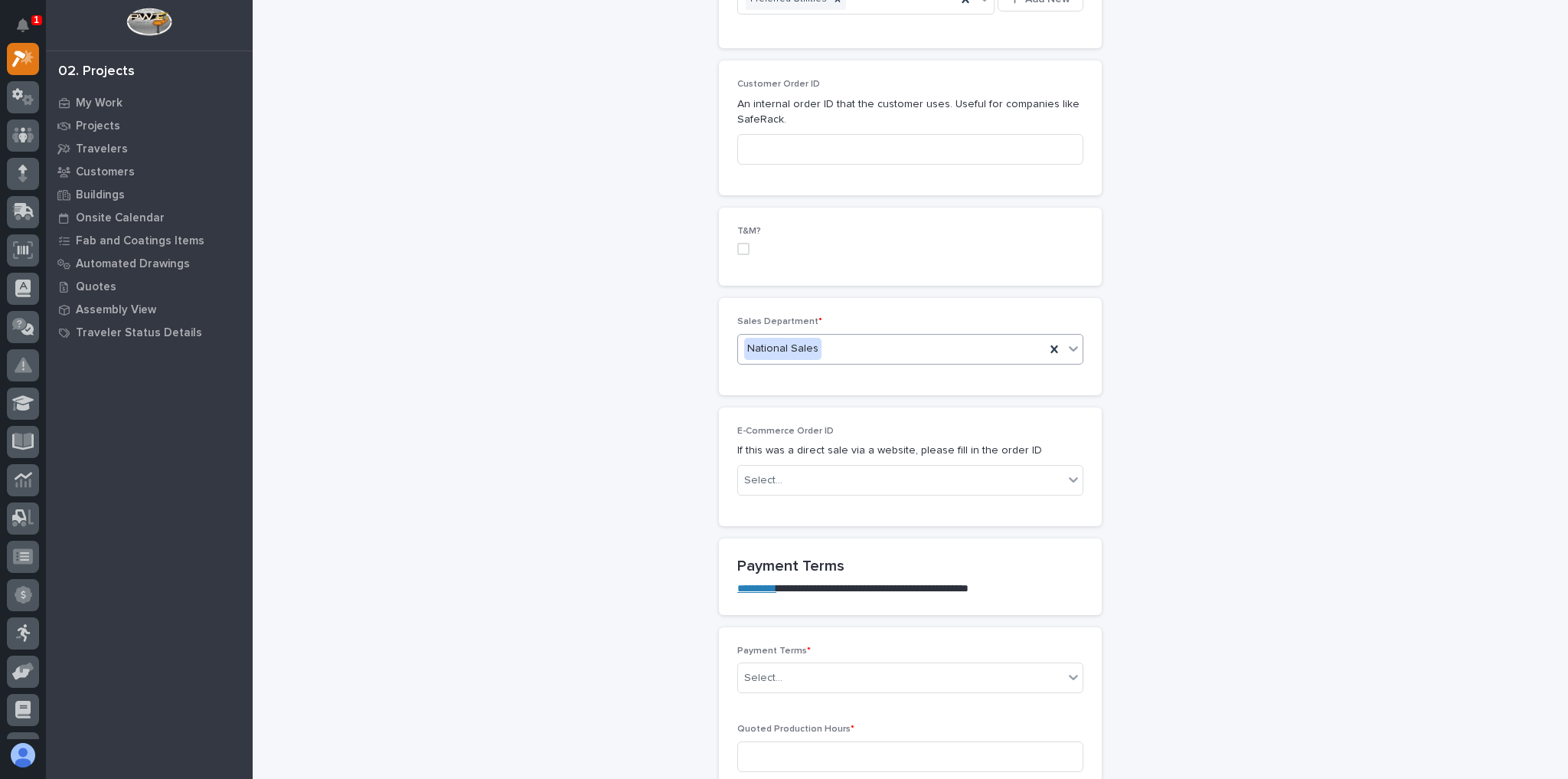
scroll to position [735, 0]
click at [812, 668] on div "Select..." at bounding box center [900, 677] width 325 height 25
click at [776, 584] on div "50/50" at bounding box center [906, 588] width 345 height 27
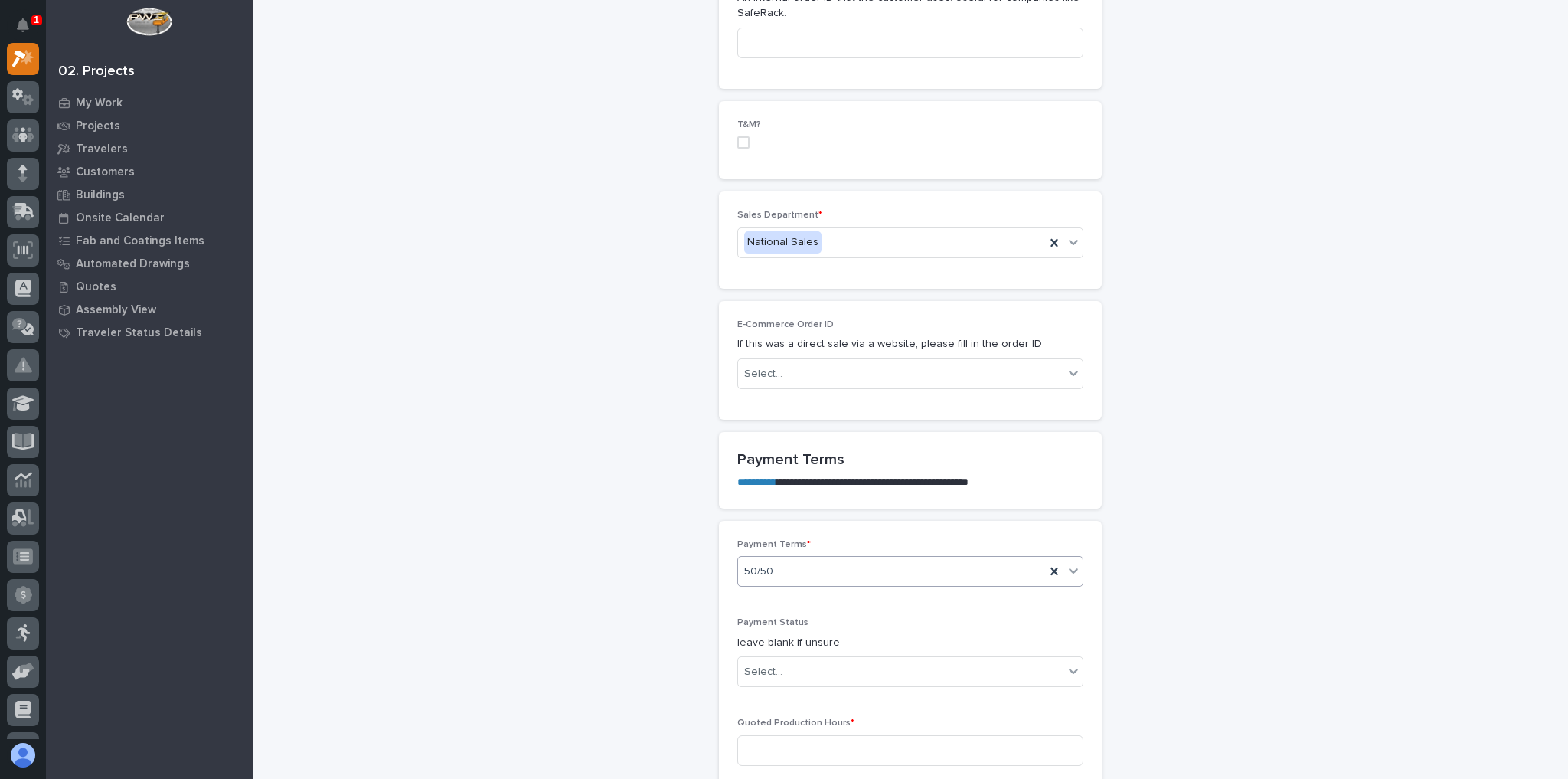
scroll to position [919, 0]
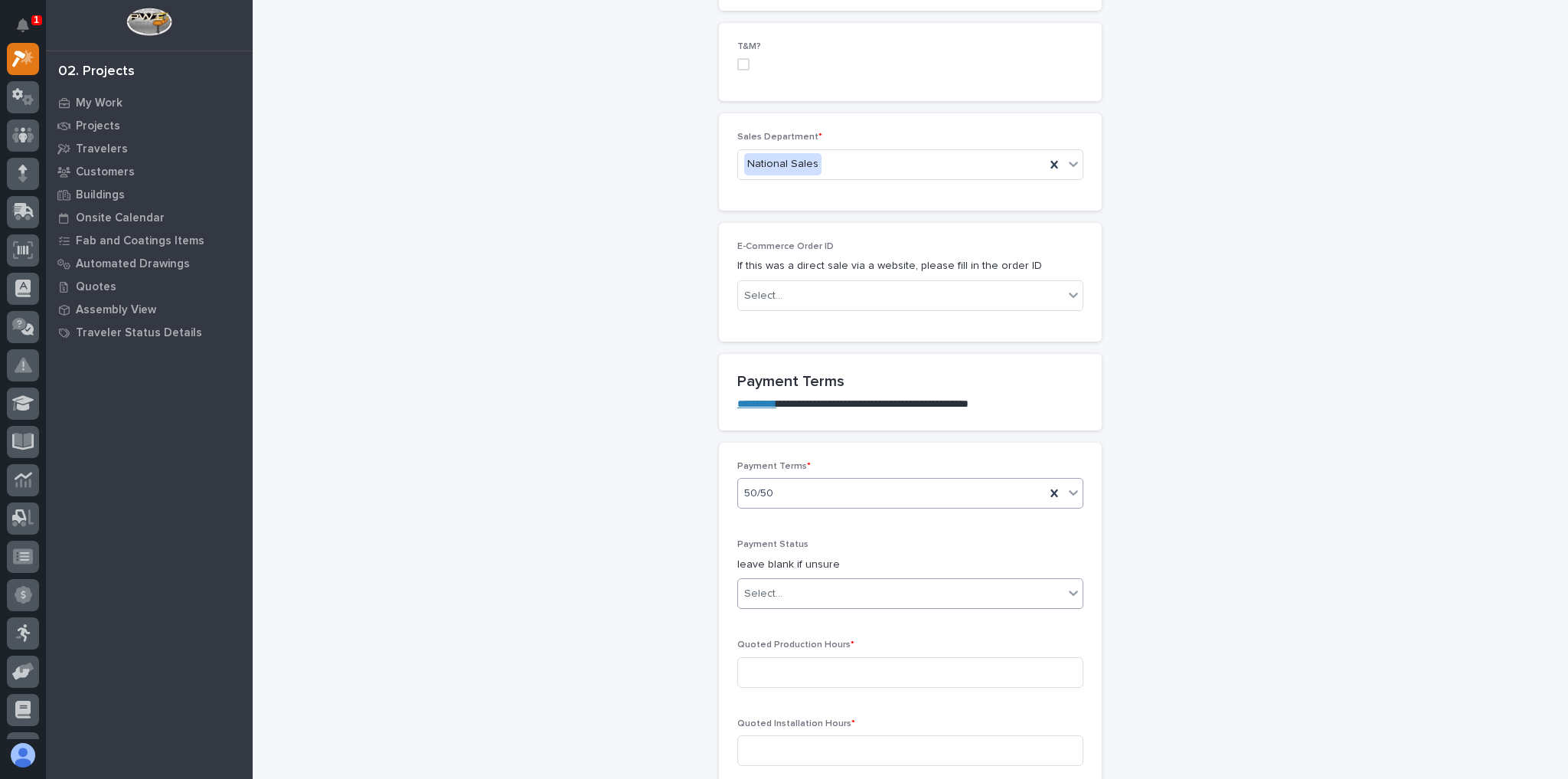
click at [803, 589] on div "Select..." at bounding box center [900, 594] width 325 height 25
click at [799, 612] on div "NOT PAID" at bounding box center [906, 616] width 345 height 27
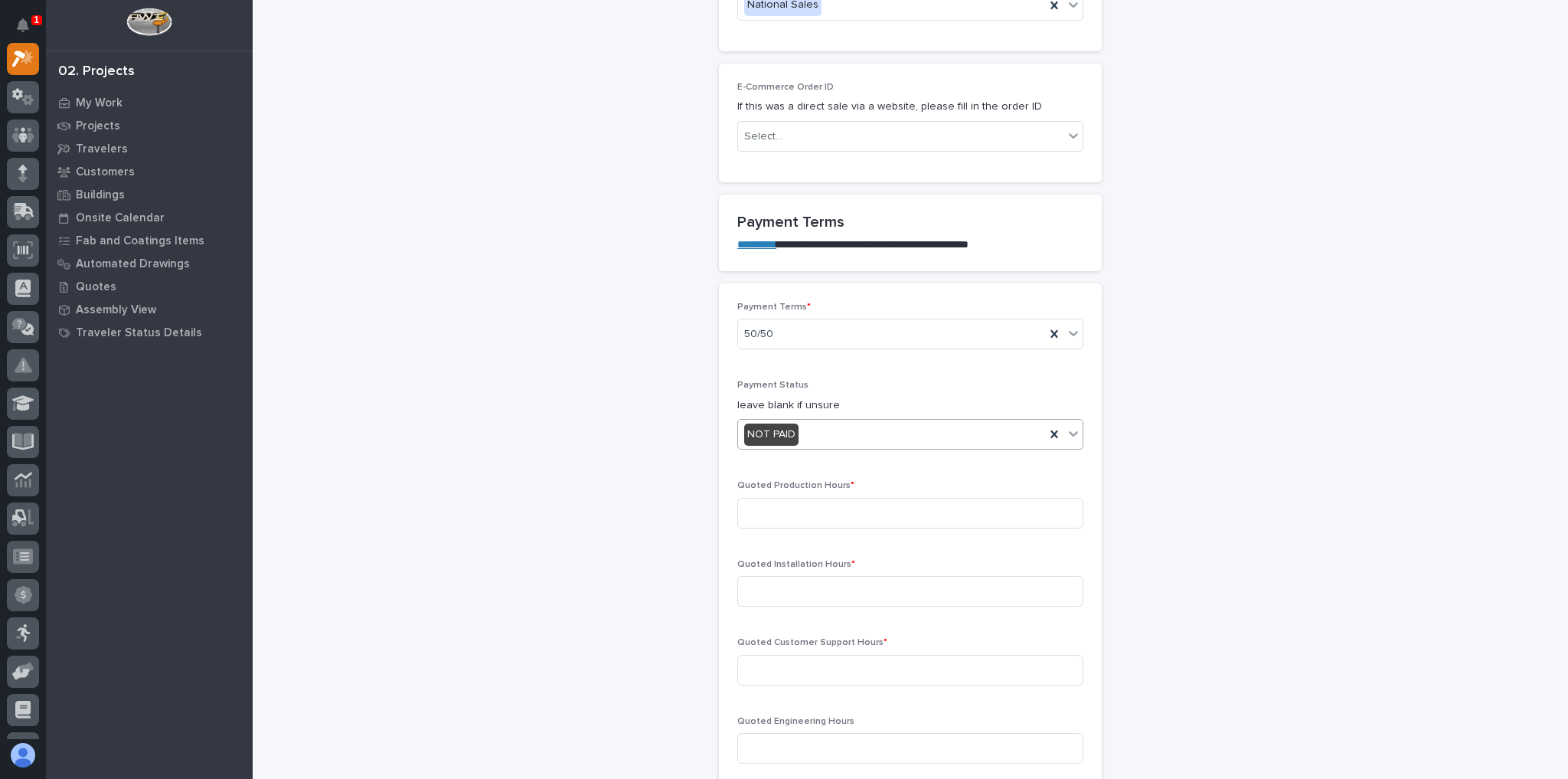
scroll to position [1103, 0]
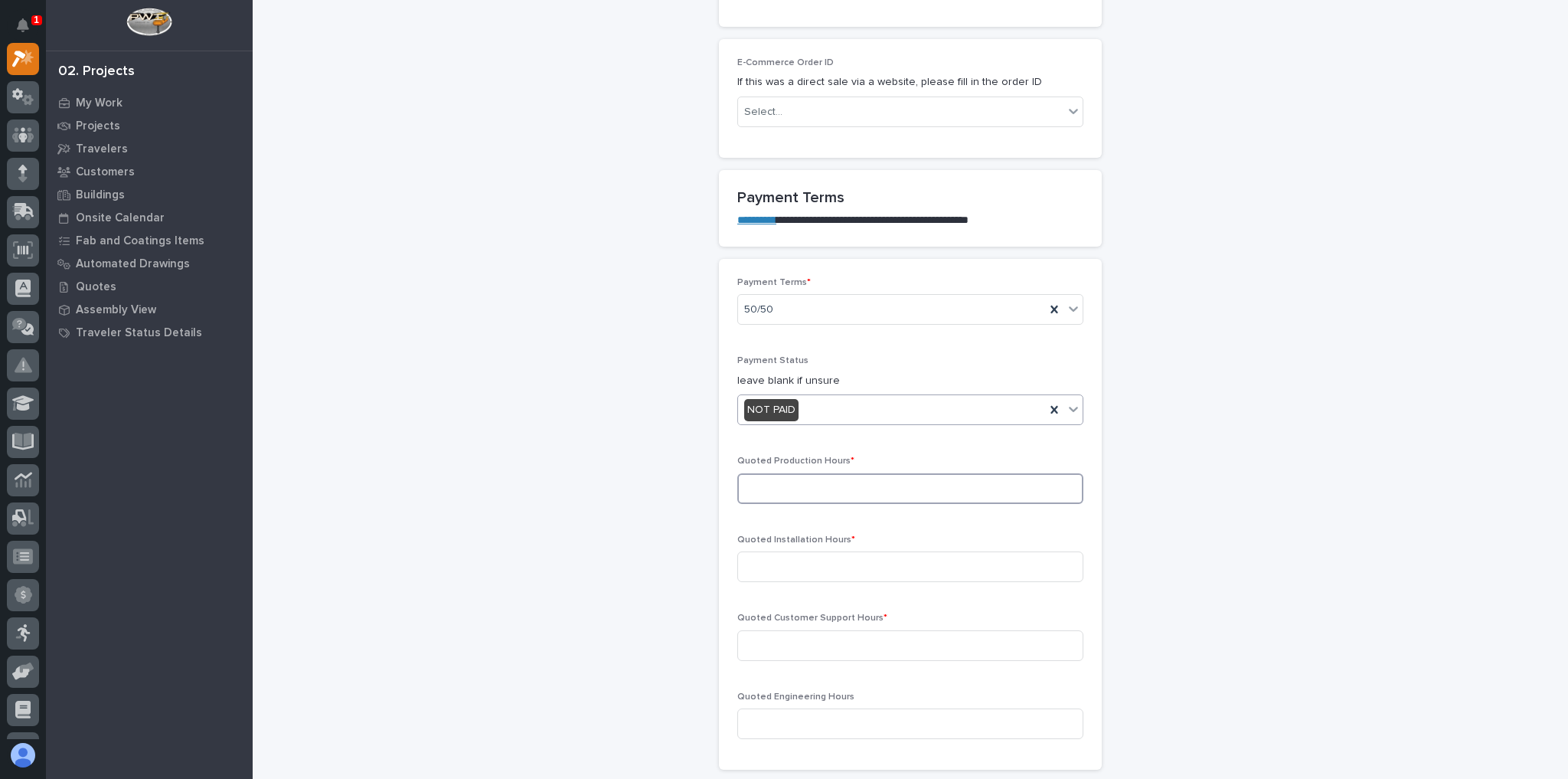
click at [837, 477] on input at bounding box center [910, 488] width 346 height 30
click at [846, 473] on input at bounding box center [910, 488] width 346 height 30
type input "47"
click at [899, 562] on input at bounding box center [910, 567] width 346 height 30
type input "0"
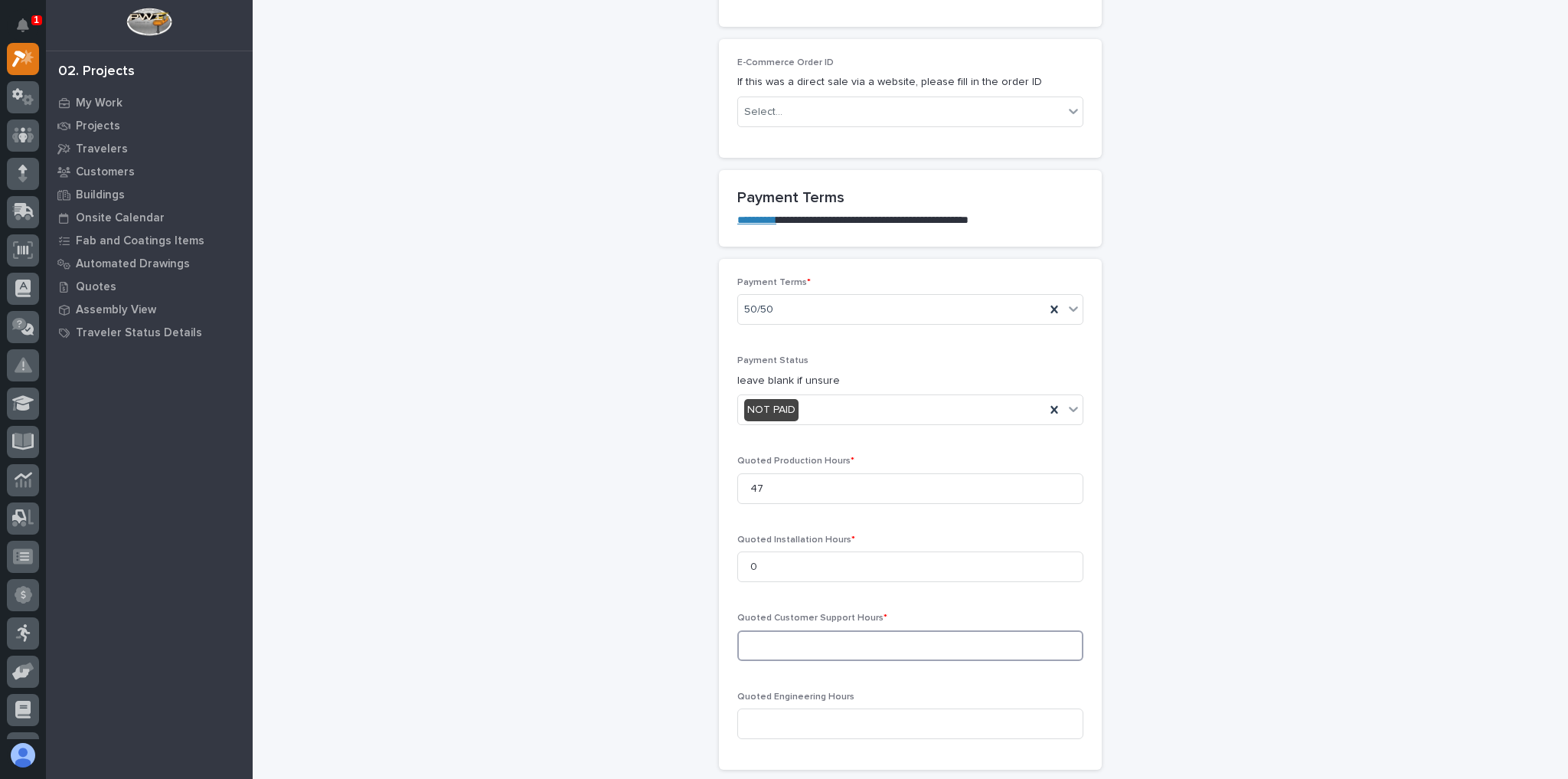
click at [809, 644] on input at bounding box center [910, 645] width 346 height 30
type input "0"
drag, startPoint x: 694, startPoint y: 564, endPoint x: 707, endPoint y: 570, distance: 14.3
click at [696, 563] on div "**********" at bounding box center [911, 553] width 1285 height 3308
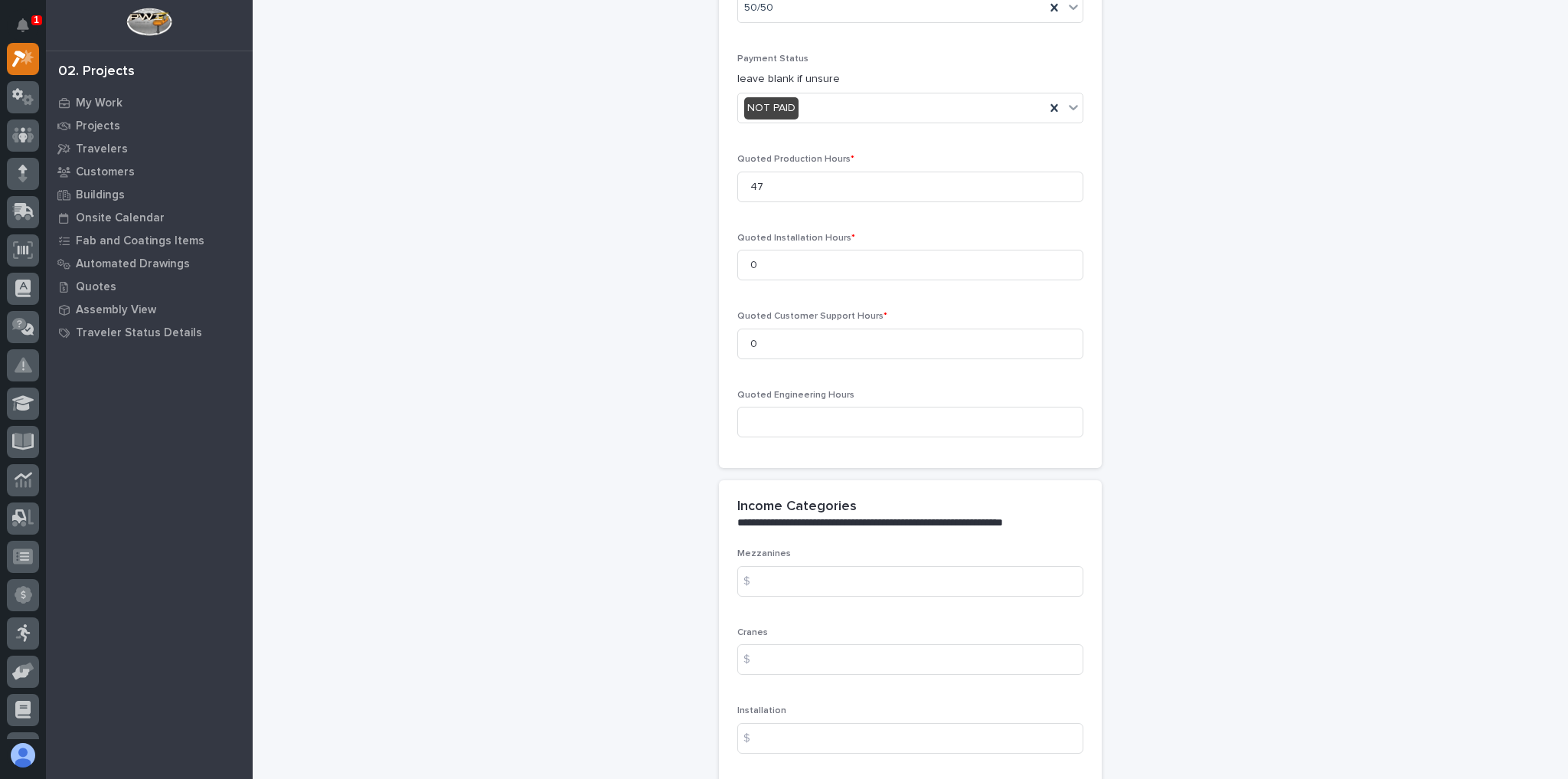
scroll to position [1470, 0]
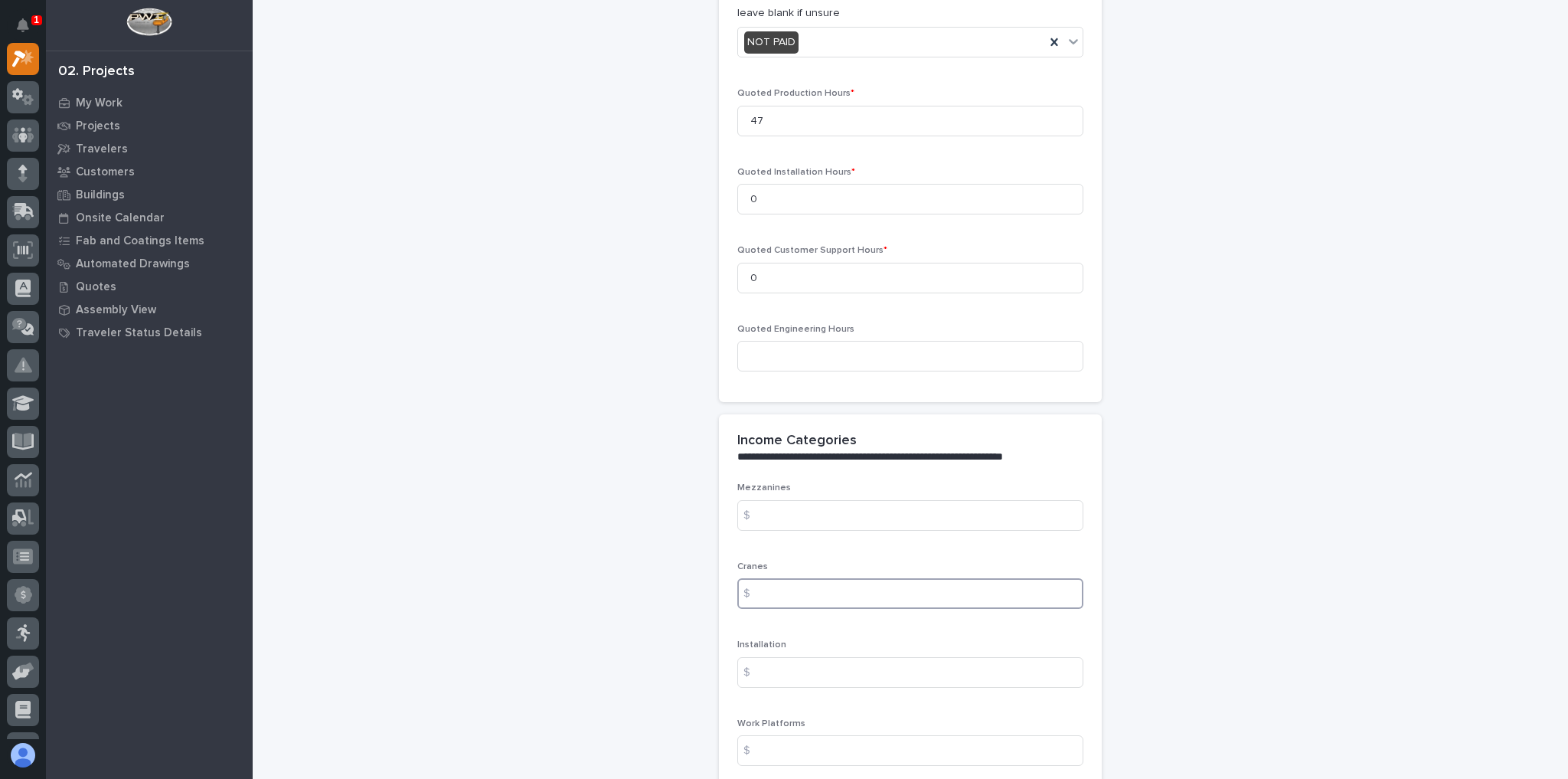
click at [796, 586] on input at bounding box center [910, 594] width 346 height 30
click at [791, 503] on input at bounding box center [910, 515] width 346 height 30
click at [784, 589] on input at bounding box center [910, 594] width 346 height 30
type input "18726"
drag, startPoint x: 1261, startPoint y: 372, endPoint x: 1244, endPoint y: 366, distance: 18.0
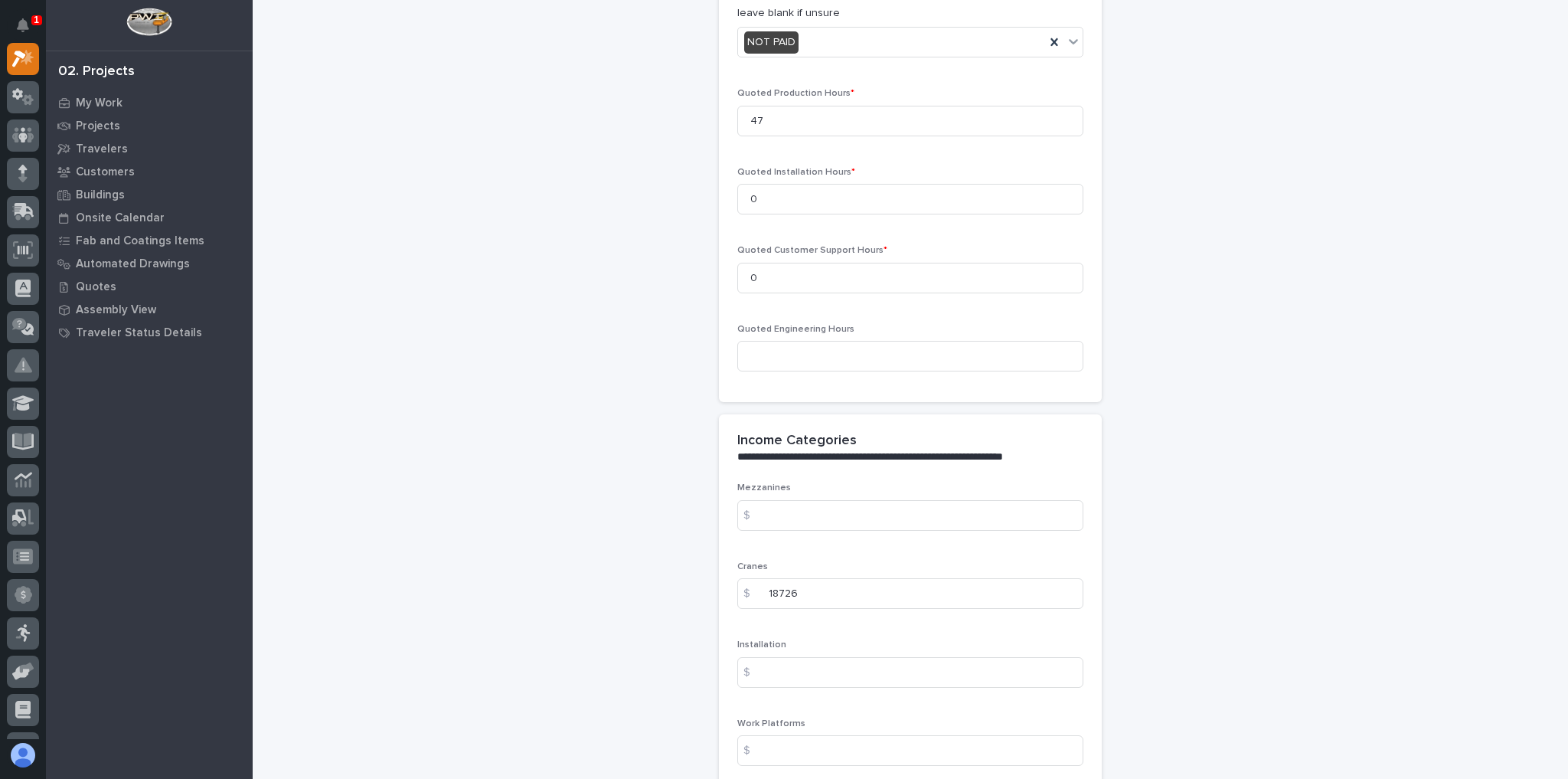
click at [1259, 372] on div "**********" at bounding box center [911, 184] width 1285 height 3308
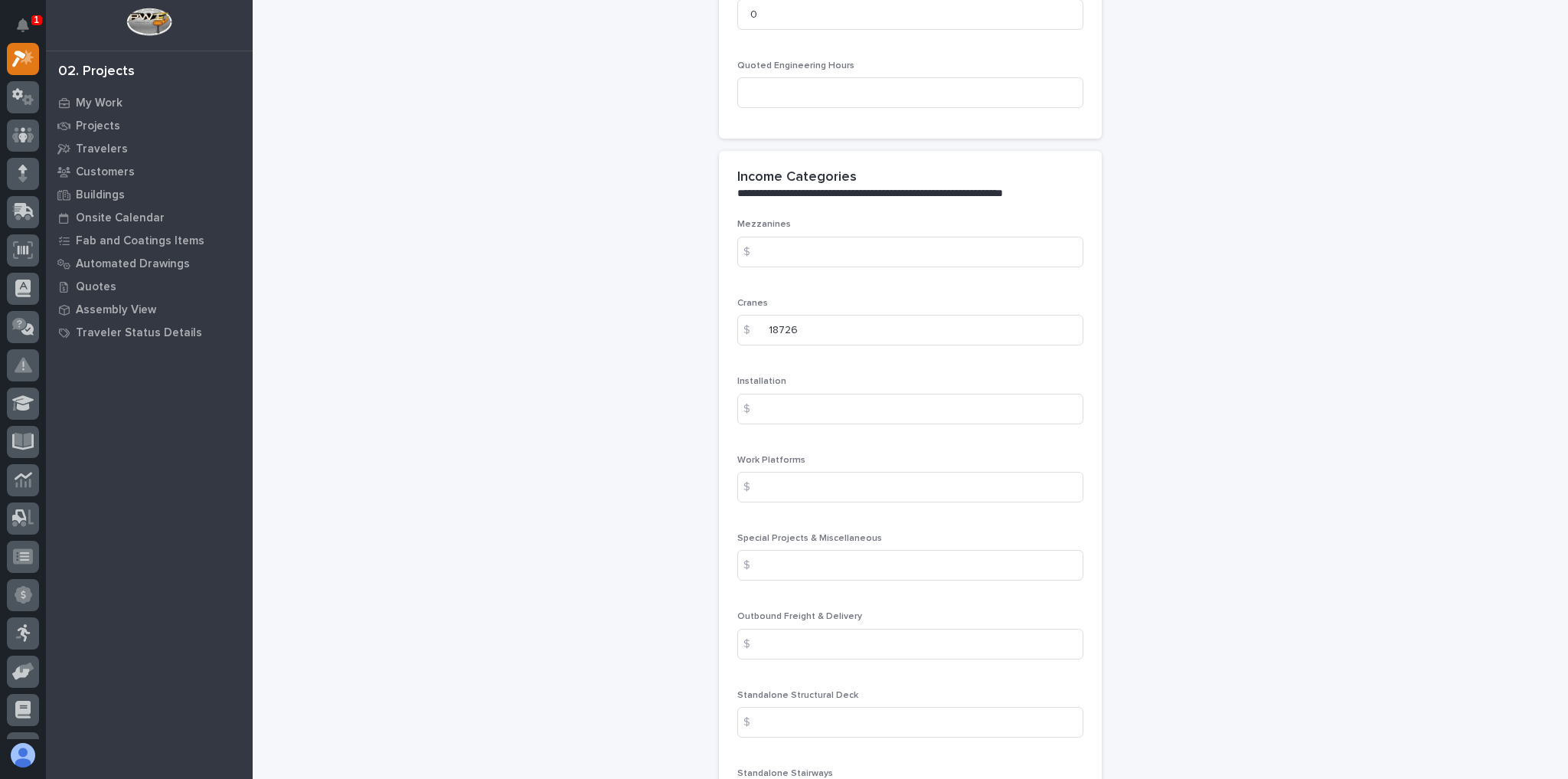
scroll to position [1838, 0]
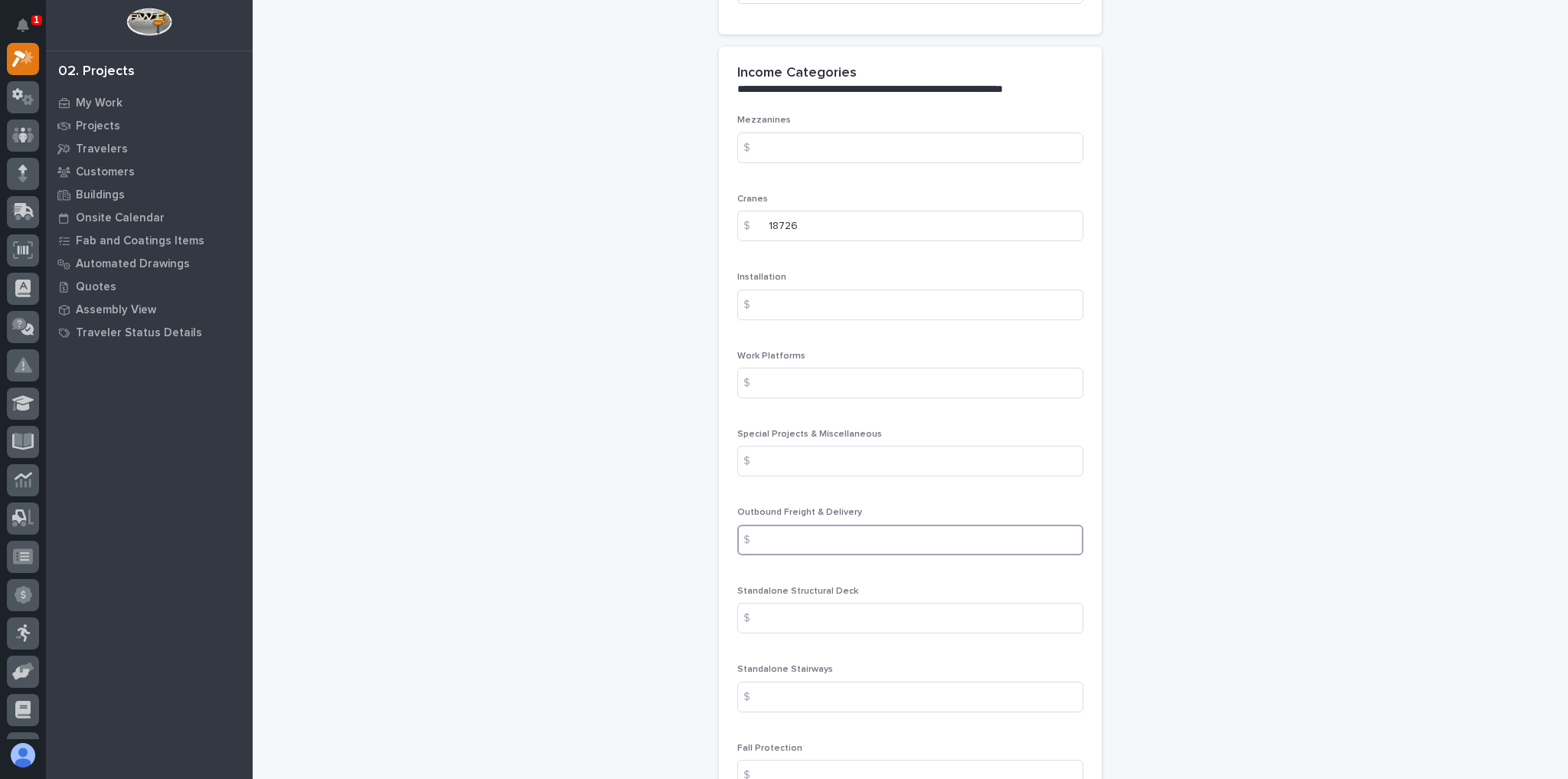
click at [849, 529] on input at bounding box center [910, 539] width 346 height 30
type input "1774"
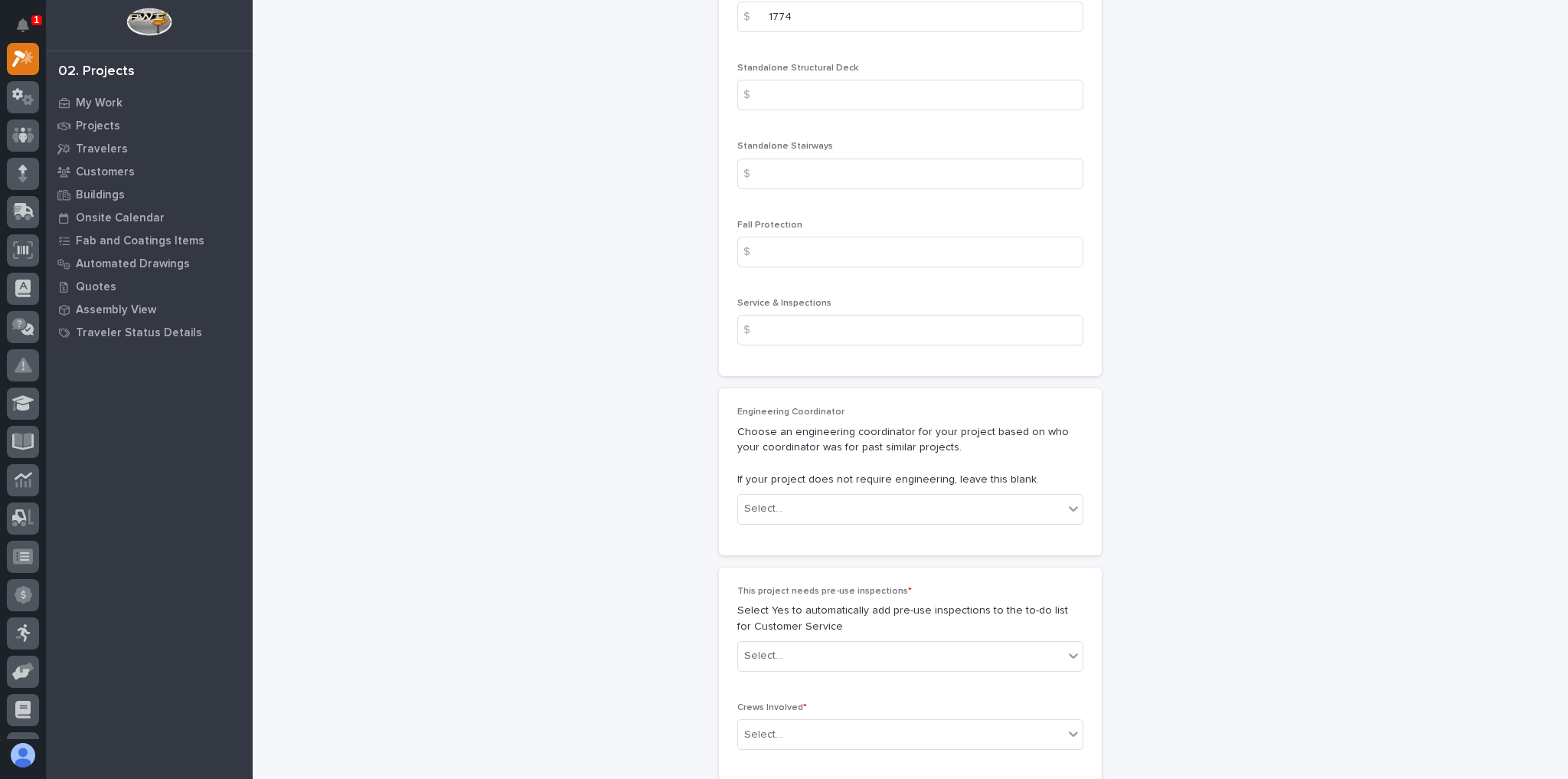
scroll to position [2389, 0]
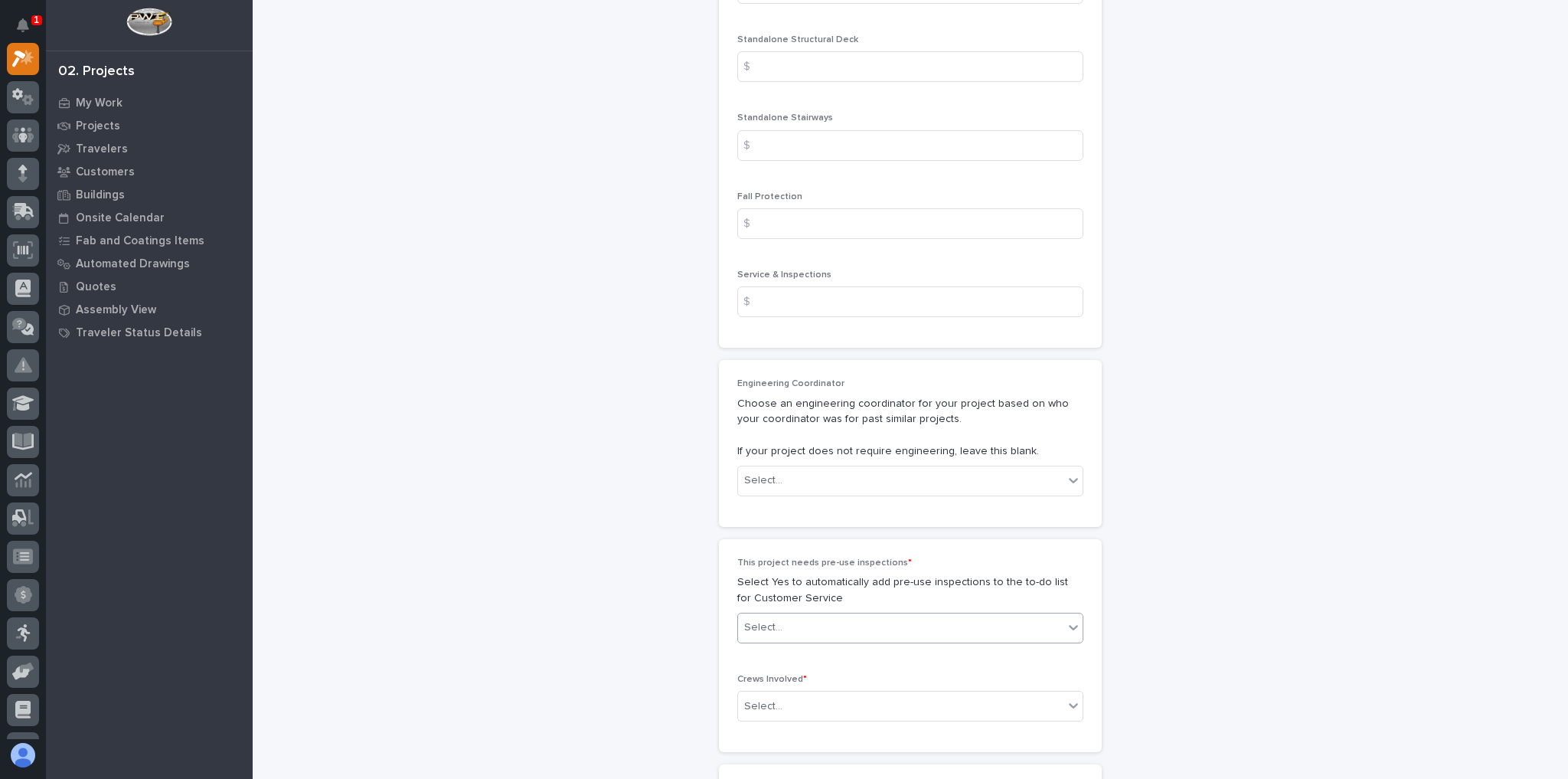
click at [840, 620] on div "Select..." at bounding box center [900, 627] width 325 height 25
click at [800, 676] on div "No" at bounding box center [906, 676] width 345 height 27
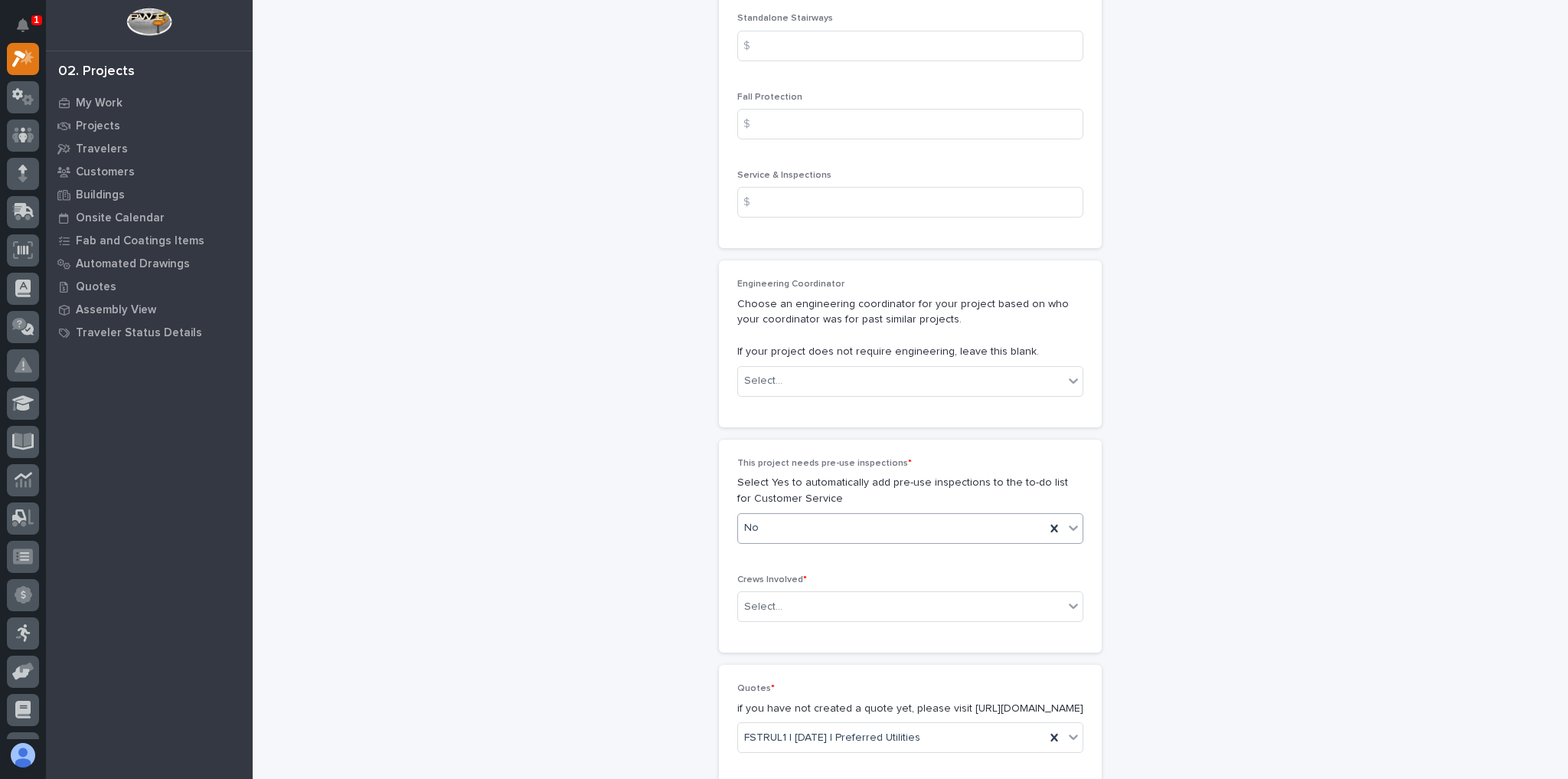
scroll to position [2512, 0]
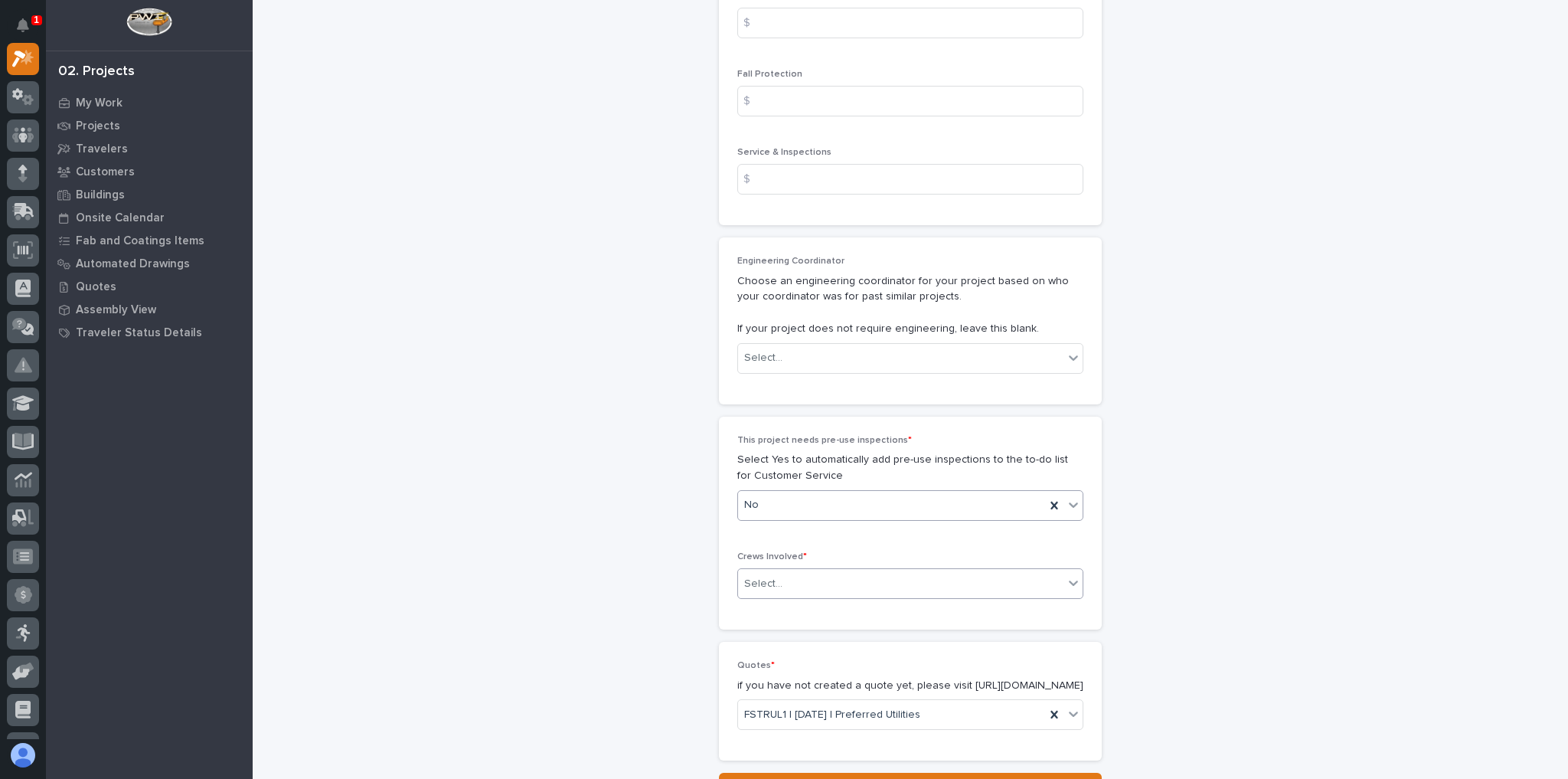
click at [799, 573] on div "Select..." at bounding box center [900, 584] width 325 height 25
click at [797, 606] on div "Production" at bounding box center [906, 603] width 345 height 27
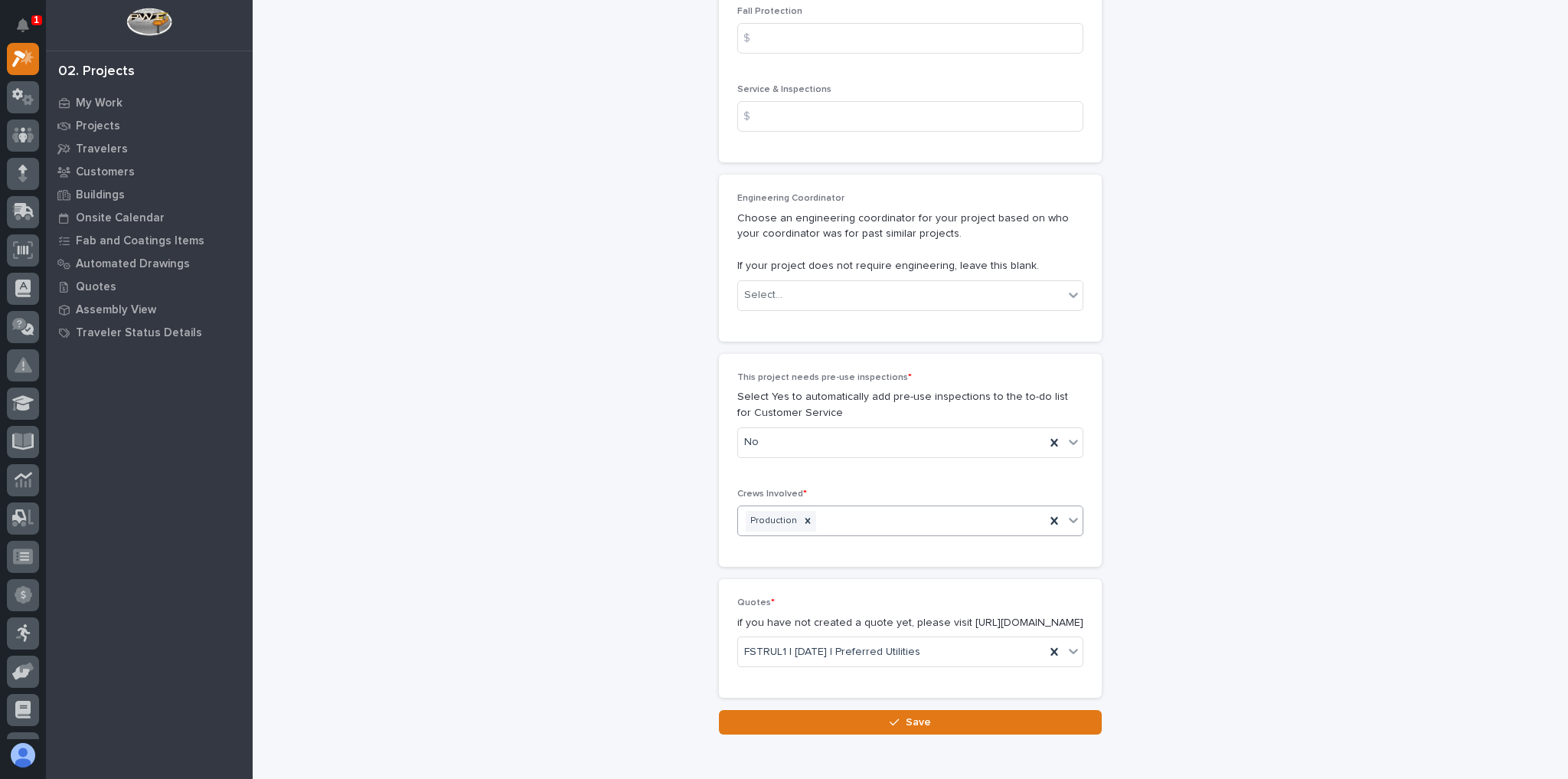
scroll to position [2634, 0]
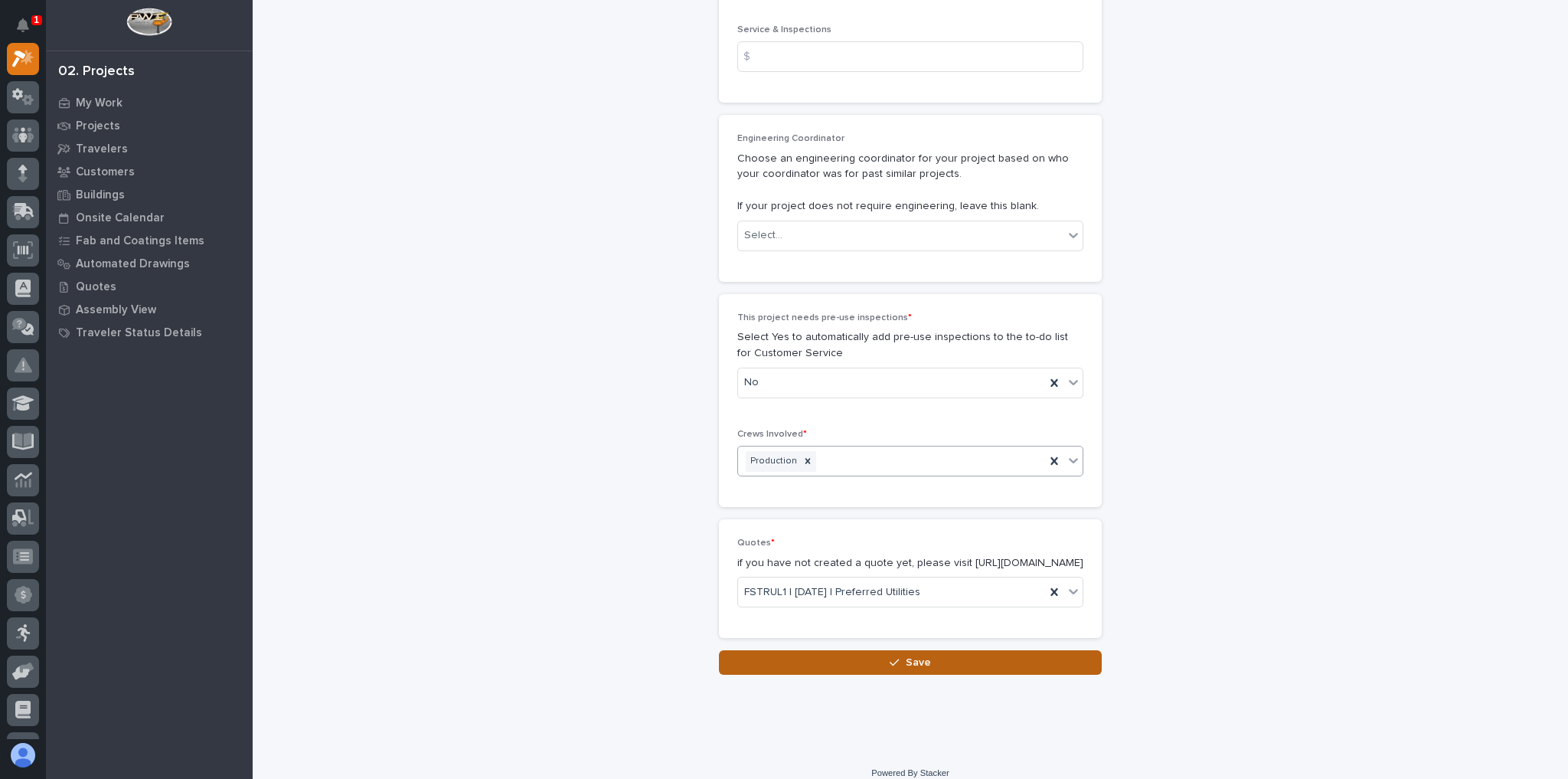
click at [858, 668] on button "Save" at bounding box center [911, 661] width 383 height 24
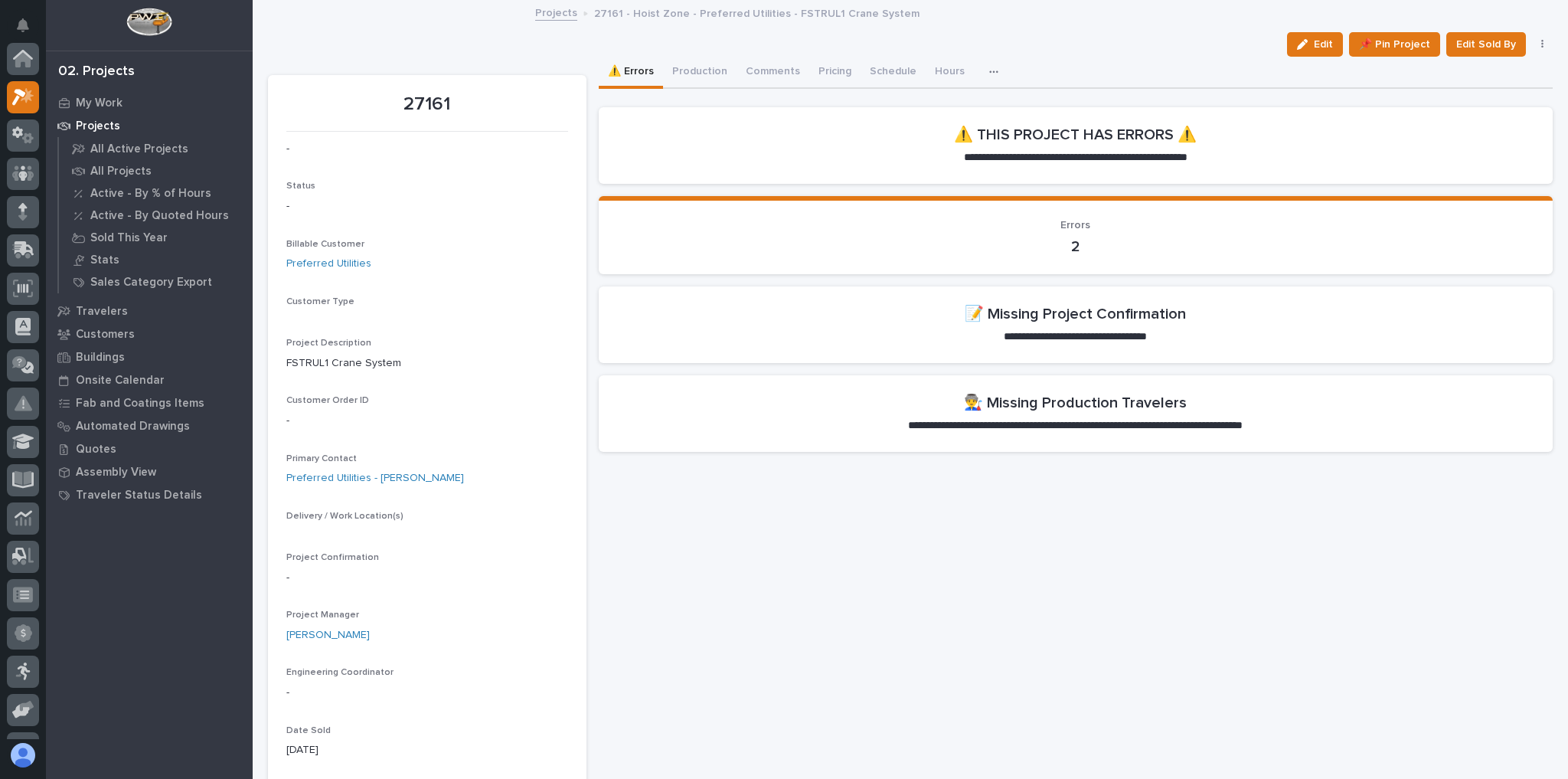
scroll to position [38, 0]
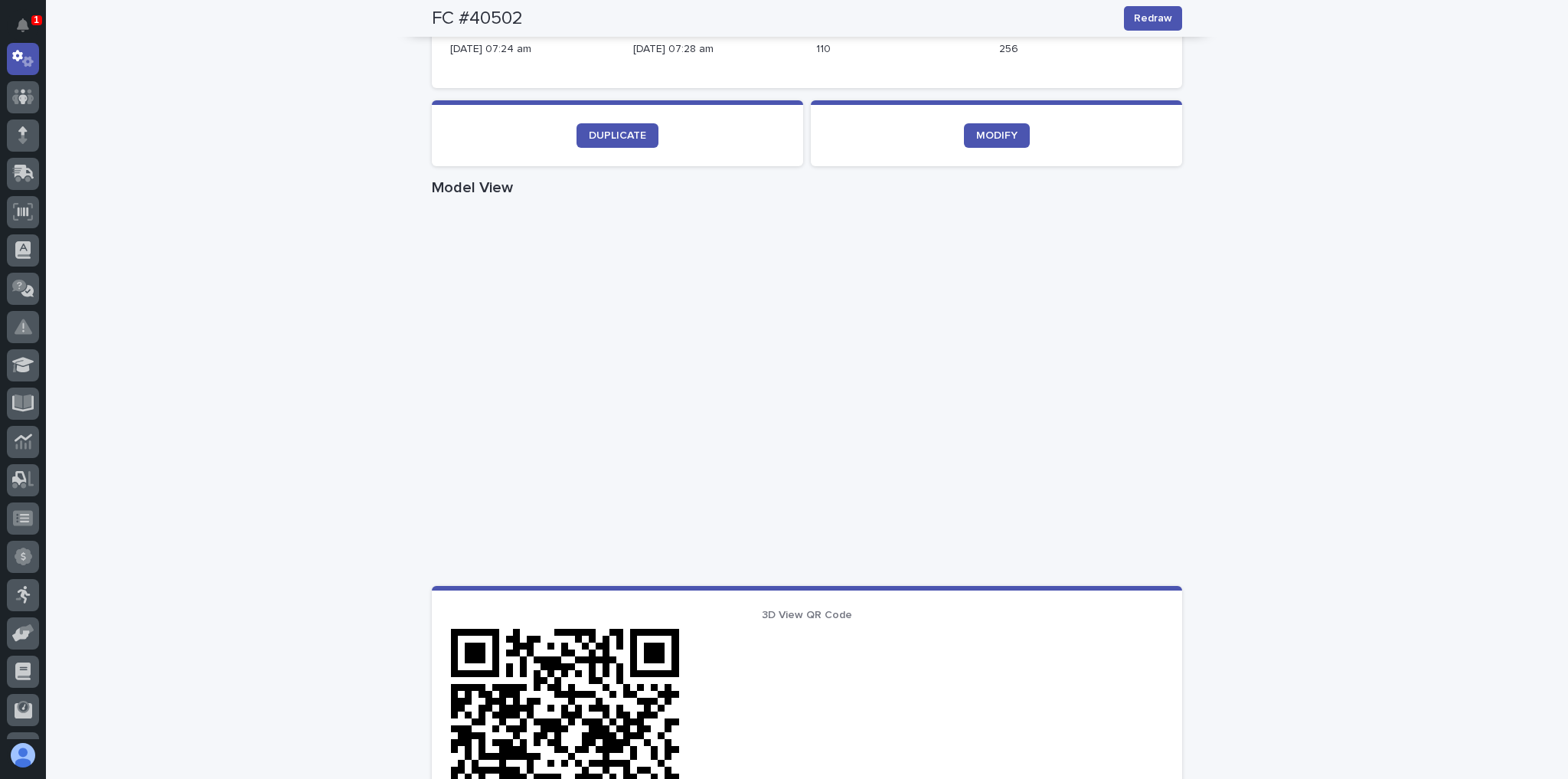
scroll to position [490, 0]
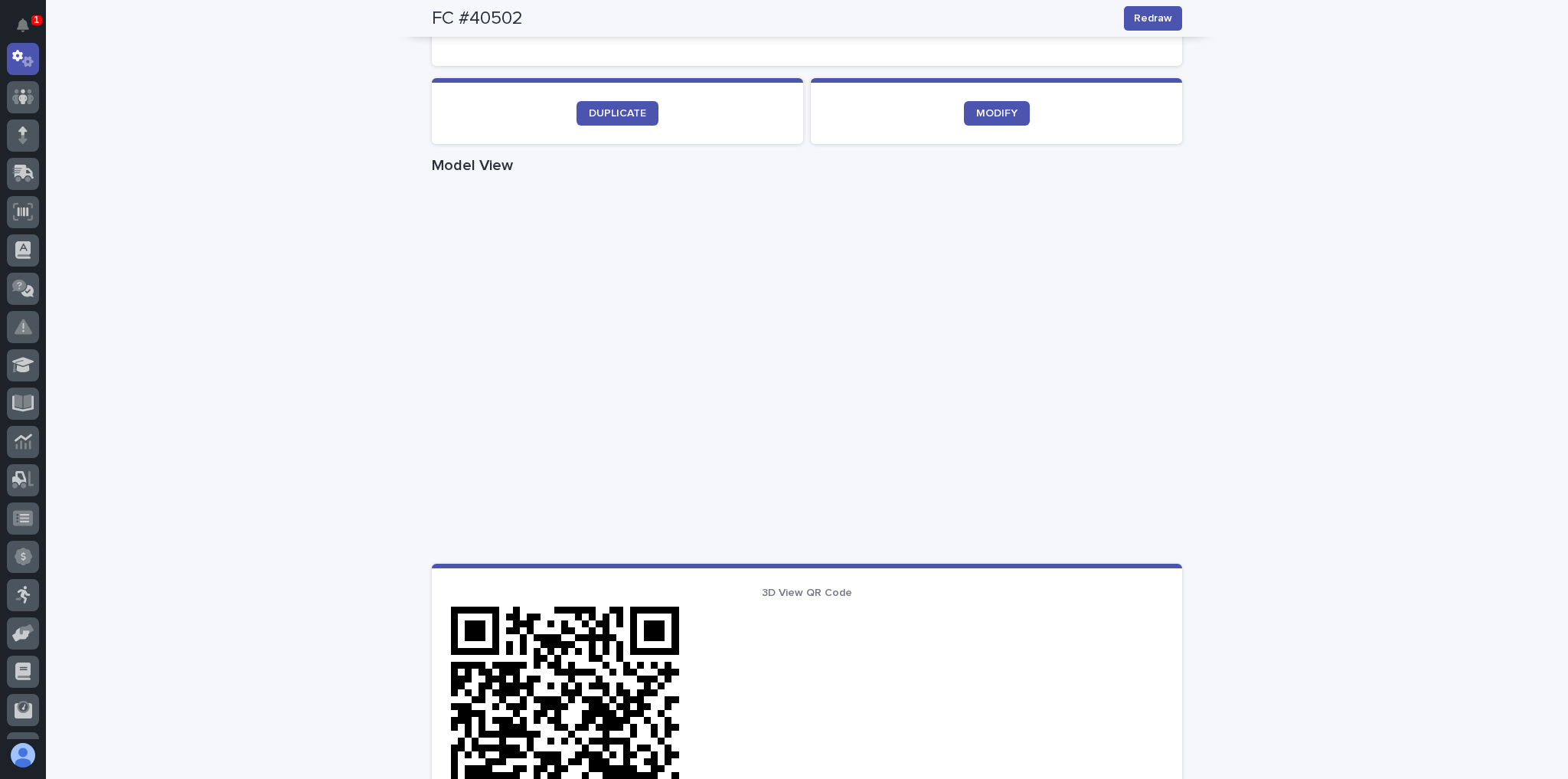
click at [1316, 289] on div "Loading... Saving… Loading... Saving… FC #40502 Redraw FC #40502 Redraw Sorry, …" at bounding box center [808, 396] width 1523 height 1600
click at [1006, 117] on span "MODIFY" at bounding box center [997, 113] width 41 height 11
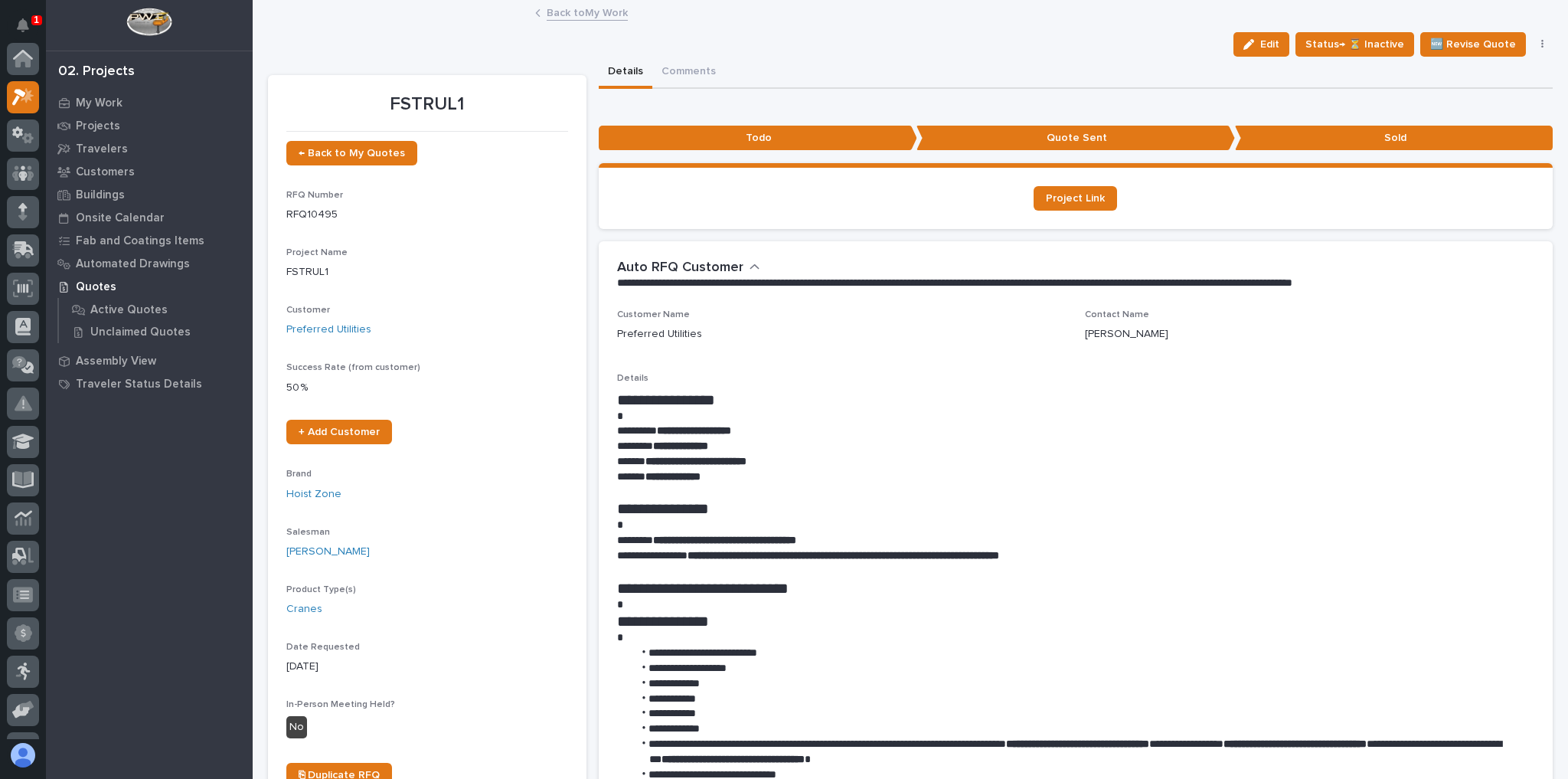
scroll to position [38, 0]
click at [583, 12] on link "Back to My Work" at bounding box center [587, 12] width 81 height 18
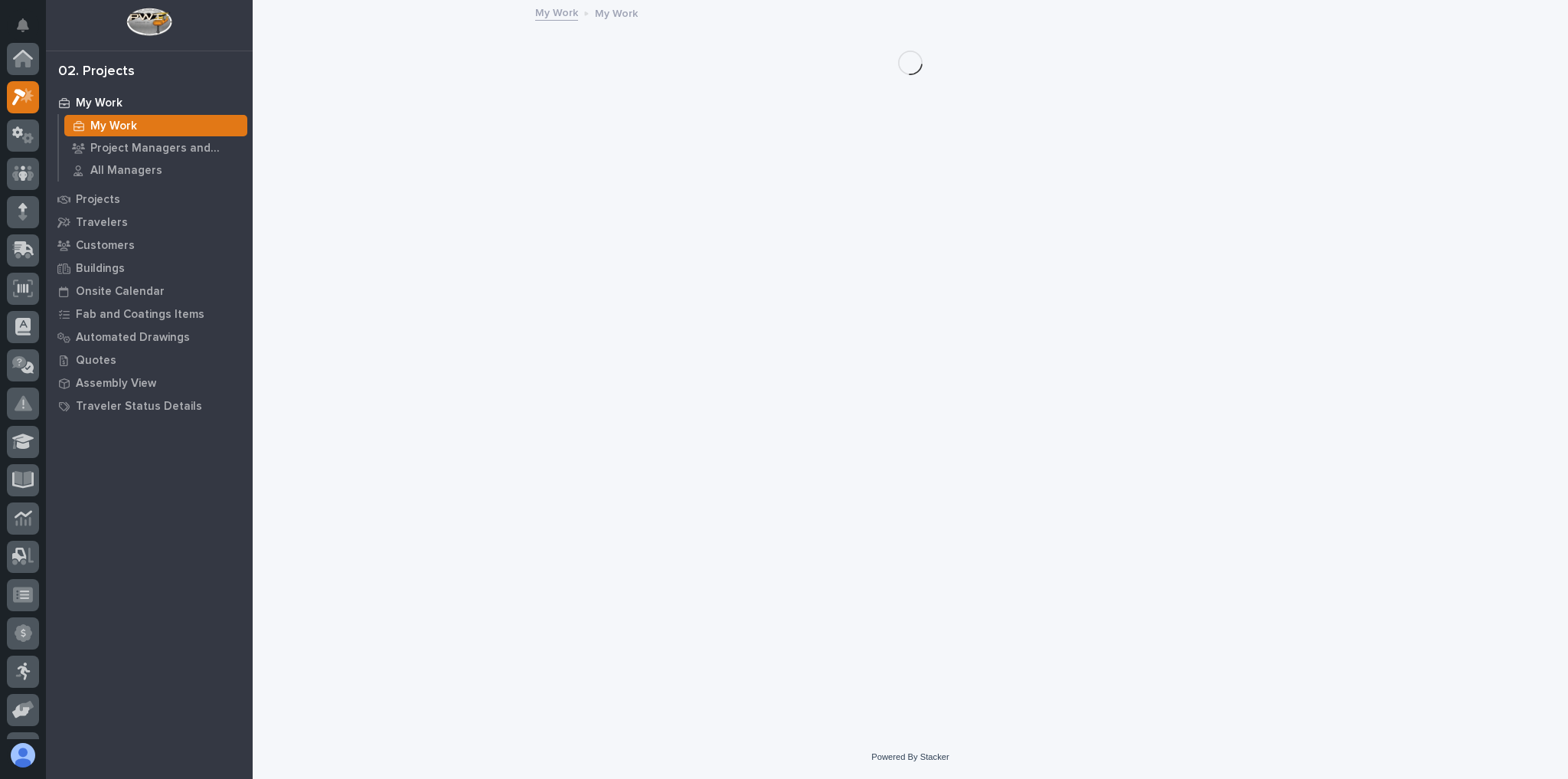
scroll to position [41, 0]
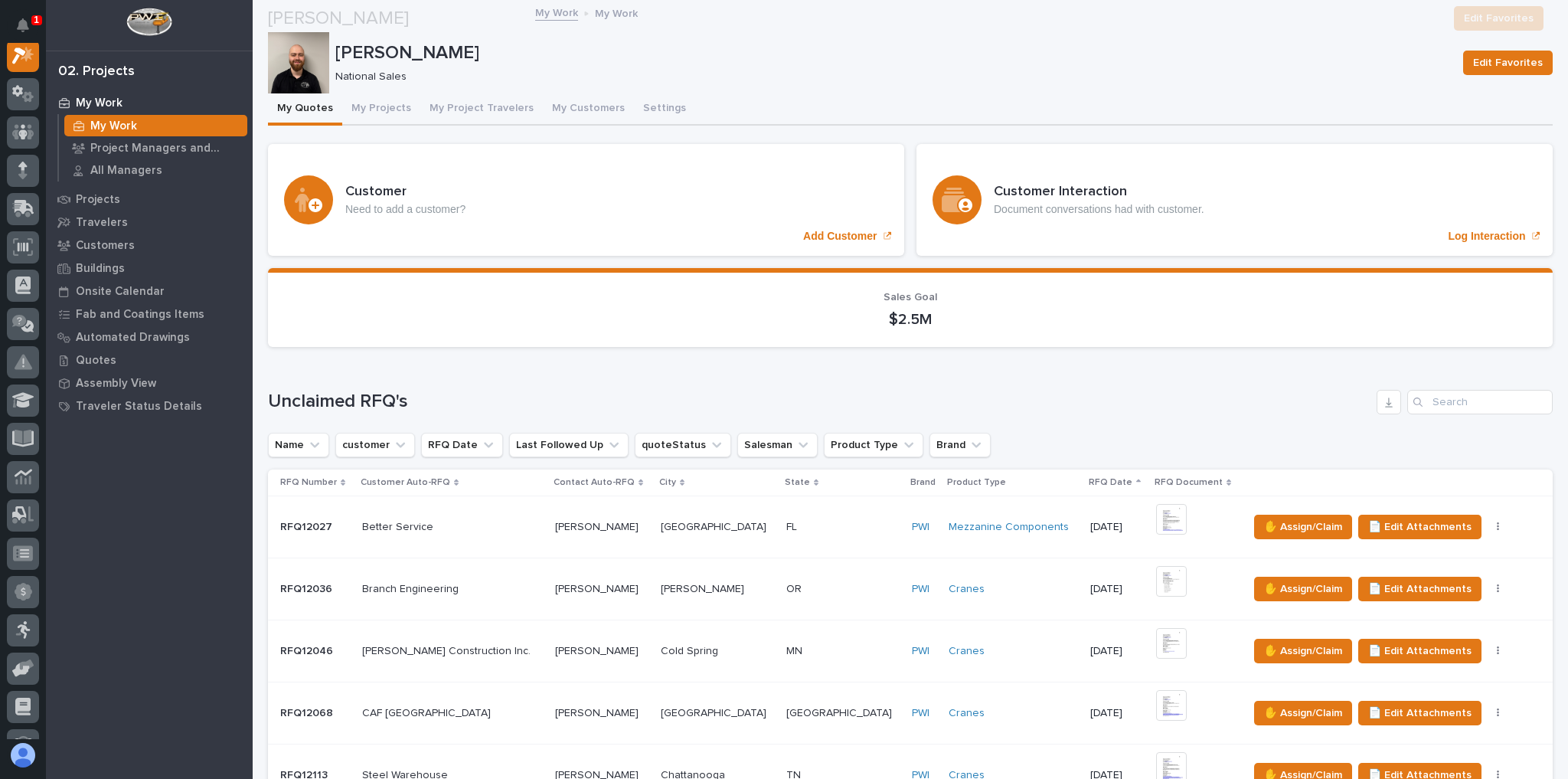
click at [628, 768] on p at bounding box center [602, 775] width 94 height 13
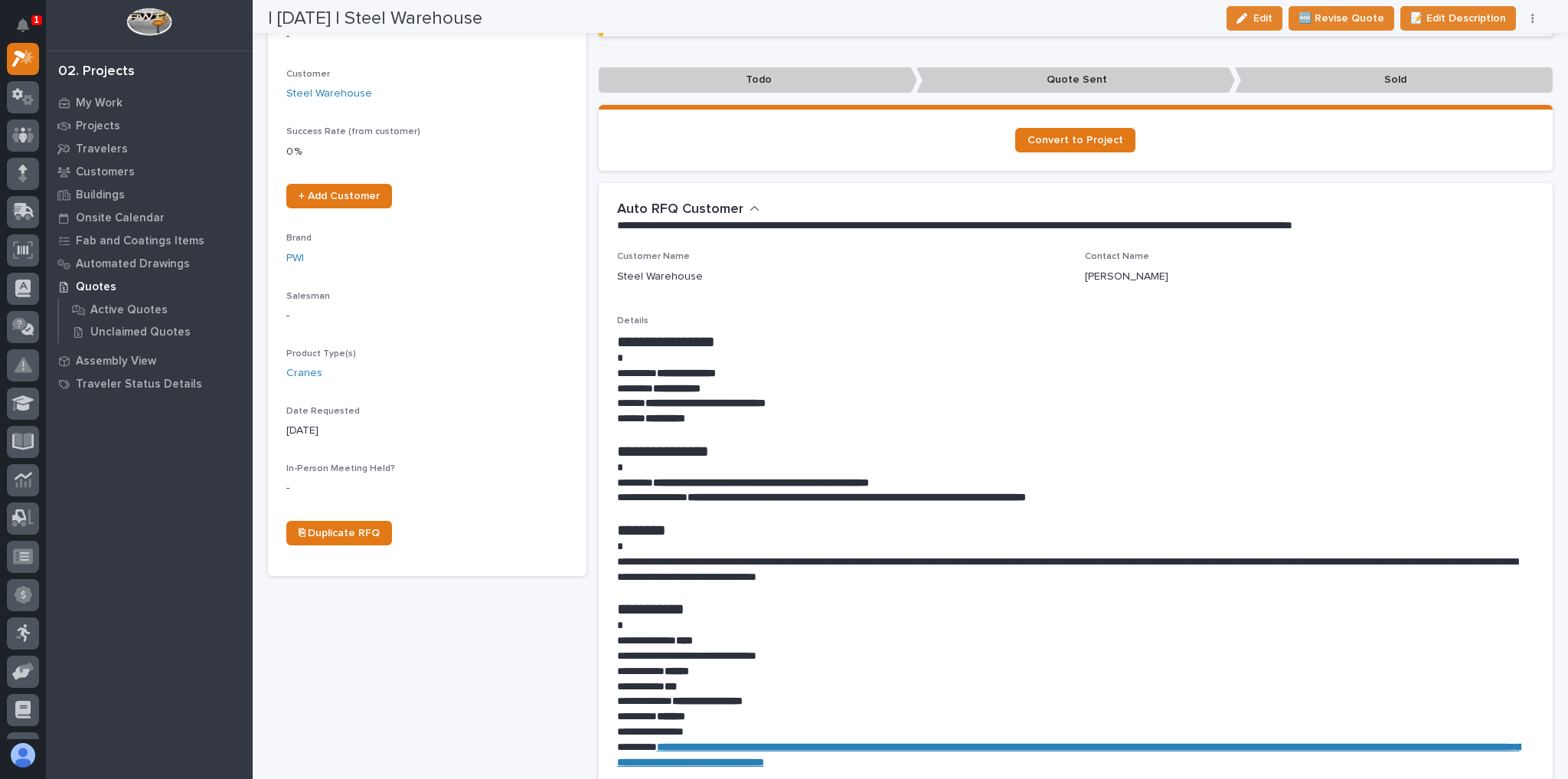
scroll to position [307, 0]
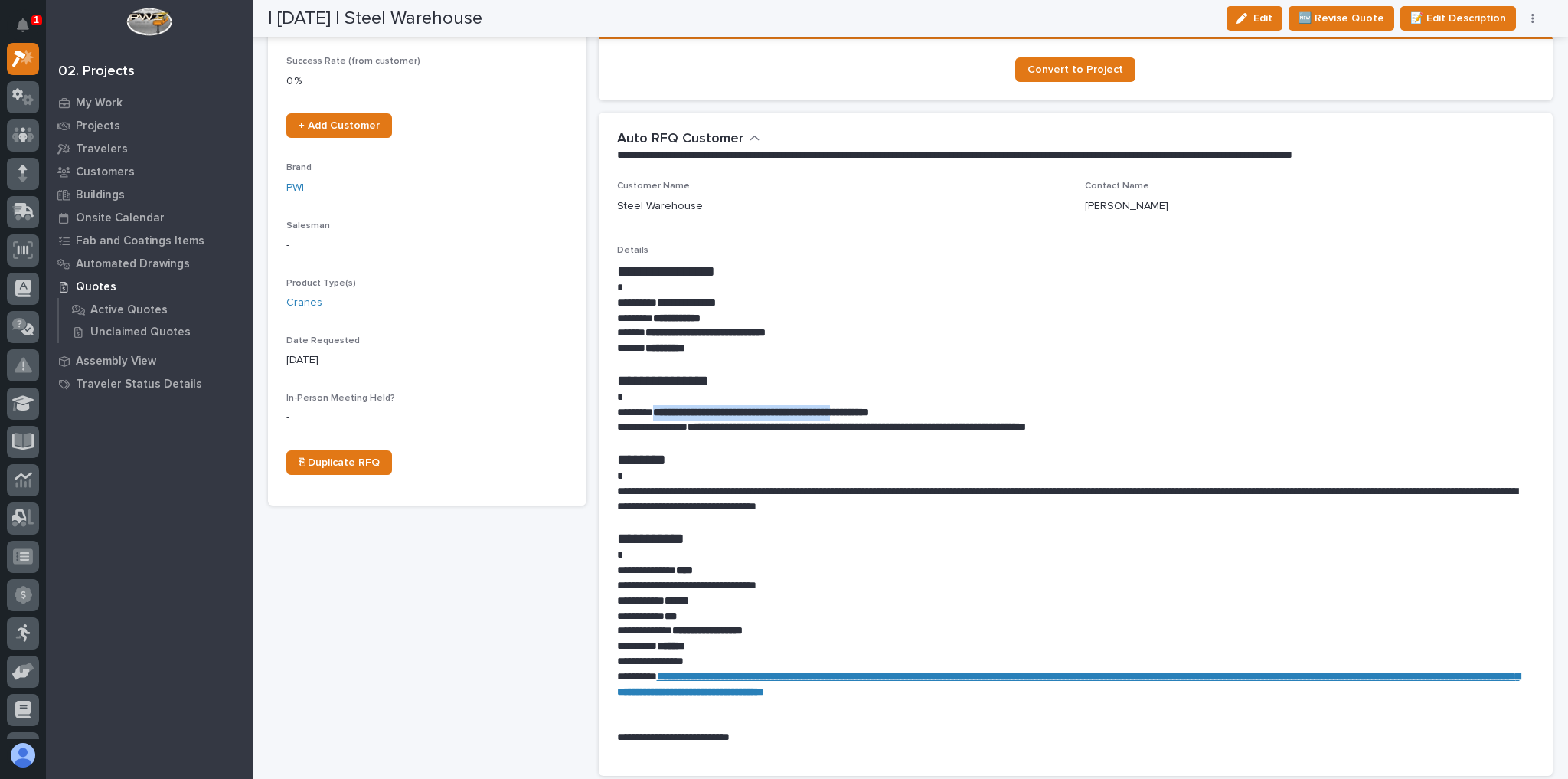
drag, startPoint x: 658, startPoint y: 415, endPoint x: 895, endPoint y: 408, distance: 237.1
click at [869, 408] on strong "**********" at bounding box center [761, 412] width 216 height 11
copy strong "**********"
click at [853, 586] on p "**********" at bounding box center [1071, 586] width 910 height 15
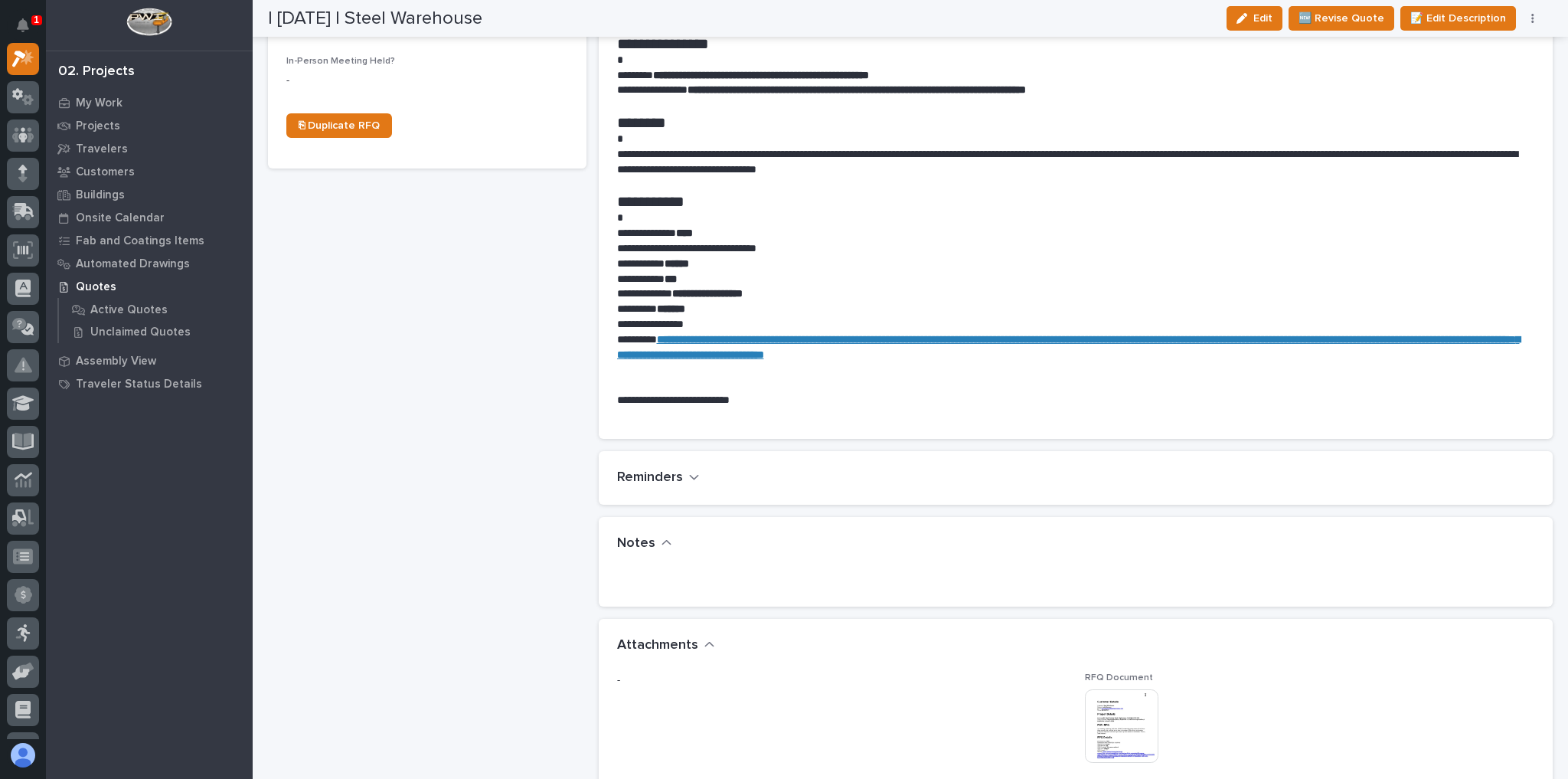
scroll to position [919, 0]
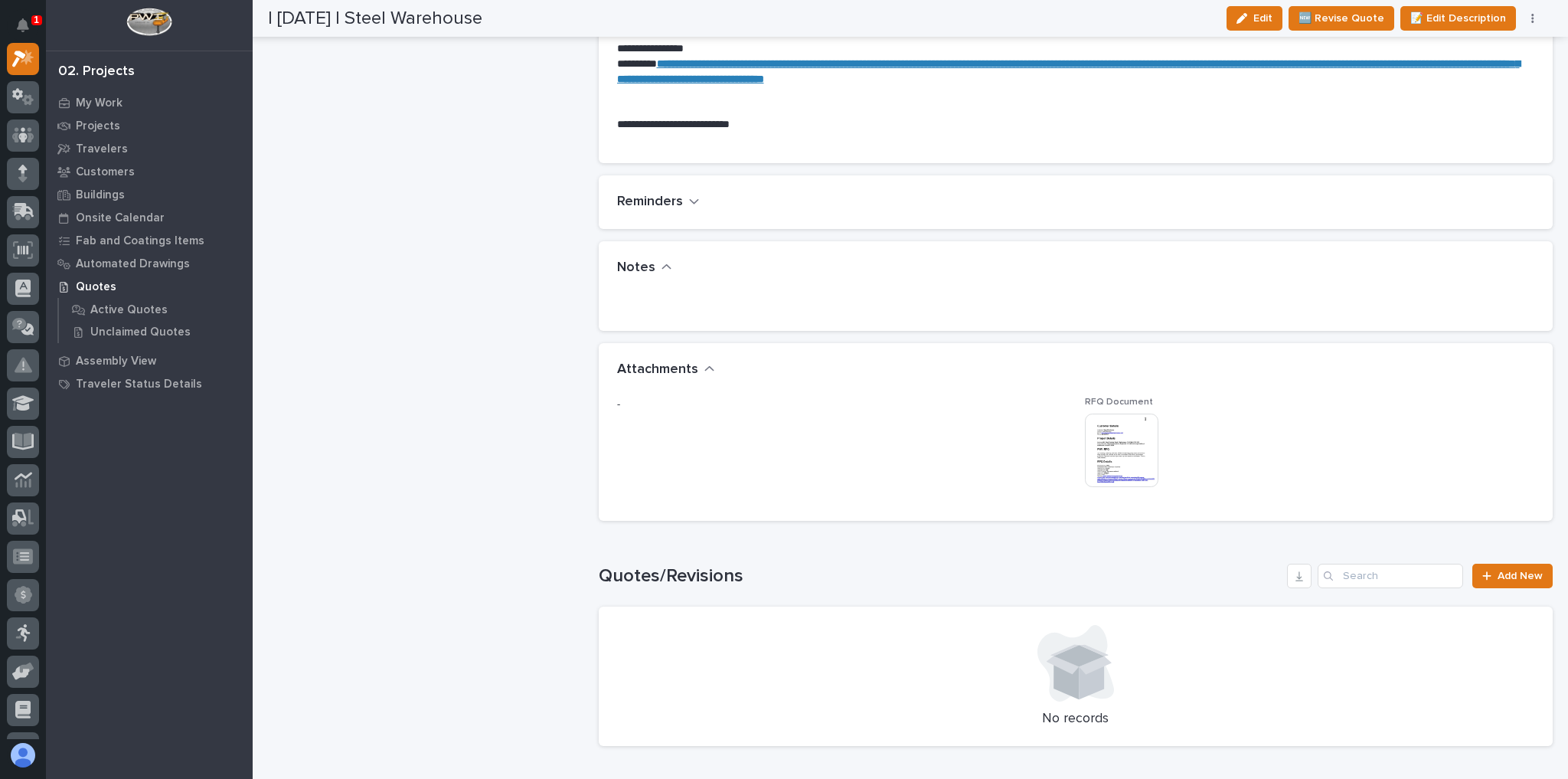
click at [1107, 431] on img at bounding box center [1121, 450] width 73 height 73
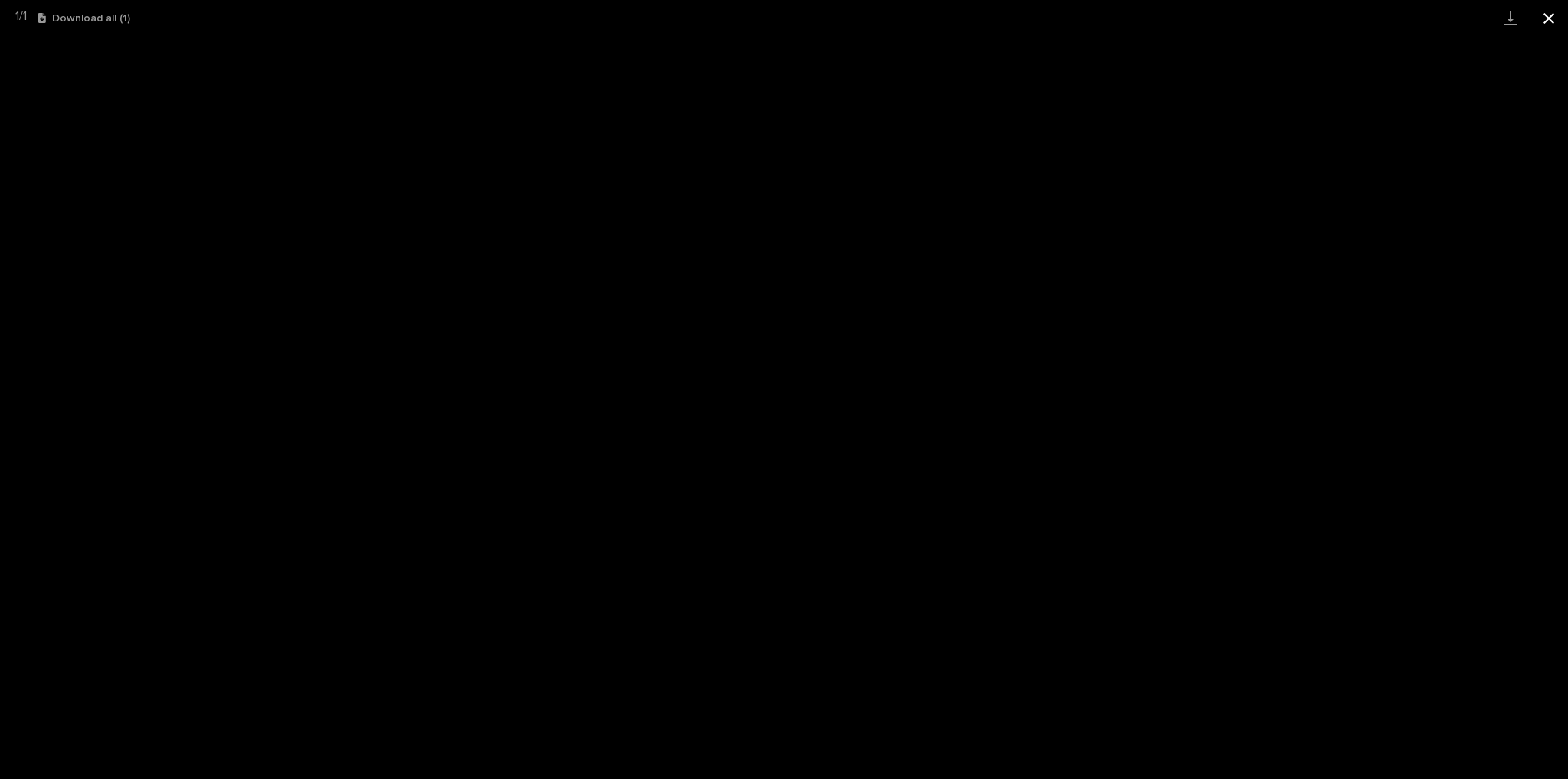
click at [1544, 20] on button "Close gallery" at bounding box center [1548, 18] width 38 height 36
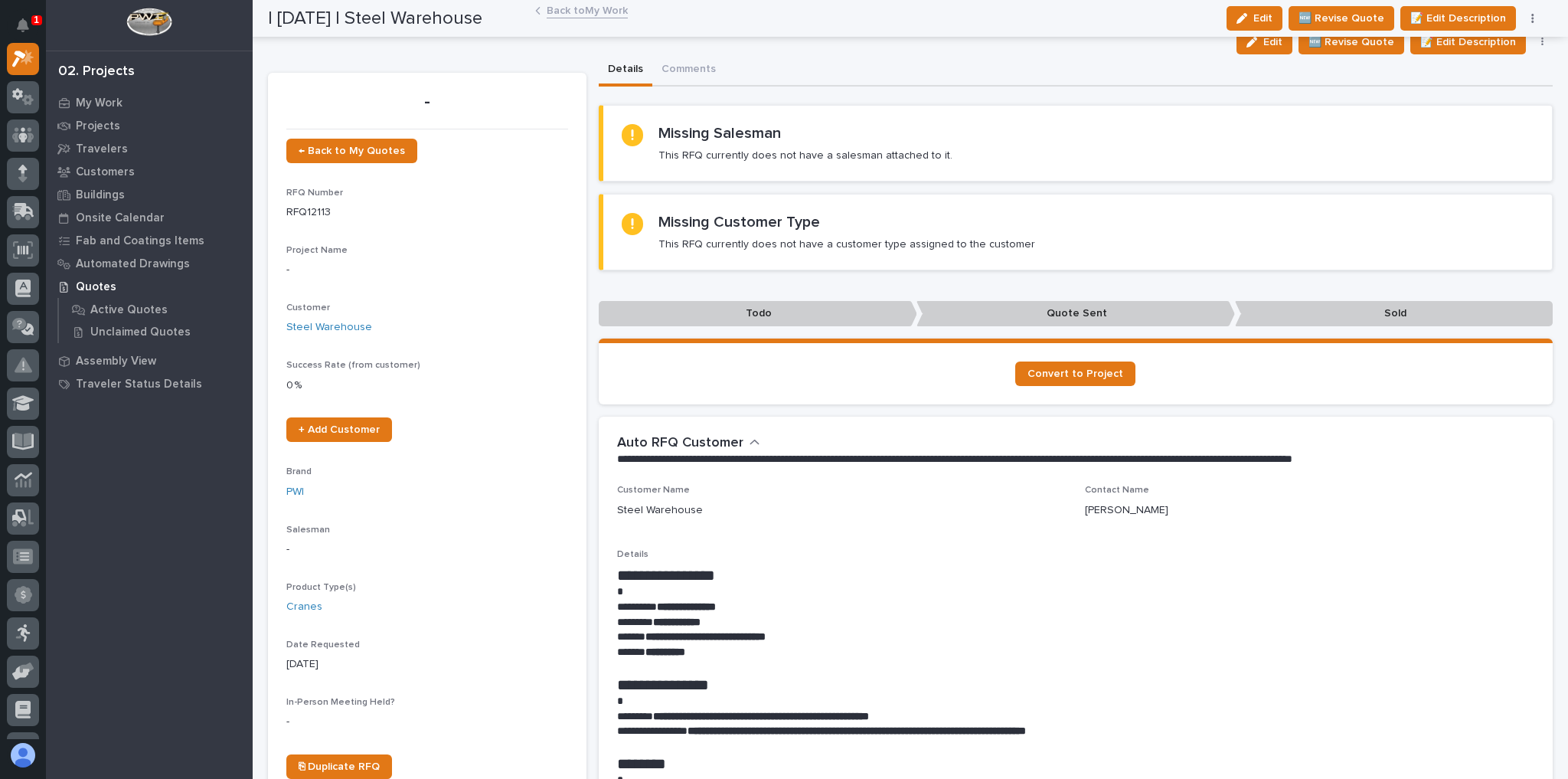
scroll to position [0, 0]
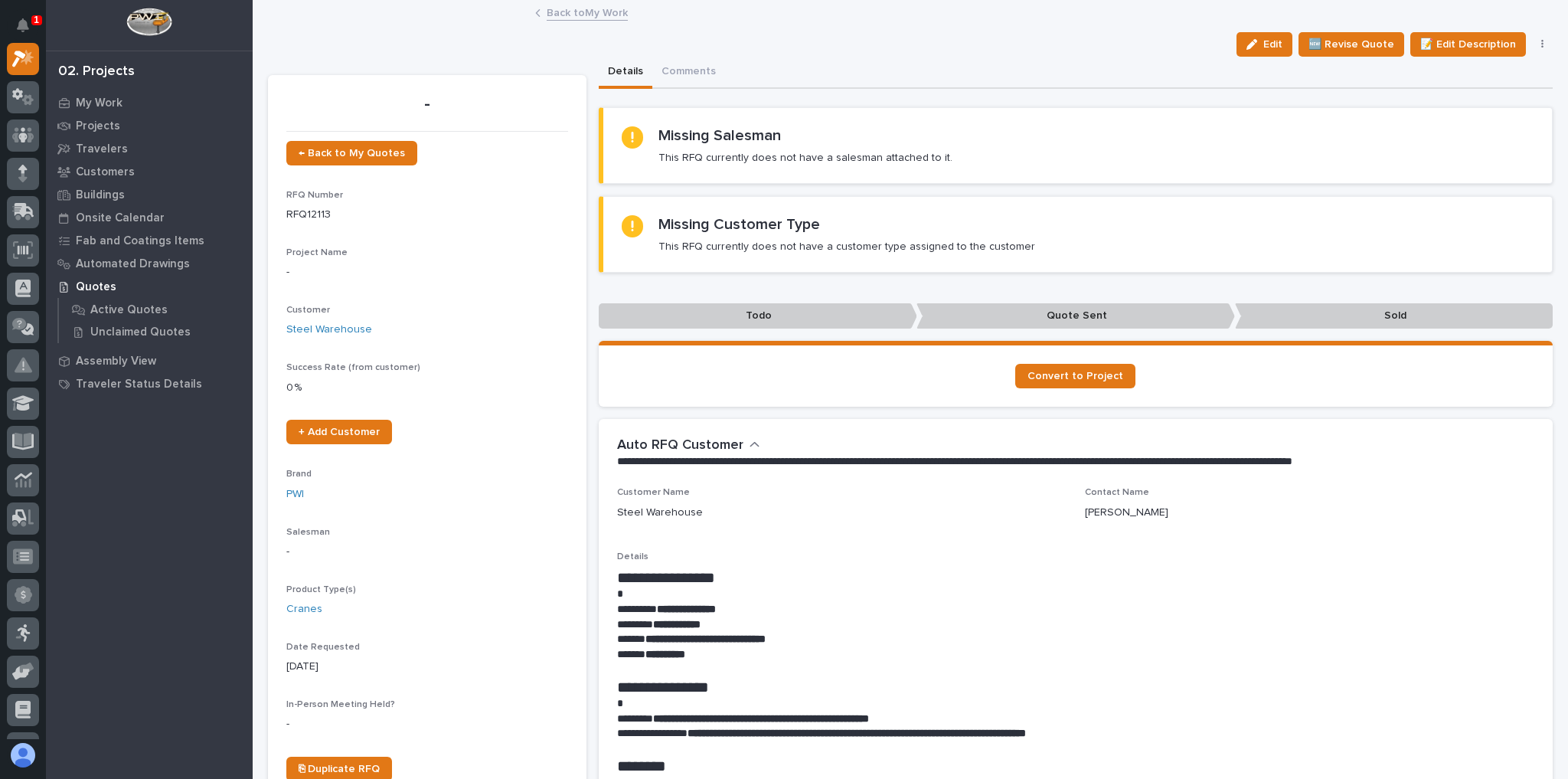
click at [595, 8] on link "Back to My Work" at bounding box center [587, 12] width 81 height 18
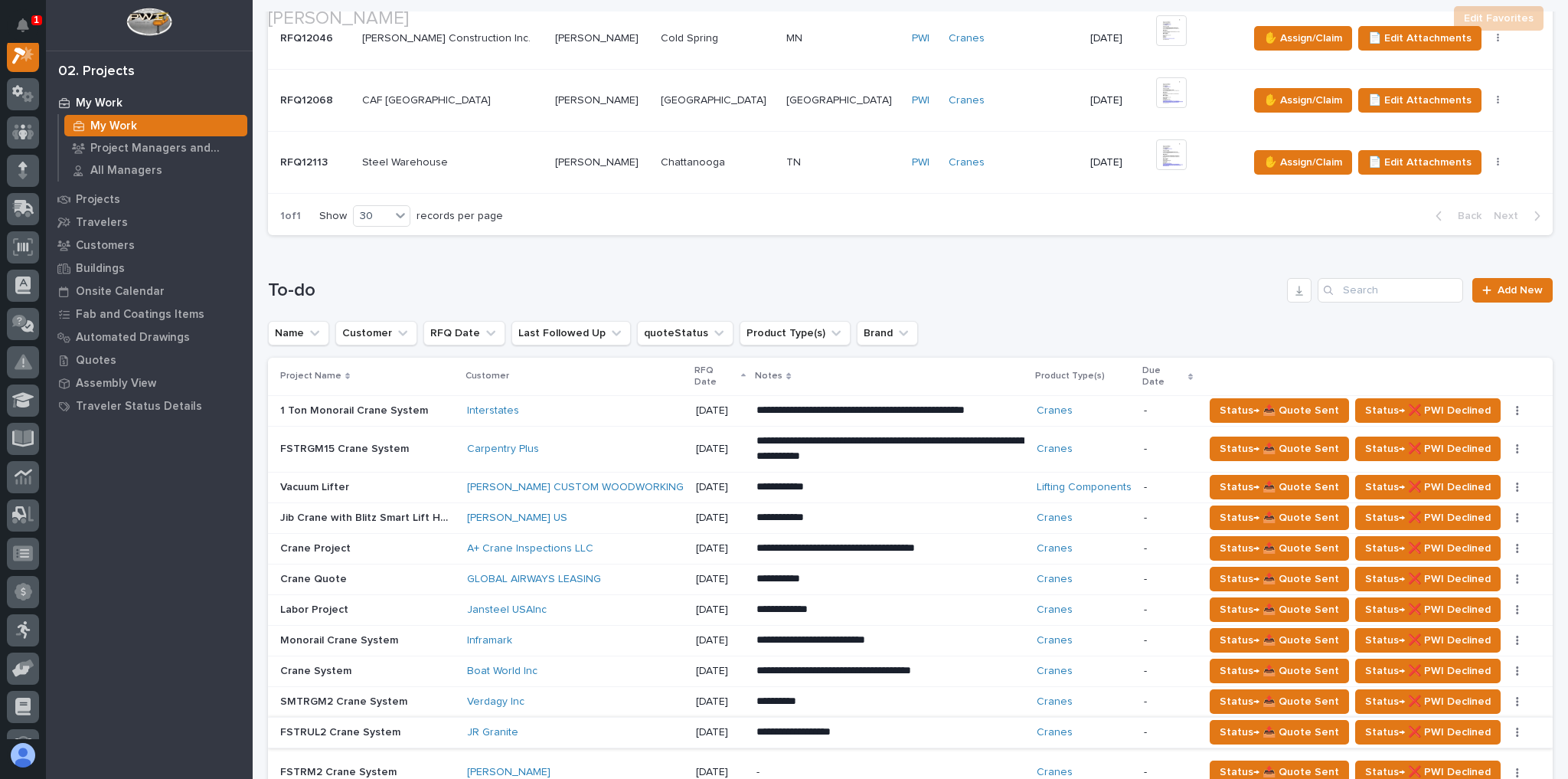
scroll to position [796, 0]
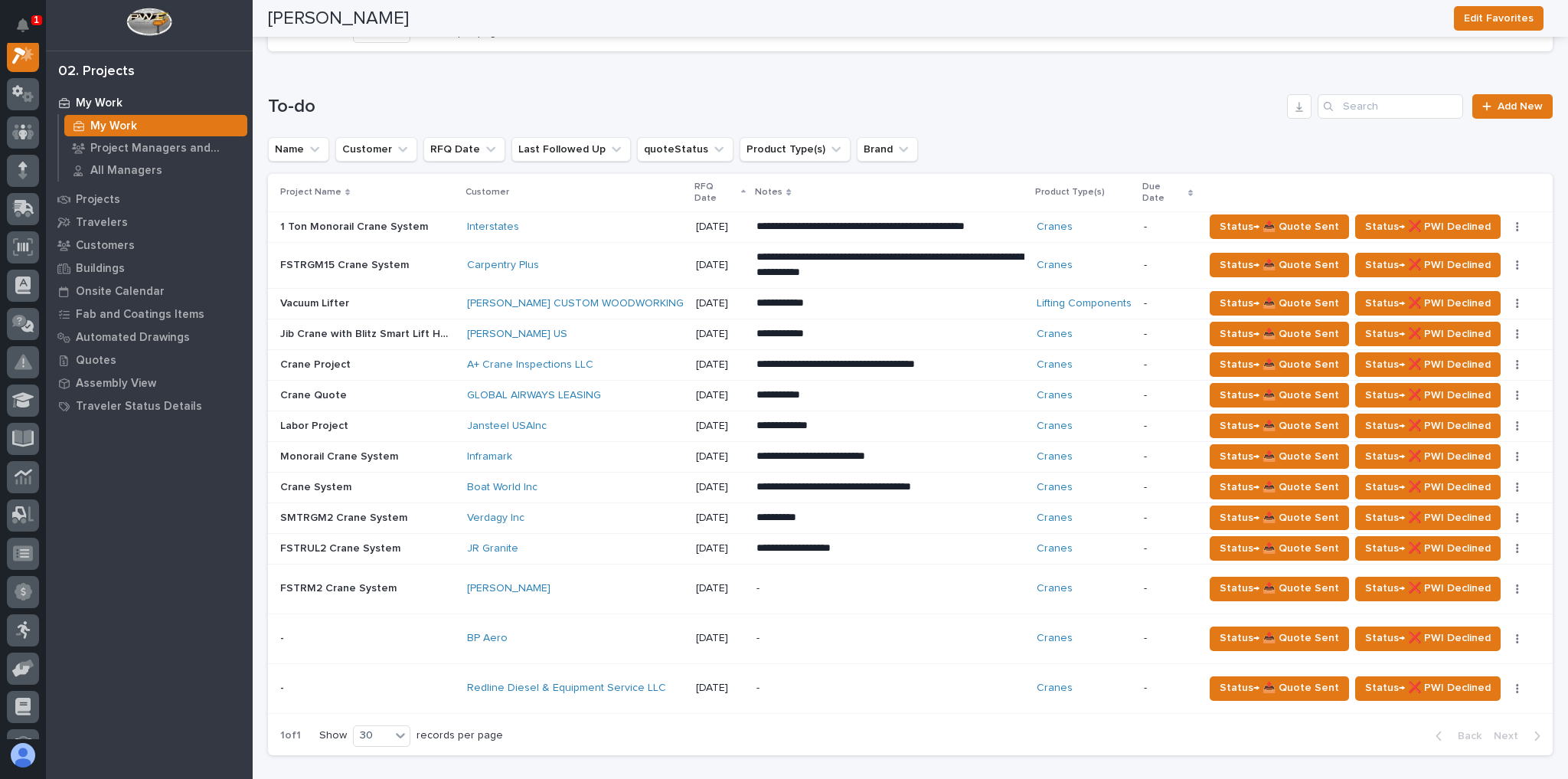
click at [608, 576] on div "TS Elliott" at bounding box center [575, 588] width 217 height 25
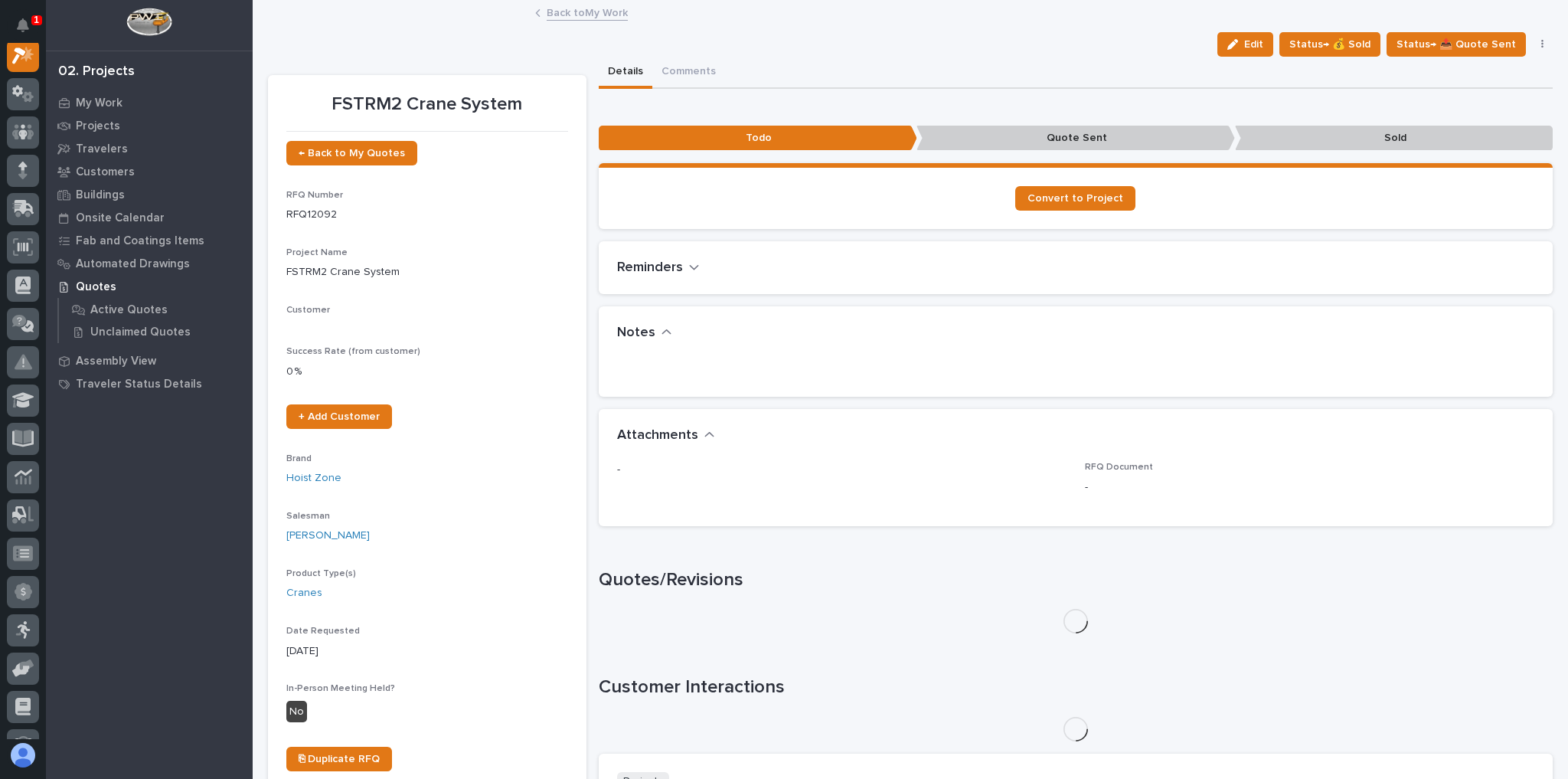
scroll to position [38, 0]
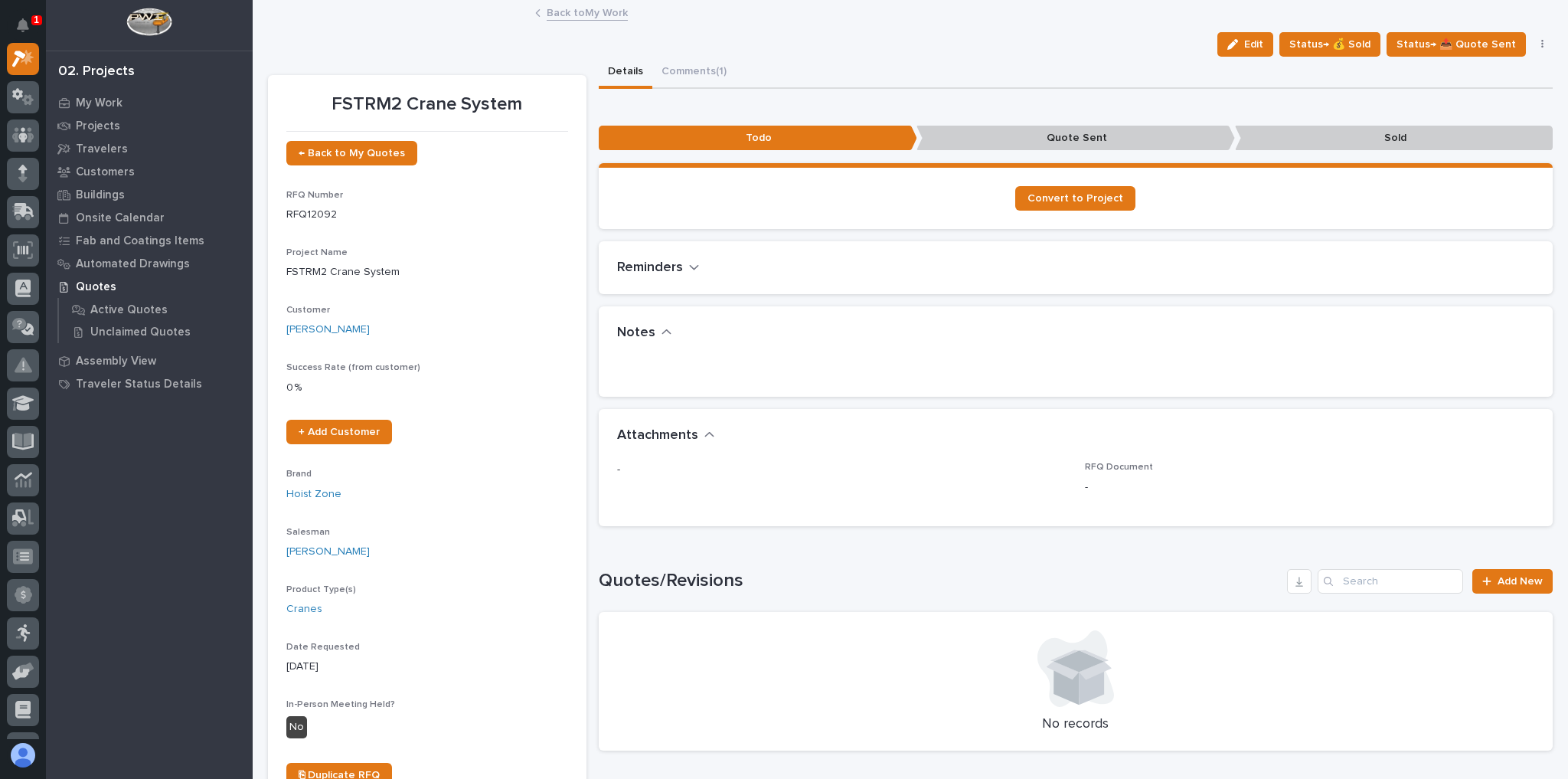
click at [1274, 46] on button "Edit" at bounding box center [1245, 44] width 56 height 24
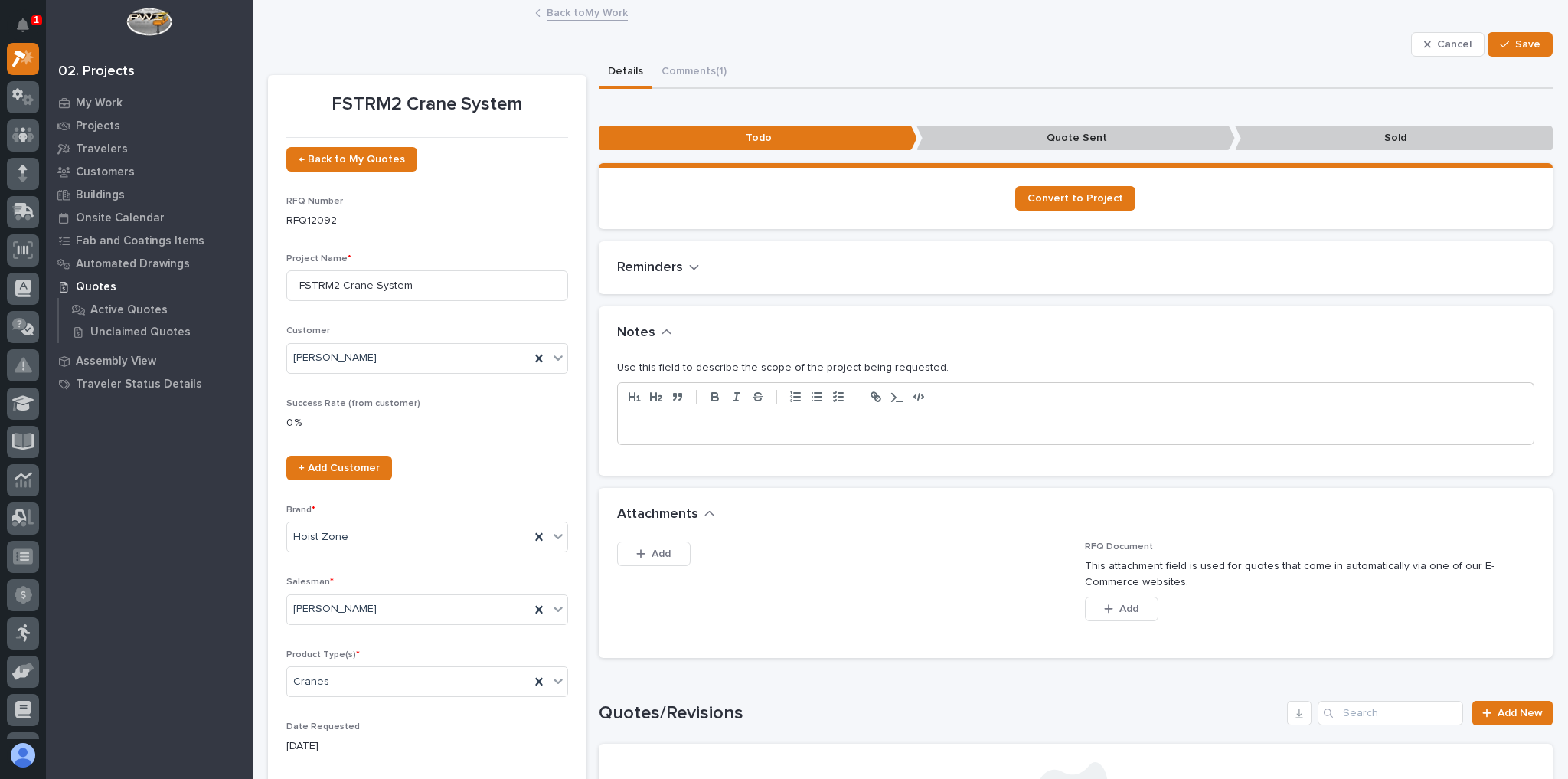
click at [720, 422] on p at bounding box center [1076, 428] width 894 height 15
click at [1524, 50] on span "Save" at bounding box center [1528, 44] width 25 height 13
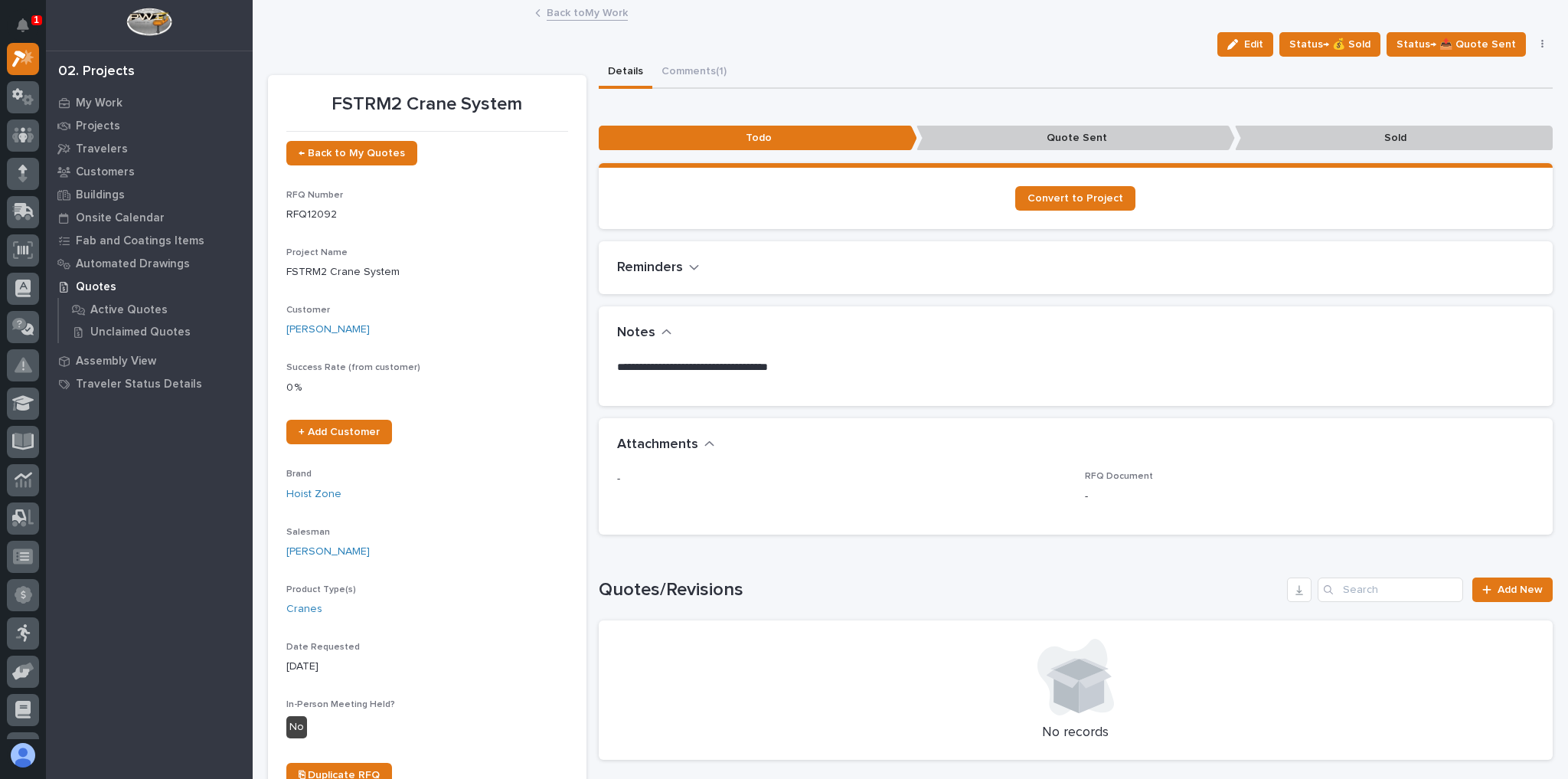
click at [568, 12] on link "Back to My Work" at bounding box center [587, 12] width 81 height 18
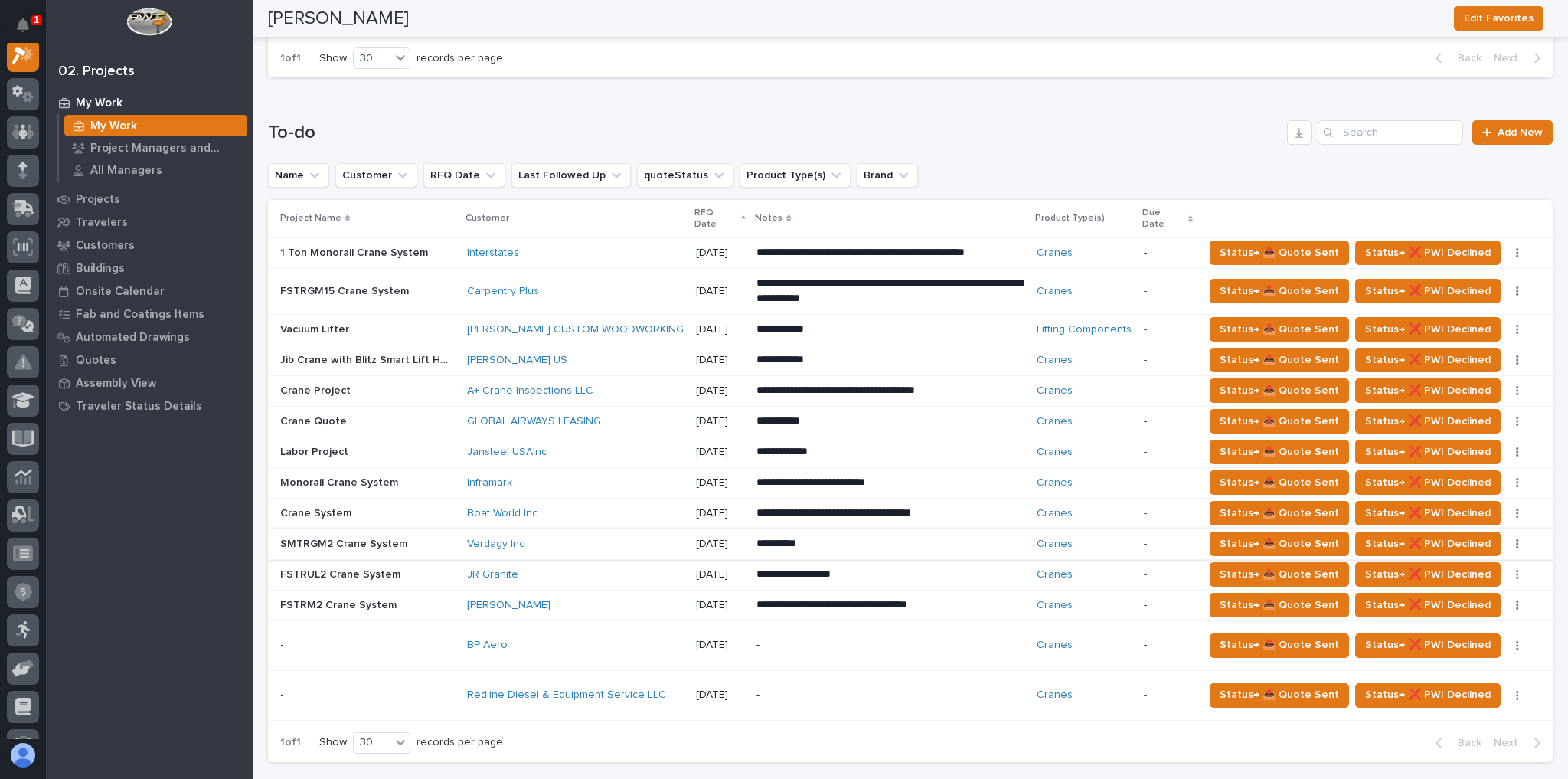
scroll to position [796, 0]
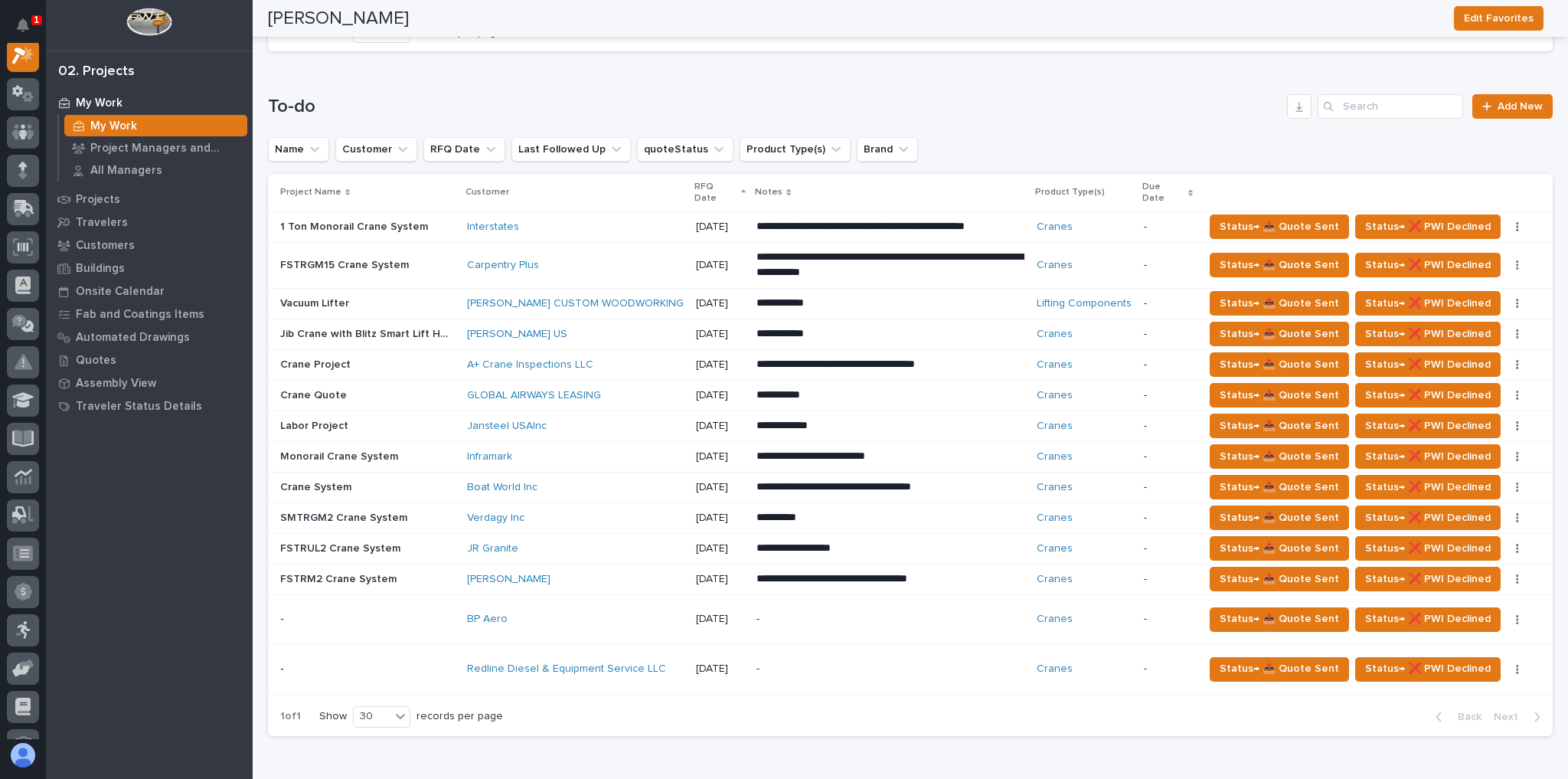
click at [550, 328] on div "Bitzer US" at bounding box center [575, 334] width 217 height 13
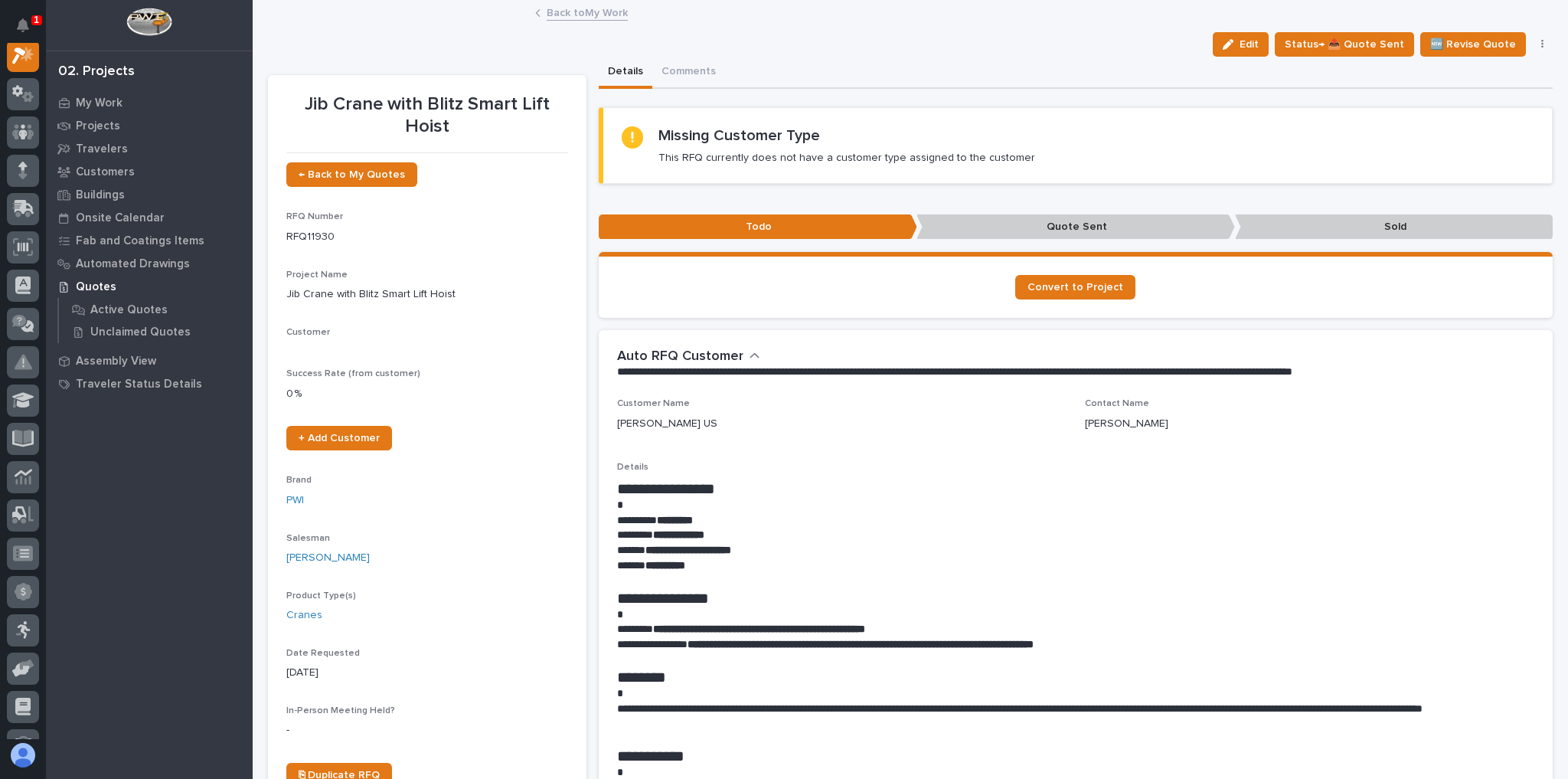
scroll to position [38, 0]
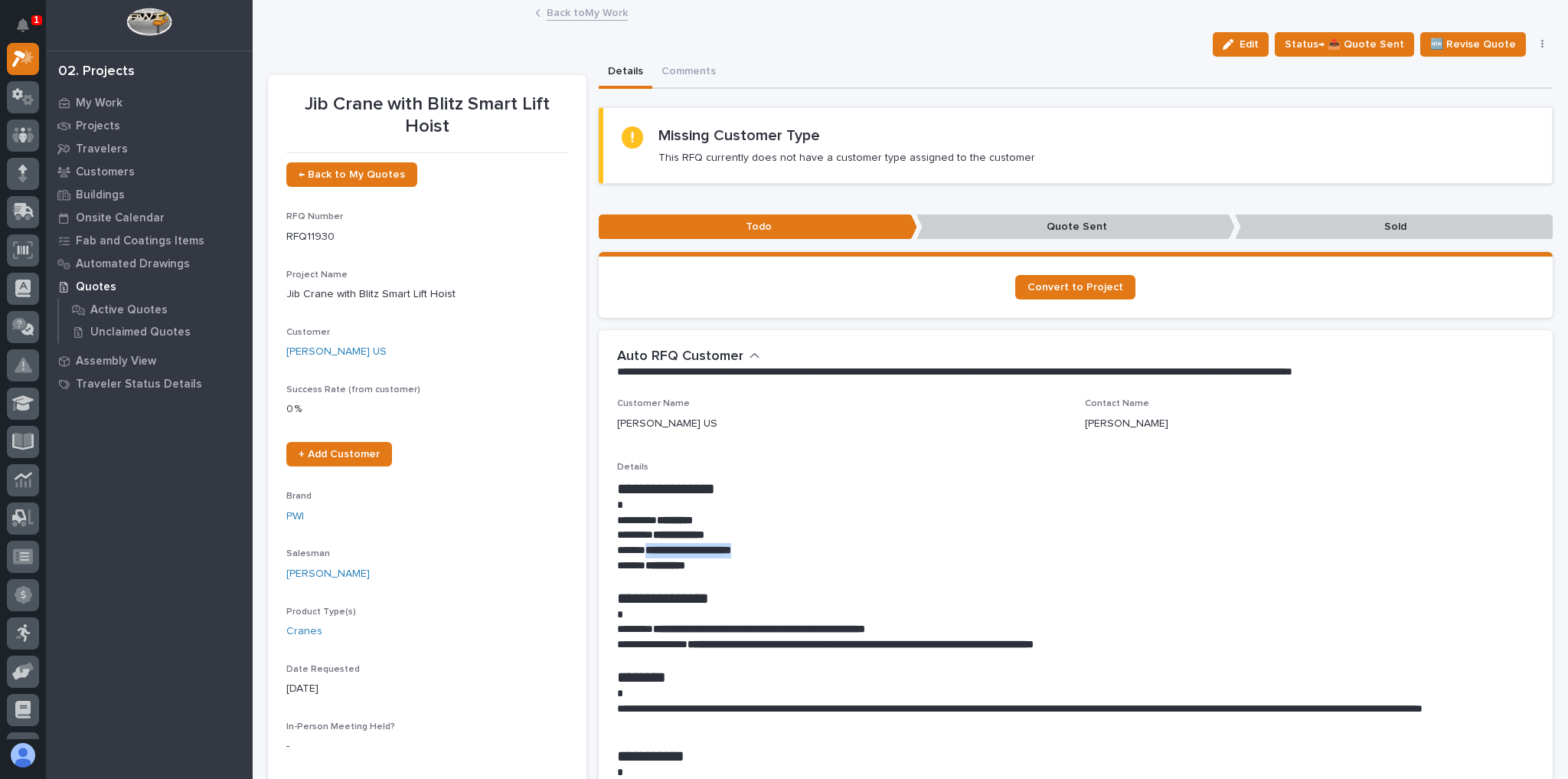
drag, startPoint x: 770, startPoint y: 550, endPoint x: 644, endPoint y: 550, distance: 126.0
click at [644, 550] on p "**********" at bounding box center [1071, 550] width 910 height 15
copy strong "**********"
click at [876, 513] on p "********* *********" at bounding box center [1071, 521] width 910 height 15
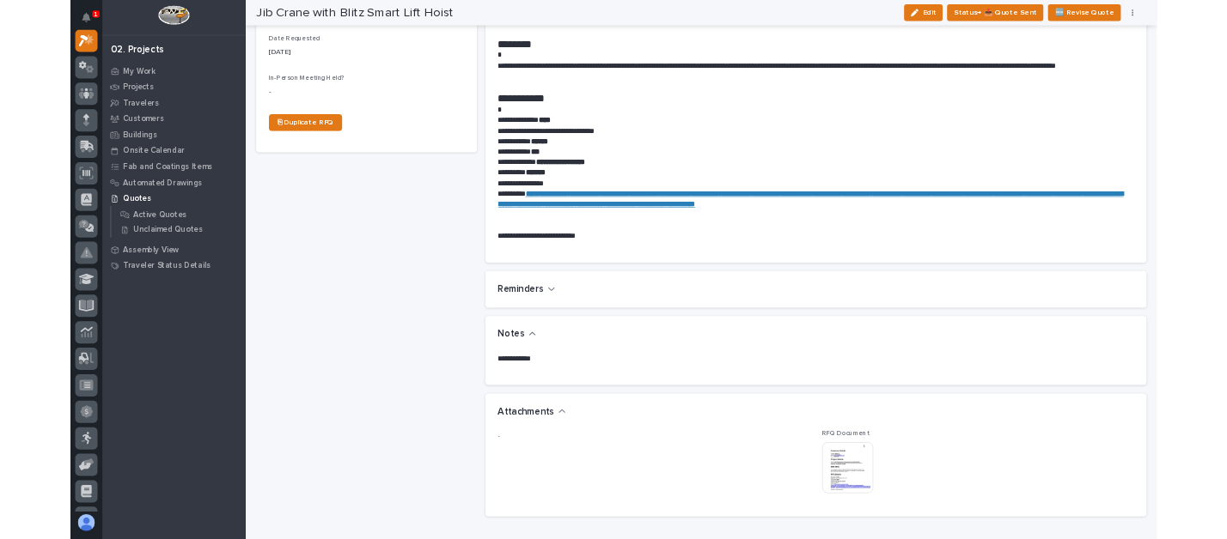
scroll to position [825, 0]
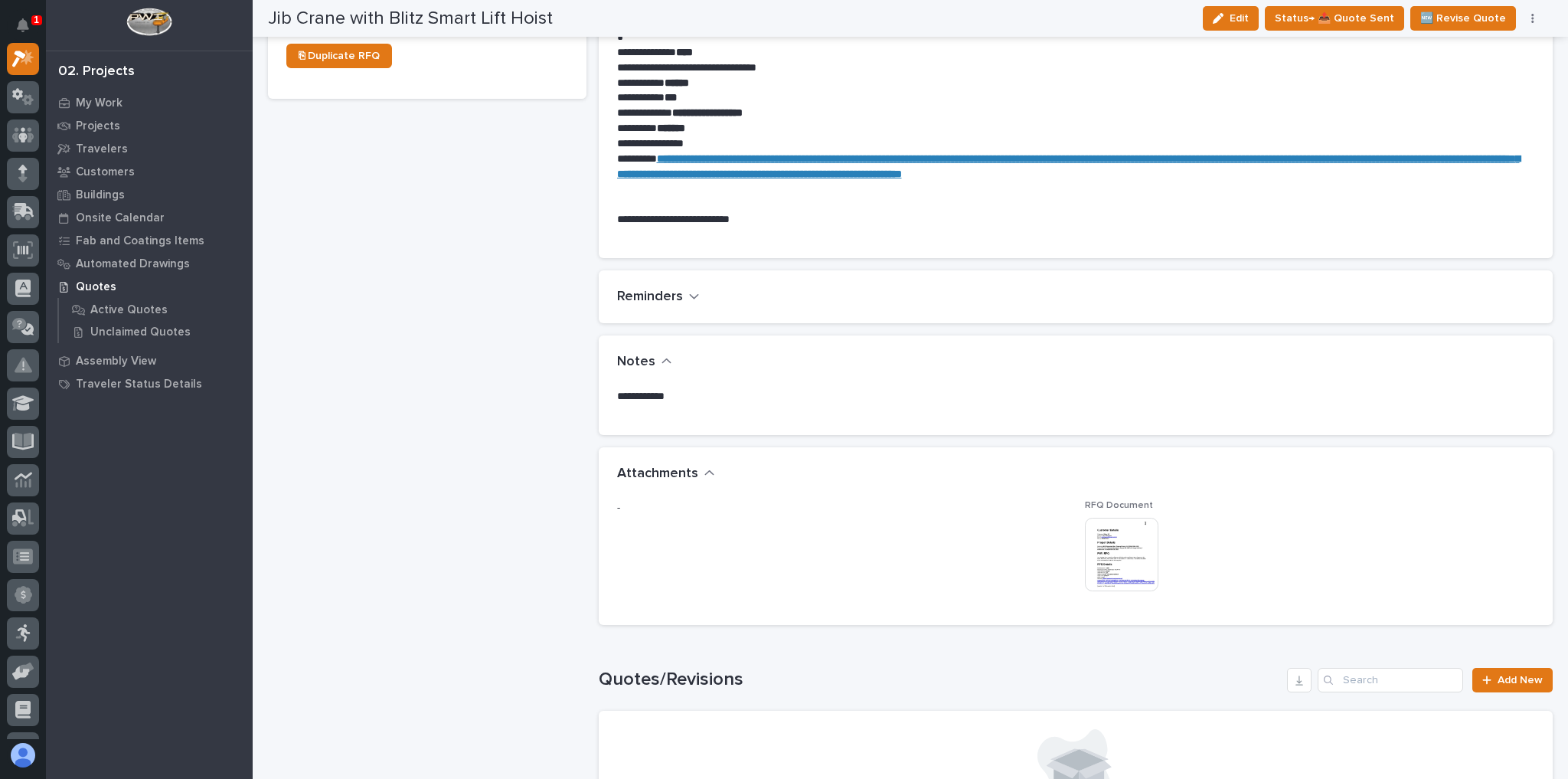
click at [1117, 540] on img at bounding box center [1121, 554] width 73 height 73
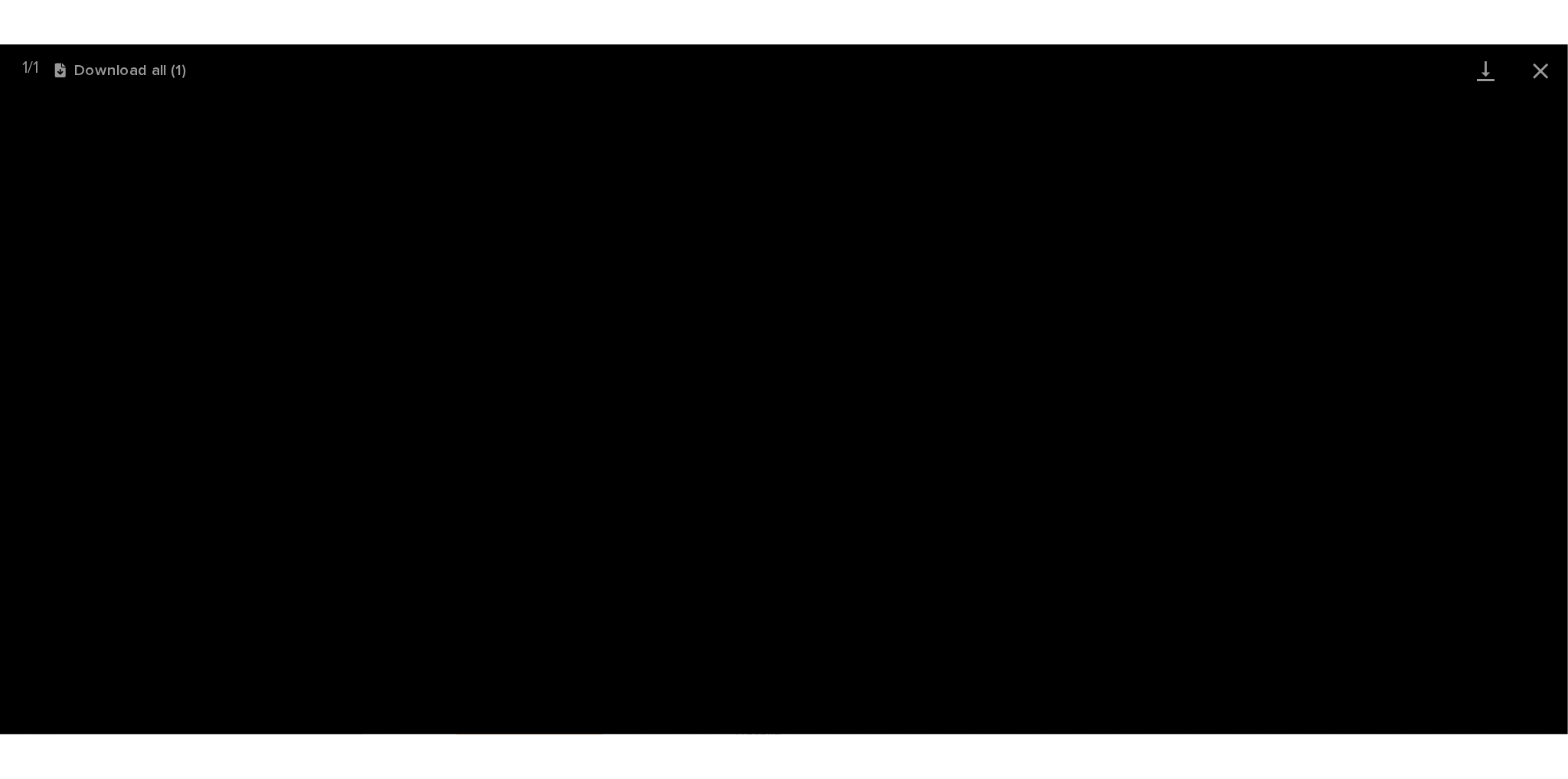
scroll to position [0, 0]
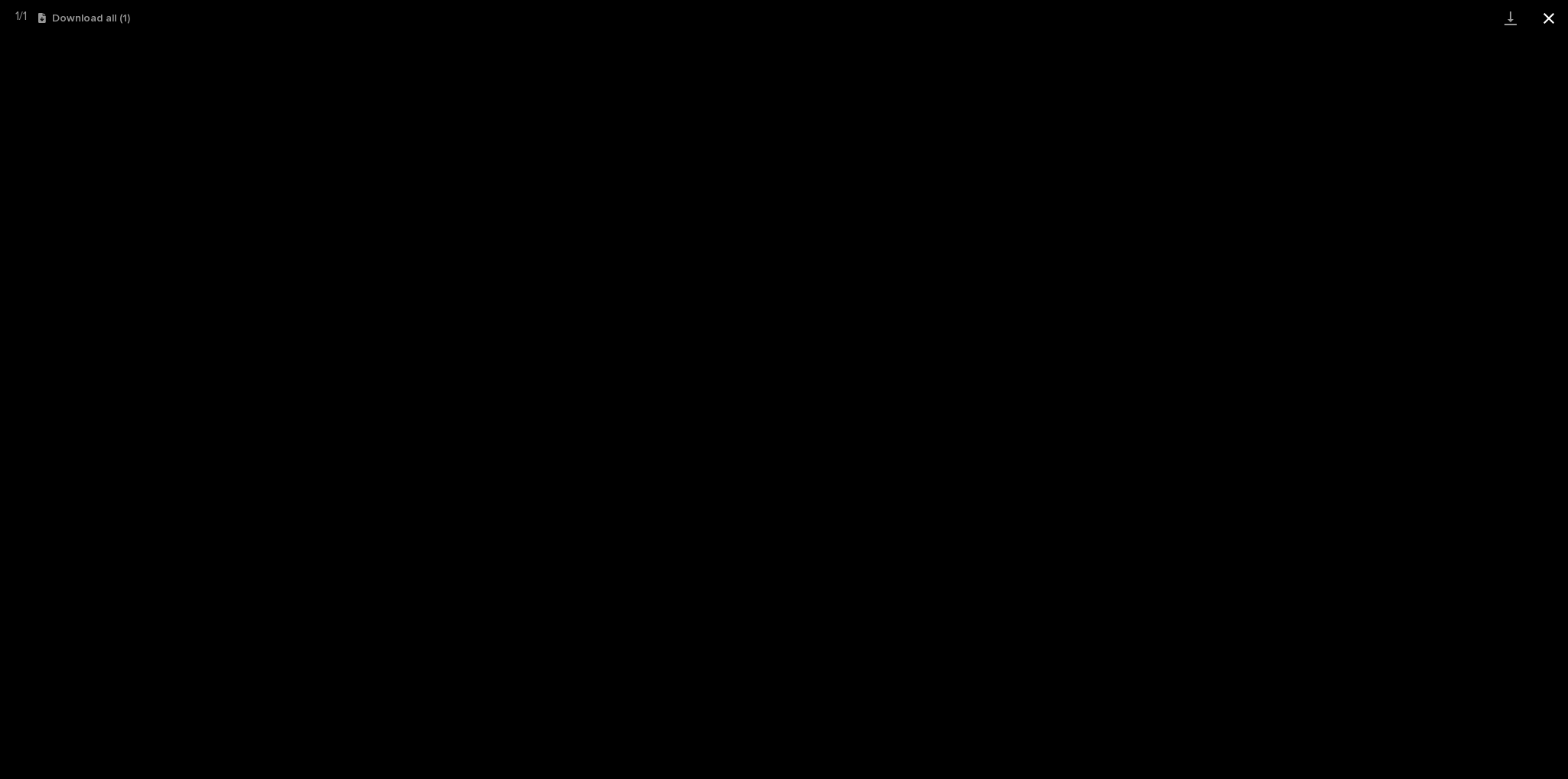
click at [1532, 19] on button "Close gallery" at bounding box center [1548, 18] width 38 height 36
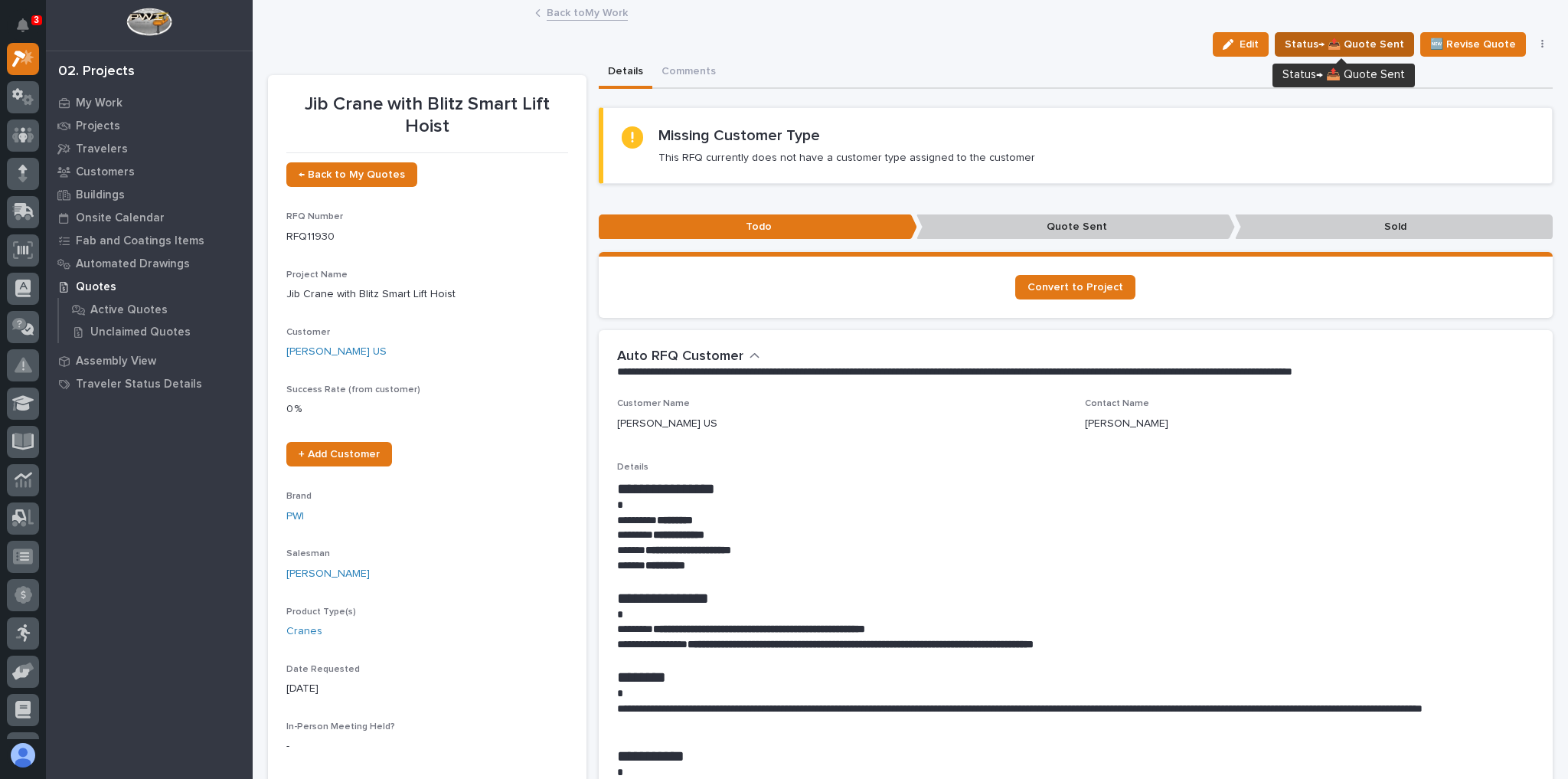
click at [1326, 32] on button "Status→ 📤 Quote Sent" at bounding box center [1344, 44] width 139 height 24
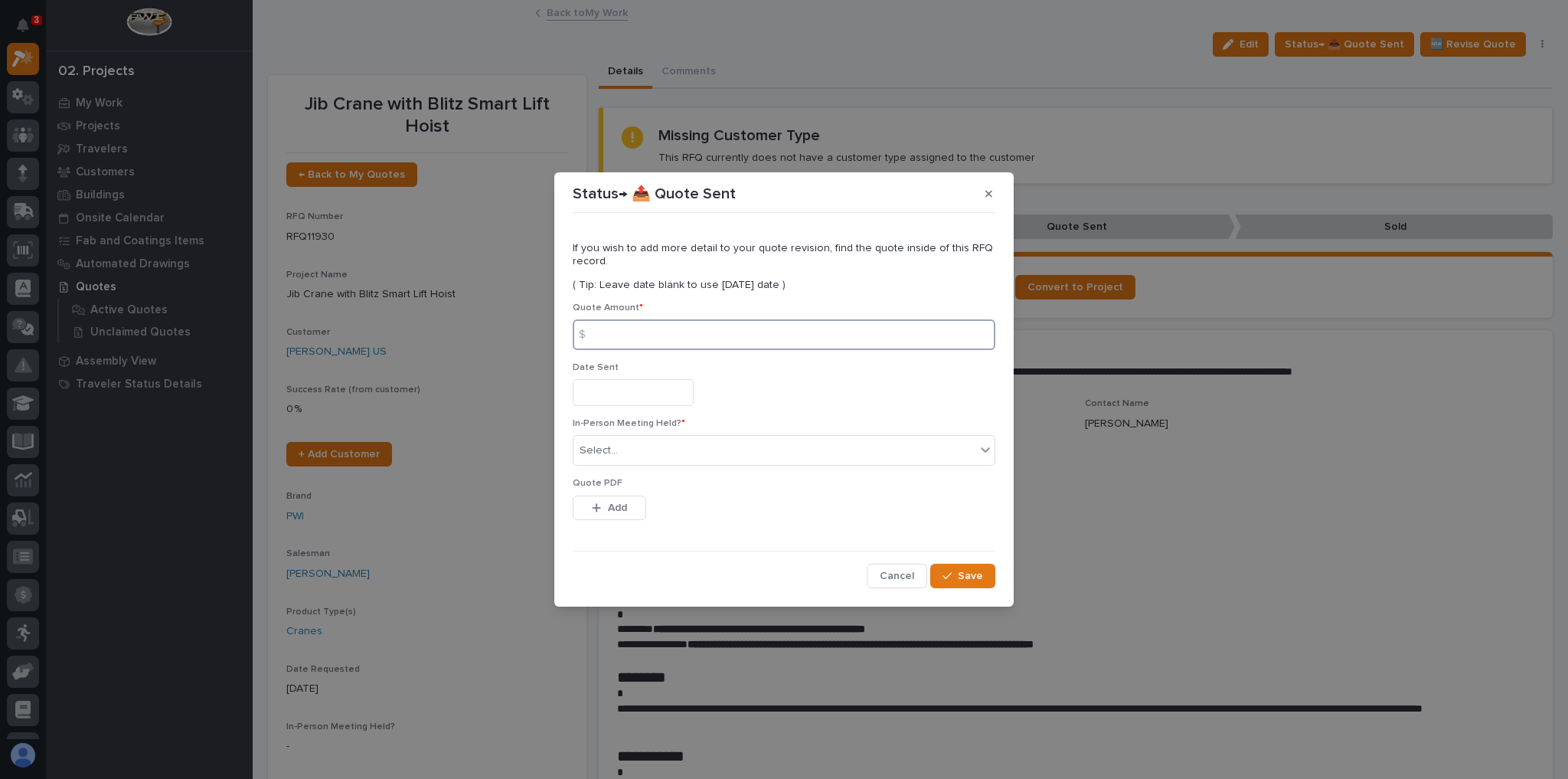
click at [693, 332] on input at bounding box center [784, 334] width 423 height 30
type input "11039"
click at [699, 442] on div "Select..." at bounding box center [774, 450] width 402 height 25
click at [614, 515] on div "No" at bounding box center [784, 506] width 421 height 27
click at [976, 589] on div "If you wish to add more detail to your quote revision, find the quote inside of…" at bounding box center [784, 403] width 431 height 377
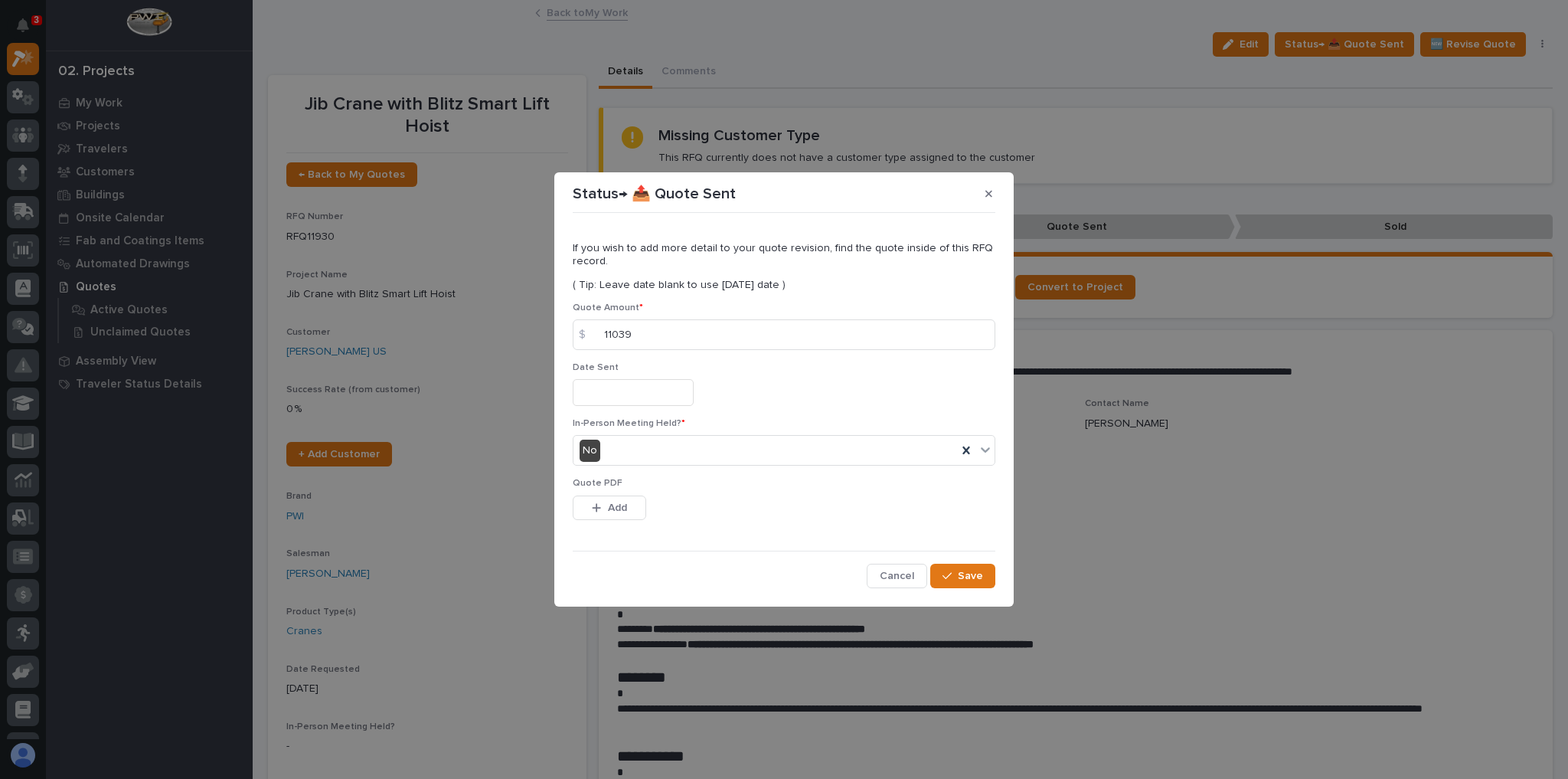
click at [973, 587] on div "If you wish to add more detail to your quote revision, find the quote inside of…" at bounding box center [784, 403] width 431 height 377
click at [972, 582] on button "Save" at bounding box center [963, 575] width 65 height 24
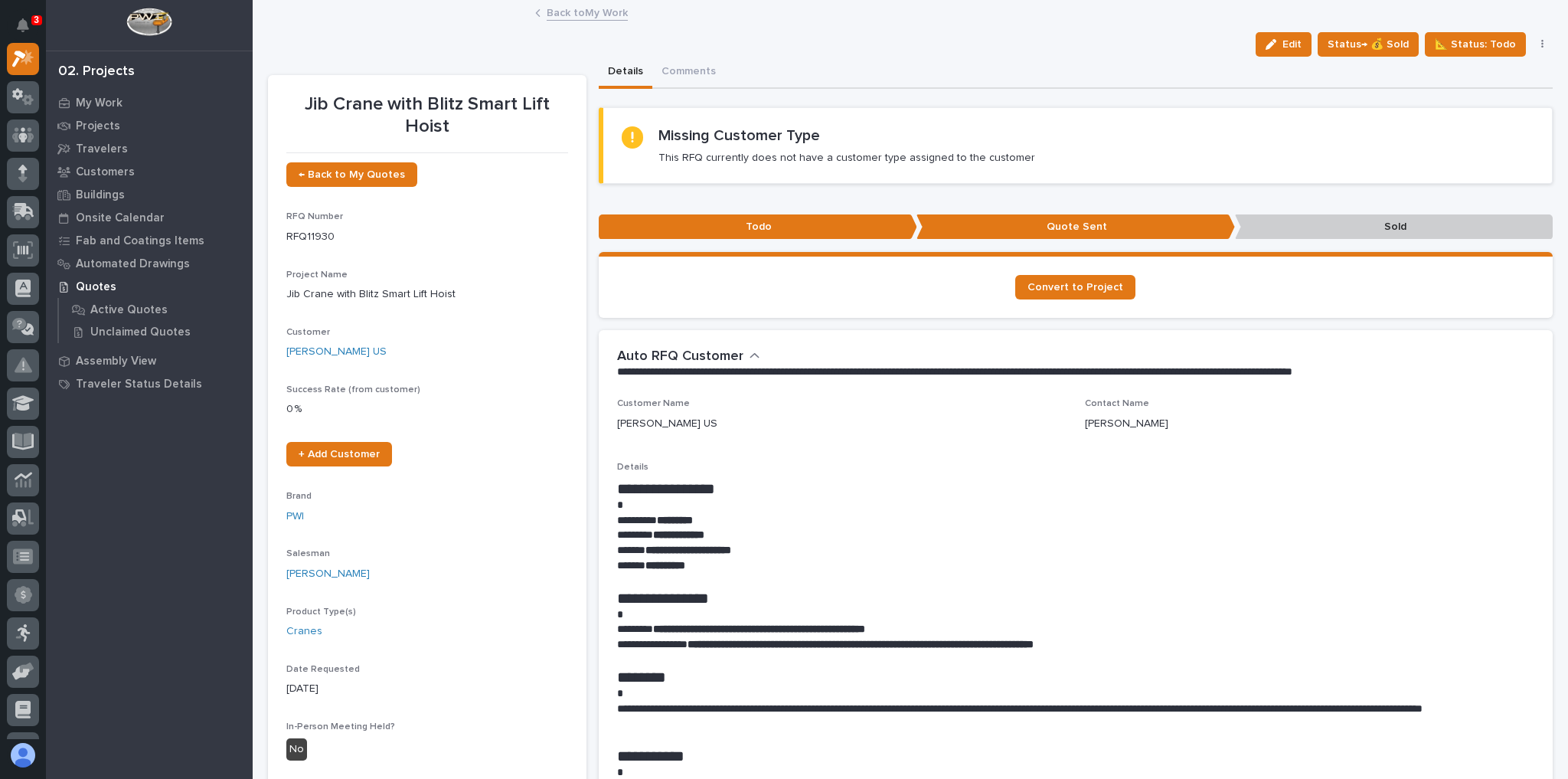
click at [584, 10] on link "Back to My Work" at bounding box center [587, 12] width 81 height 18
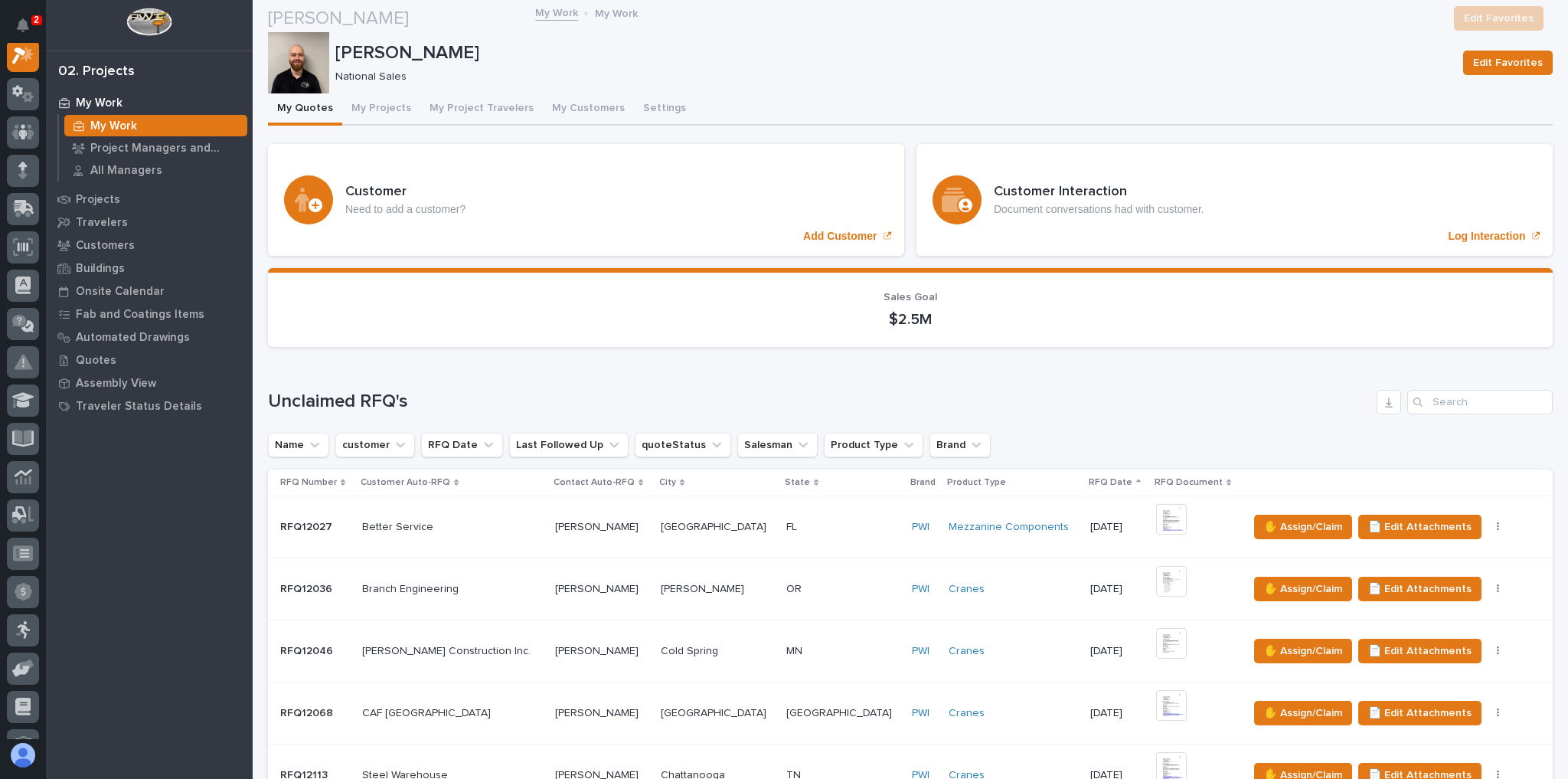
scroll to position [122, 0]
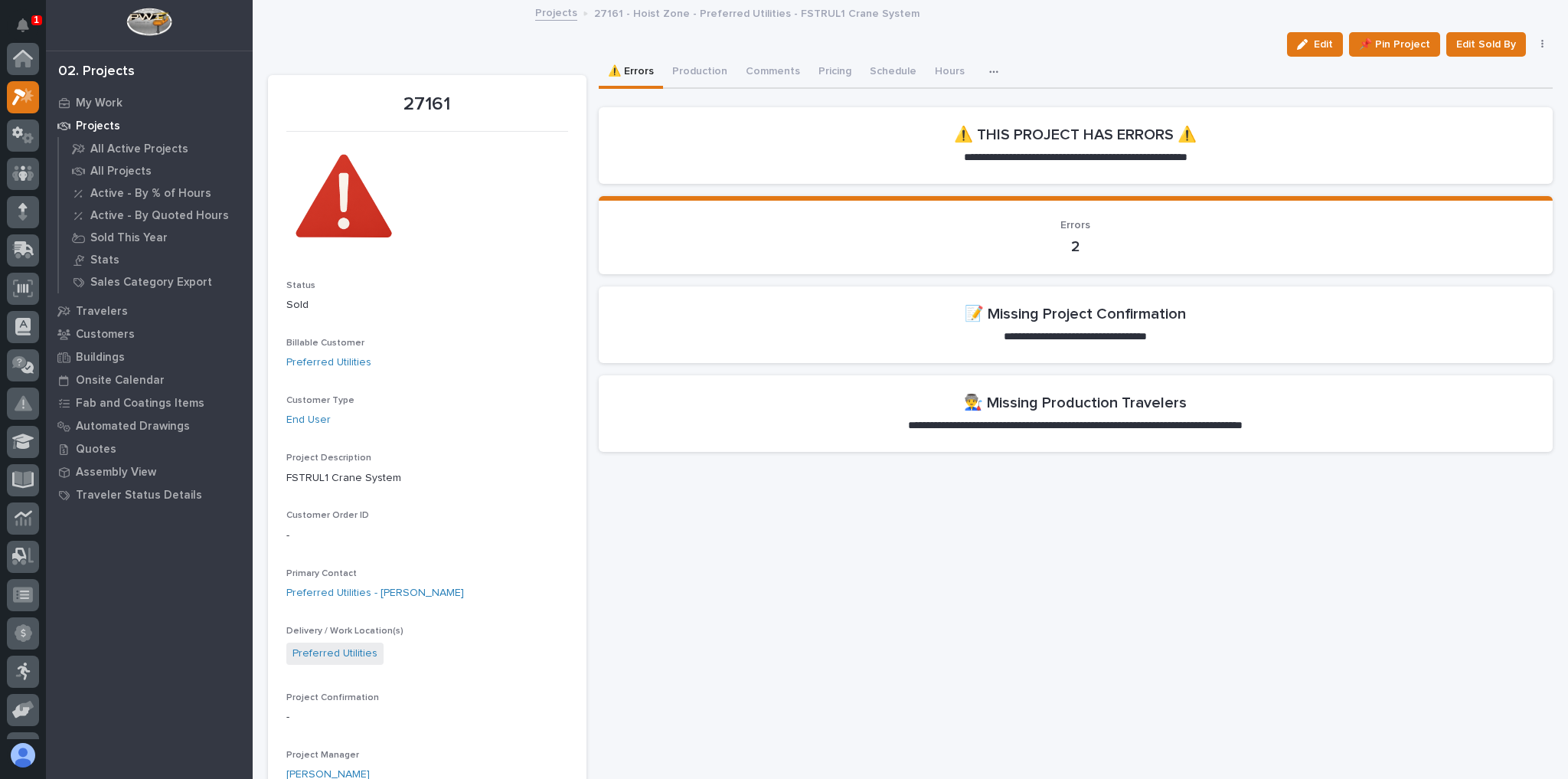
scroll to position [38, 0]
click at [1305, 47] on div "button" at bounding box center [1305, 45] width 17 height 11
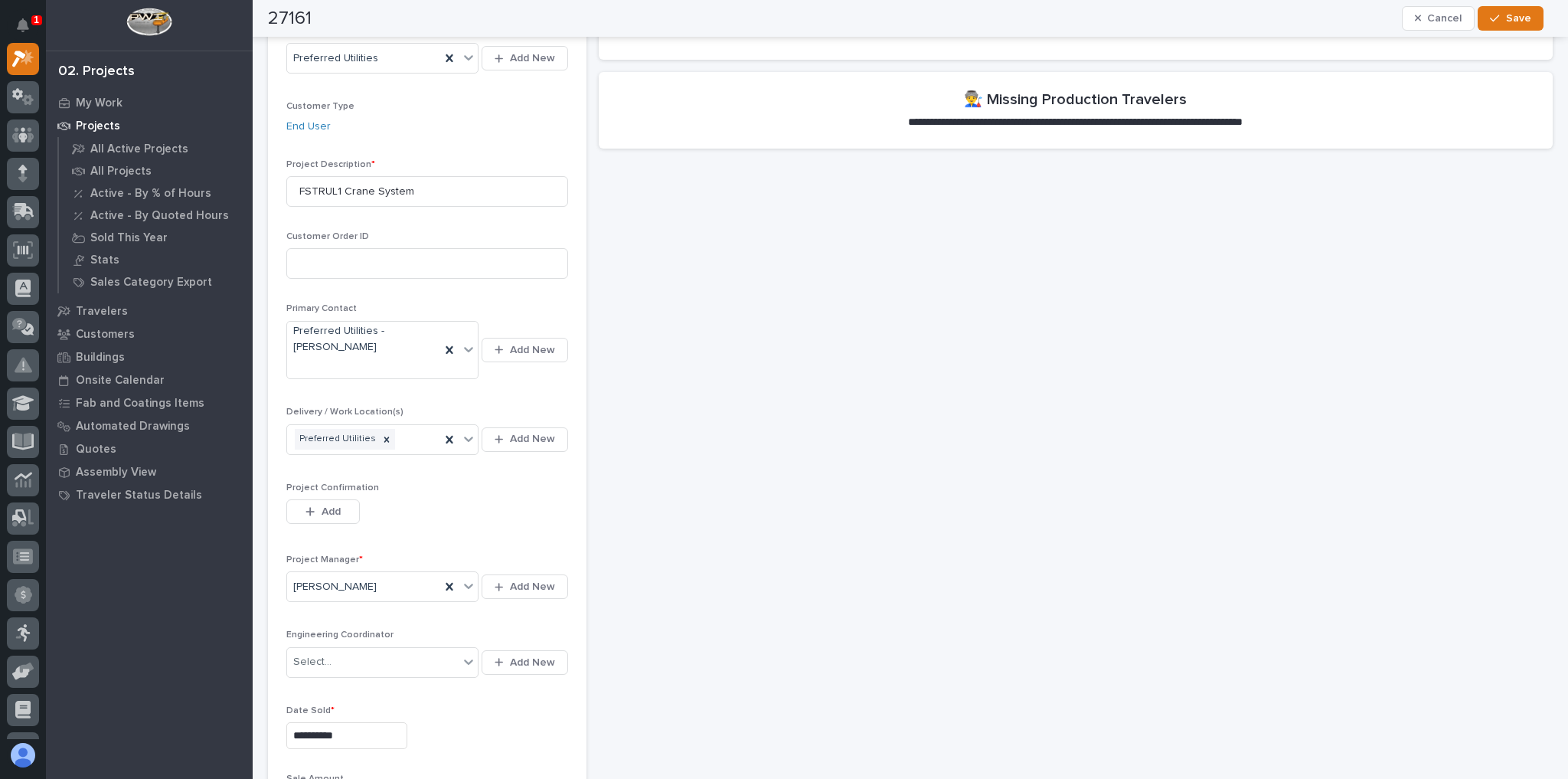
scroll to position [307, 0]
click at [340, 508] on span "Add" at bounding box center [331, 508] width 19 height 13
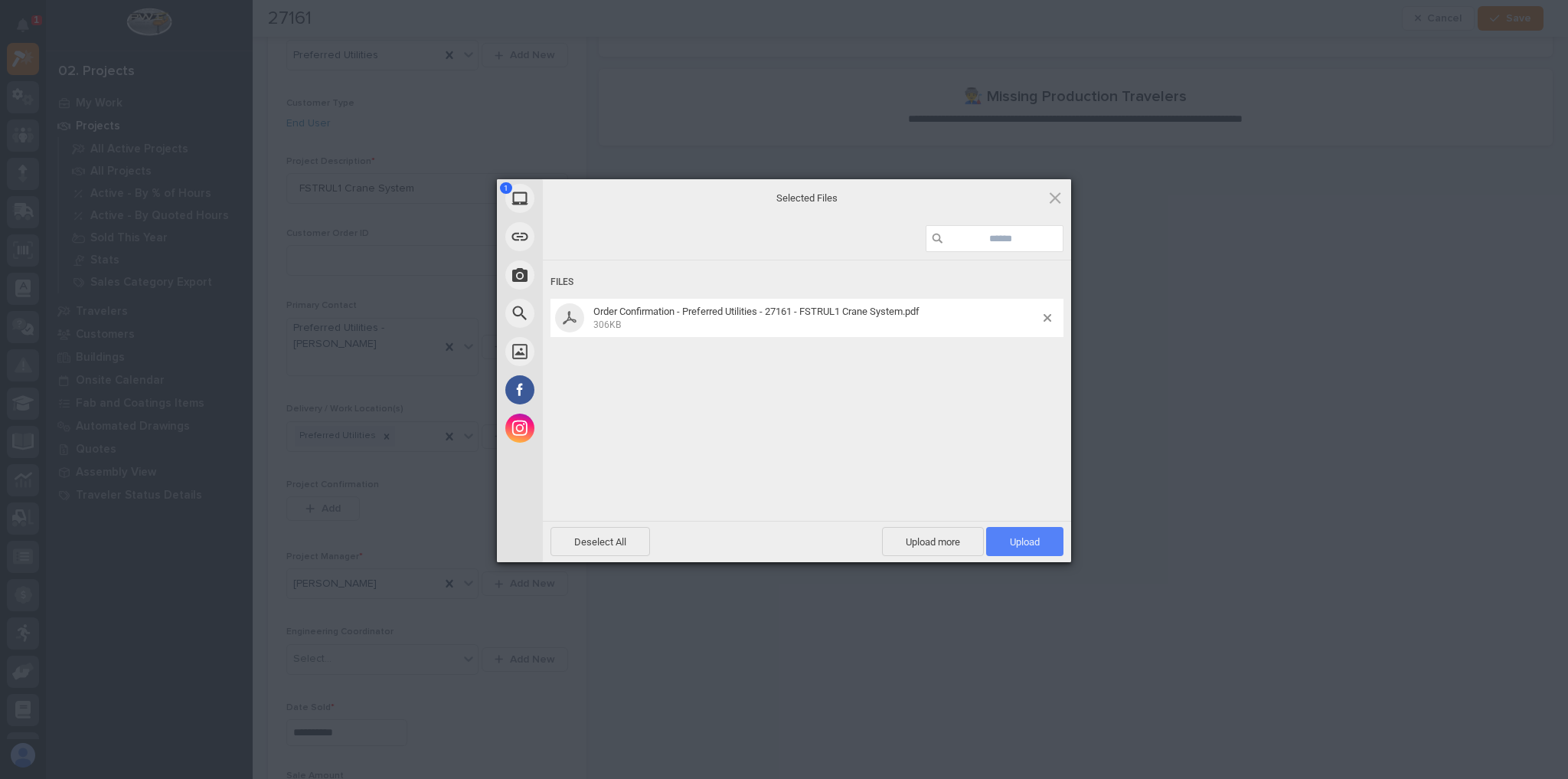
click at [1041, 529] on span "Upload 1" at bounding box center [1024, 541] width 78 height 29
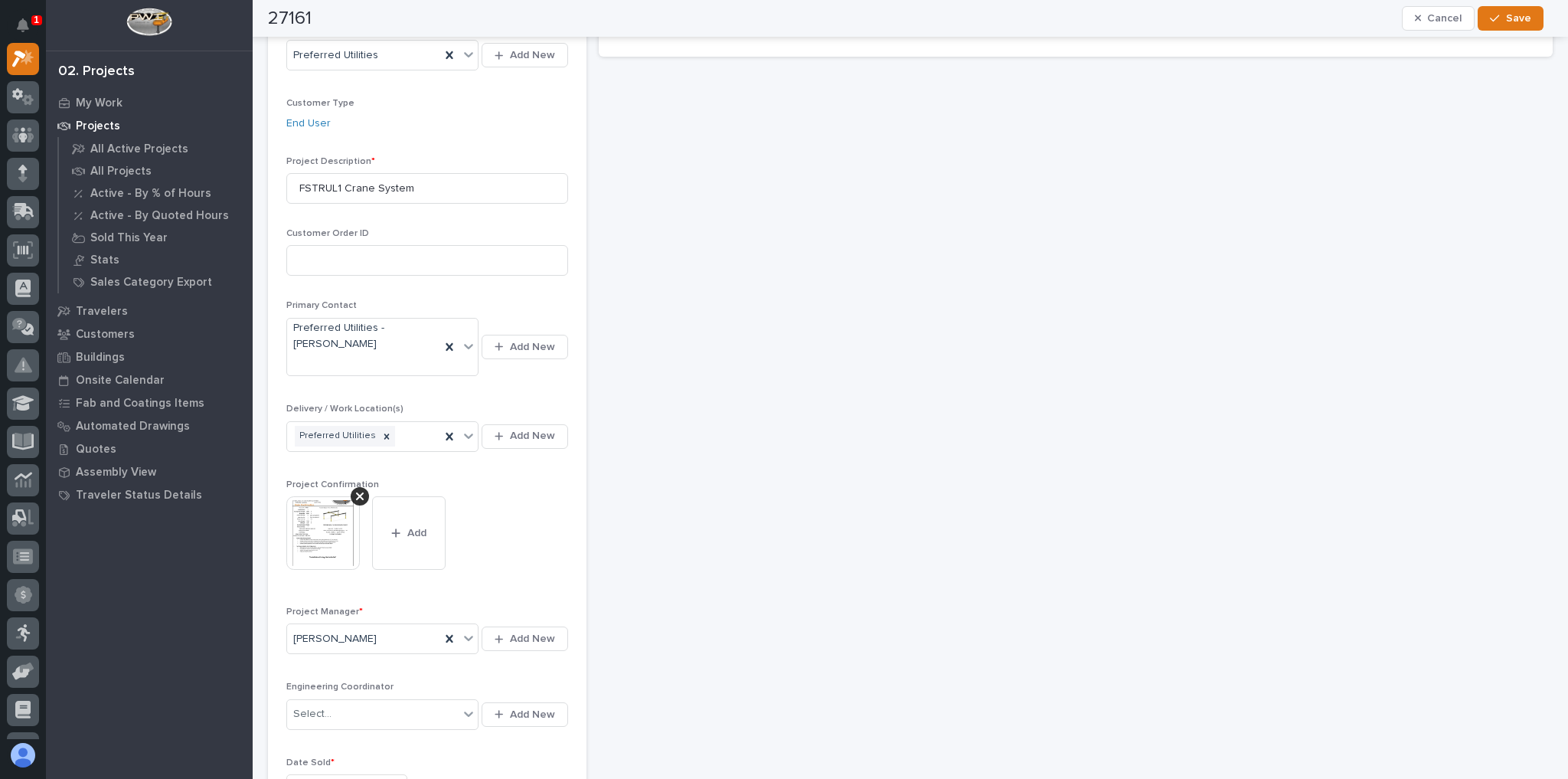
scroll to position [0, 0]
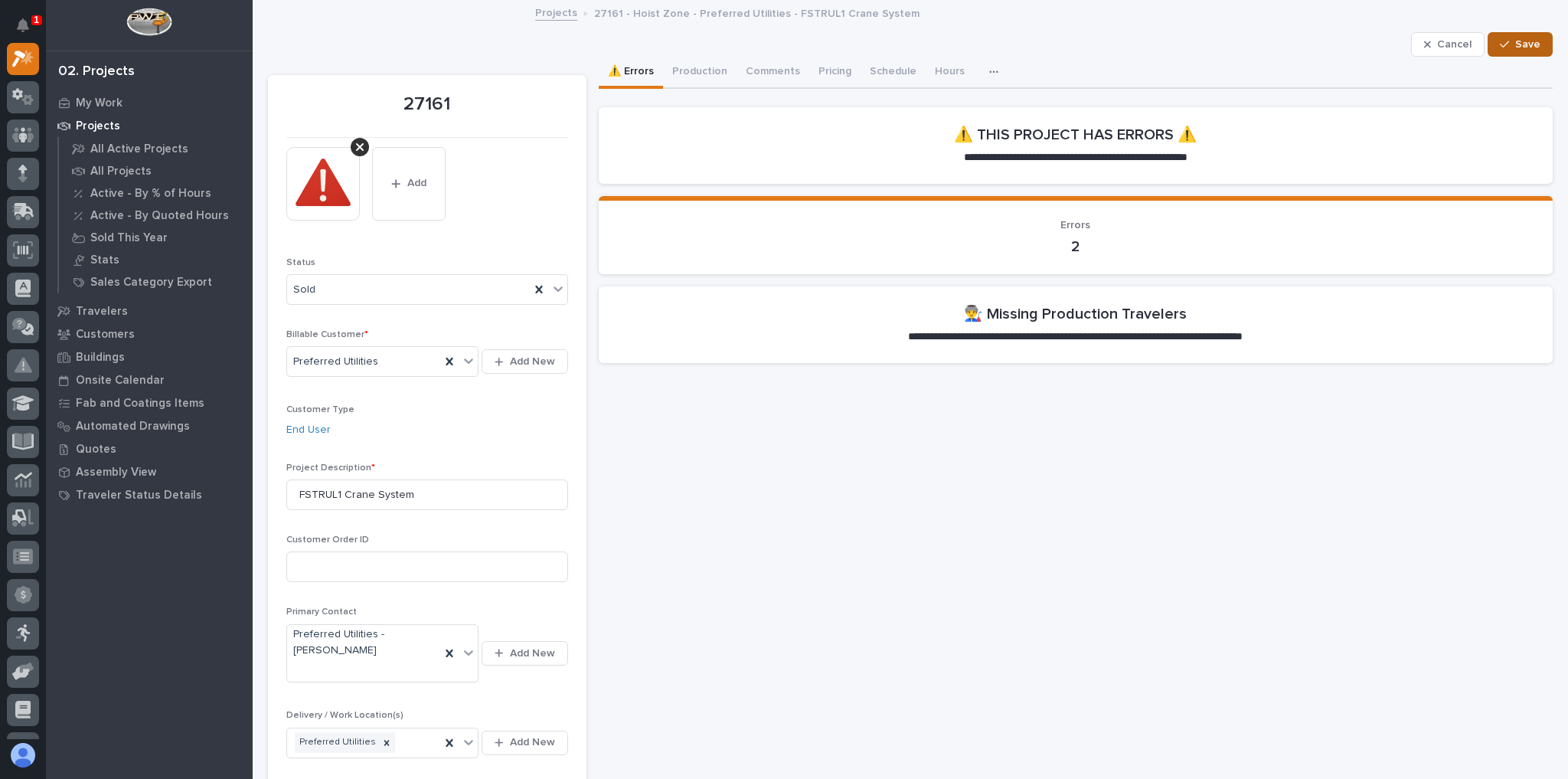
click at [1488, 53] on button "Save" at bounding box center [1520, 44] width 65 height 24
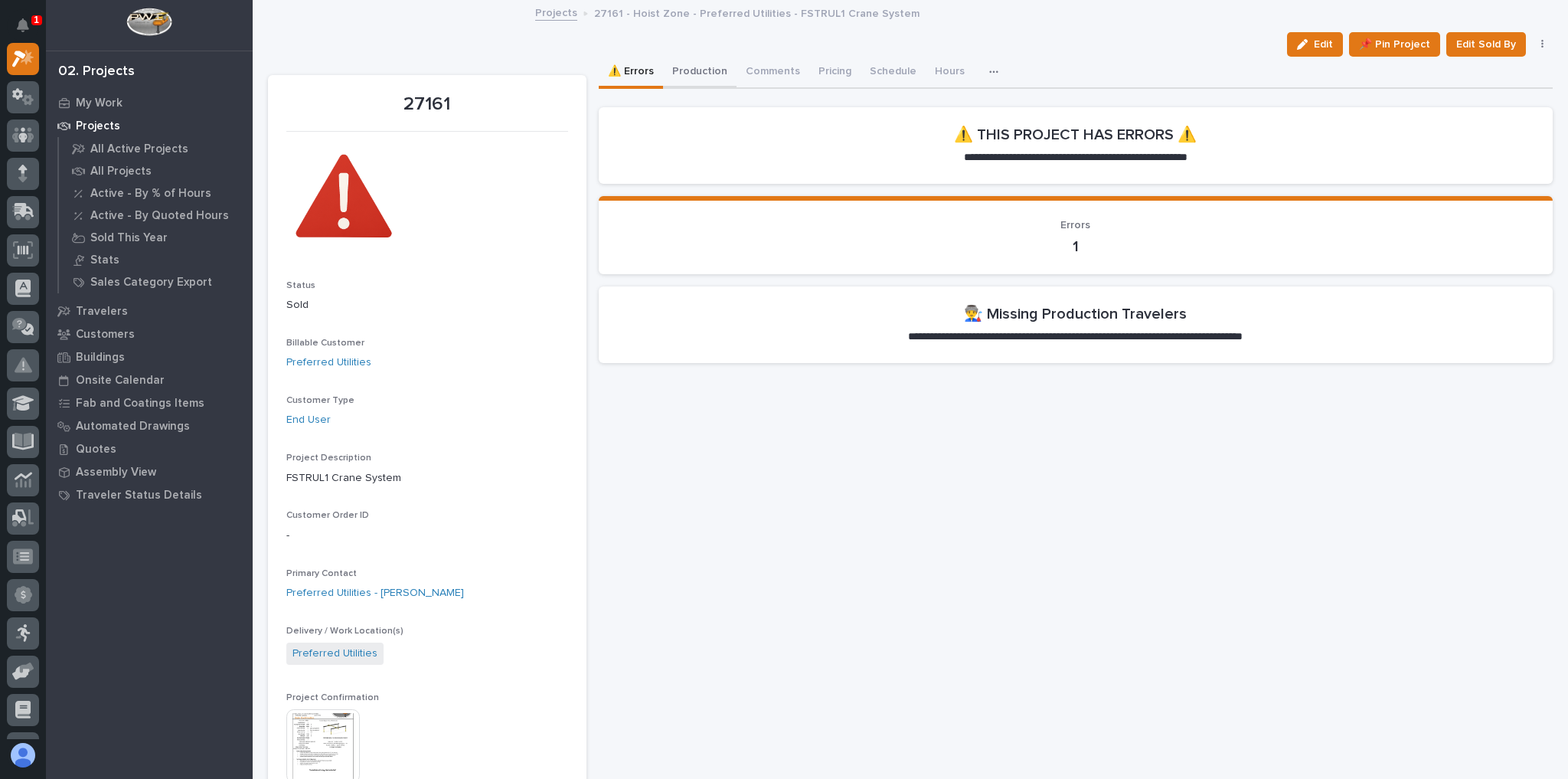
click at [671, 68] on button "Production" at bounding box center [700, 73] width 73 height 32
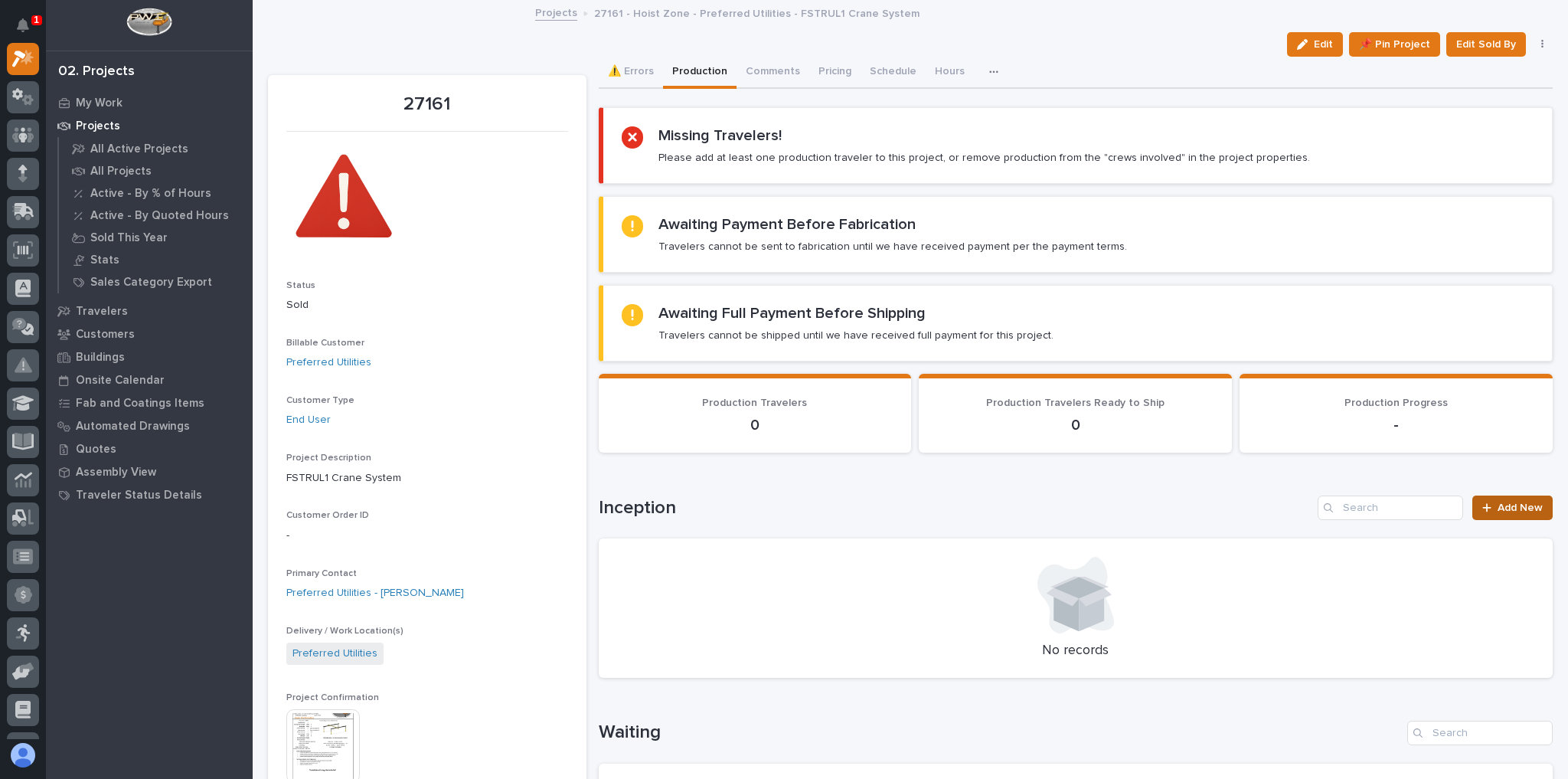
click at [1505, 503] on span "Add New" at bounding box center [1520, 508] width 45 height 11
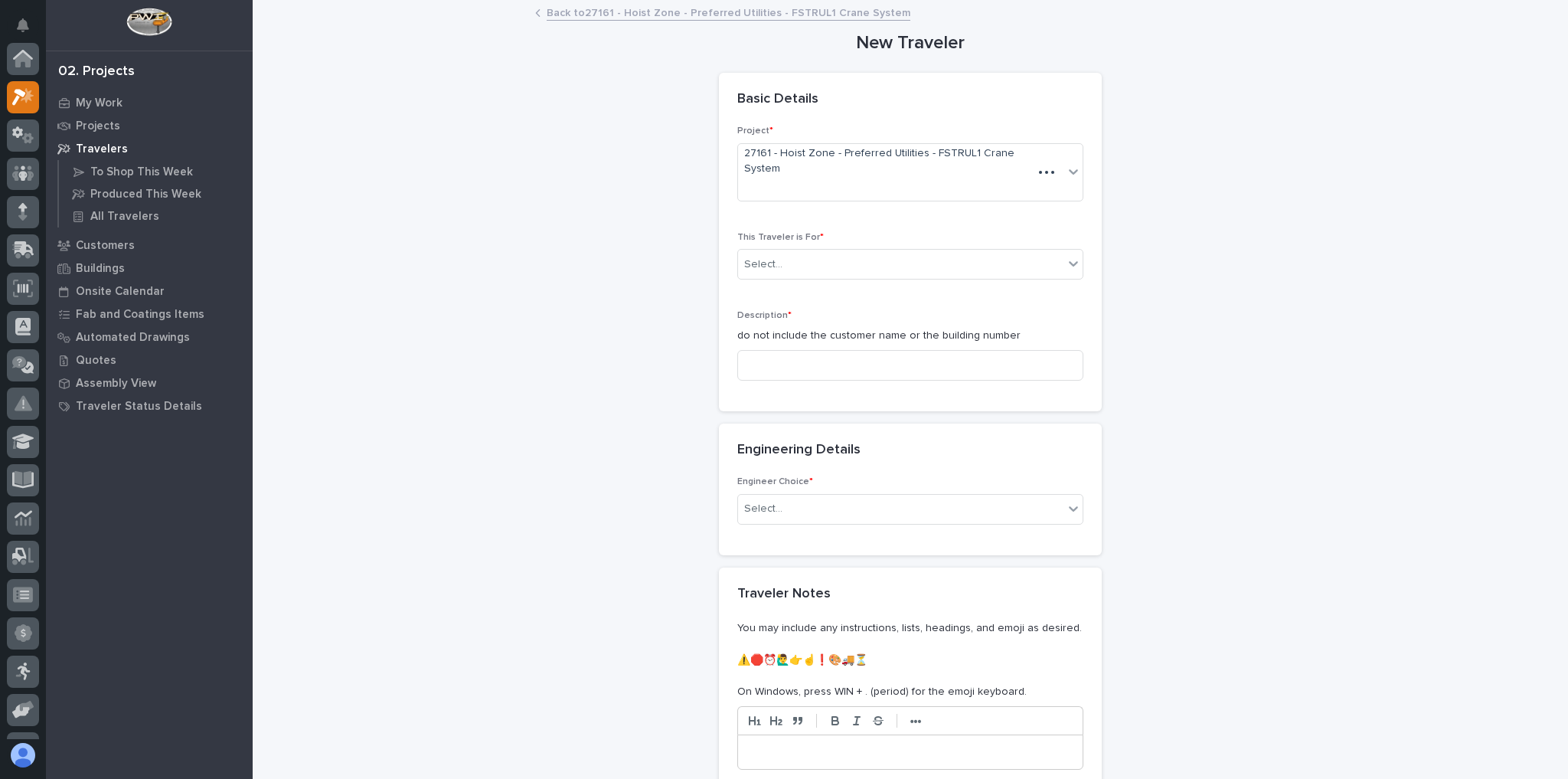
scroll to position [38, 0]
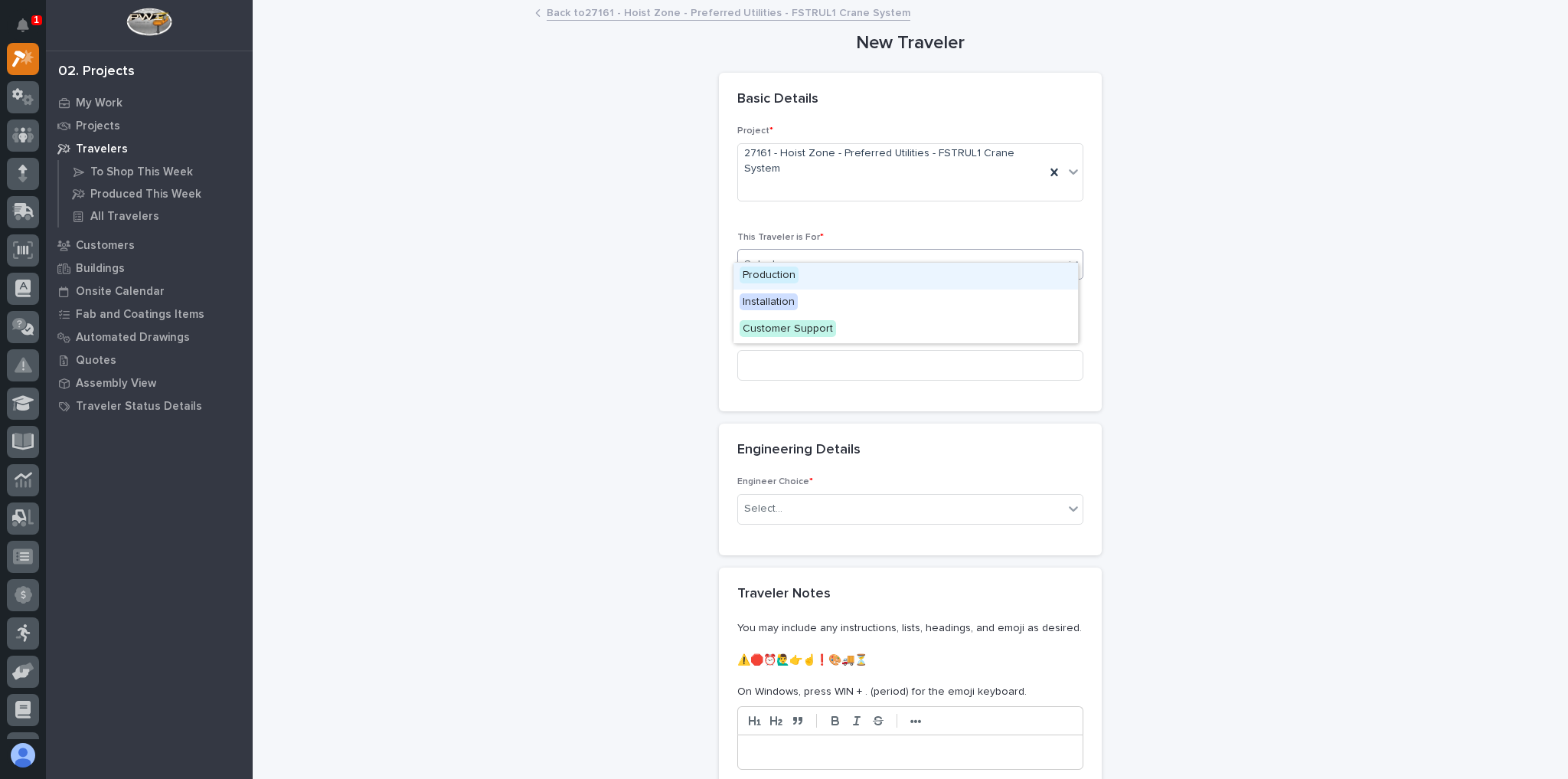
drag, startPoint x: 812, startPoint y: 239, endPoint x: 828, endPoint y: 286, distance: 49.6
click at [812, 252] on div "Select..." at bounding box center [900, 265] width 325 height 25
drag, startPoint x: 820, startPoint y: 278, endPoint x: 818, endPoint y: 287, distance: 9.2
click at [820, 277] on div "Production" at bounding box center [906, 276] width 345 height 27
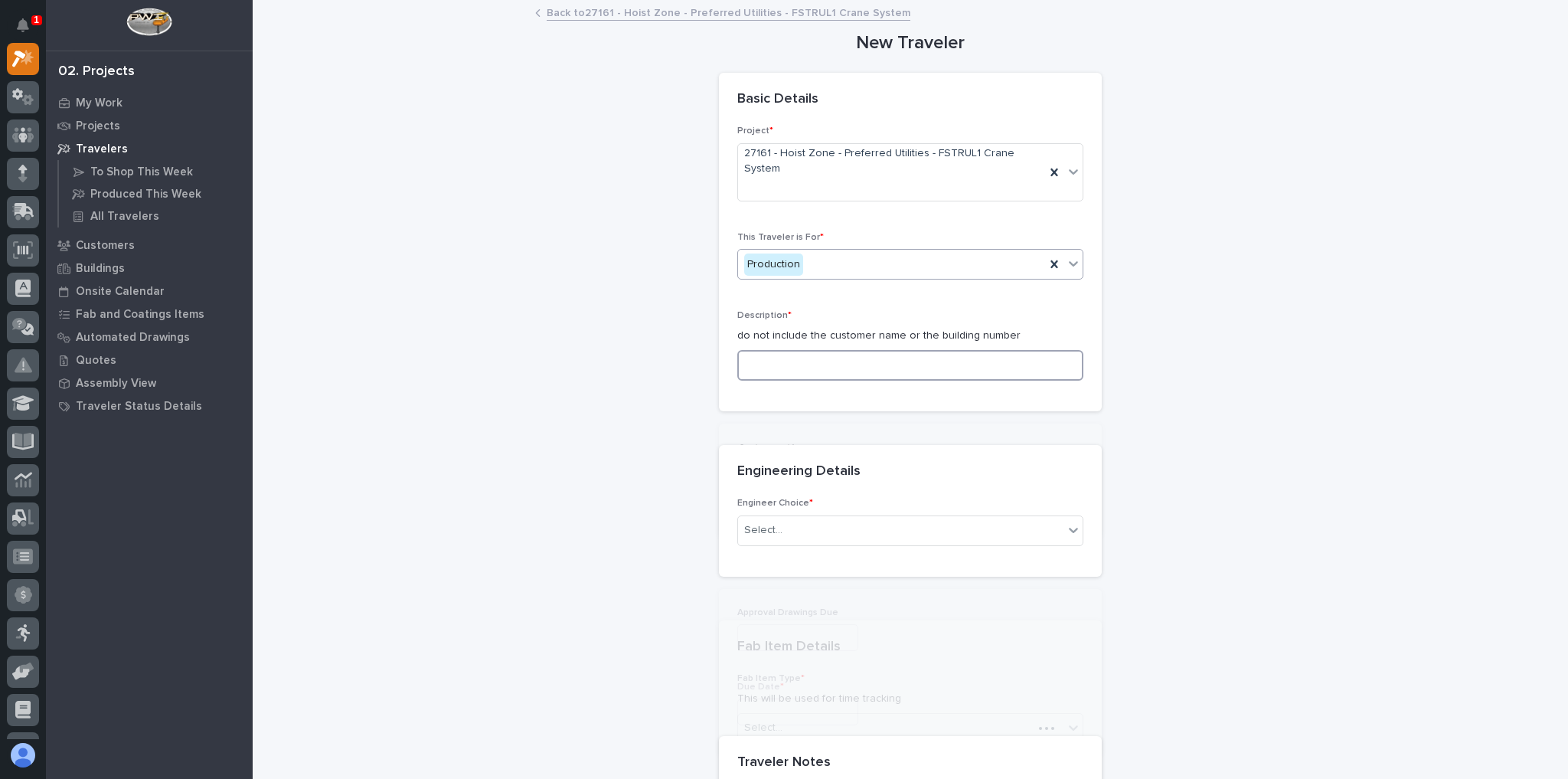
click at [783, 350] on input at bounding box center [910, 365] width 346 height 30
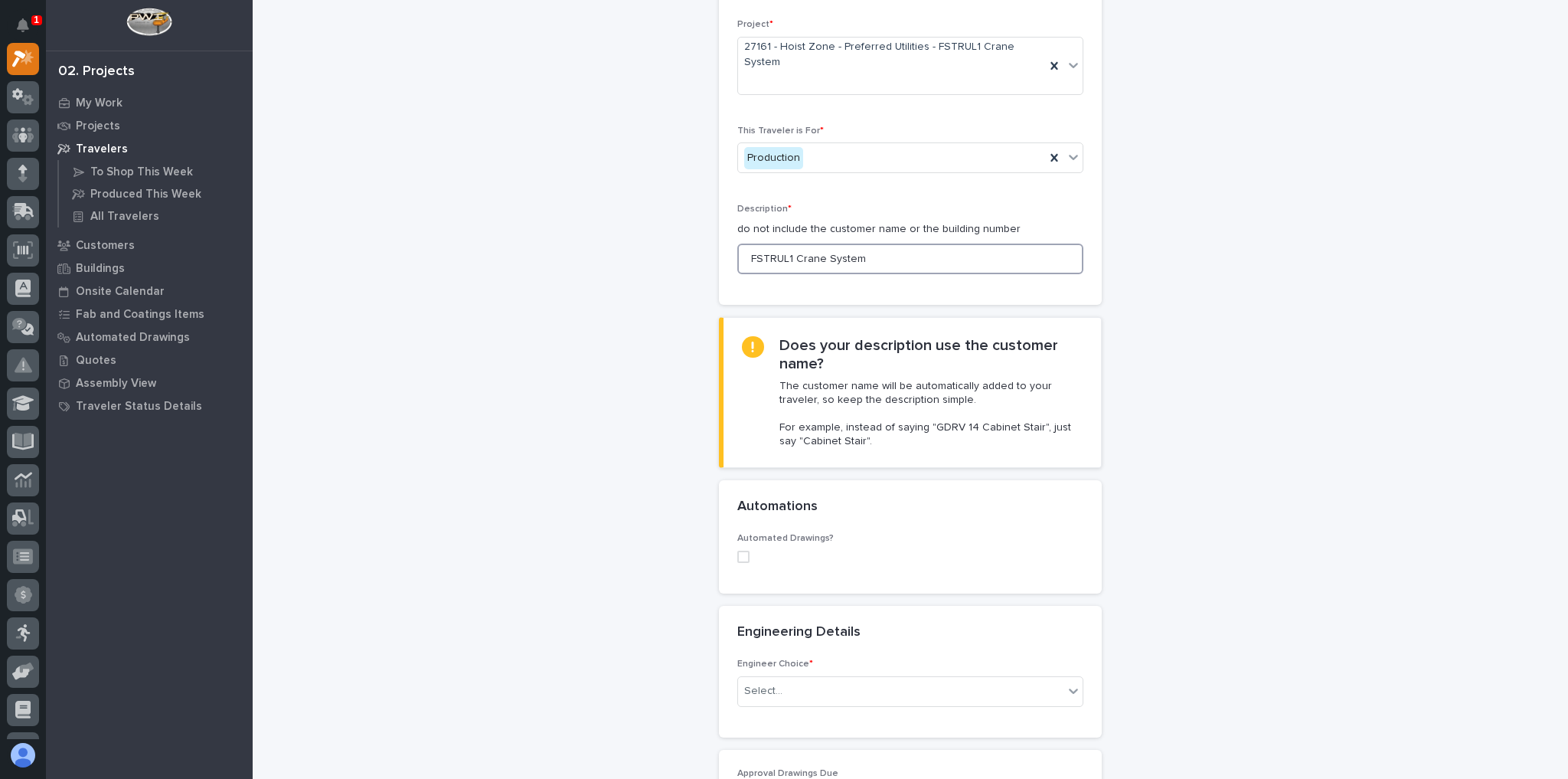
scroll to position [184, 0]
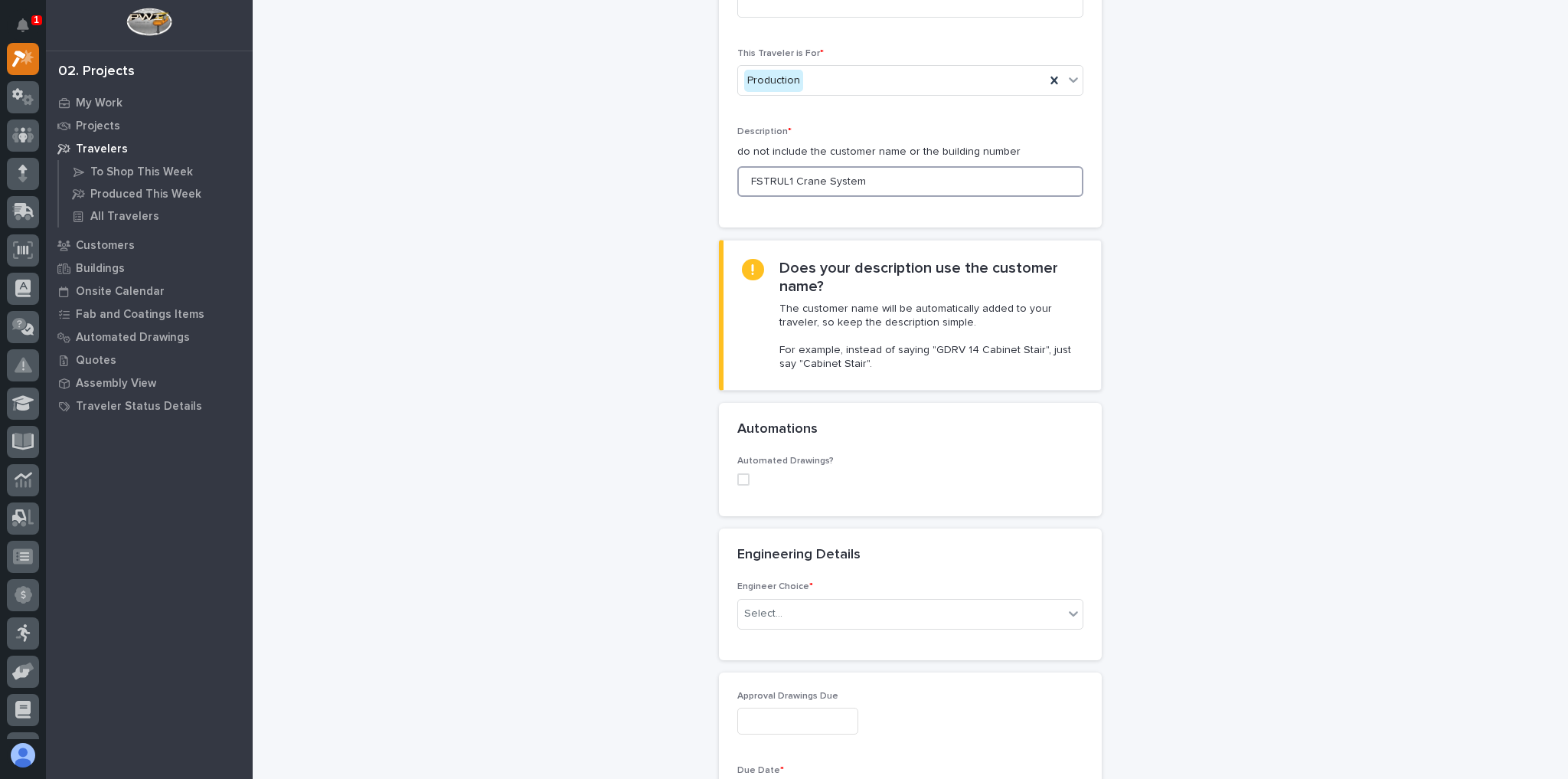
click at [742, 473] on span at bounding box center [743, 480] width 12 height 12
type input "FSTRUL1 Crane System"
click at [779, 567] on div "Select..." at bounding box center [900, 579] width 325 height 25
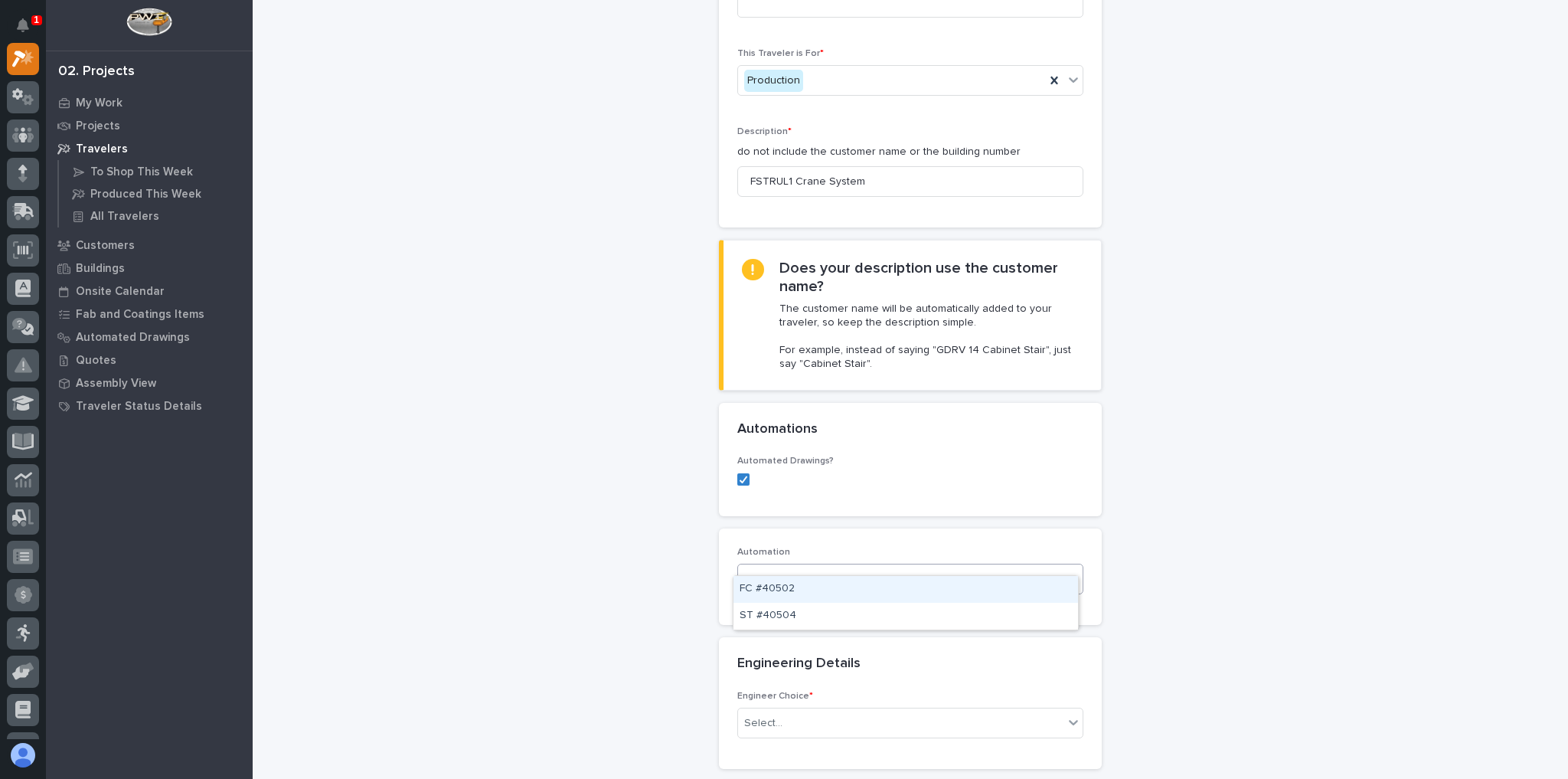
type input "*****"
click at [816, 589] on div "FC #40502" at bounding box center [906, 589] width 345 height 27
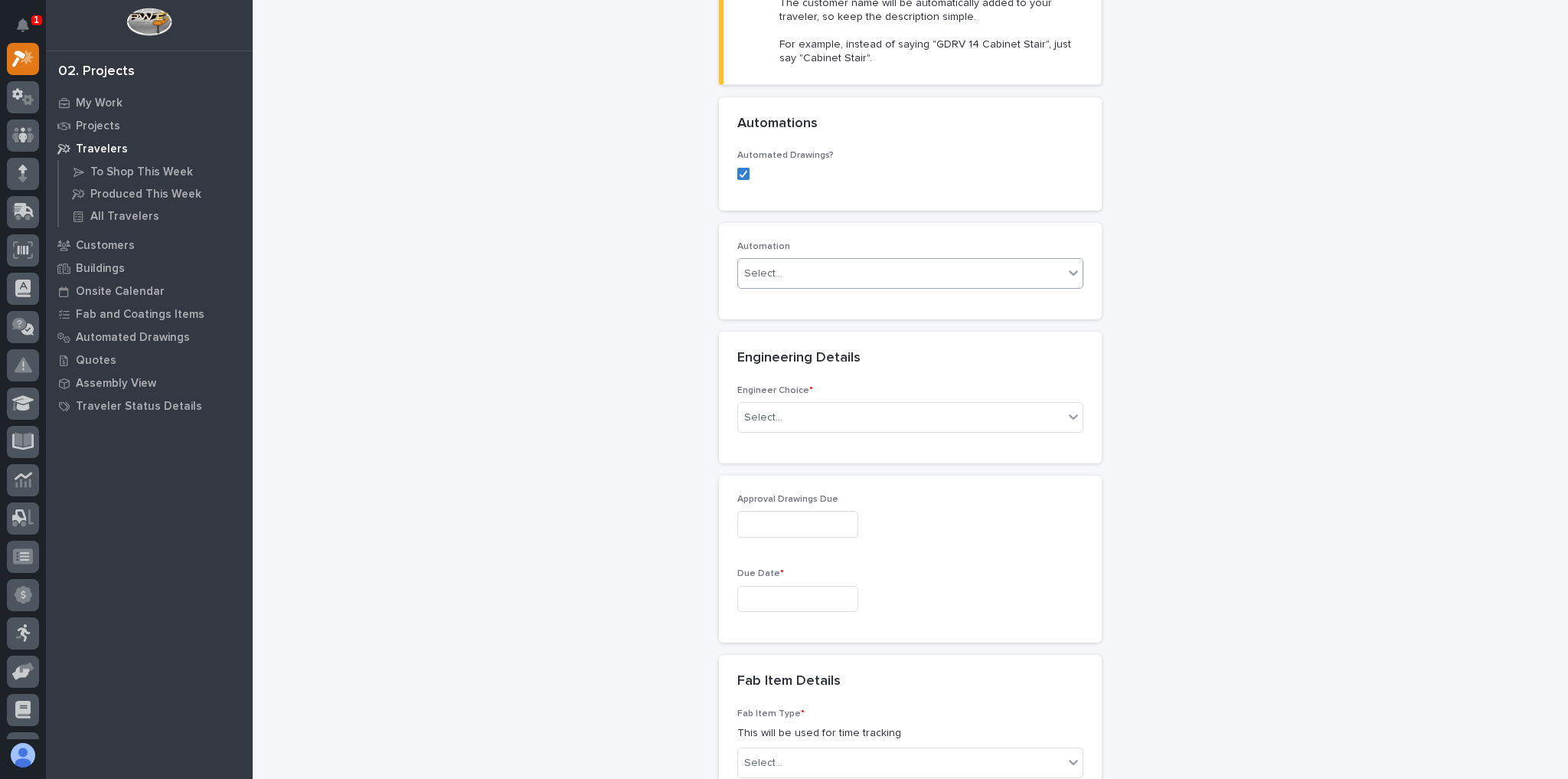
scroll to position [490, 0]
click at [775, 409] on div "Select..." at bounding box center [763, 417] width 38 height 16
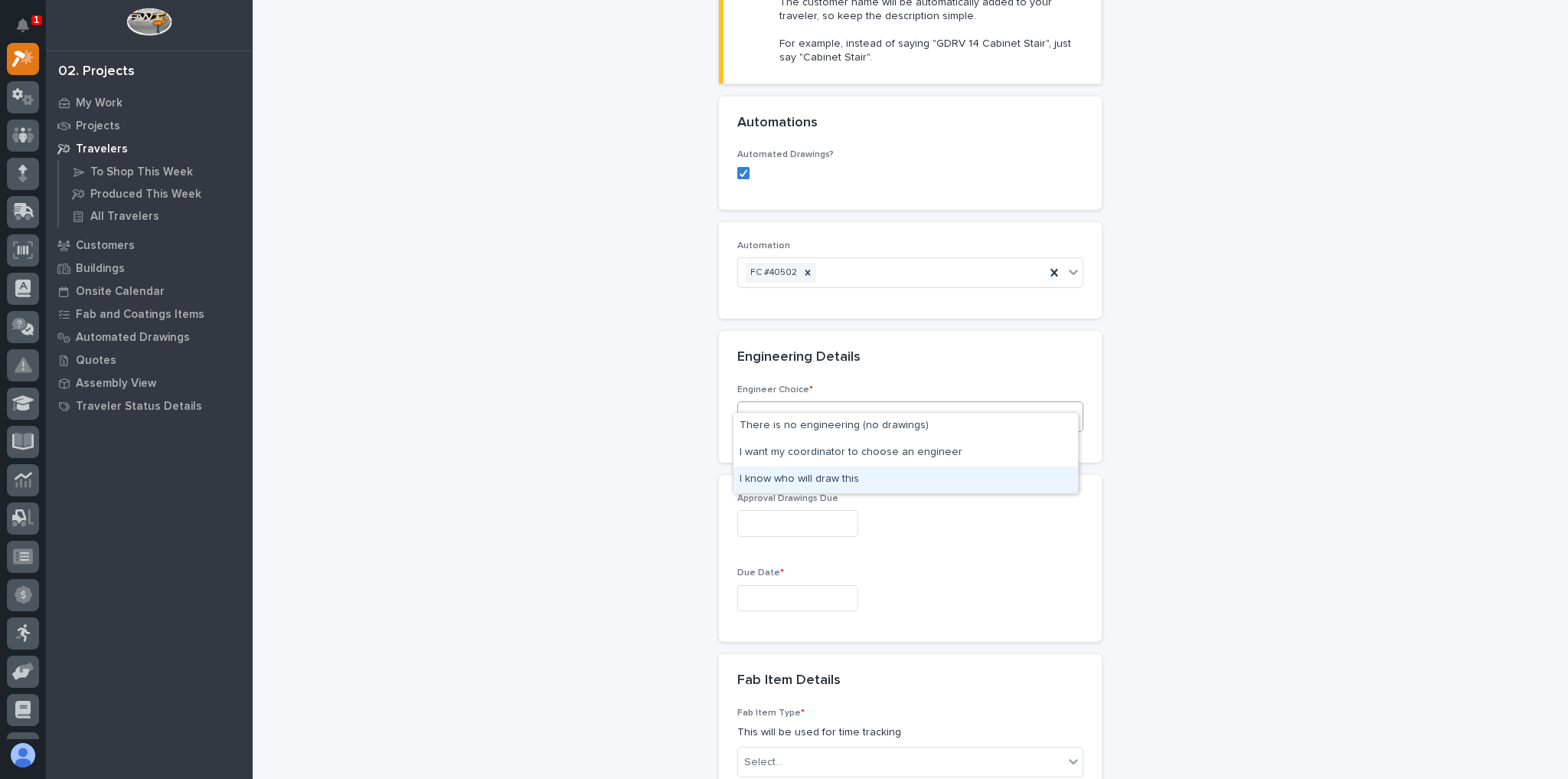
click at [822, 480] on div "I know who will draw this" at bounding box center [906, 480] width 345 height 27
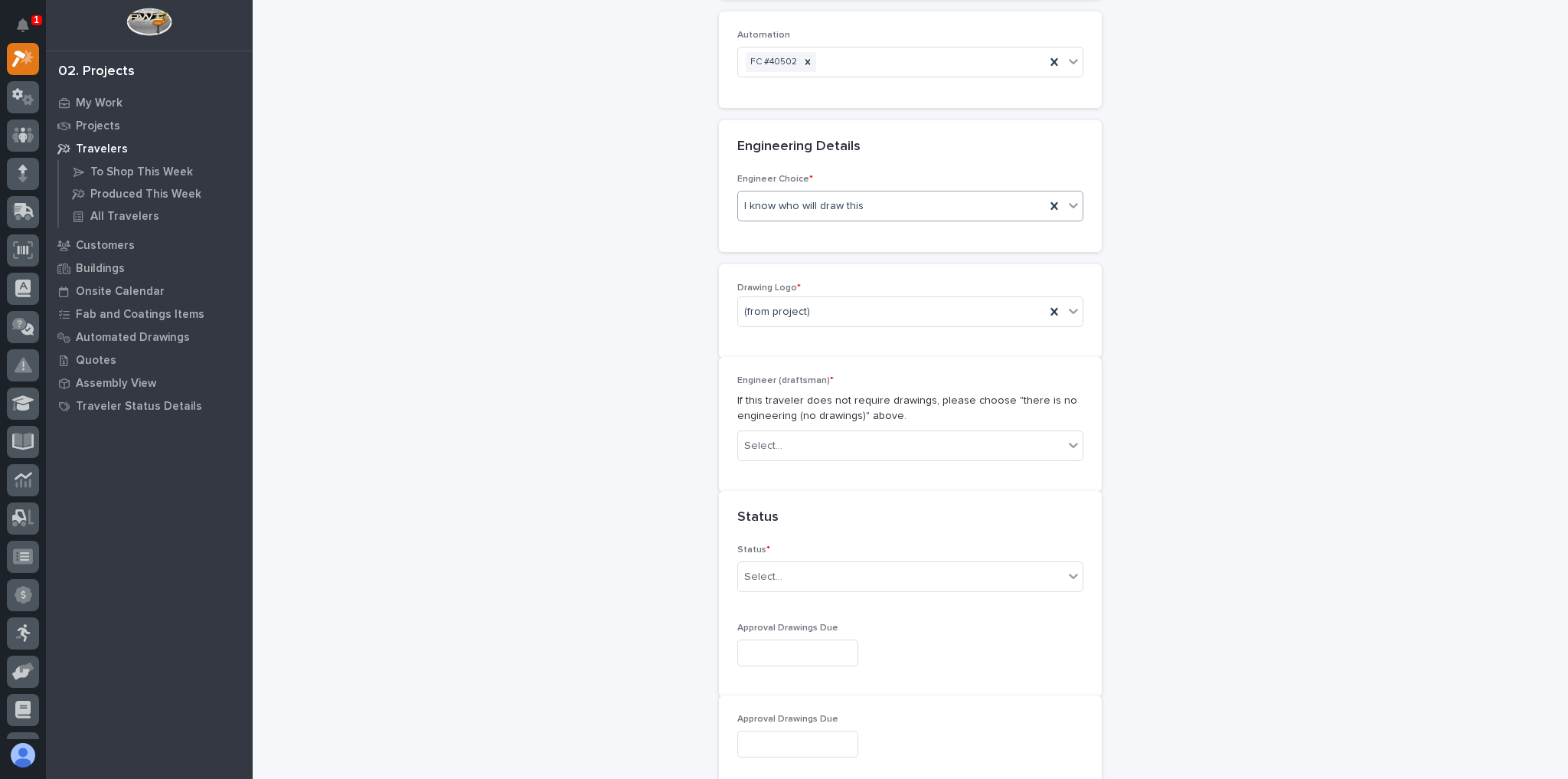
scroll to position [725, 0]
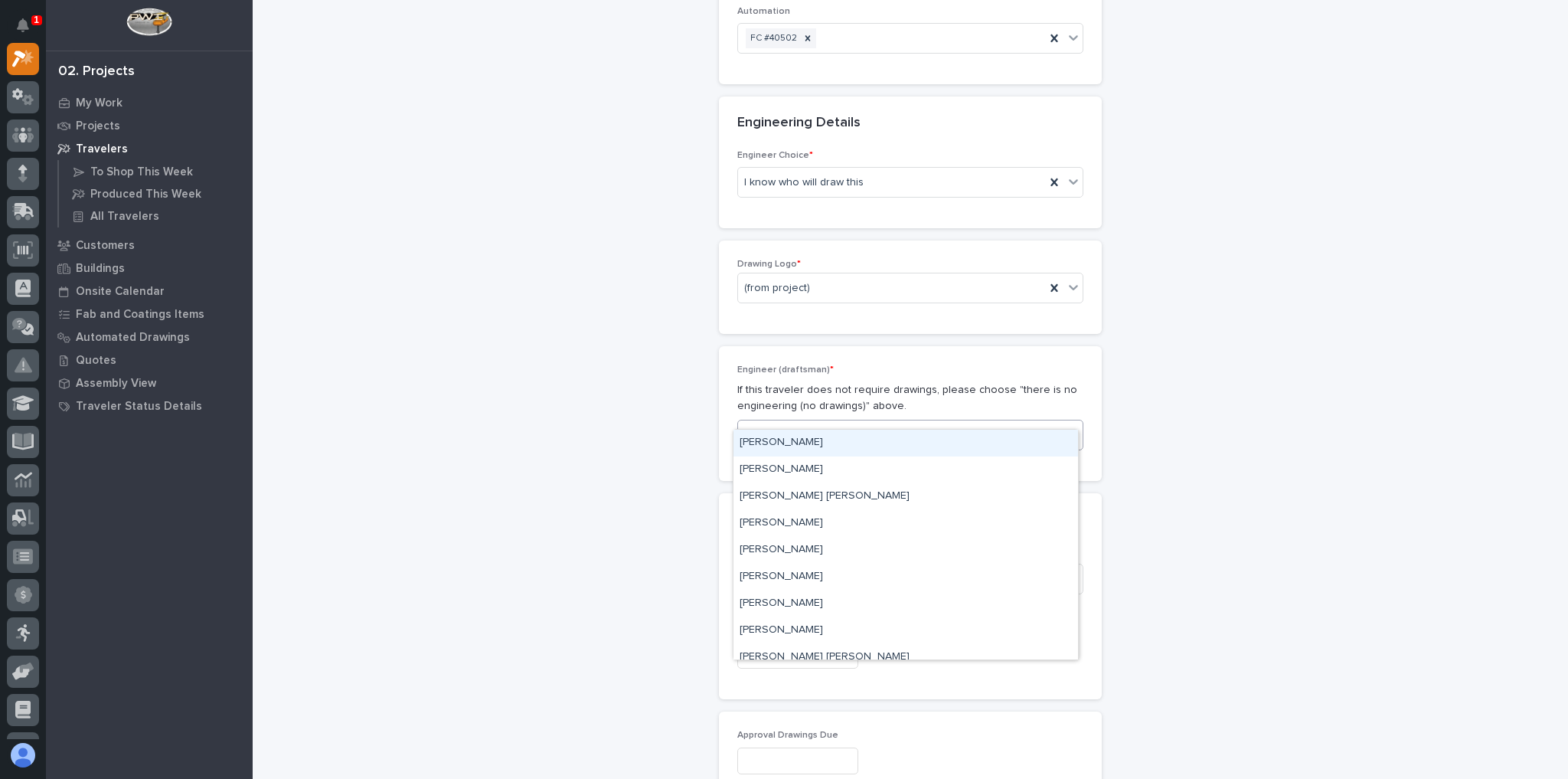
click at [795, 422] on div "Select..." at bounding box center [900, 435] width 325 height 25
type input "*****"
click at [794, 442] on div "[PERSON_NAME]" at bounding box center [906, 443] width 345 height 27
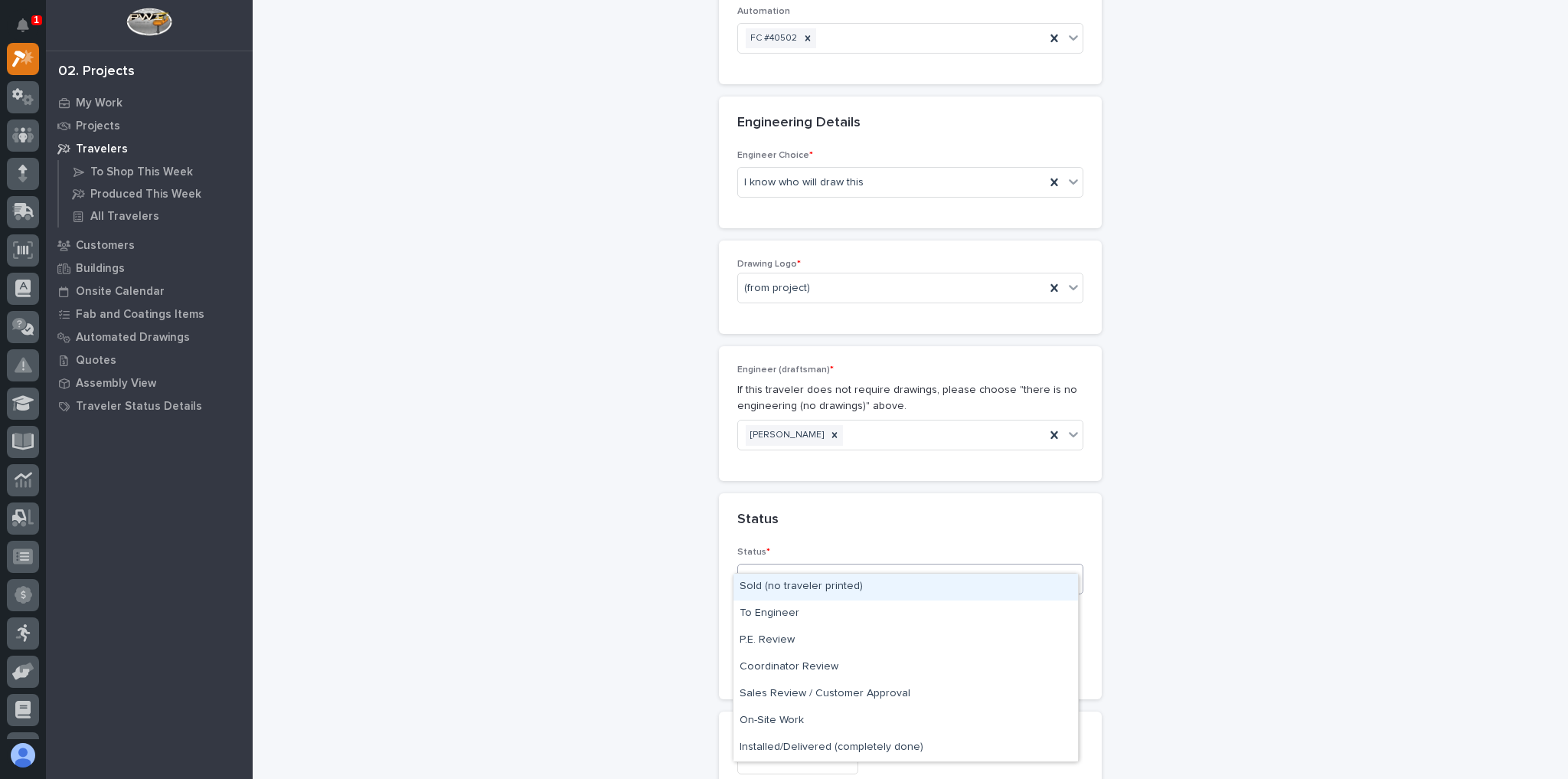
click at [769, 571] on div "Select..." at bounding box center [763, 579] width 38 height 16
click at [768, 590] on div "Sold (no traveler printed)" at bounding box center [906, 586] width 345 height 27
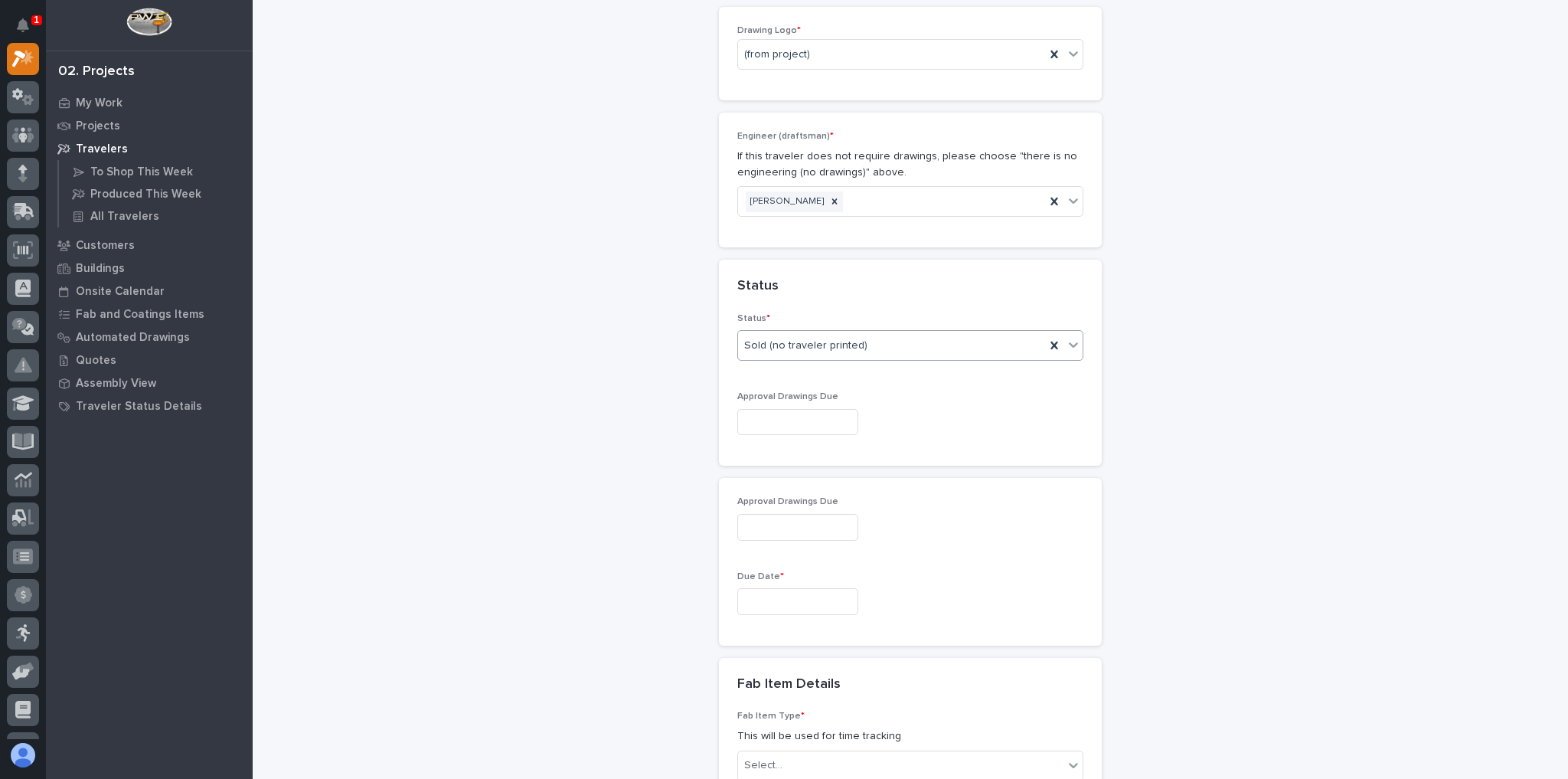
scroll to position [970, 0]
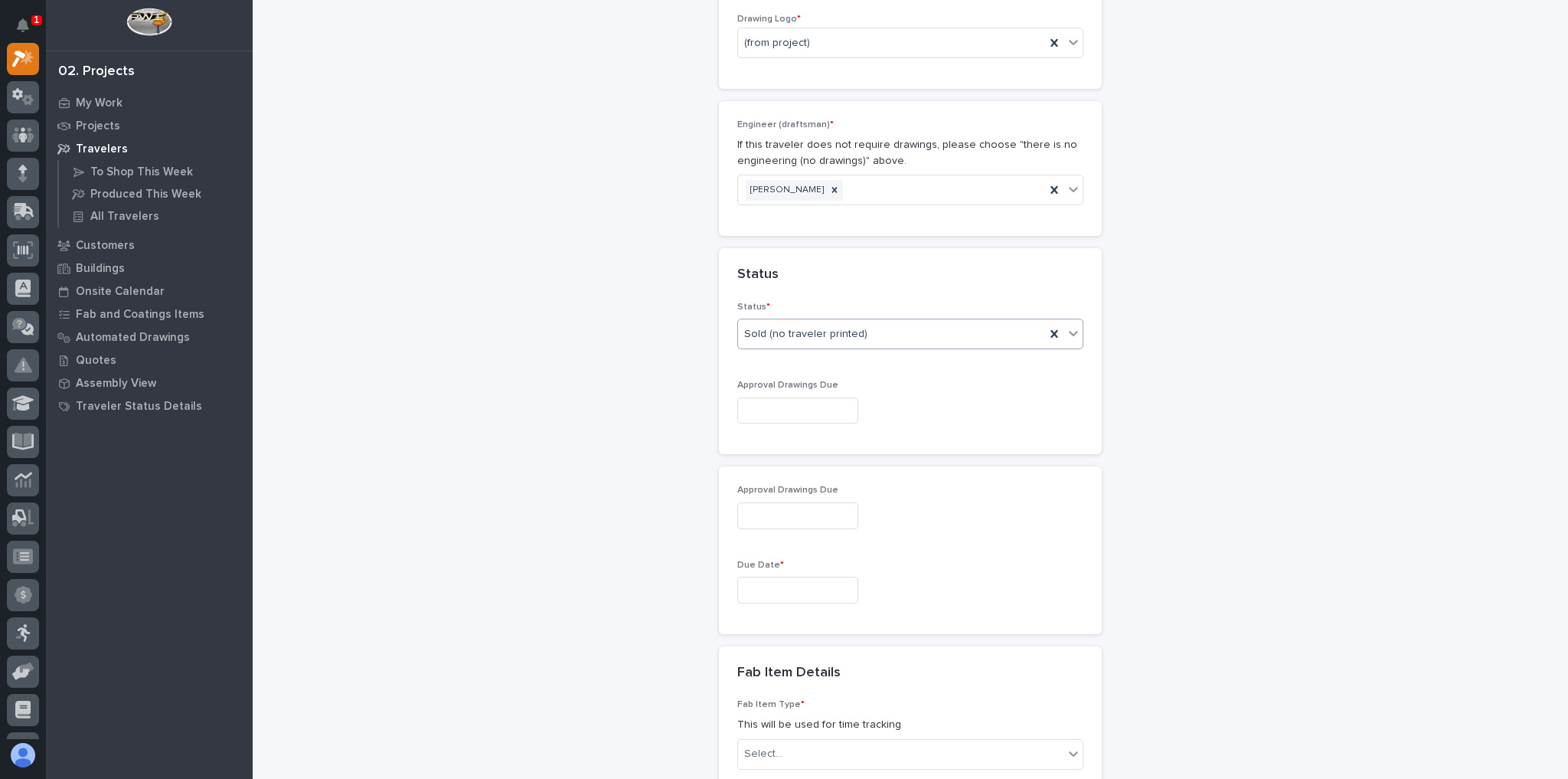
click at [768, 577] on input "text" at bounding box center [798, 590] width 121 height 27
drag, startPoint x: 488, startPoint y: 319, endPoint x: 510, endPoint y: 330, distance: 24.6
click at [488, 317] on div "New Traveler Loading... Saving… Loading... Saving… Basic Details Project * 2716…" at bounding box center [911, 313] width 1285 height 2562
click at [742, 577] on input "text" at bounding box center [798, 590] width 121 height 27
click at [482, 378] on div "New Traveler Loading... Saving… Loading... Saving… Basic Details Project * 2716…" at bounding box center [911, 313] width 1285 height 2562
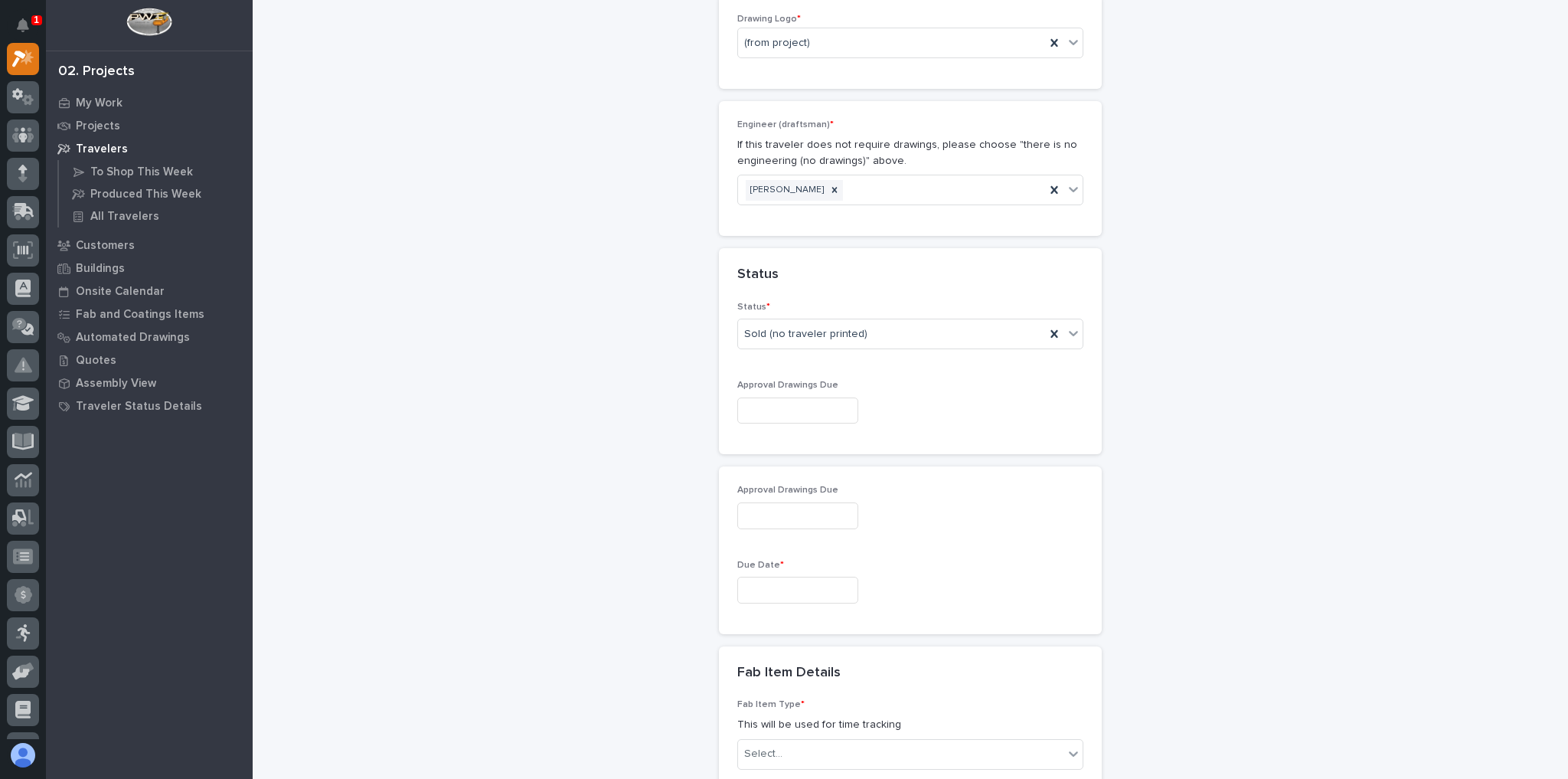
click at [766, 577] on input "text" at bounding box center [798, 590] width 121 height 27
click at [1240, 427] on div "New Traveler Loading... Saving… Loading... Saving… Basic Details Project * 2716…" at bounding box center [911, 313] width 1285 height 2562
click at [766, 577] on input "text" at bounding box center [798, 590] width 121 height 27
click at [734, 513] on div "6" at bounding box center [734, 516] width 21 height 20
type input "**********"
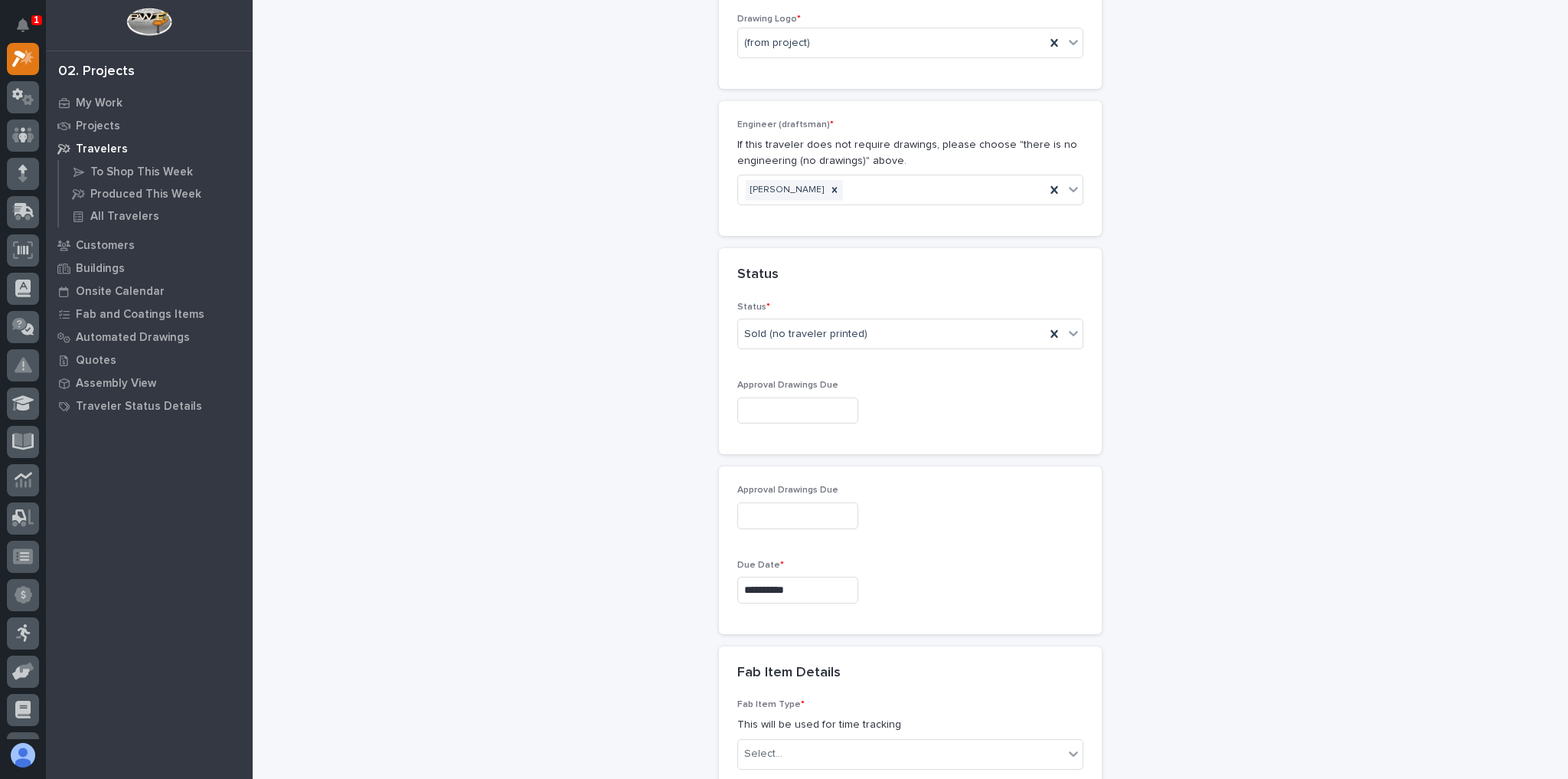
click at [632, 458] on div "New Traveler Loading... Saving… Loading... Saving… Basic Details Project * 2716…" at bounding box center [911, 313] width 1285 height 2562
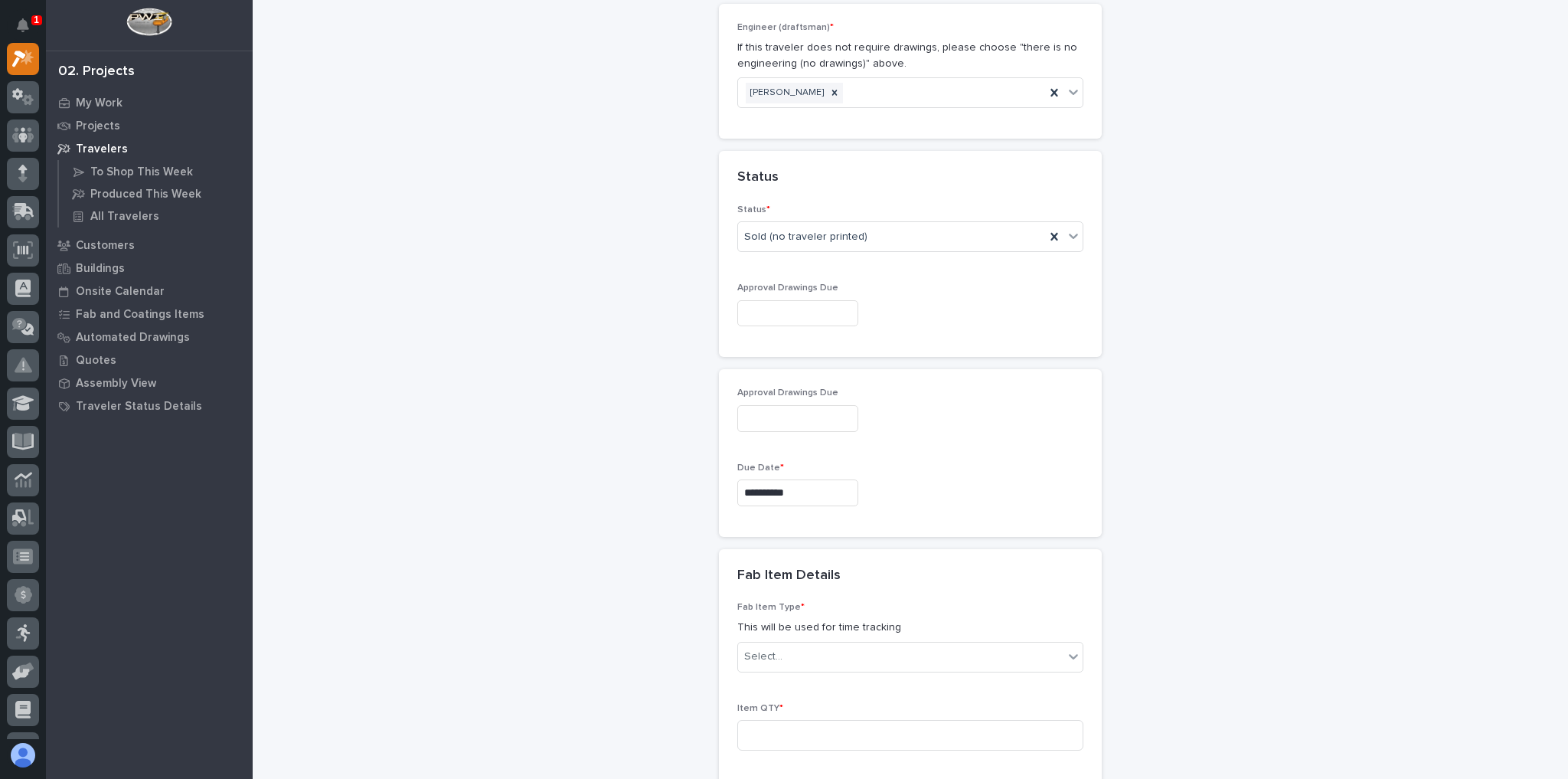
scroll to position [1153, 0]
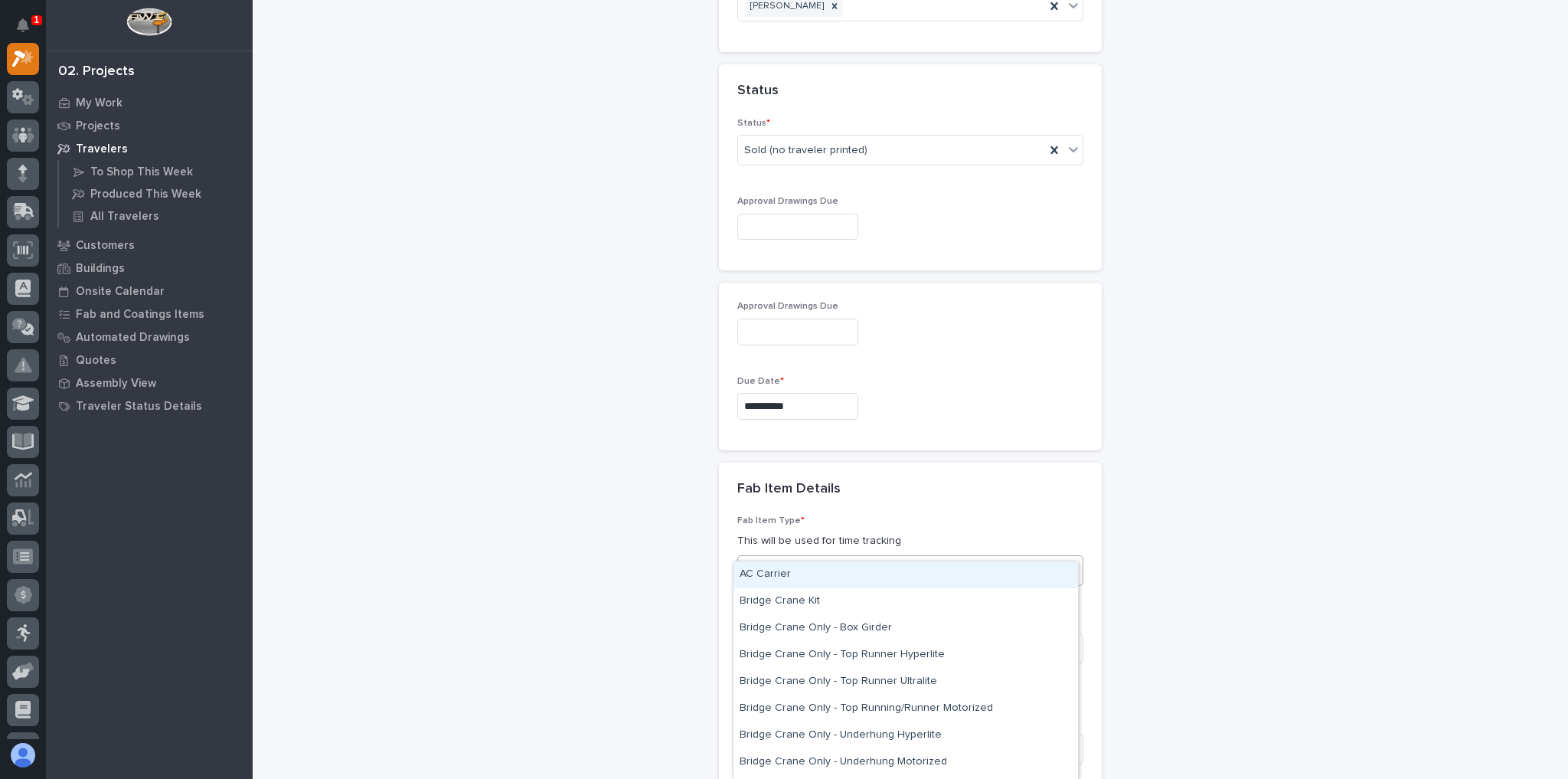
click at [815, 557] on div "Select..." at bounding box center [900, 570] width 325 height 25
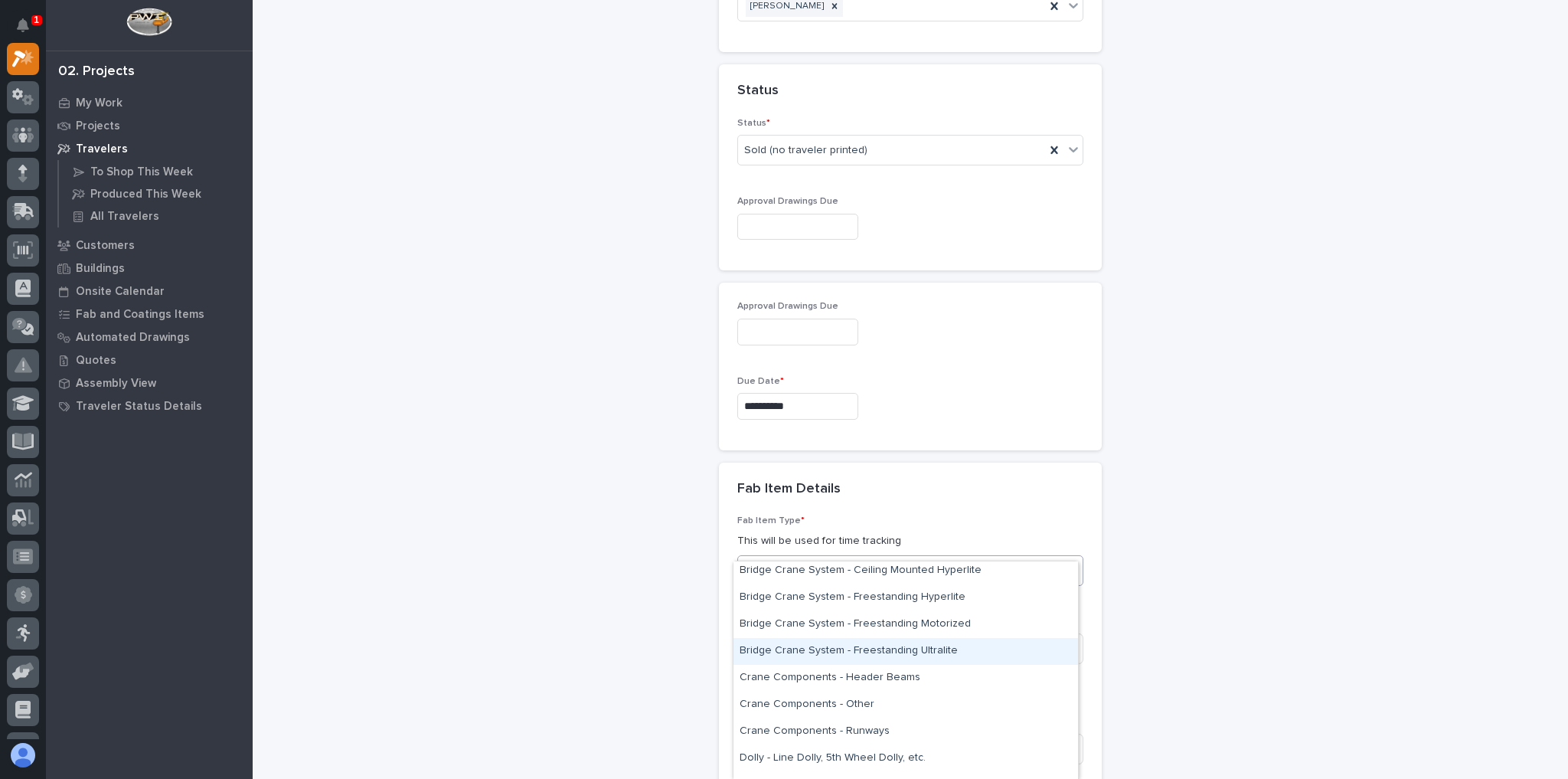
click at [844, 644] on div "Bridge Crane System - Freestanding Ultralite" at bounding box center [906, 652] width 345 height 27
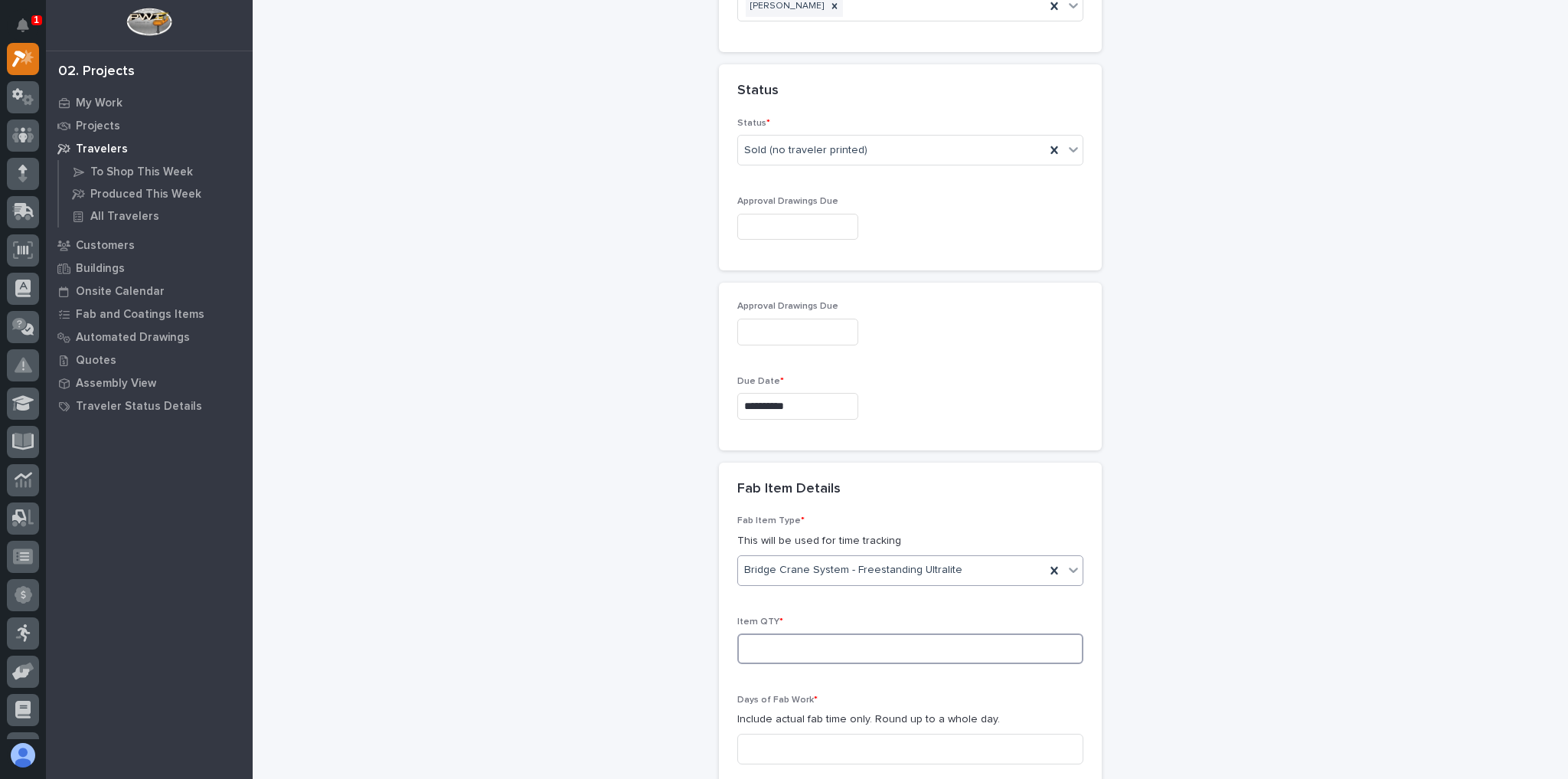
click at [796, 633] on input at bounding box center [910, 648] width 346 height 30
type input "1"
click at [1117, 491] on div "New Traveler Loading... Saving… Loading... Saving… Basic Details Project * 2716…" at bounding box center [911, 129] width 1285 height 2562
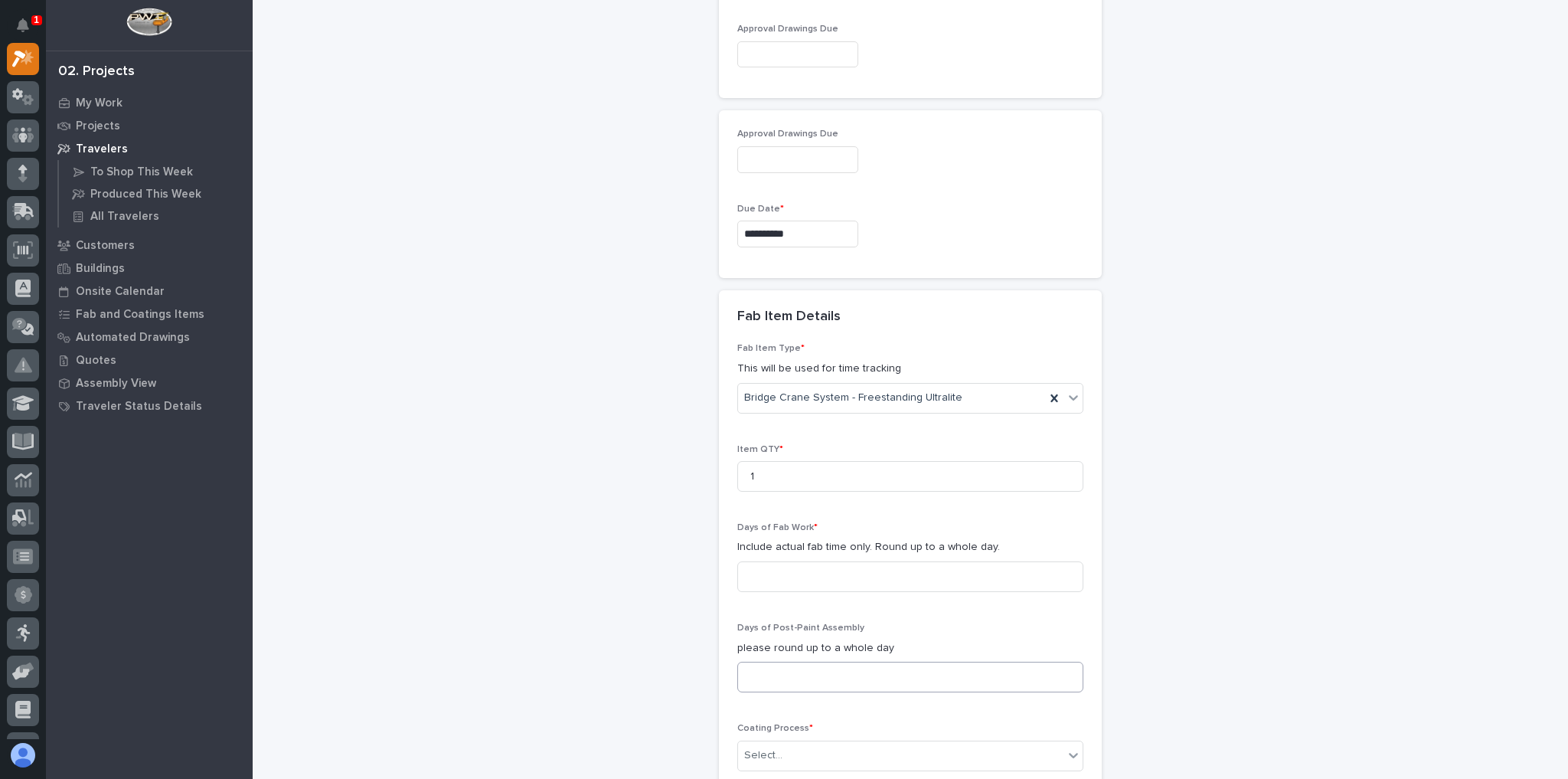
scroll to position [1459, 0]
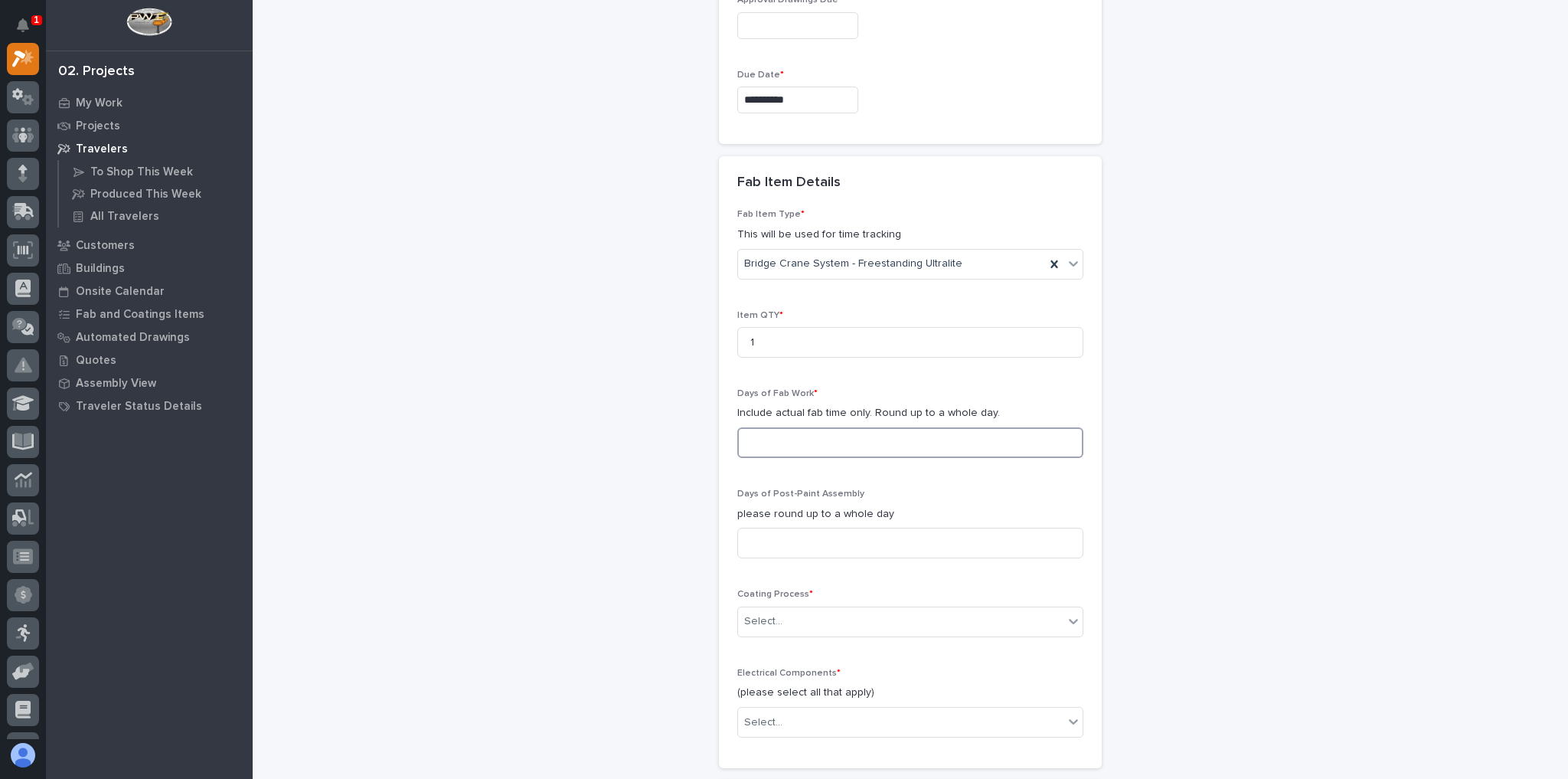
drag, startPoint x: 810, startPoint y: 421, endPoint x: 807, endPoint y: 456, distance: 35.1
click at [809, 427] on input at bounding box center [910, 442] width 346 height 30
drag, startPoint x: 776, startPoint y: 426, endPoint x: 757, endPoint y: 455, distance: 34.7
click at [739, 427] on input "3" at bounding box center [910, 442] width 346 height 30
type input "2"
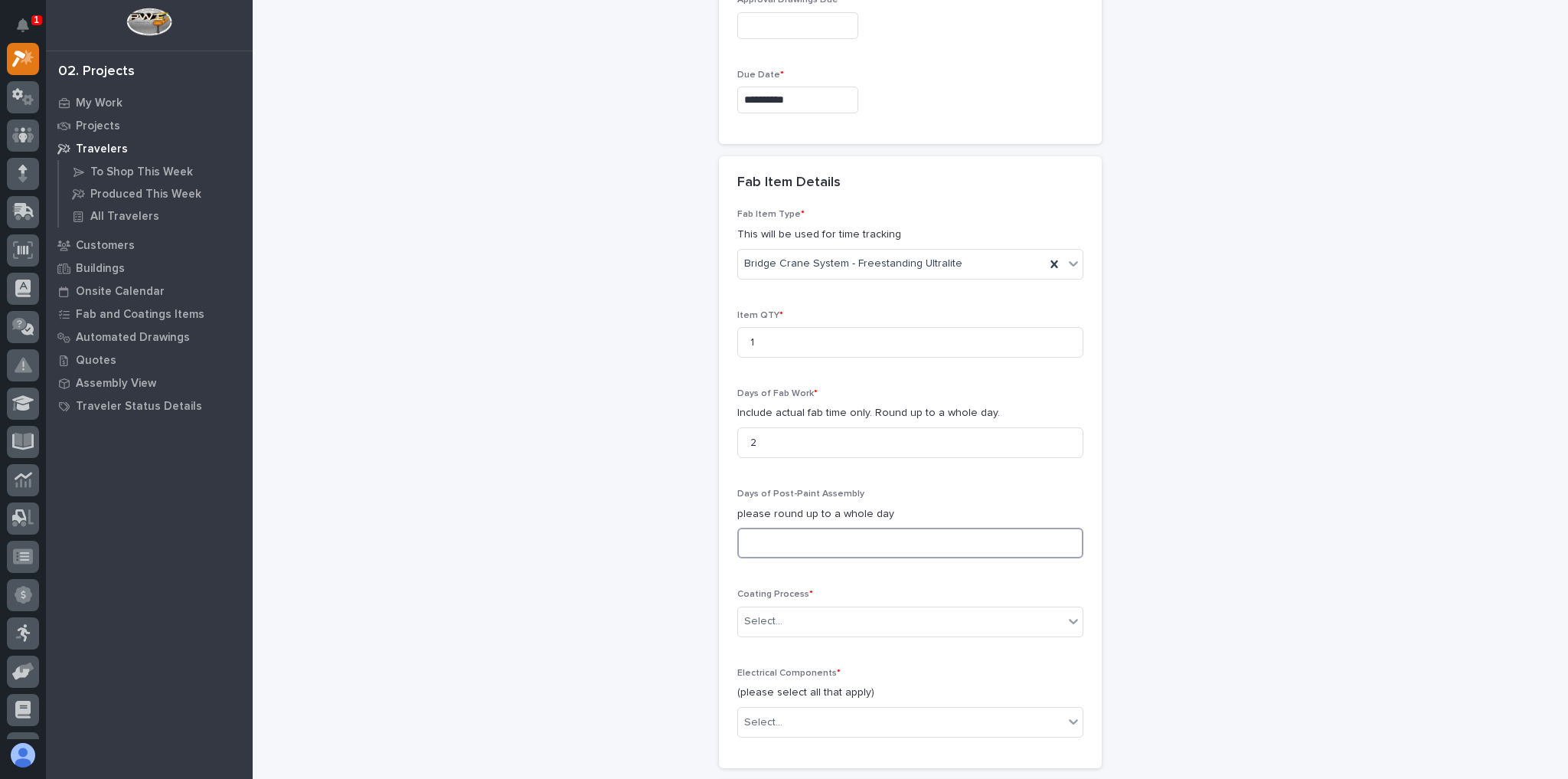
click at [779, 528] on input at bounding box center [910, 543] width 346 height 30
type input "1"
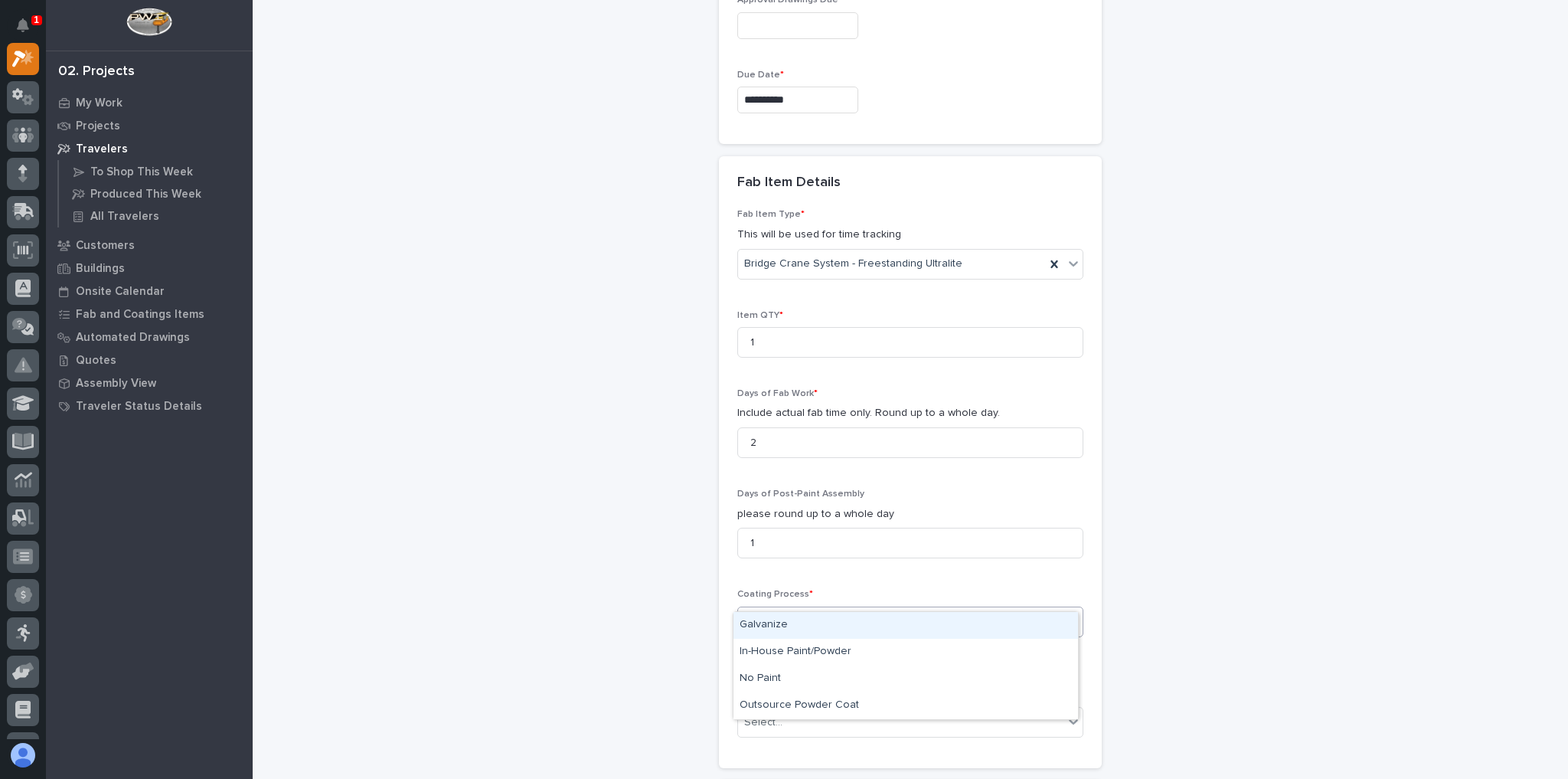
drag, startPoint x: 800, startPoint y: 589, endPoint x: 799, endPoint y: 597, distance: 8.1
click at [799, 609] on div "Select..." at bounding box center [900, 621] width 325 height 25
click at [800, 645] on div "In-House Paint/Powder" at bounding box center [906, 652] width 345 height 27
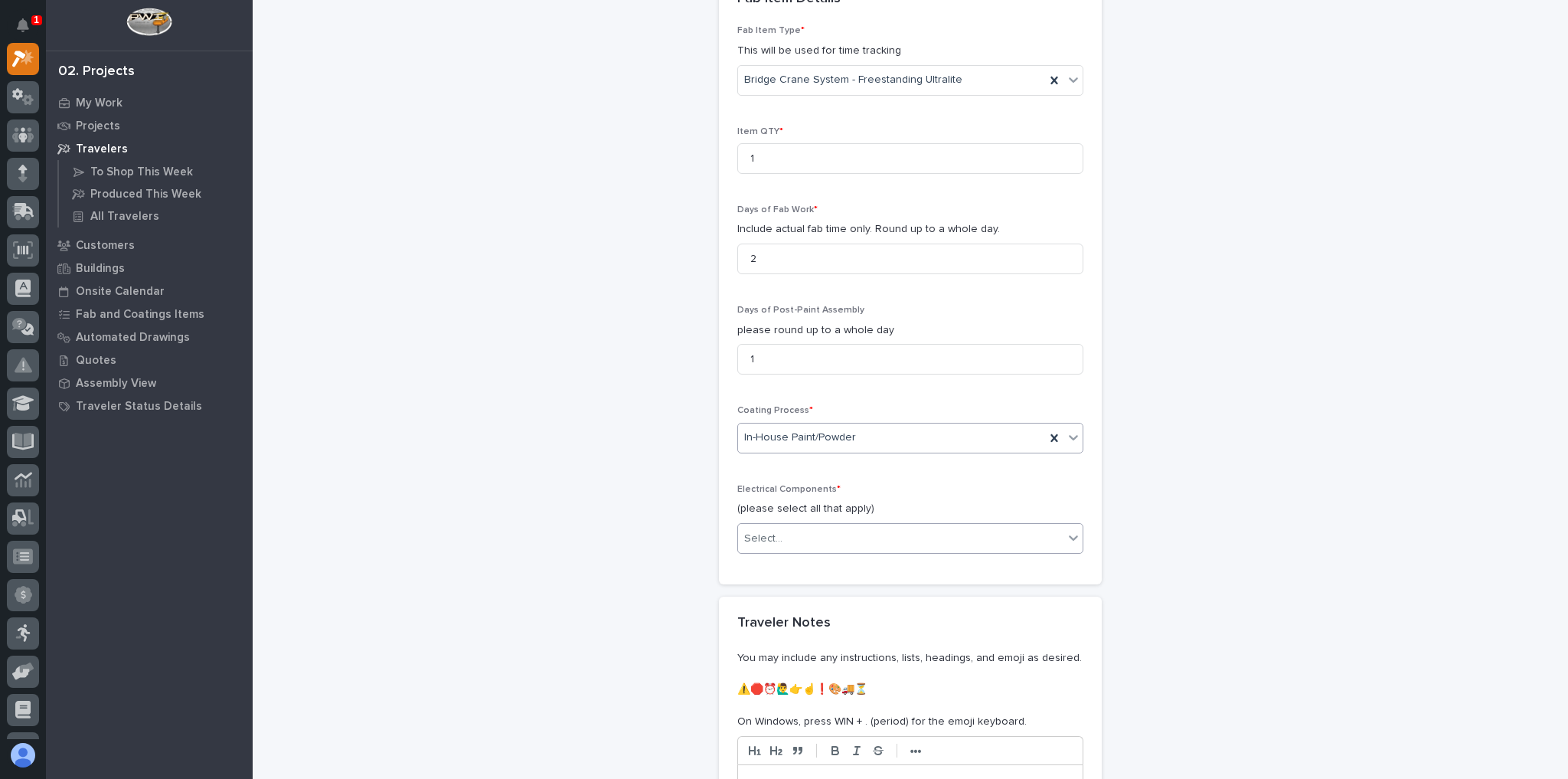
click at [782, 526] on div "Select..." at bounding box center [900, 538] width 325 height 25
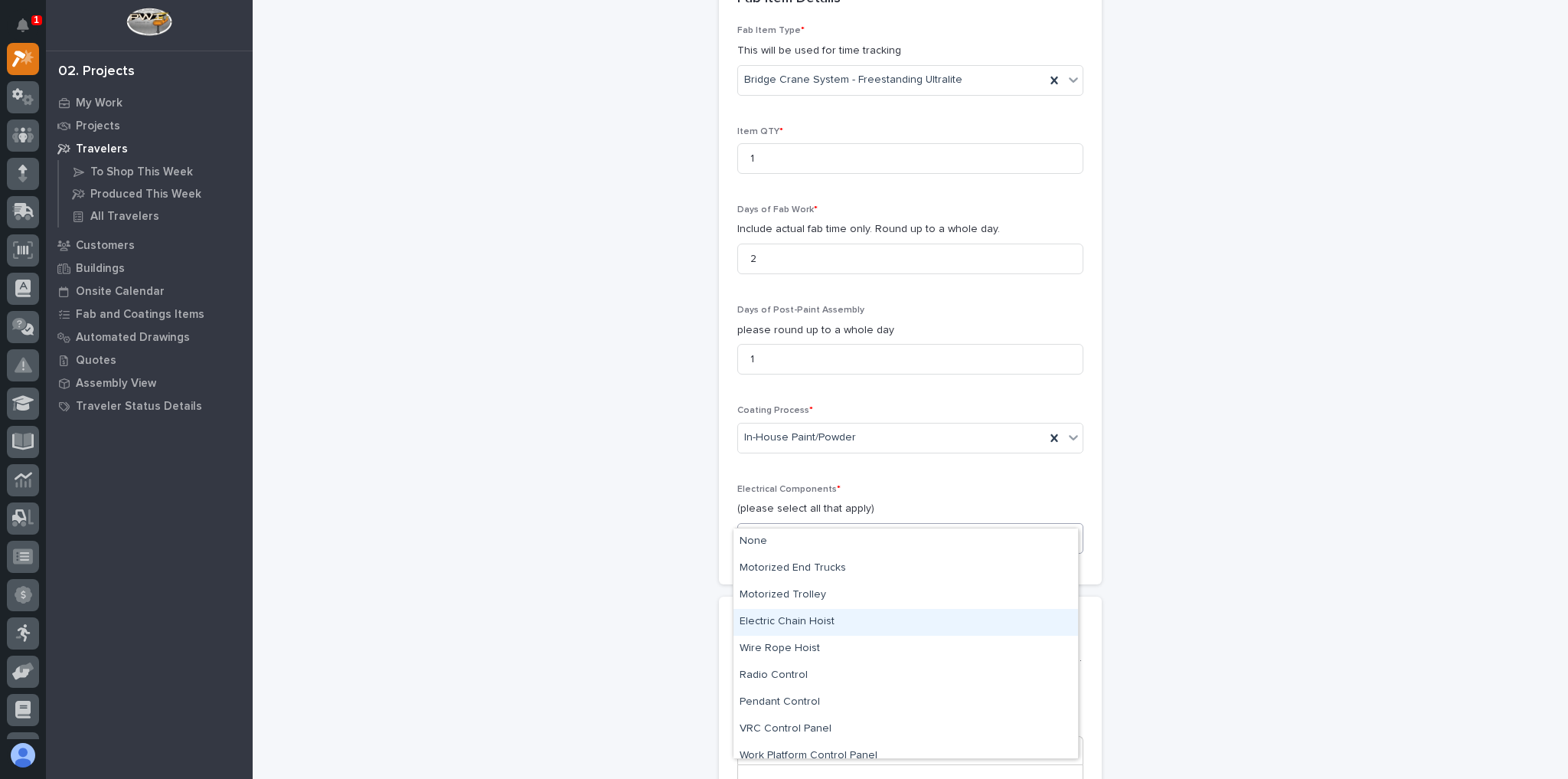
click at [817, 625] on div "Electric Chain Hoist" at bounding box center [906, 622] width 345 height 27
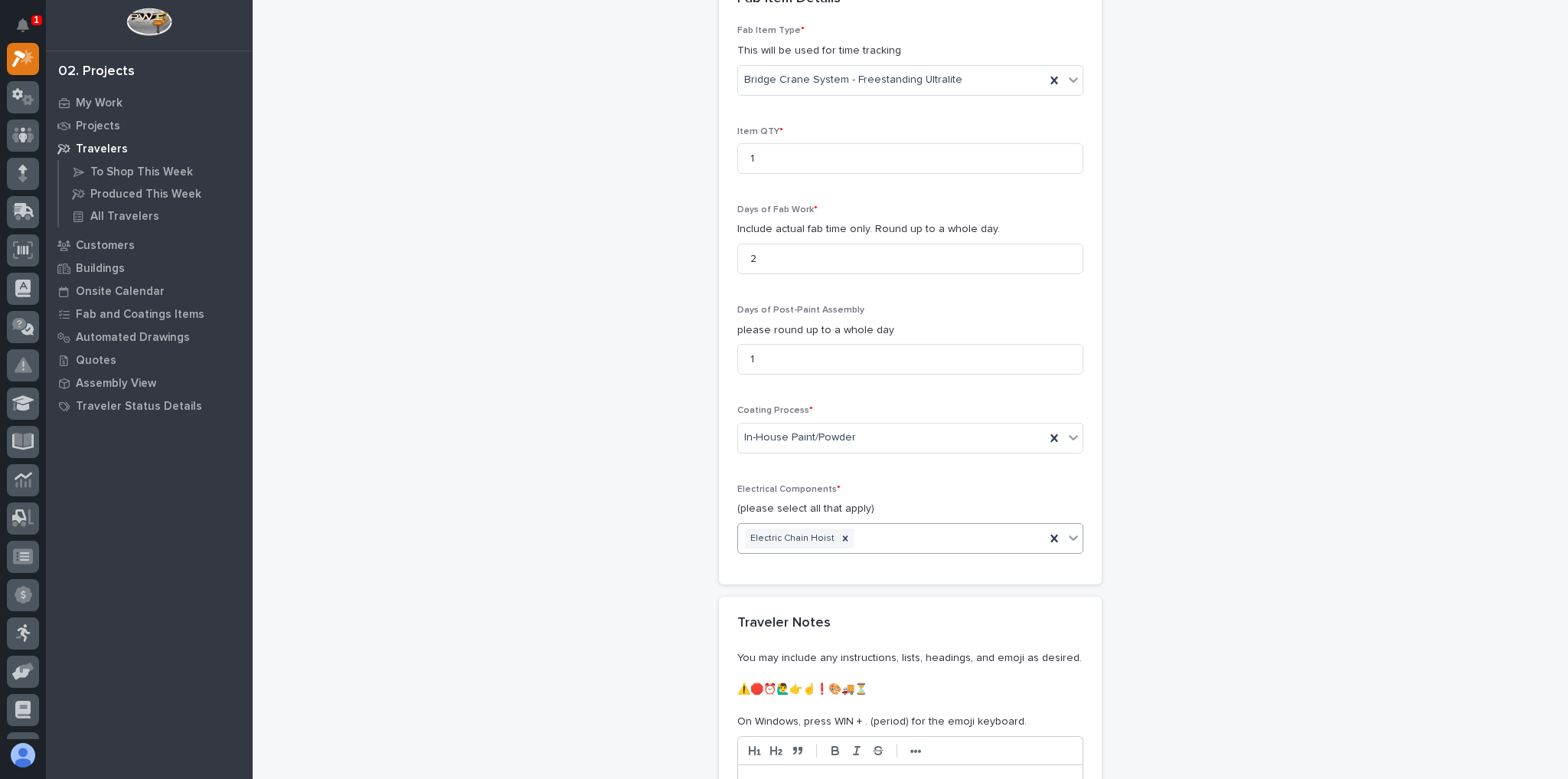
click at [878, 525] on div "Electric Chain Hoist" at bounding box center [891, 538] width 307 height 27
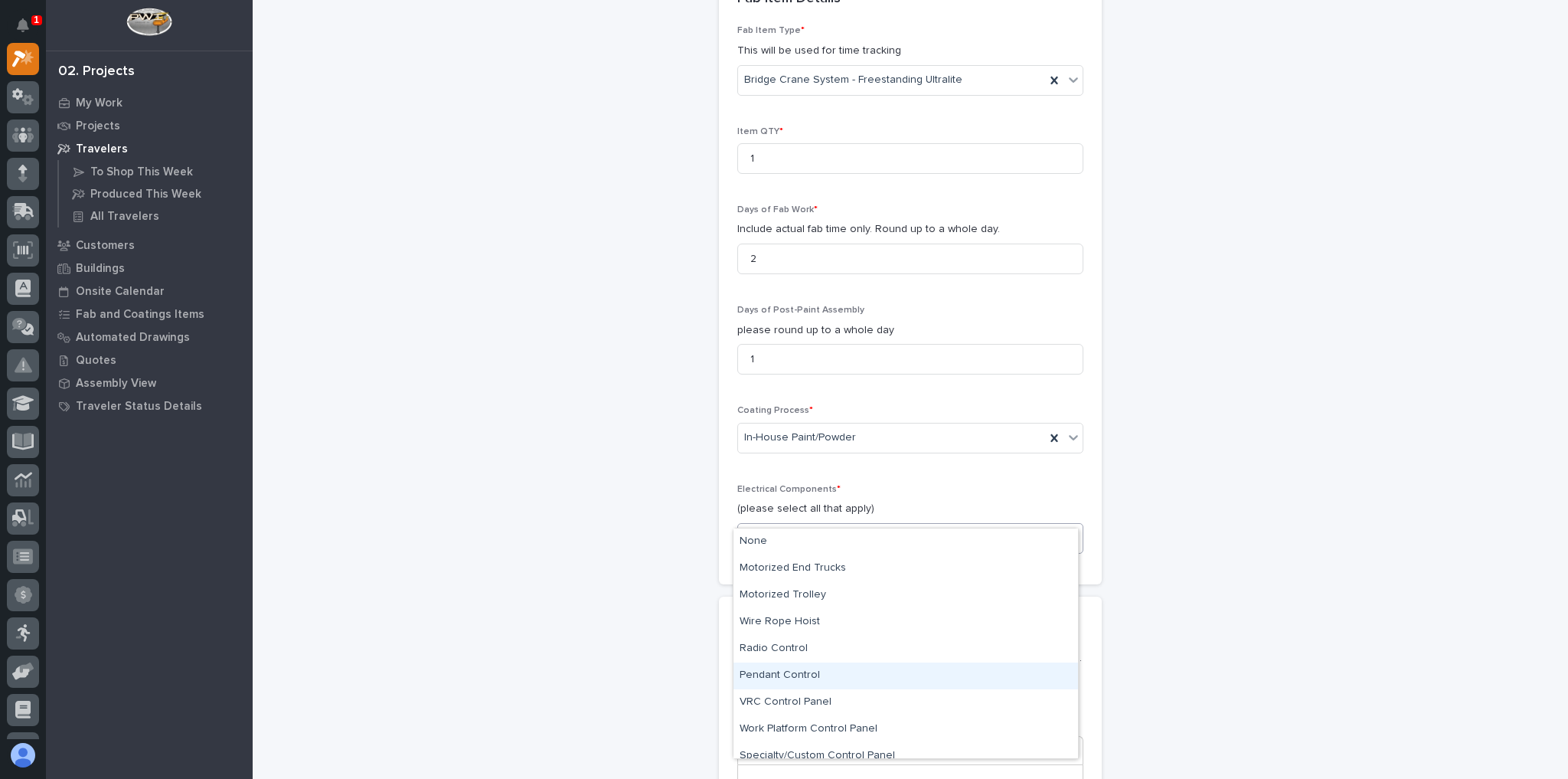
click at [793, 678] on div "Pendant Control" at bounding box center [906, 676] width 345 height 27
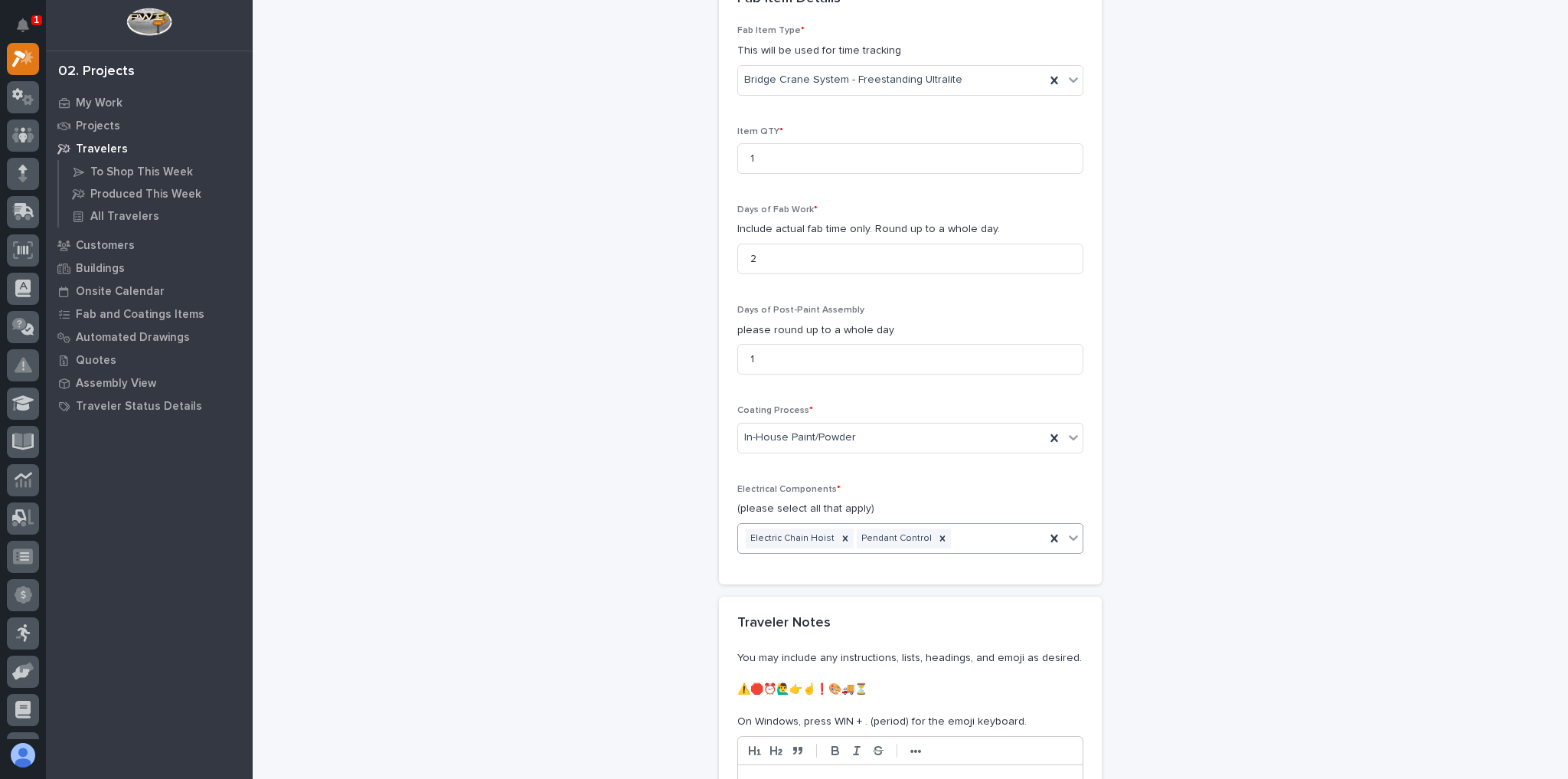
click at [959, 525] on div "Electric Chain Hoist Pendant Control" at bounding box center [891, 538] width 307 height 27
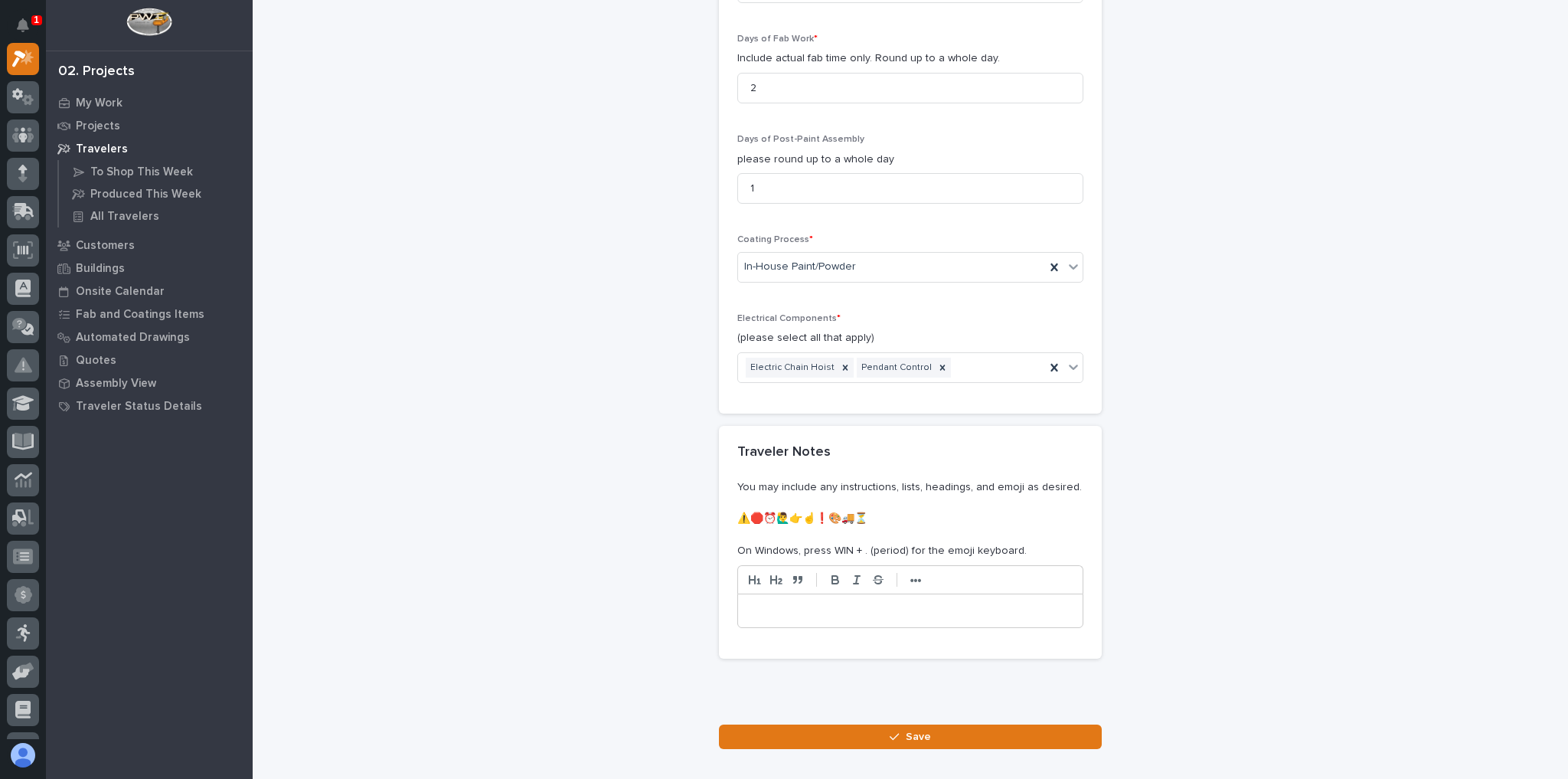
scroll to position [1827, 0]
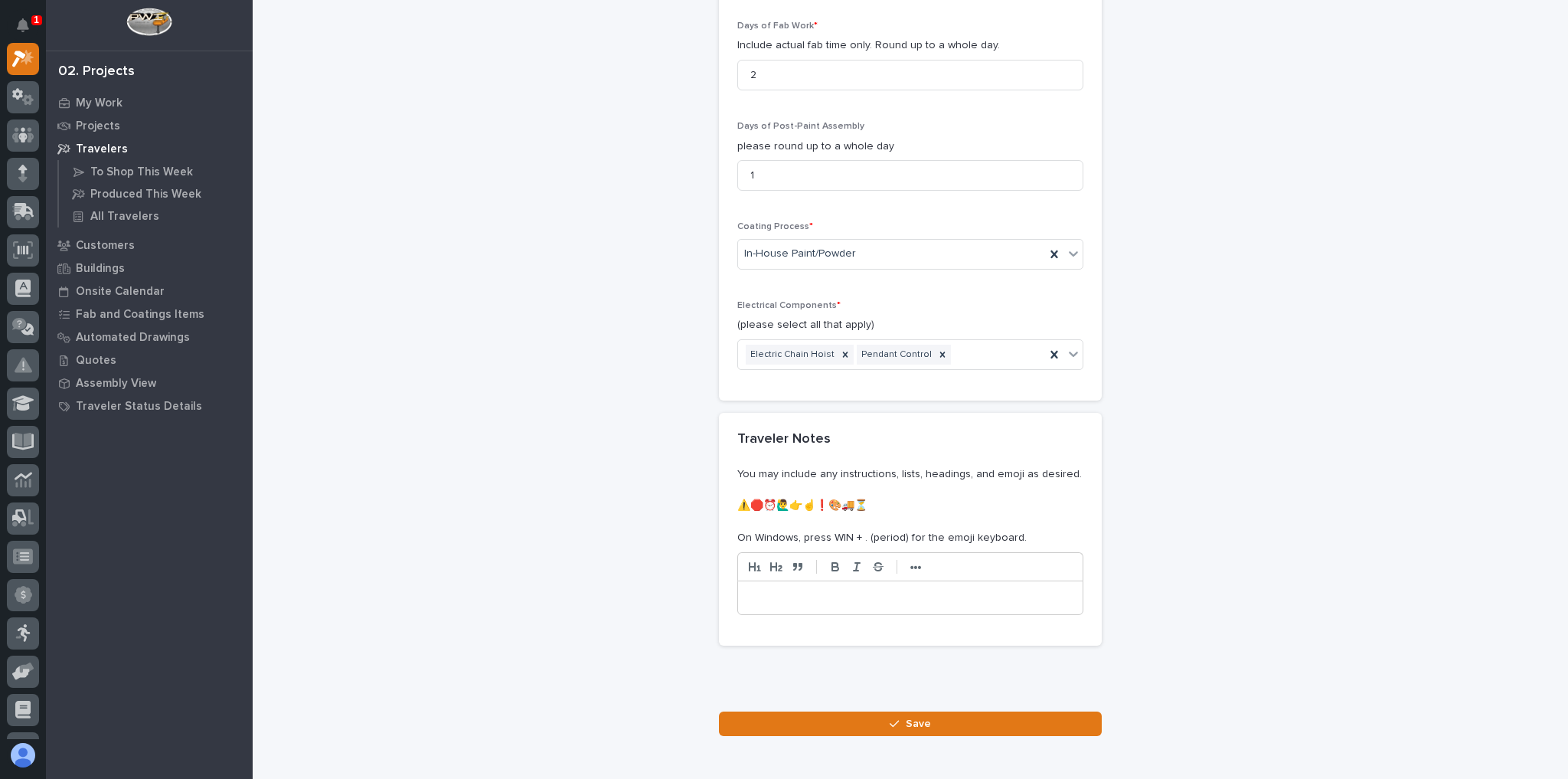
click at [865, 711] on button "Save" at bounding box center [911, 723] width 383 height 24
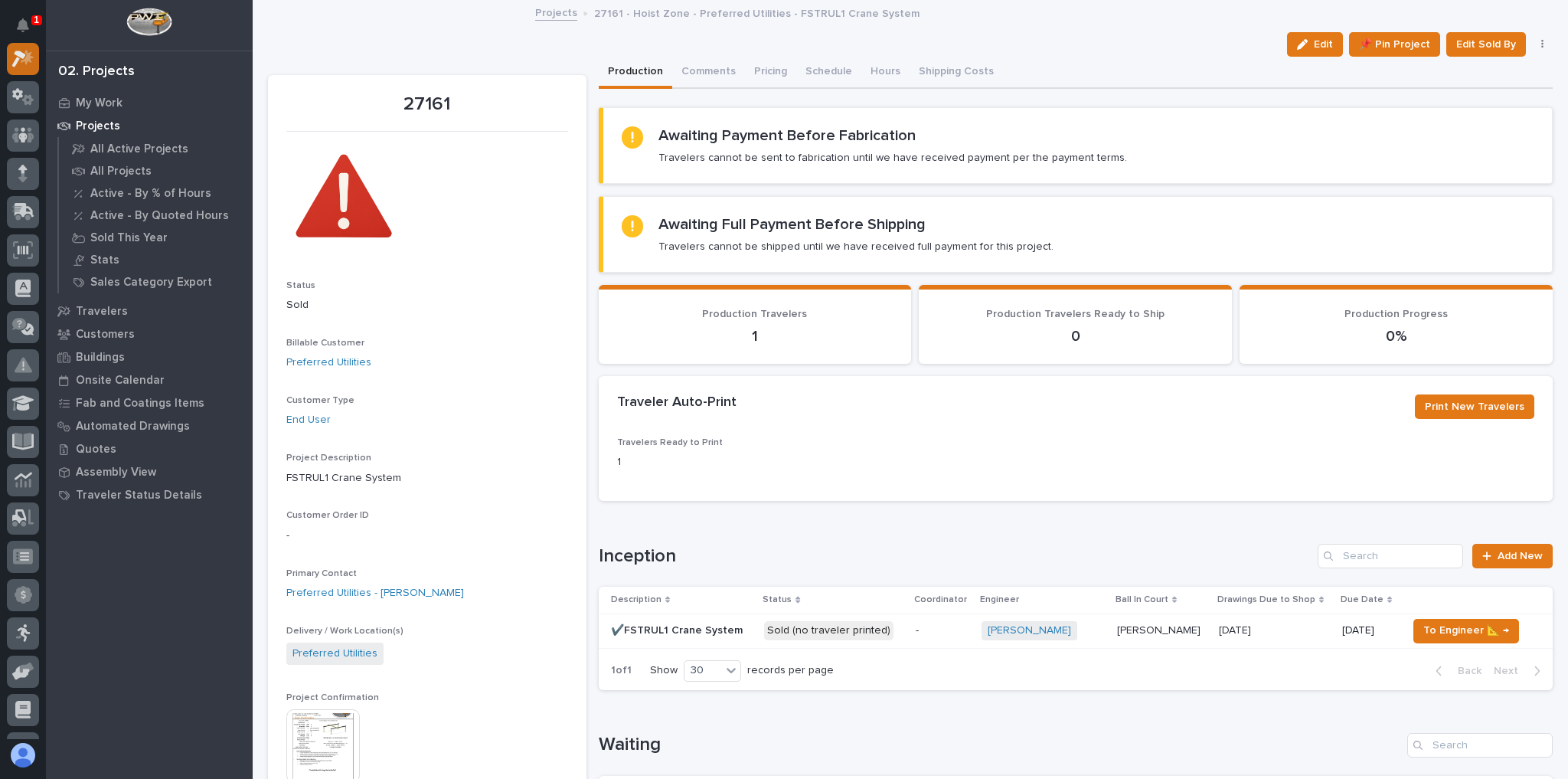
click at [27, 57] on icon at bounding box center [27, 56] width 13 height 15
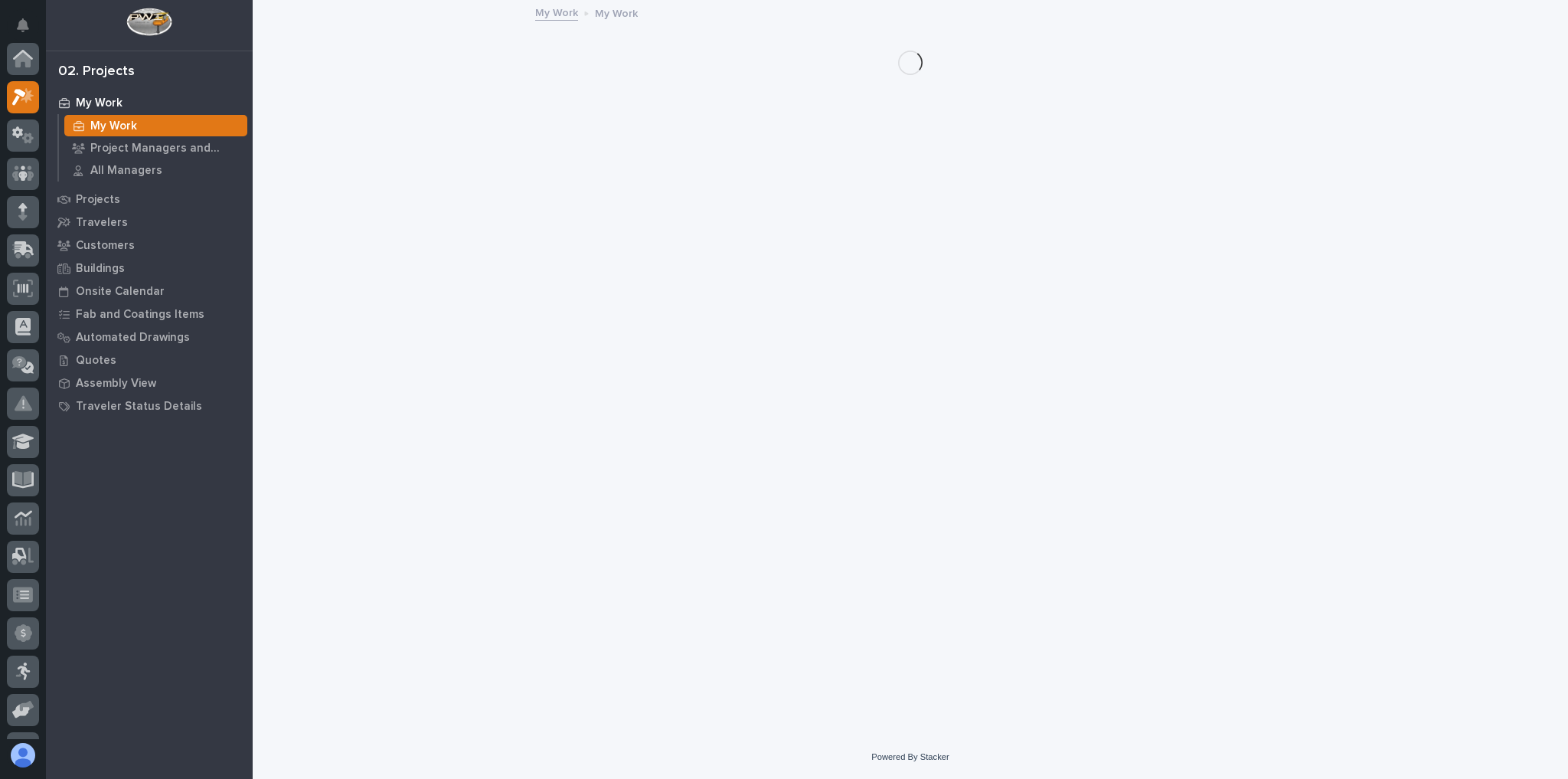
scroll to position [38, 0]
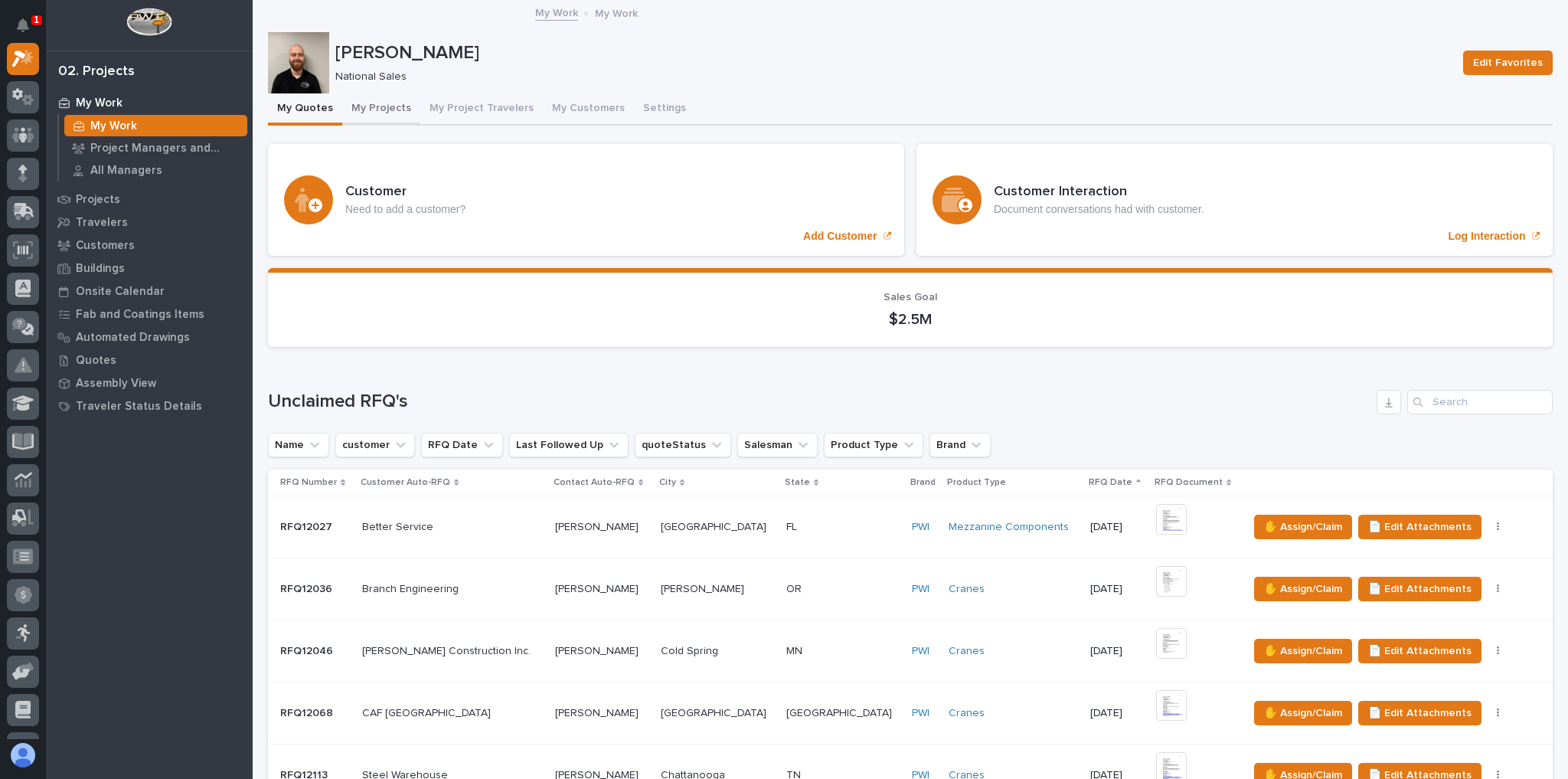
click at [389, 107] on button "My Projects" at bounding box center [382, 110] width 78 height 32
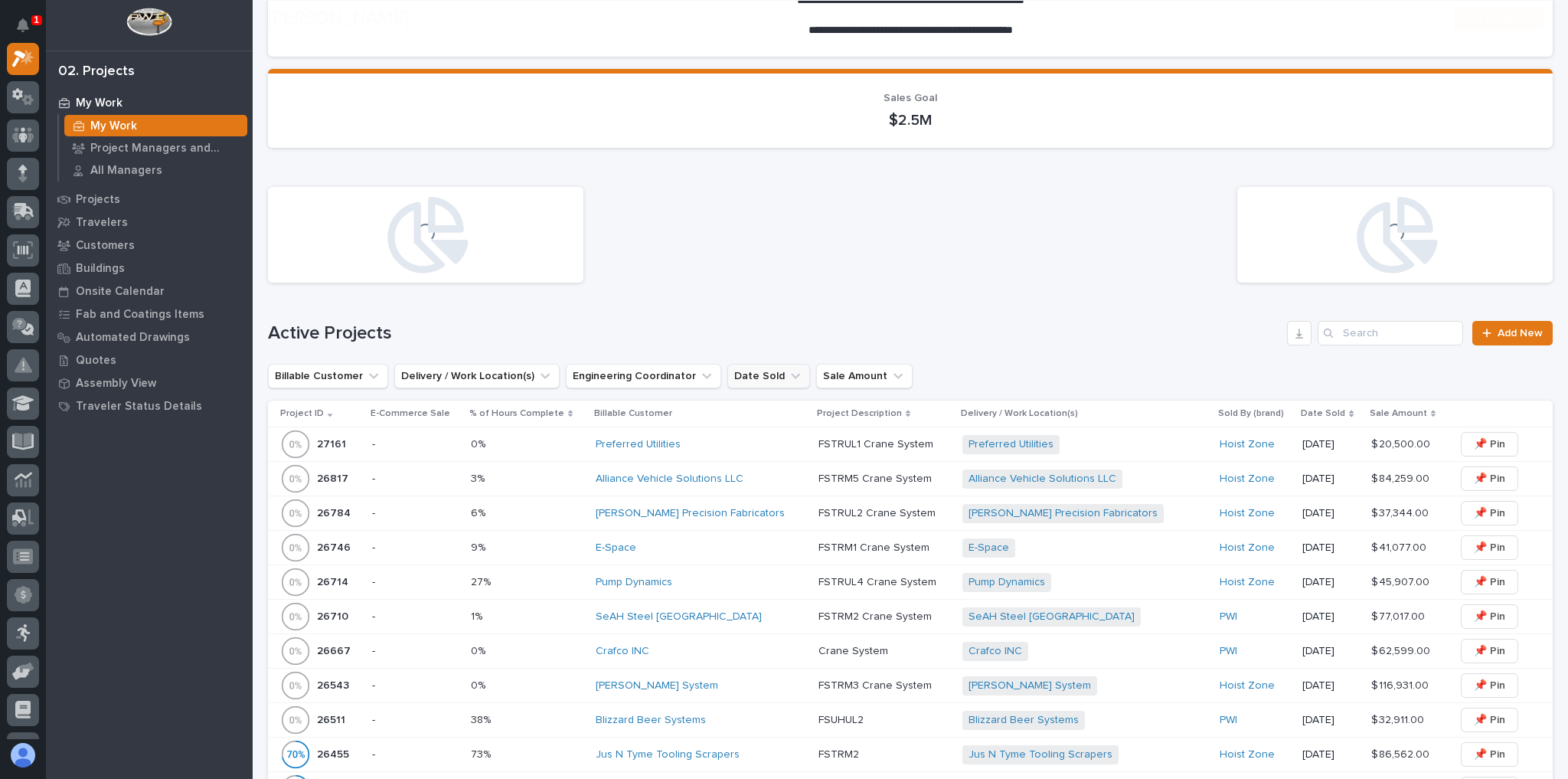
scroll to position [367, 0]
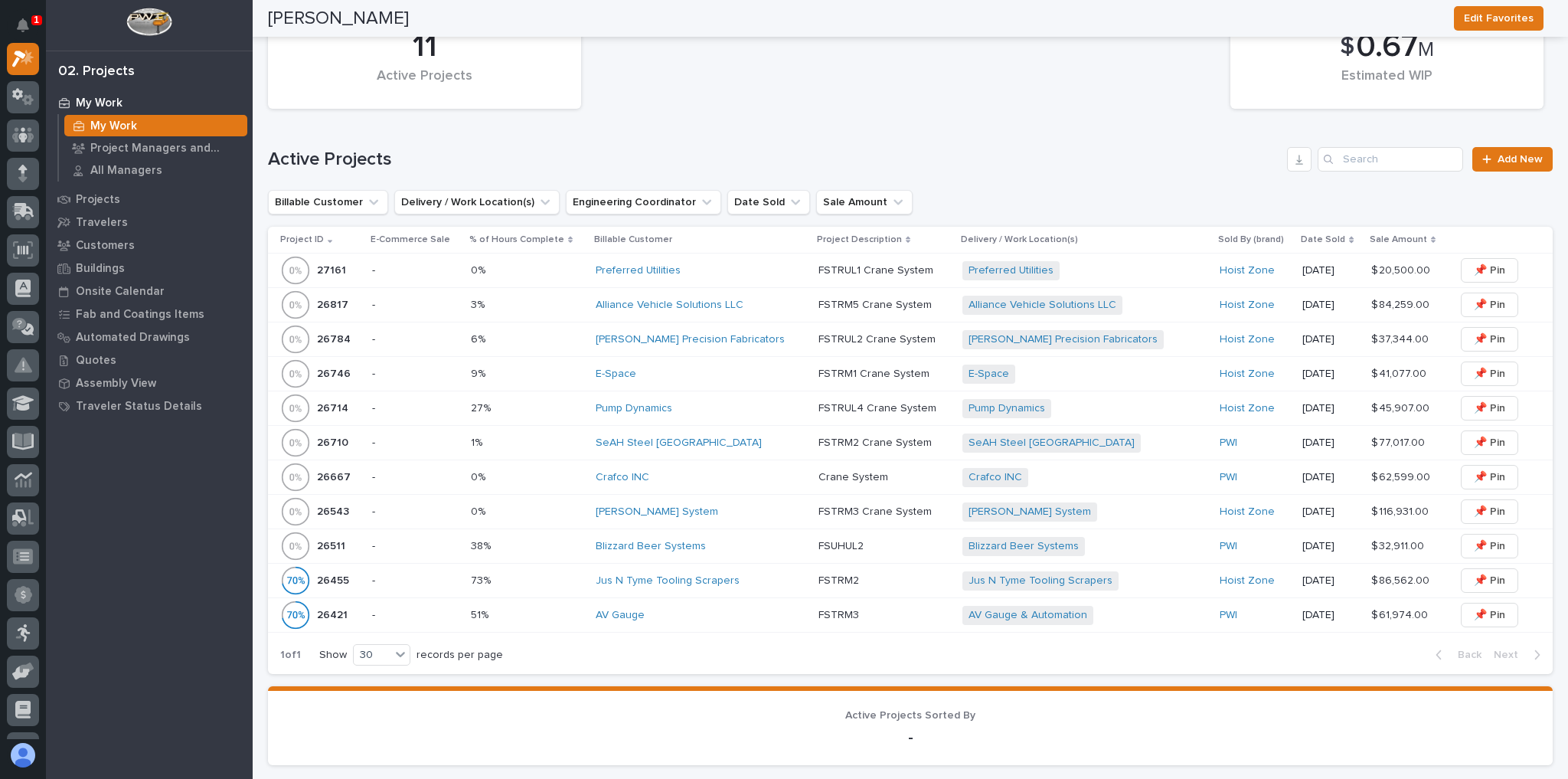
click at [766, 334] on div "Byers Precision Fabricators" at bounding box center [701, 340] width 210 height 13
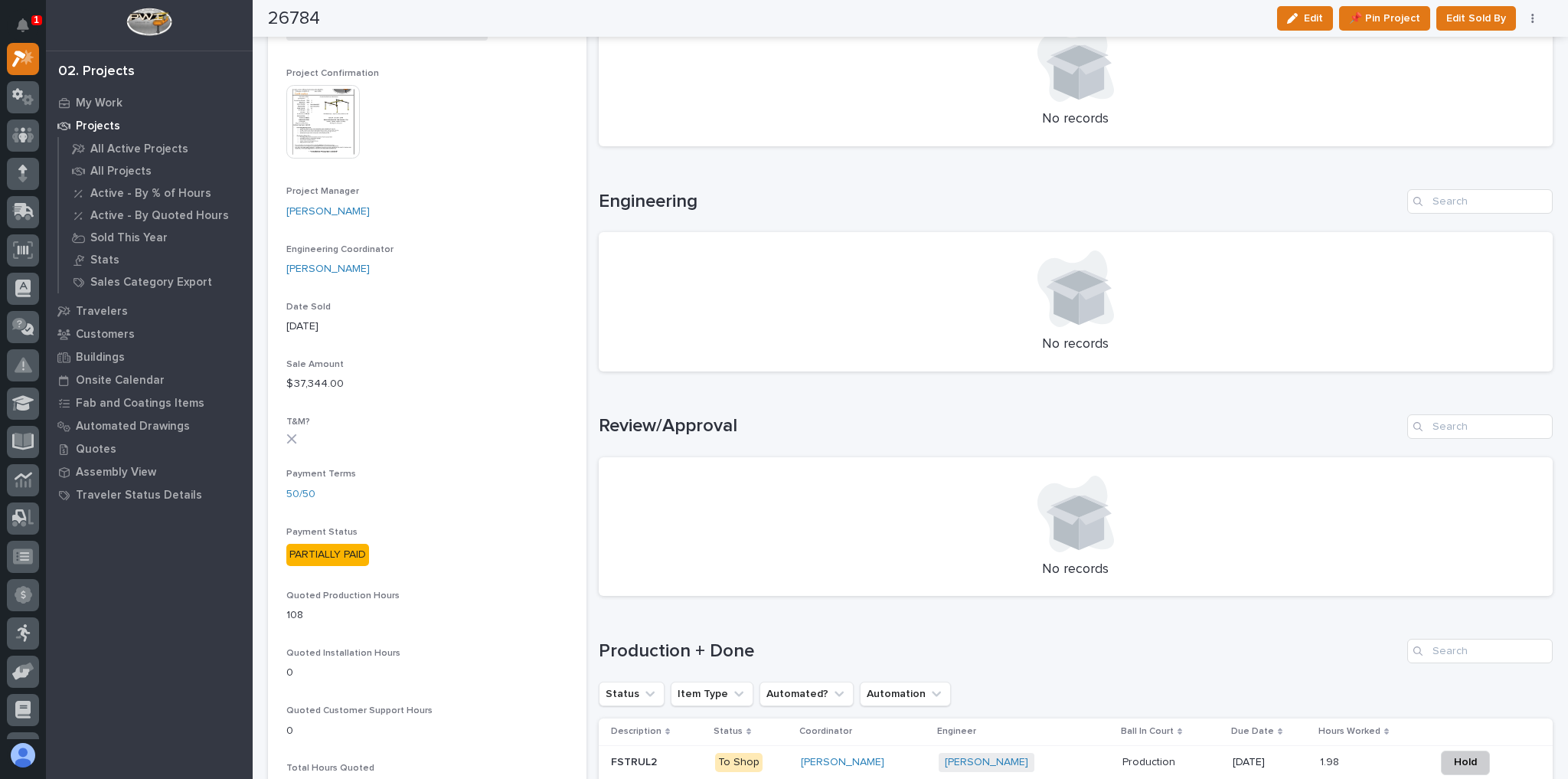
scroll to position [735, 0]
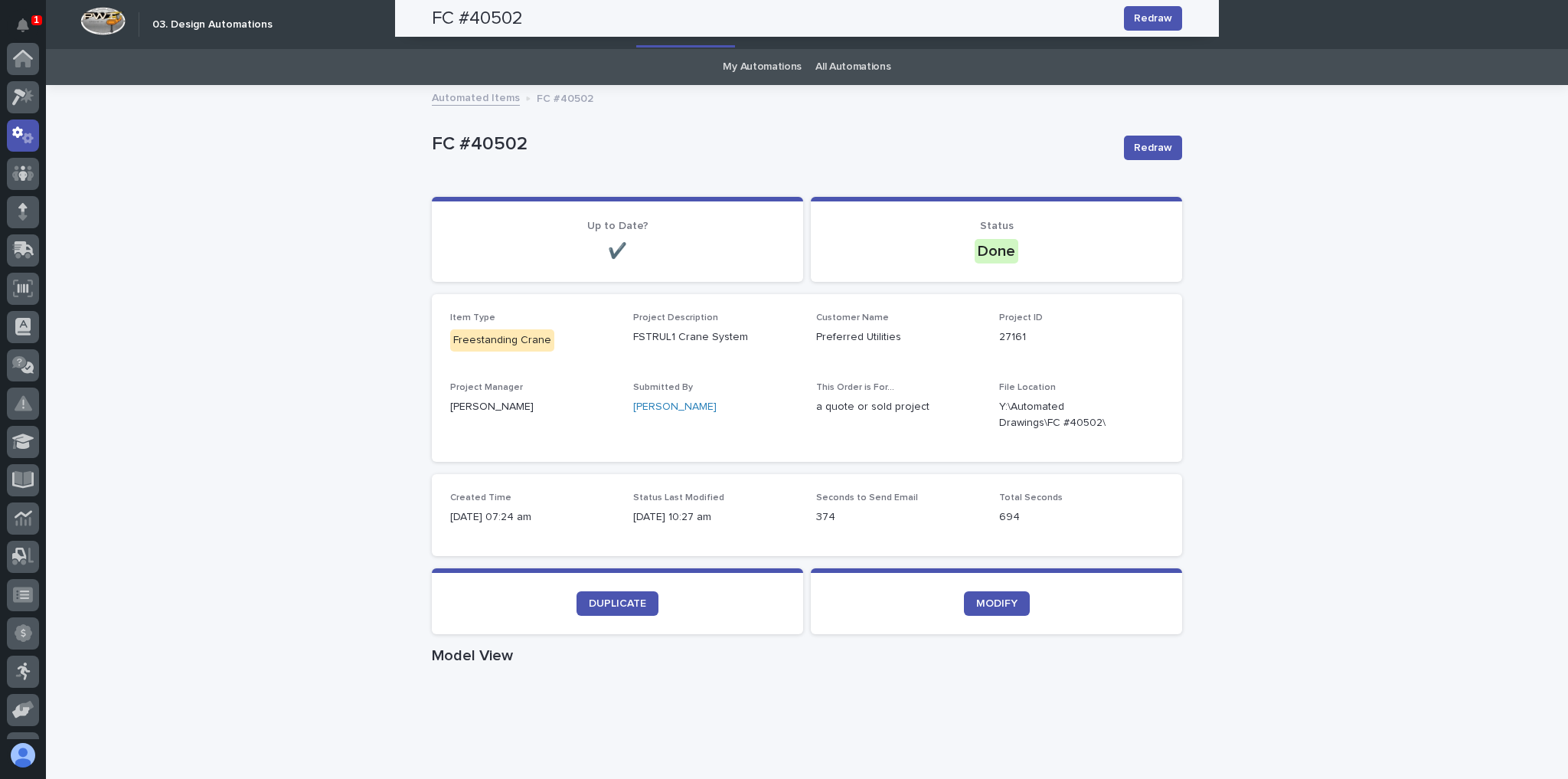
scroll to position [77, 0]
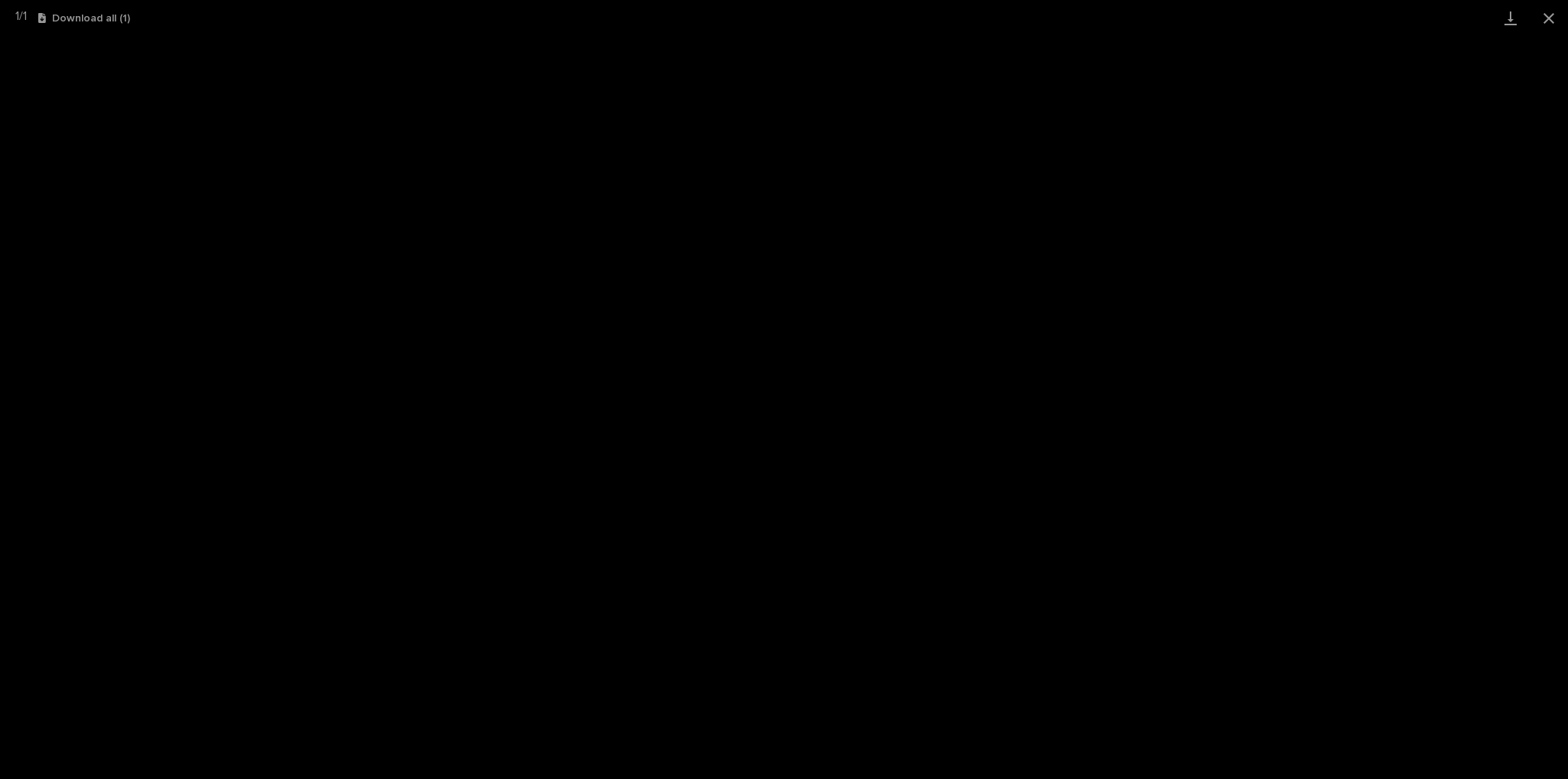
scroll to position [38, 0]
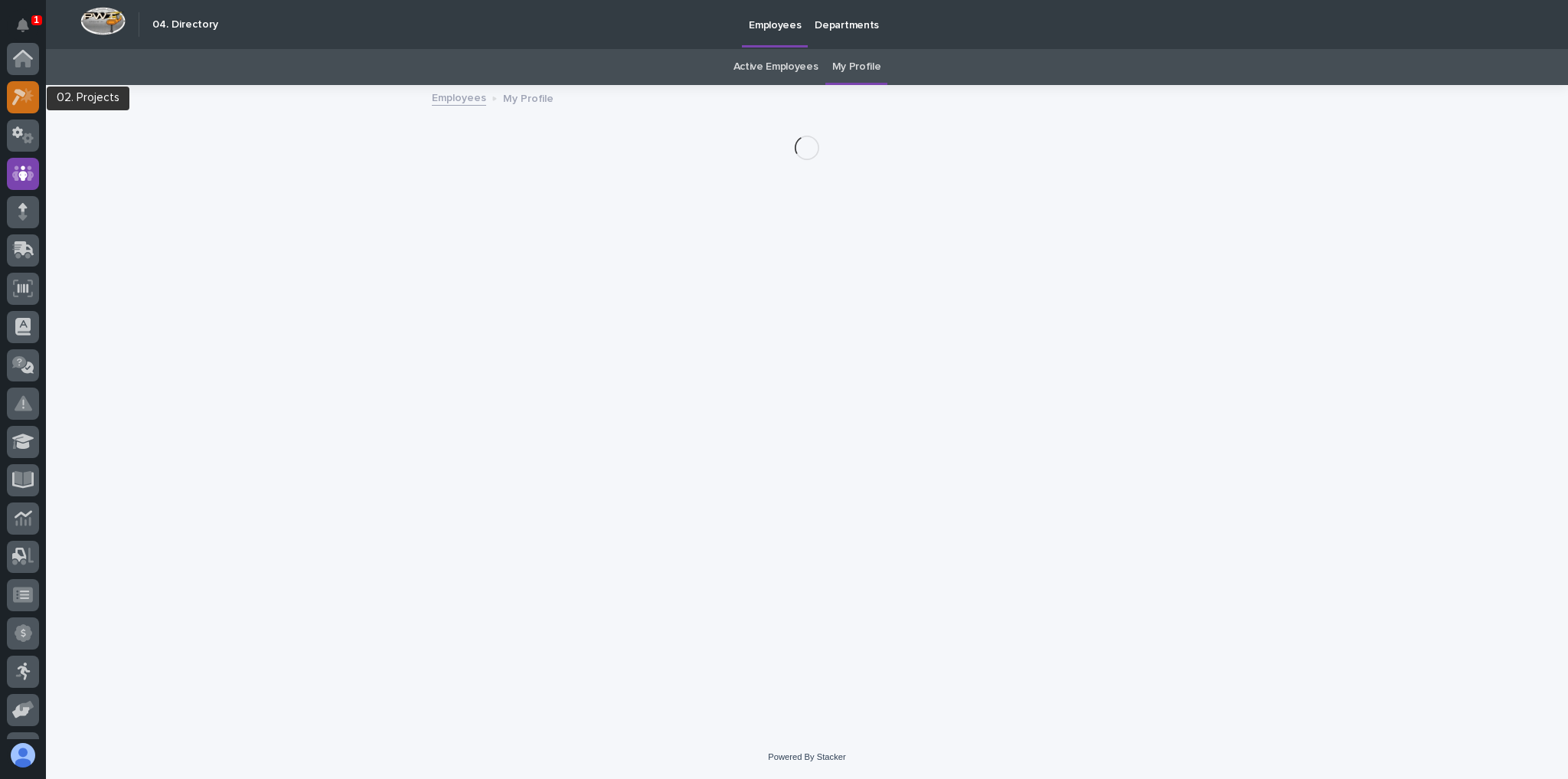
click at [28, 95] on icon at bounding box center [27, 94] width 13 height 15
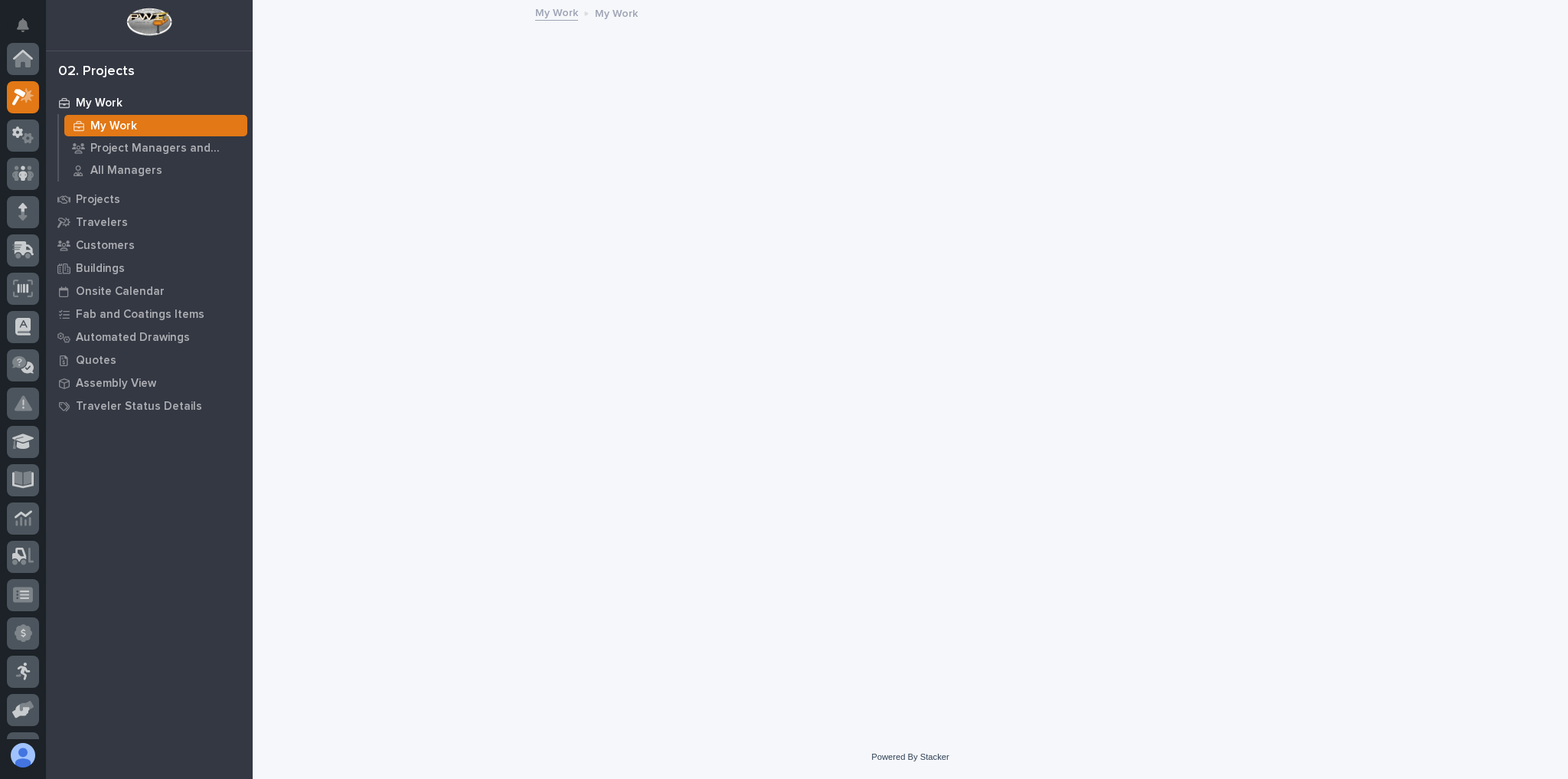
scroll to position [38, 0]
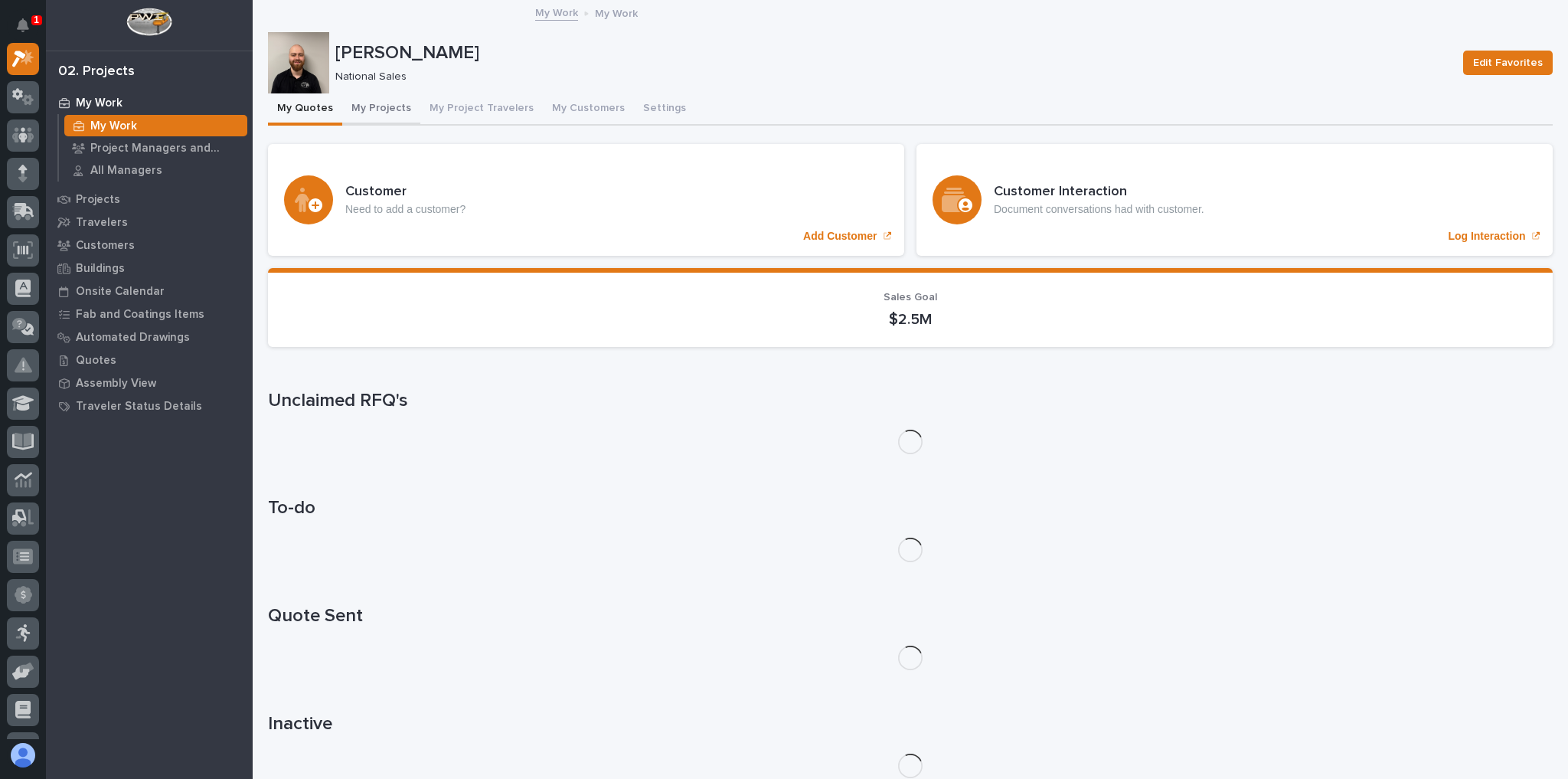
click at [363, 109] on button "My Projects" at bounding box center [382, 110] width 78 height 32
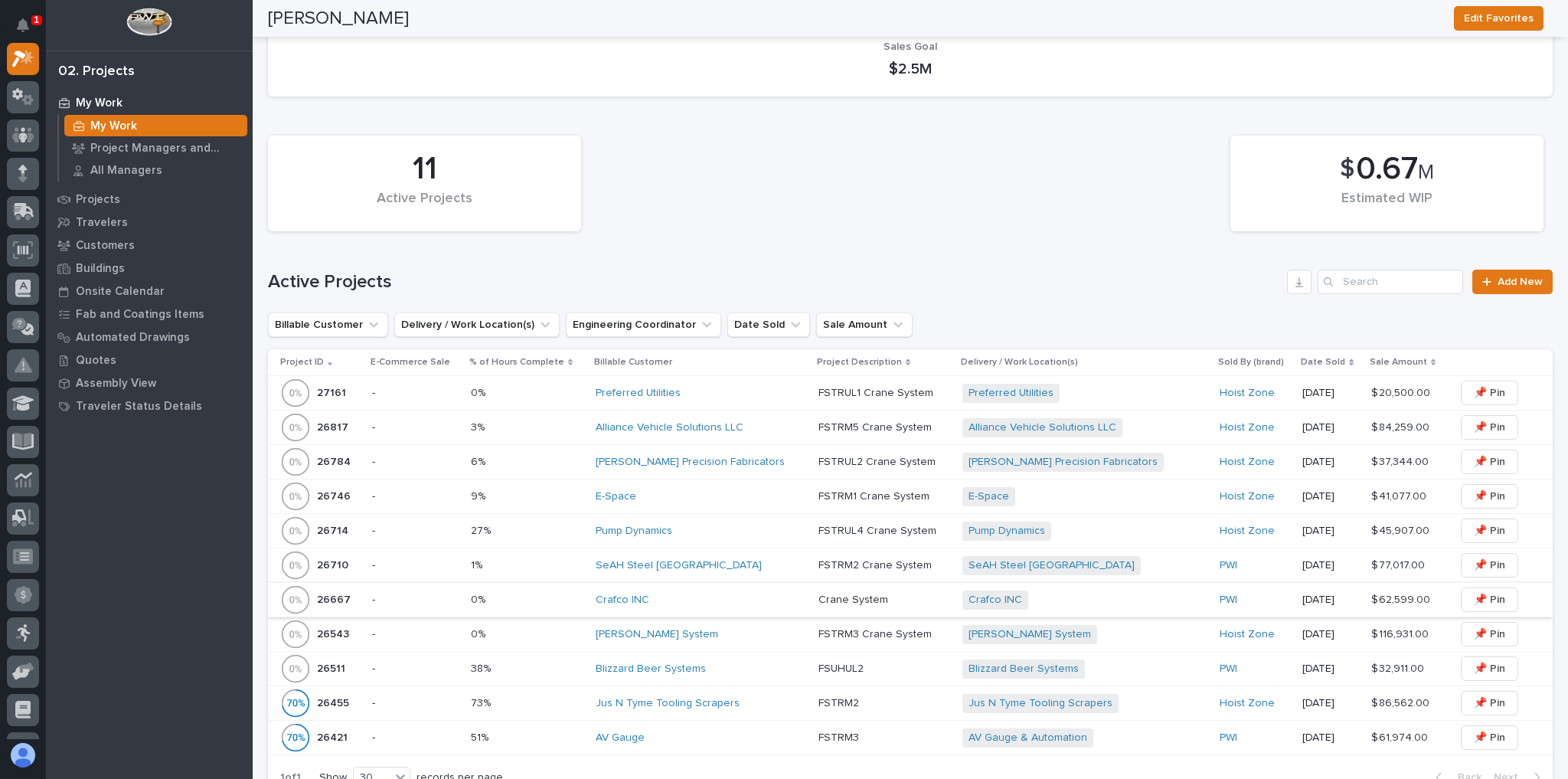
scroll to position [674, 0]
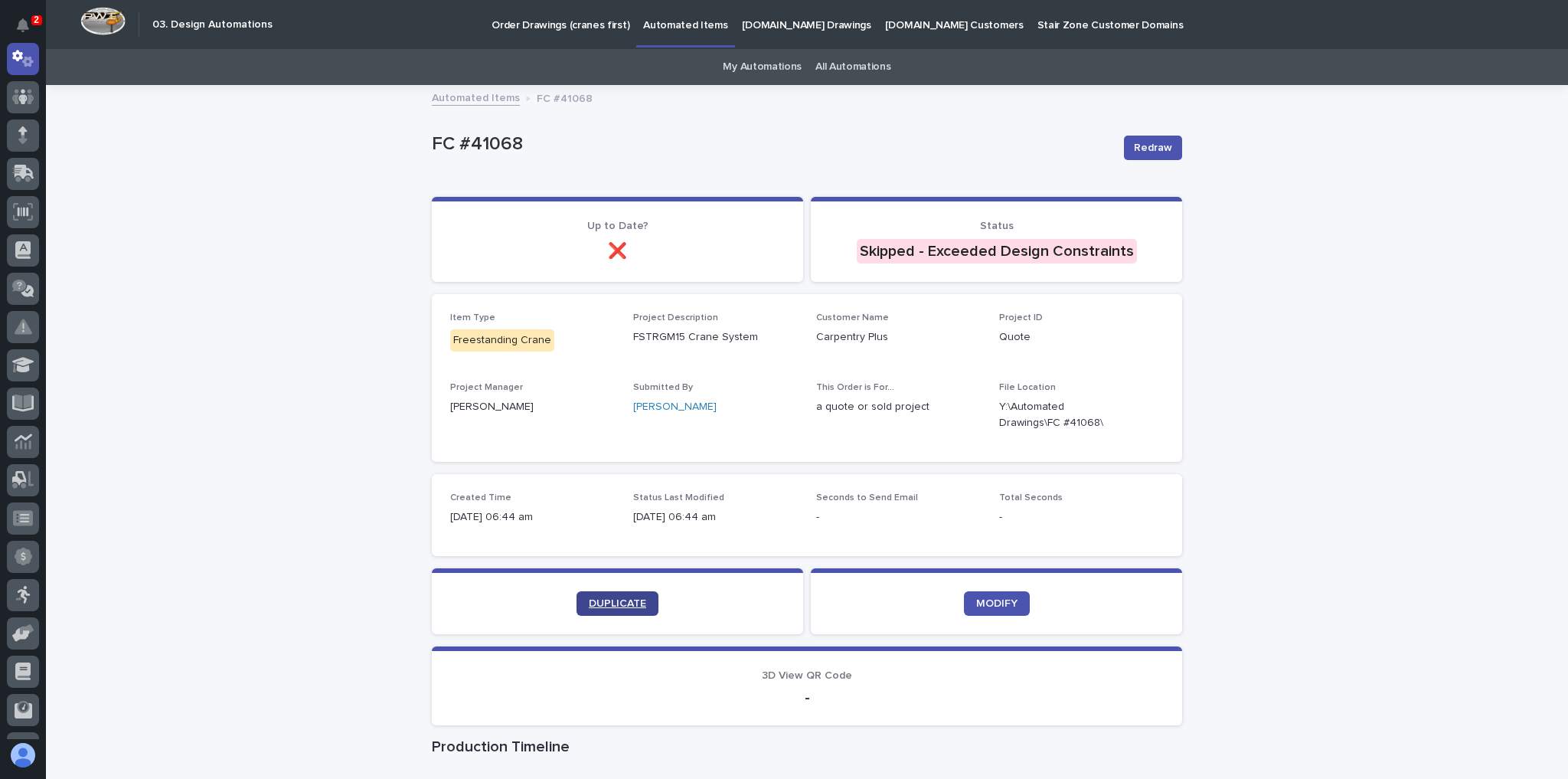
click at [601, 605] on span "DUPLICATE" at bounding box center [618, 603] width 57 height 11
